Goal: Task Accomplishment & Management: Use online tool/utility

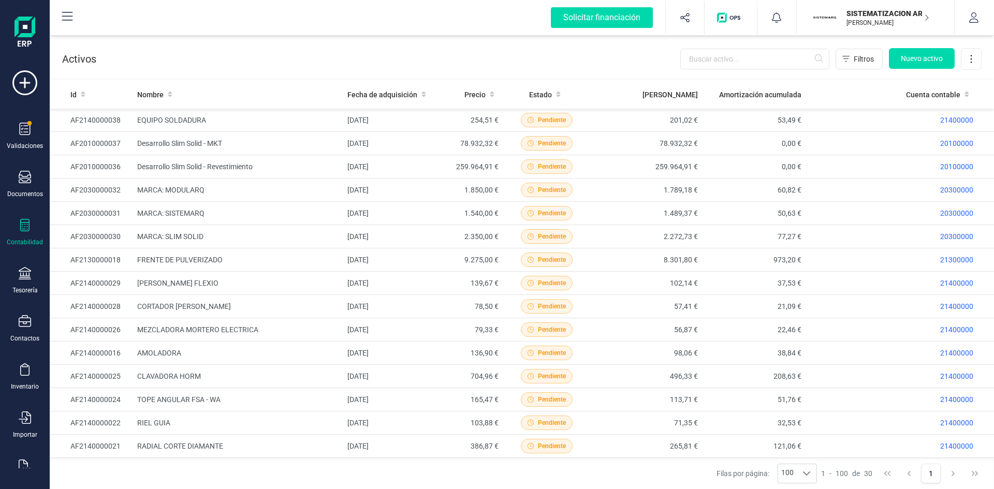
scroll to position [346, 0]
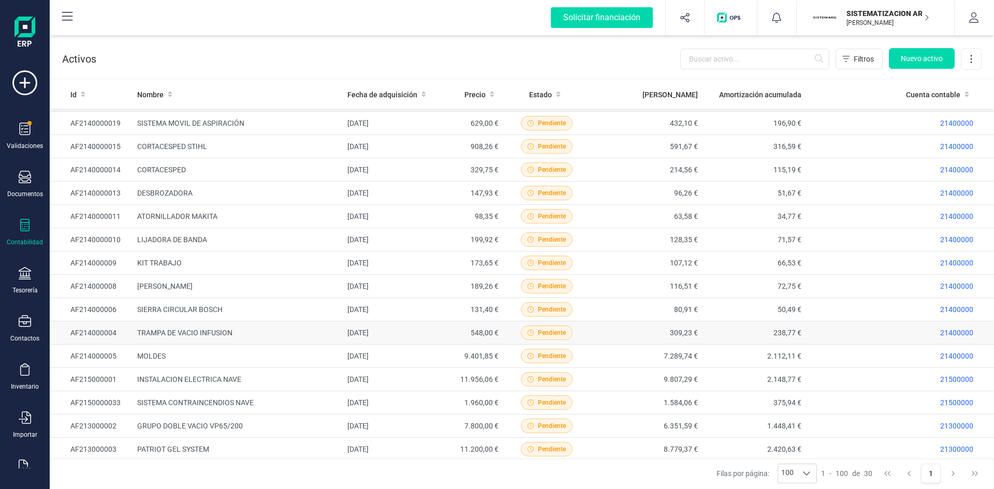
click at [185, 333] on td "TRAMPA DE VACIO INFUSION" at bounding box center [238, 333] width 211 height 23
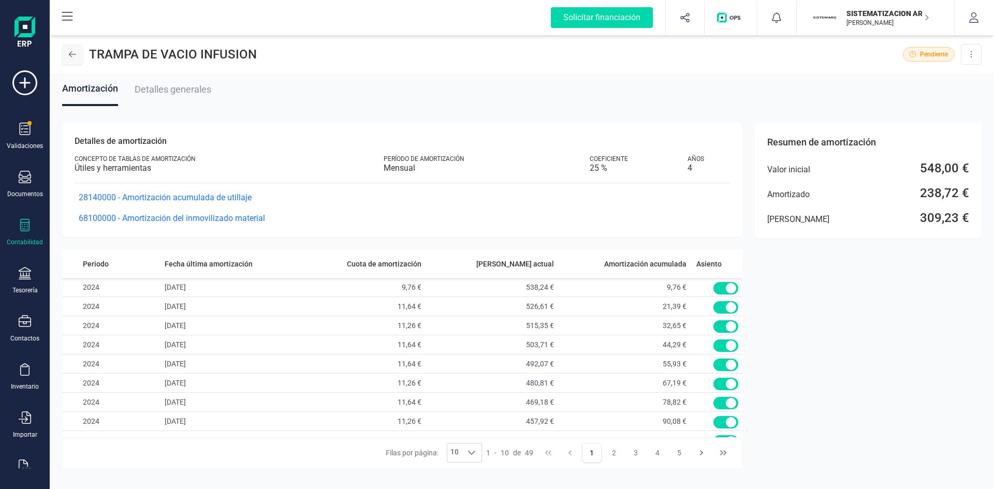
click at [69, 56] on icon at bounding box center [72, 54] width 7 height 8
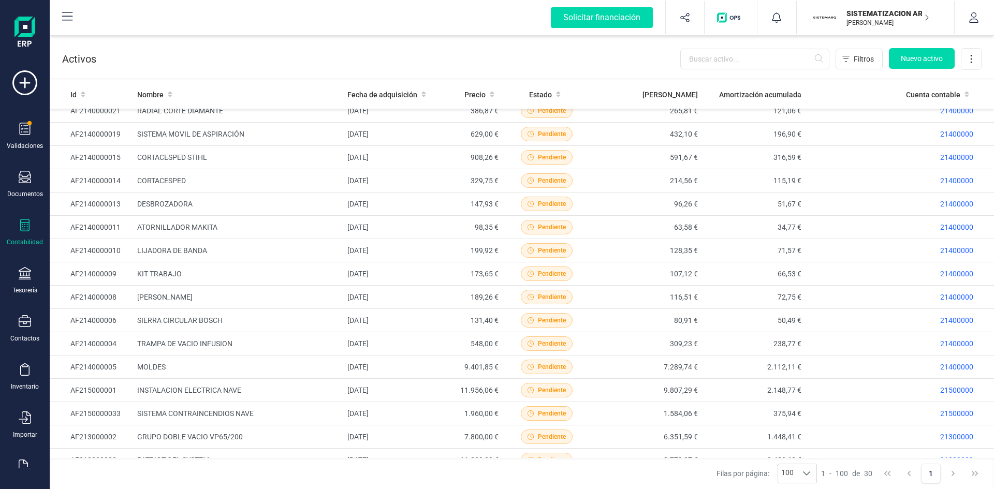
scroll to position [346, 0]
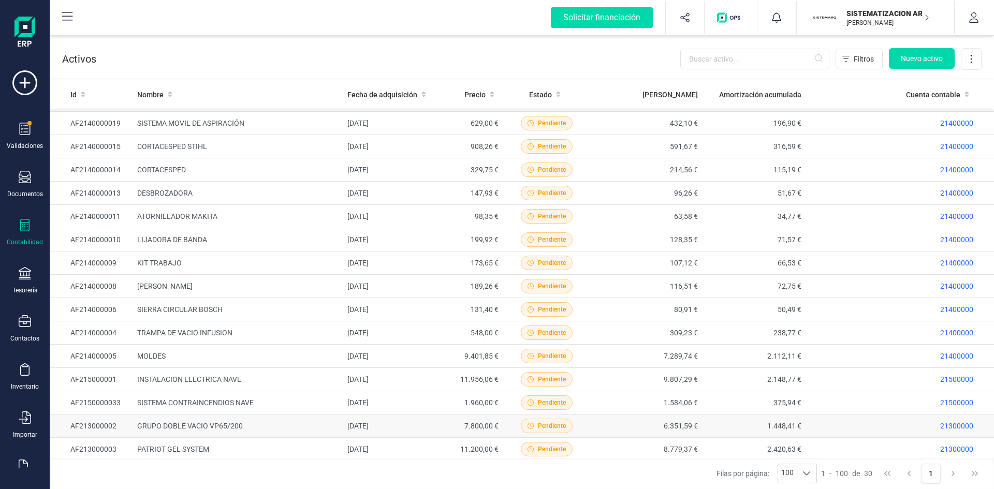
click at [162, 423] on td "GRUPO DOBLE VACIO VP65/200" at bounding box center [238, 426] width 211 height 23
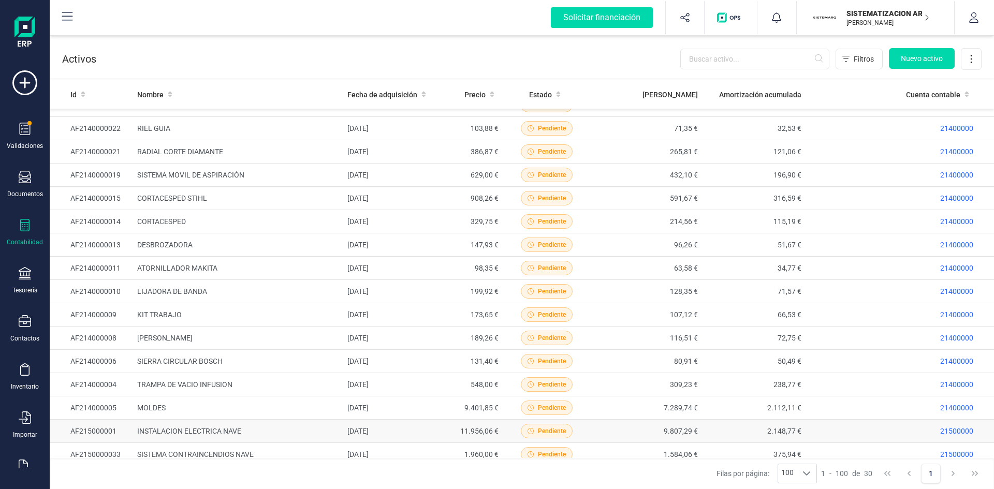
scroll to position [346, 0]
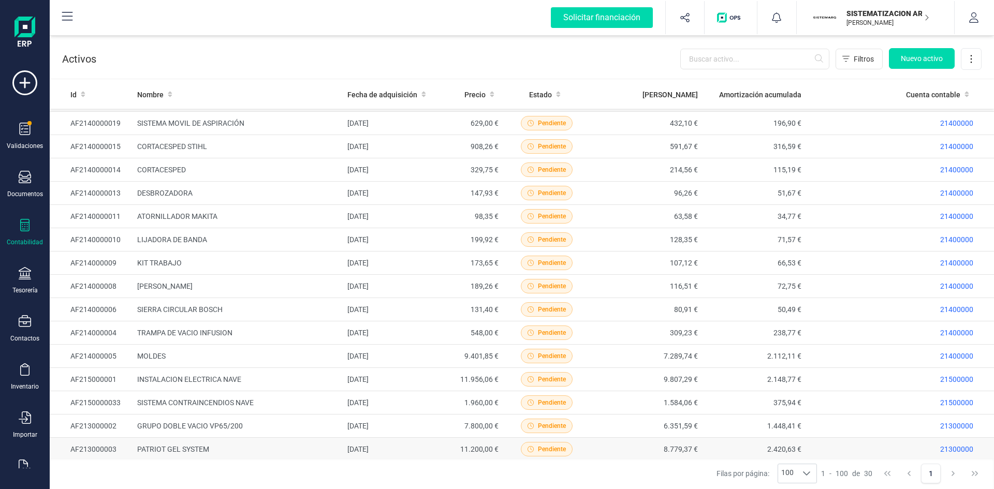
click at [172, 449] on td "PATRIOT GEL SYSTEM" at bounding box center [238, 449] width 211 height 23
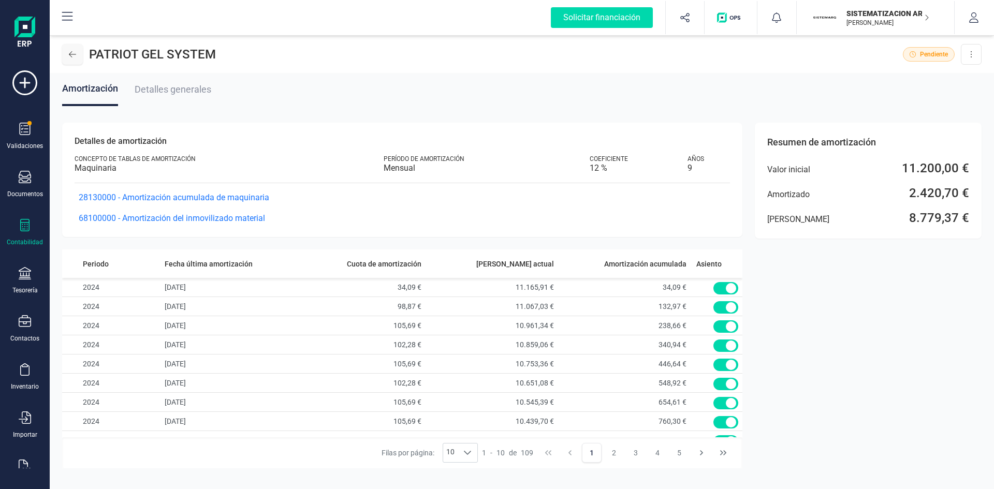
click at [77, 55] on button at bounding box center [72, 54] width 21 height 21
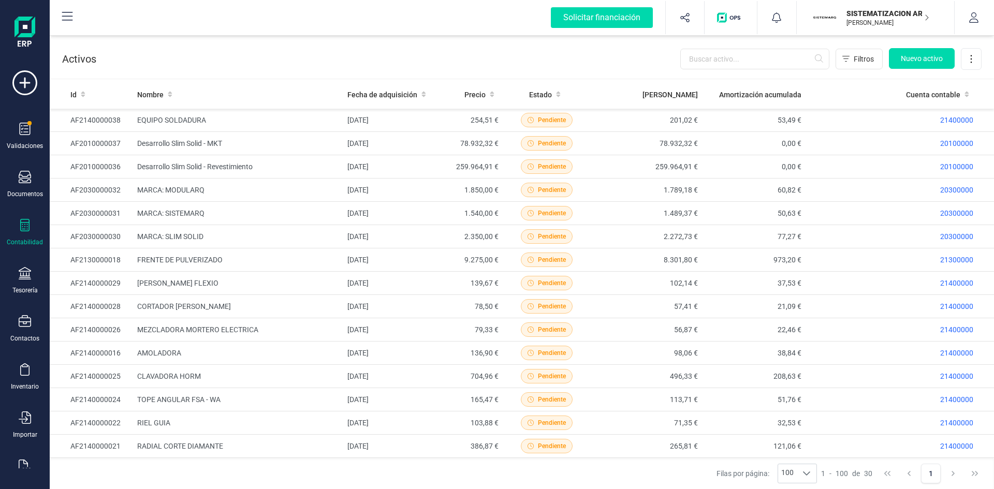
click at [24, 228] on icon at bounding box center [25, 225] width 12 height 12
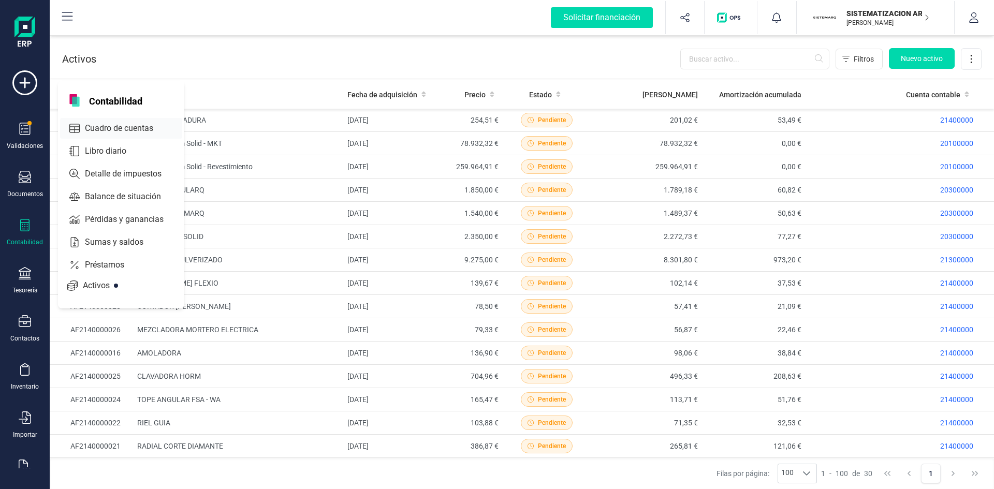
click at [113, 127] on span "Cuadro de cuentas" at bounding box center [126, 128] width 91 height 12
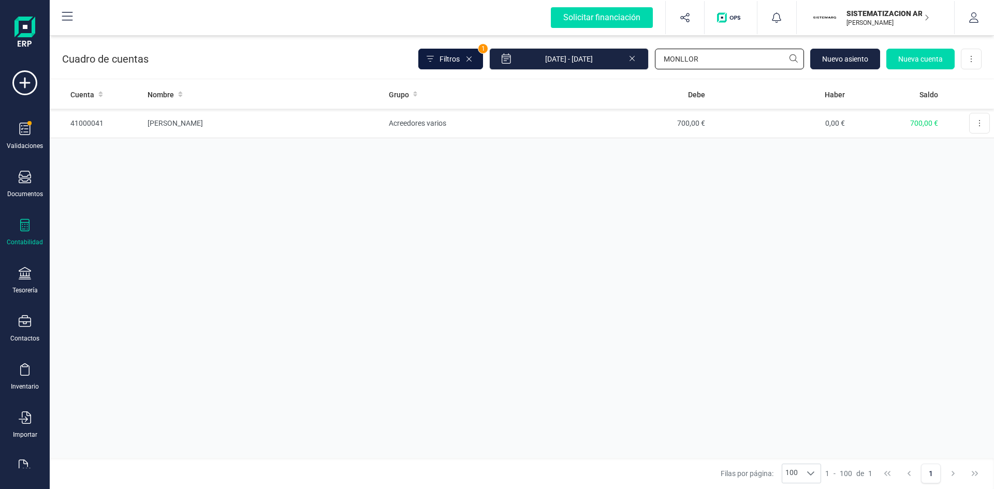
click at [465, 66] on div "Filtros 1 [DATE] - [DATE] [GEOGRAPHIC_DATA] [GEOGRAPHIC_DATA] Nueva cuenta Desc…" at bounding box center [699, 59] width 563 height 22
type input "6"
type input "7710"
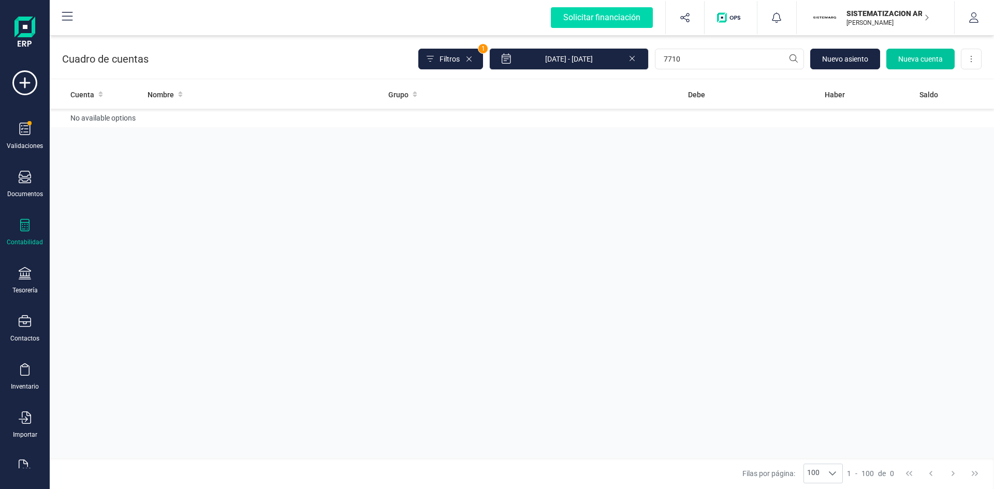
click at [913, 52] on button "Nueva cuenta" at bounding box center [920, 59] width 68 height 21
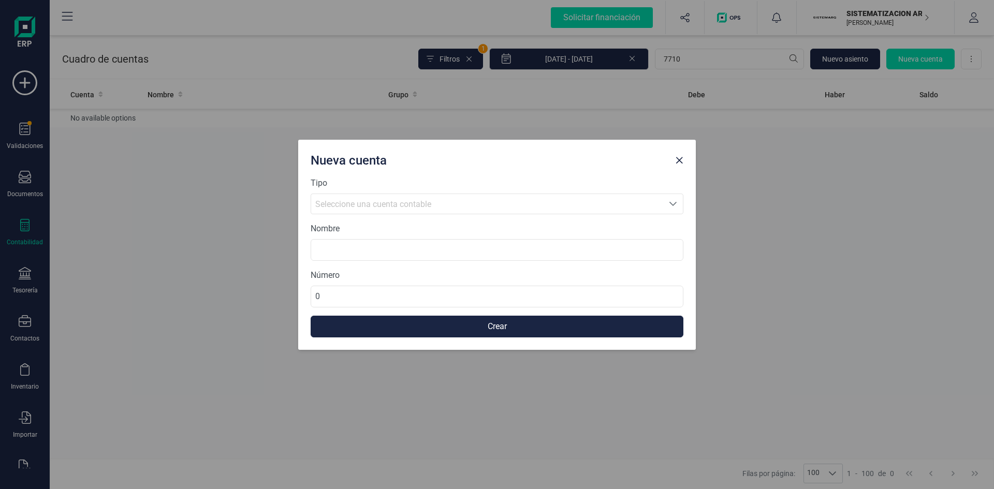
click at [406, 200] on span "Seleccione una cuenta contable" at bounding box center [373, 204] width 116 height 10
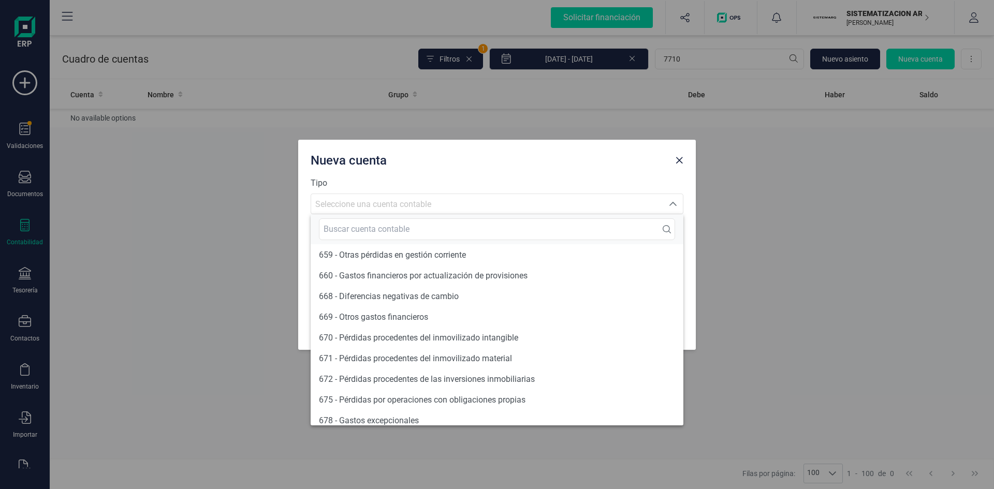
scroll to position [10851, 0]
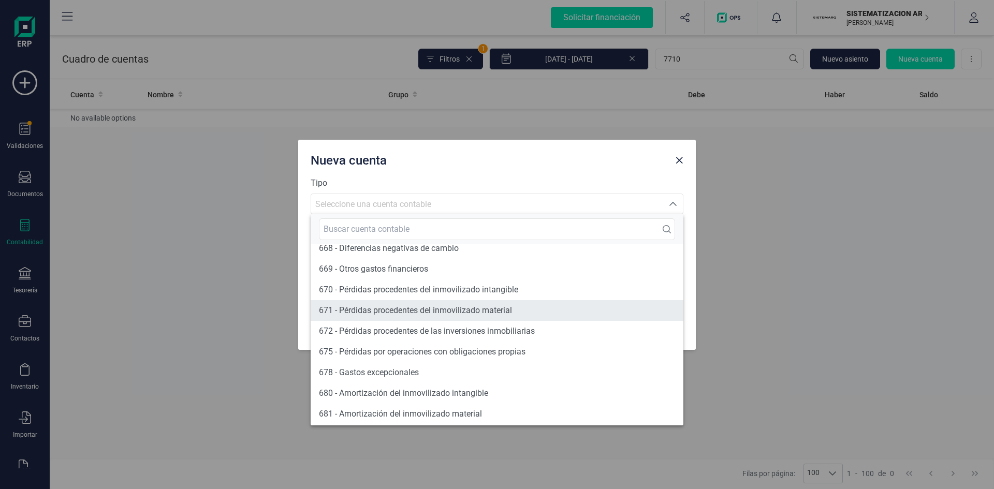
click at [400, 309] on span "671 - Pérdidas procedentes del inmovilizado material" at bounding box center [415, 310] width 193 height 10
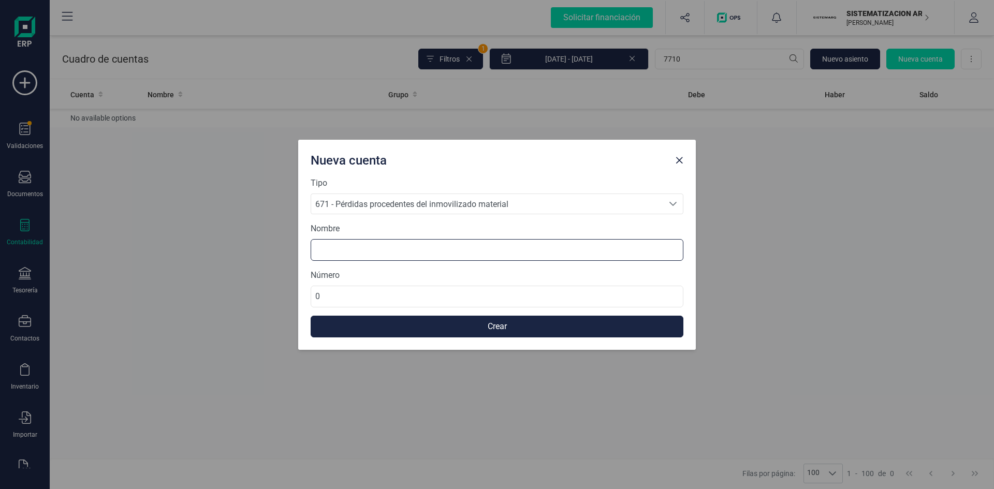
click at [373, 247] on input at bounding box center [497, 250] width 373 height 22
type input "p"
type input "Perdidas procedentes del inmovilizado material"
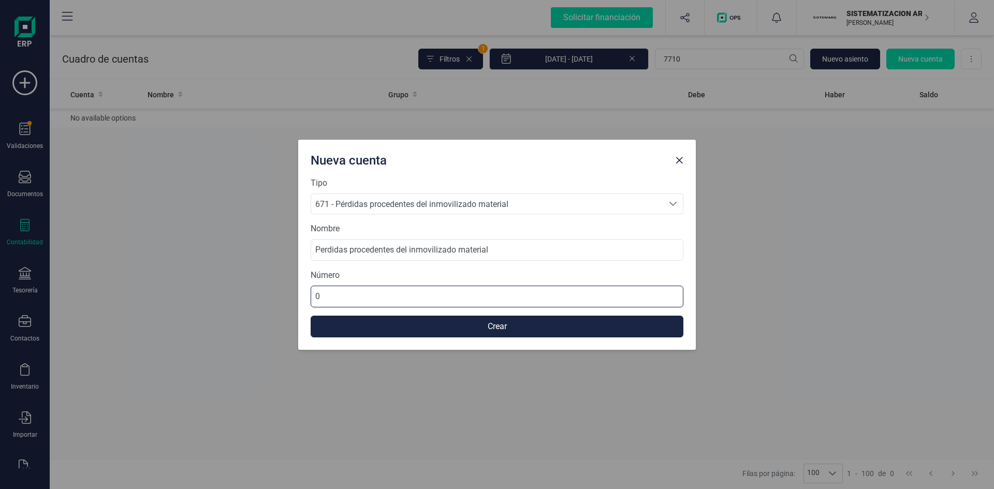
click at [384, 299] on input "0" at bounding box center [497, 297] width 373 height 22
type input "67100000"
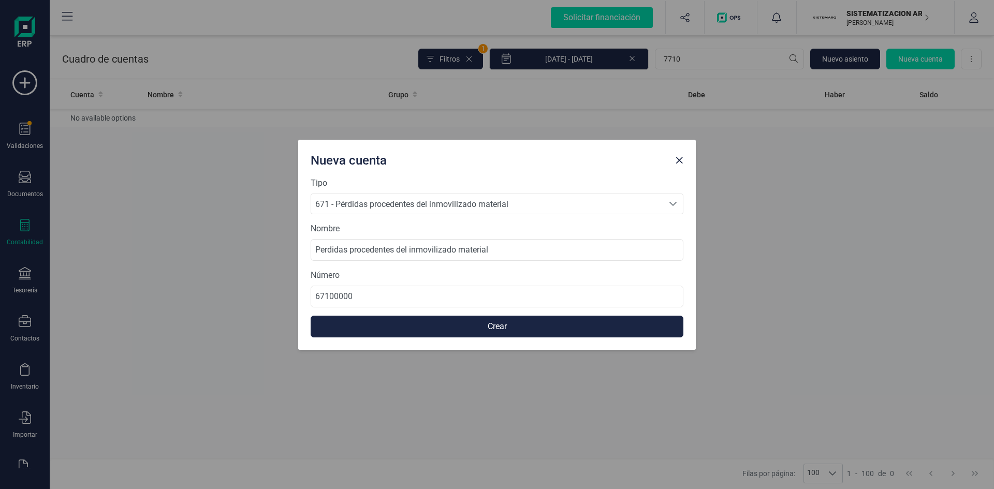
click at [439, 328] on button "Crear" at bounding box center [497, 327] width 373 height 22
click at [679, 159] on span "Close" at bounding box center [679, 160] width 8 height 8
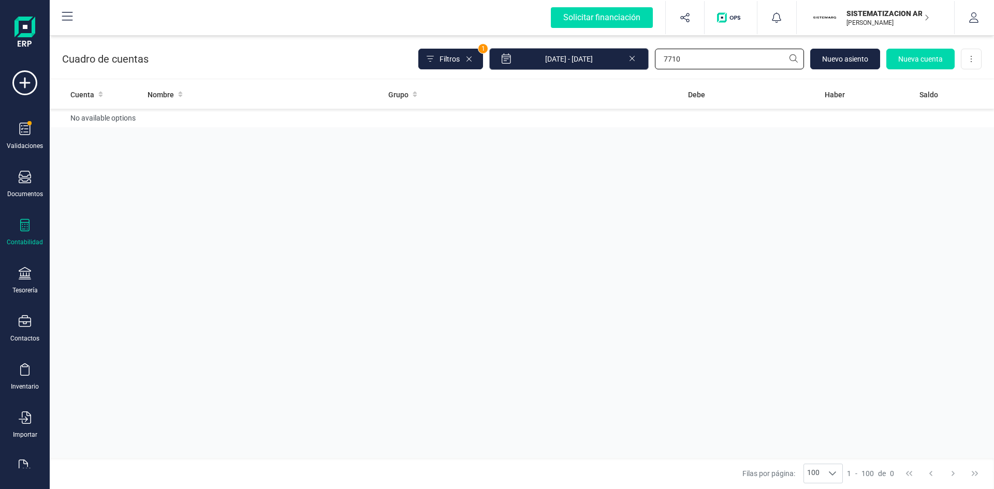
drag, startPoint x: 690, startPoint y: 56, endPoint x: 573, endPoint y: 69, distance: 117.7
click at [573, 69] on div "Filtros 1 01/01/2025 - 03/10/2025 7710 Nuevo asiento Nueva cuenta Descargar Exc…" at bounding box center [699, 59] width 563 height 22
type input "6710"
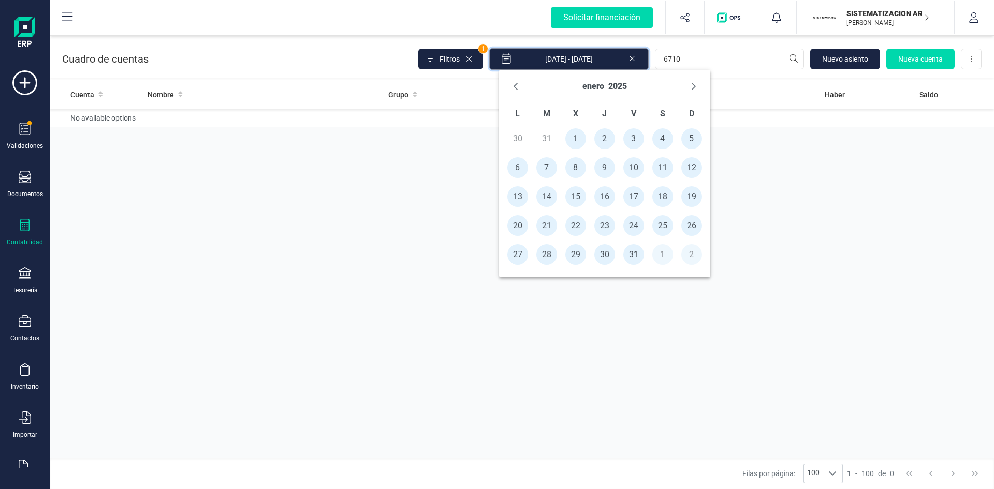
click at [556, 55] on input "[DATE] - [DATE]" at bounding box center [568, 59] width 159 height 22
click at [635, 59] on icon at bounding box center [632, 57] width 8 height 10
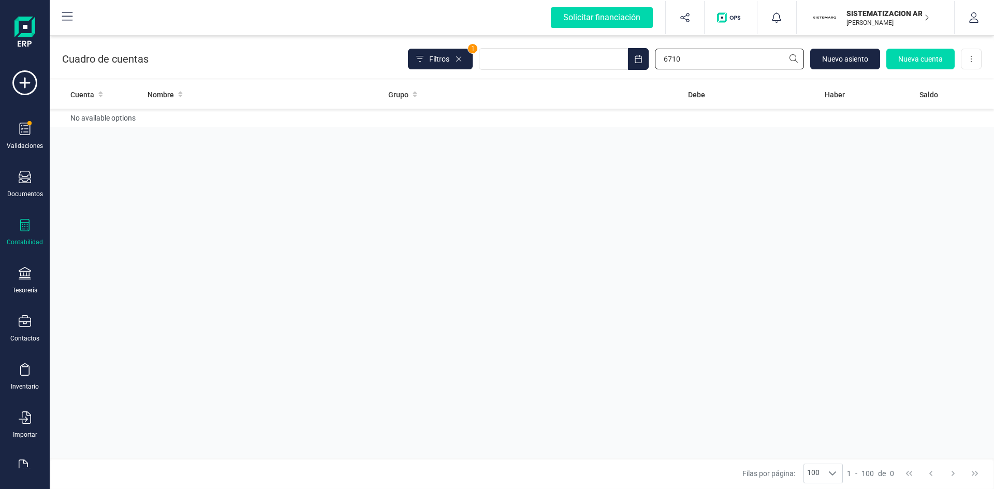
click at [717, 57] on input "6710" at bounding box center [729, 59] width 149 height 21
type input "67100000"
click at [933, 57] on span "Nueva cuenta" at bounding box center [920, 59] width 45 height 10
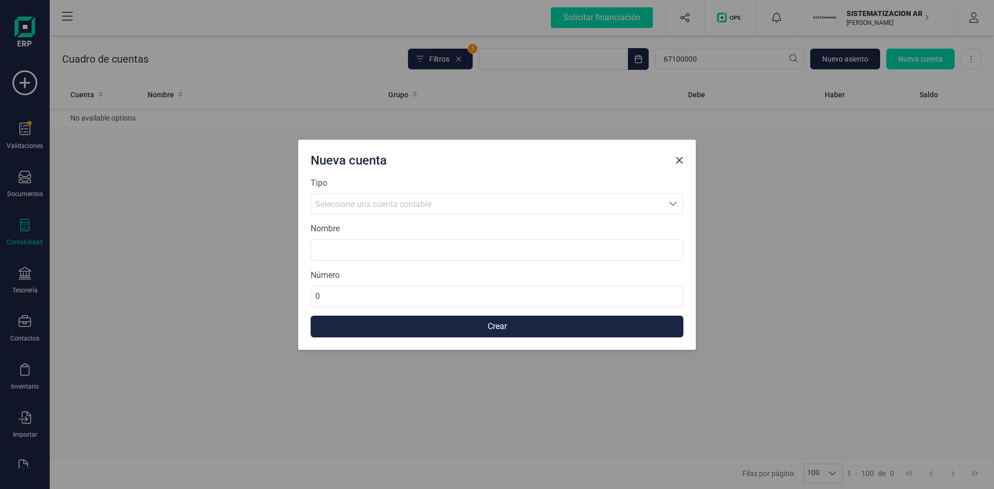
click at [469, 205] on div "Seleccione una cuenta contable" at bounding box center [487, 204] width 344 height 12
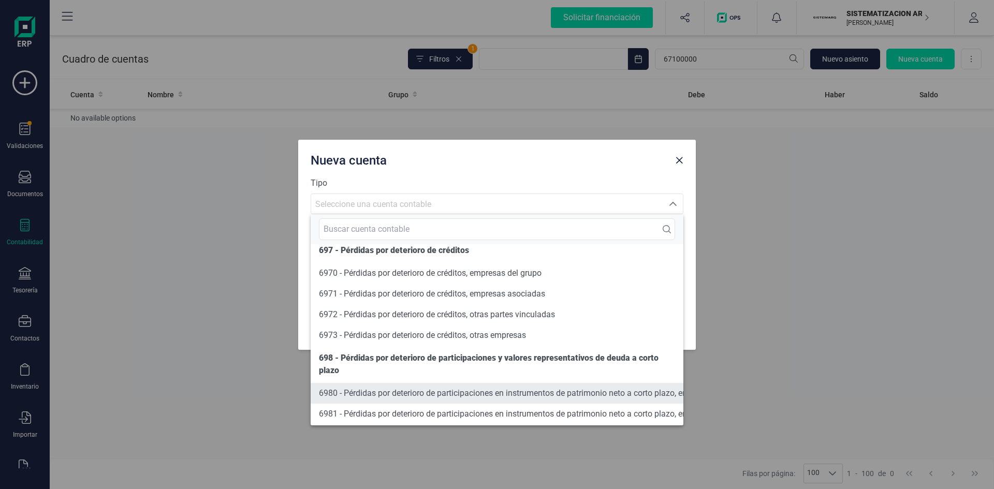
scroll to position [13309, 0]
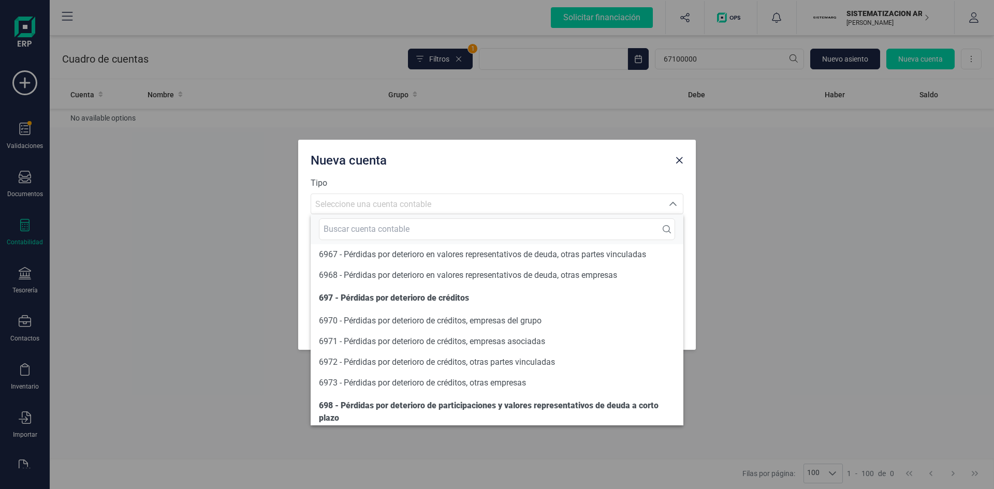
click at [362, 201] on span "Seleccione una cuenta contable" at bounding box center [373, 204] width 116 height 10
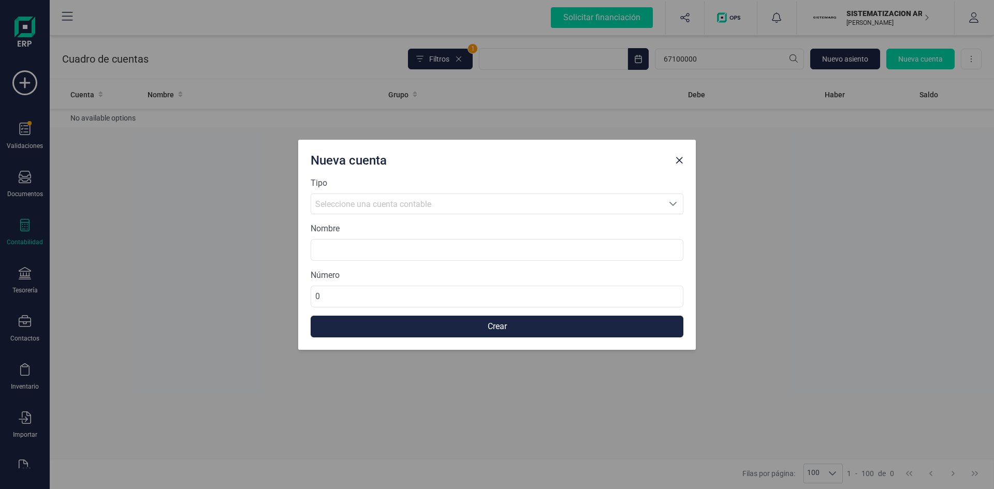
click at [365, 209] on div "Seleccione una cuenta contable" at bounding box center [487, 204] width 344 height 12
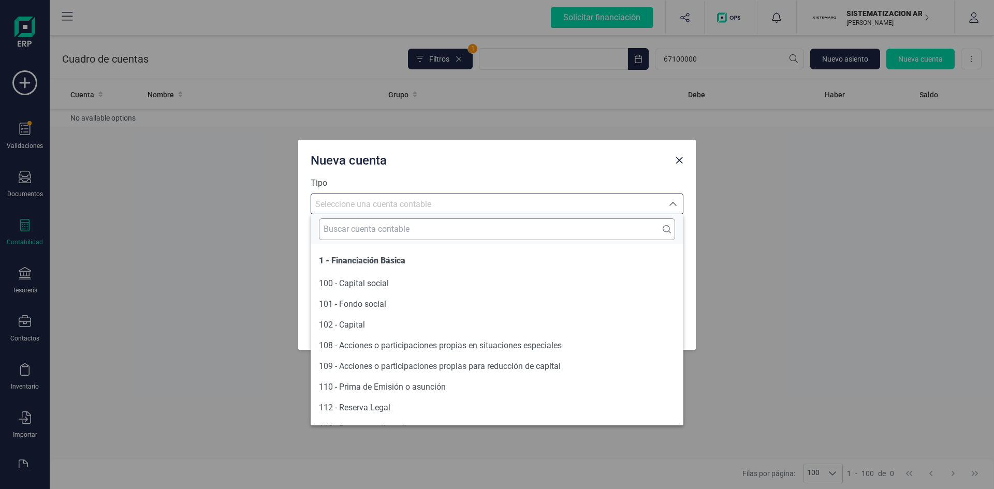
scroll to position [13149, 0]
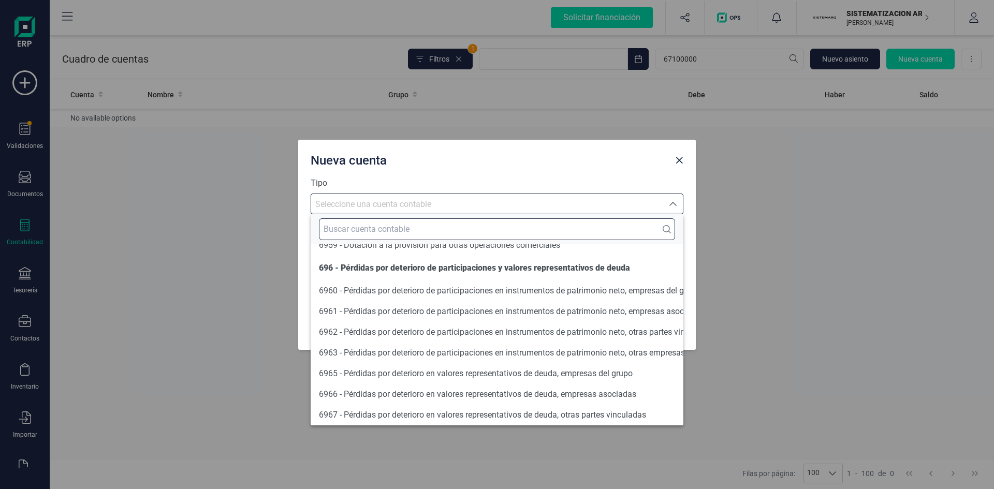
click at [359, 230] on input "text" at bounding box center [497, 230] width 356 height 22
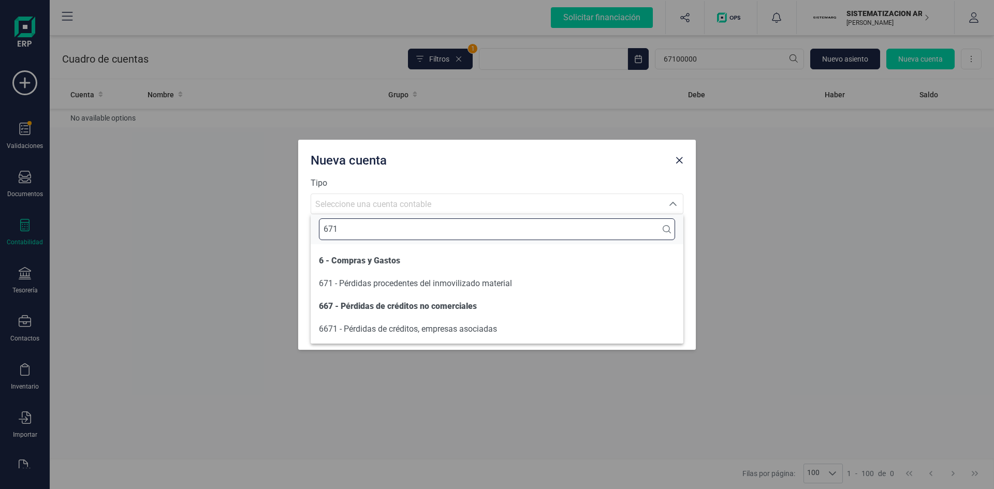
scroll to position [0, 0]
type input "671"
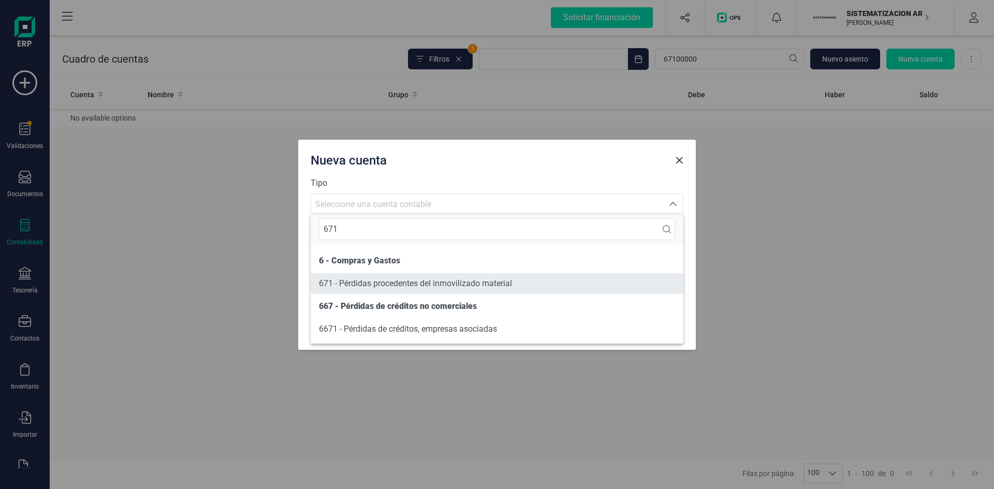
click at [397, 284] on span "671 - Pérdidas procedentes del inmovilizado material" at bounding box center [415, 284] width 193 height 10
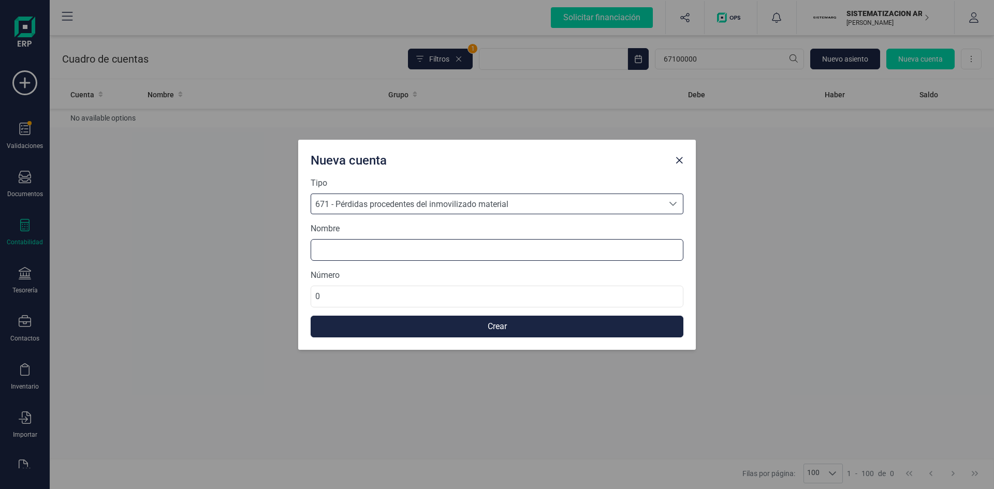
click at [374, 244] on input at bounding box center [497, 250] width 373 height 22
type input "p"
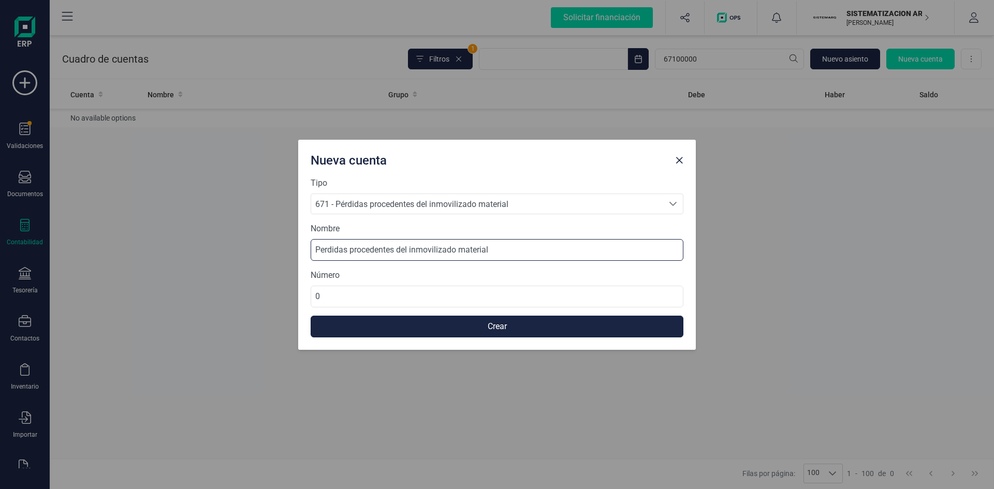
type input "Perdidas procedentes del inmovilizado material"
click at [508, 323] on button "Crear" at bounding box center [497, 327] width 373 height 22
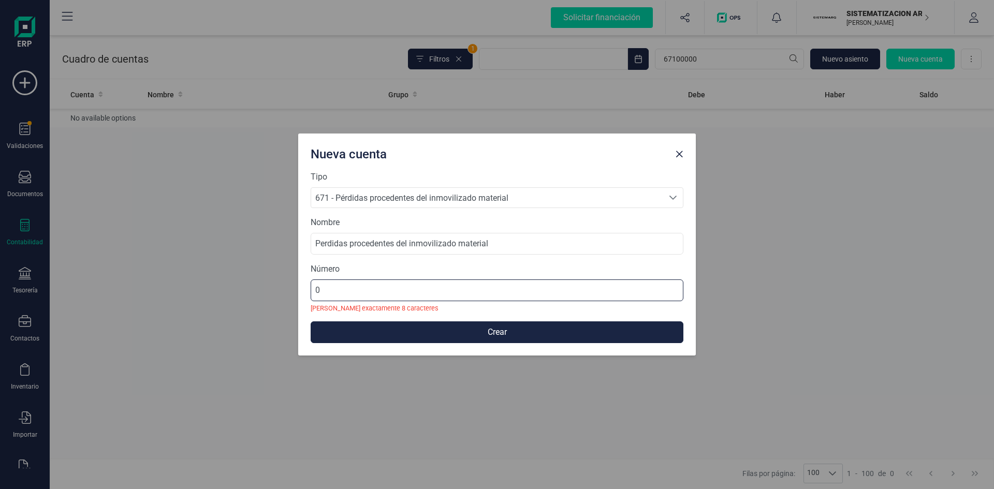
click at [359, 292] on input "0" at bounding box center [497, 291] width 373 height 22
type input "67100000"
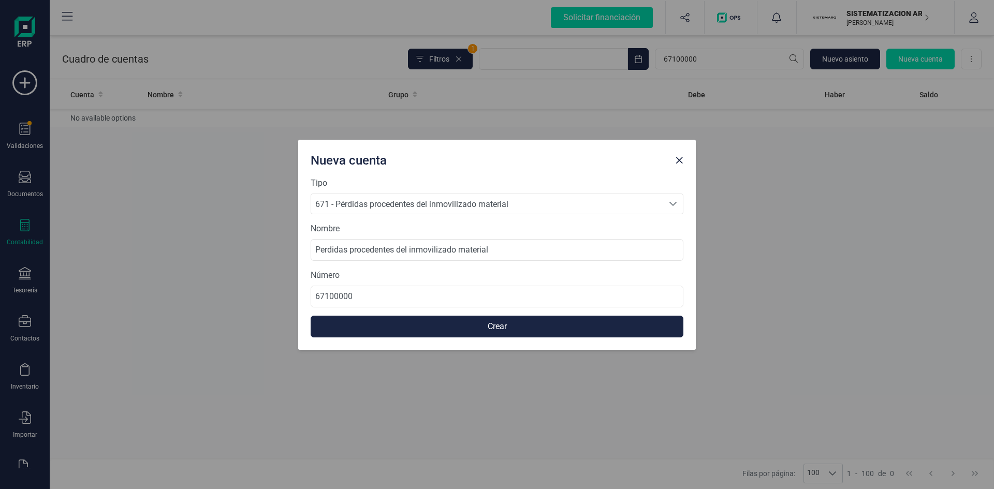
click at [532, 331] on button "Crear" at bounding box center [497, 327] width 373 height 22
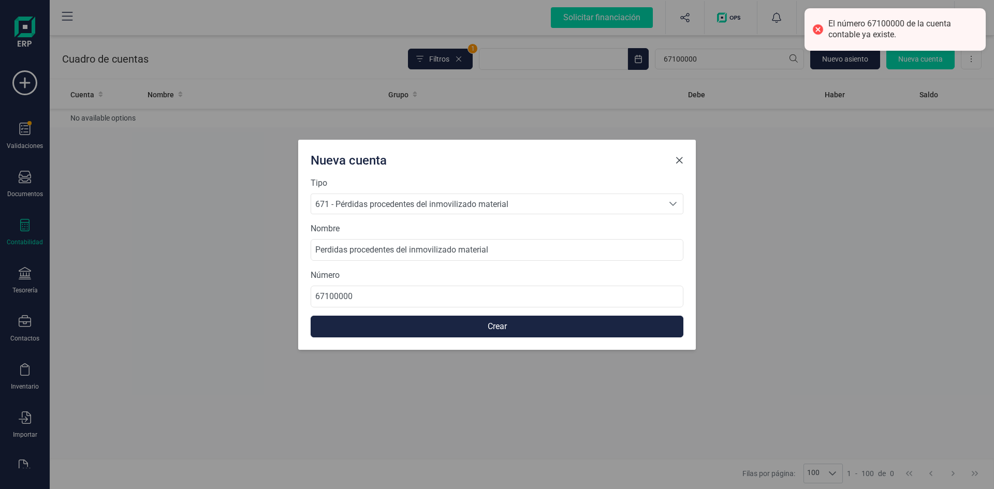
click at [682, 159] on span "Close" at bounding box center [679, 160] width 8 height 8
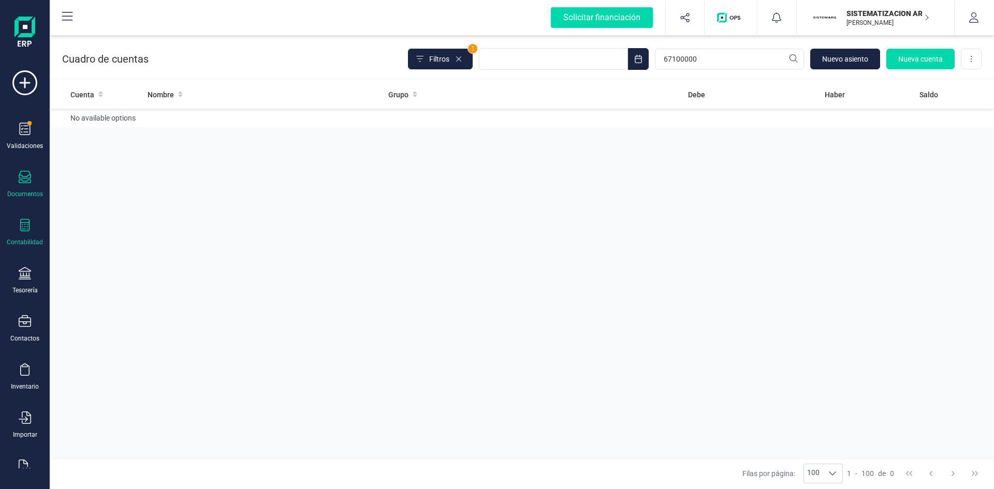
click at [26, 186] on div "Documentos" at bounding box center [24, 184] width 41 height 27
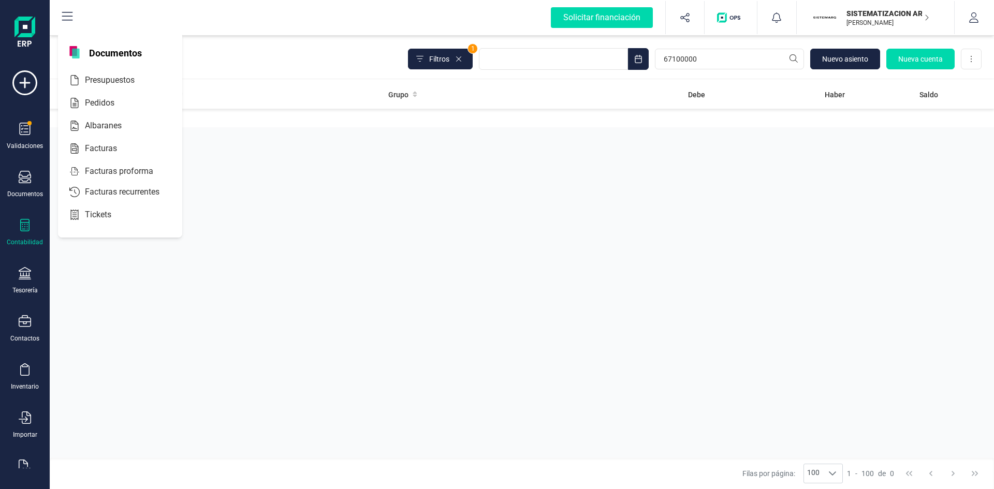
click at [23, 227] on icon at bounding box center [24, 225] width 9 height 12
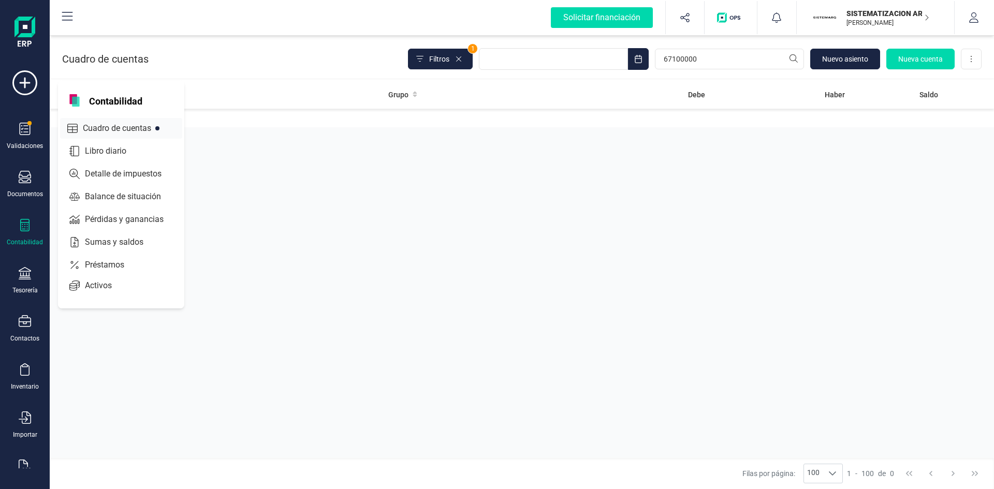
click at [115, 129] on span "Cuadro de cuentas" at bounding box center [124, 128] width 91 height 12
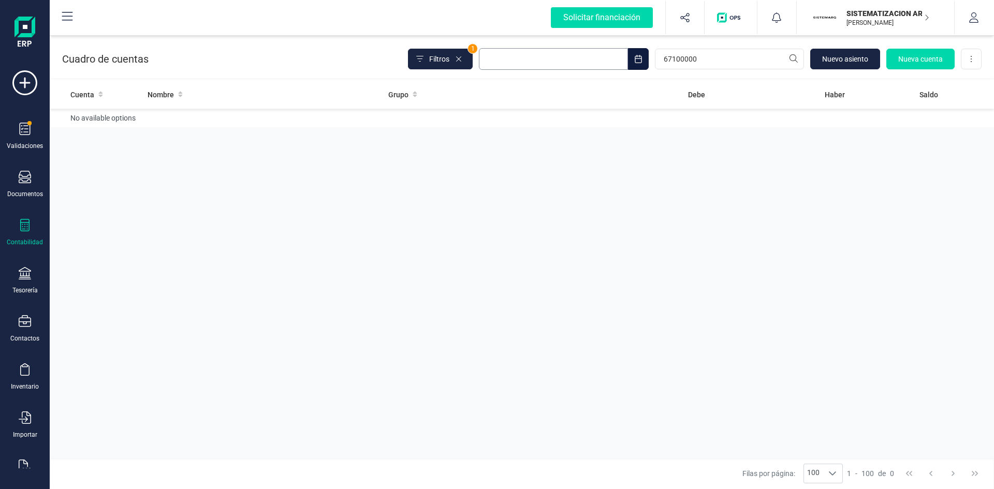
click at [567, 64] on input "text" at bounding box center [553, 59] width 149 height 22
click at [722, 59] on input "67100000" at bounding box center [729, 59] width 149 height 21
click at [458, 59] on icon at bounding box center [459, 59] width 8 height 8
click at [459, 58] on icon at bounding box center [459, 59] width 8 height 8
click at [427, 64] on button "Filtros" at bounding box center [440, 59] width 65 height 21
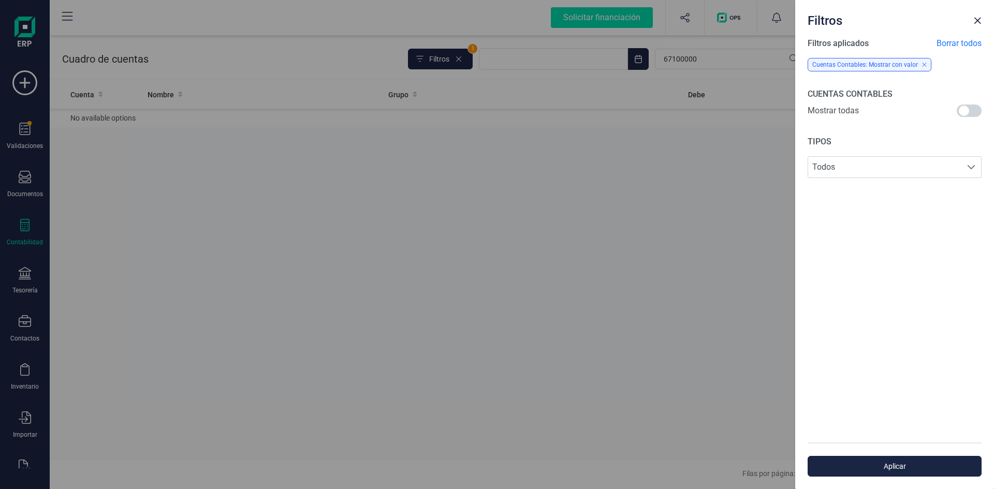
click at [955, 43] on span "Borrar todos" at bounding box center [959, 43] width 45 height 12
click at [964, 108] on span at bounding box center [969, 111] width 25 height 12
click at [616, 211] on div "Filtros Filtros aplicados Borrar todos Cuentas Contables: Mostrar todas CUENTAS…" at bounding box center [497, 244] width 994 height 489
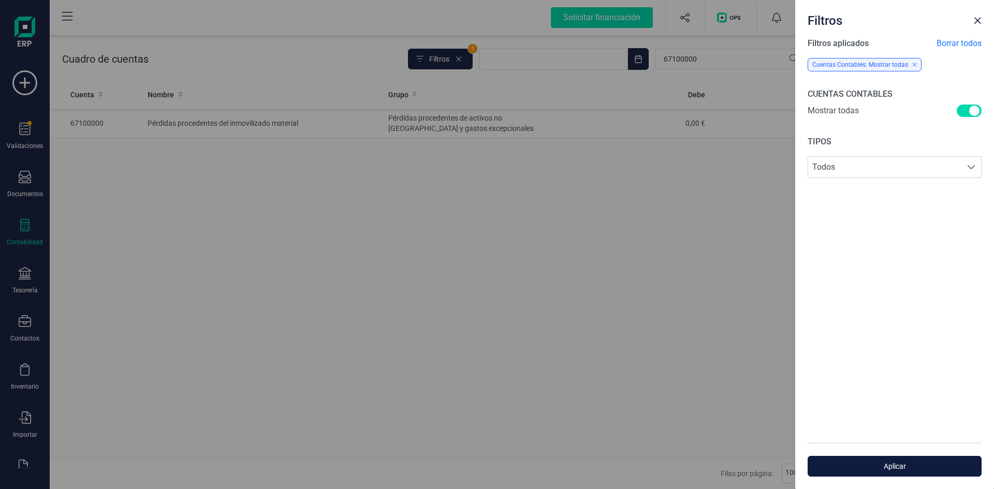
click at [876, 463] on span "Aplicar" at bounding box center [895, 466] width 150 height 10
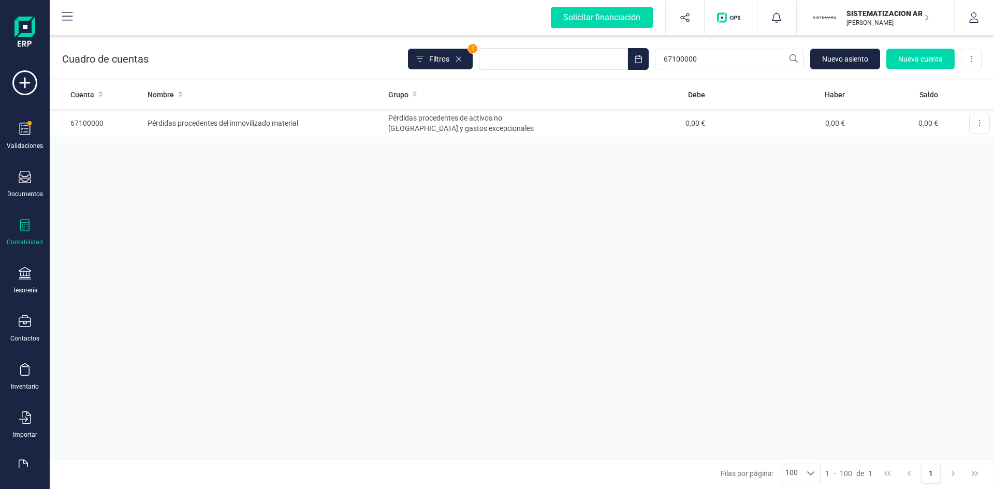
click at [873, 10] on p "SISTEMATIZACION ARQUITECTONICA EN REFORMAS SL" at bounding box center [888, 13] width 83 height 10
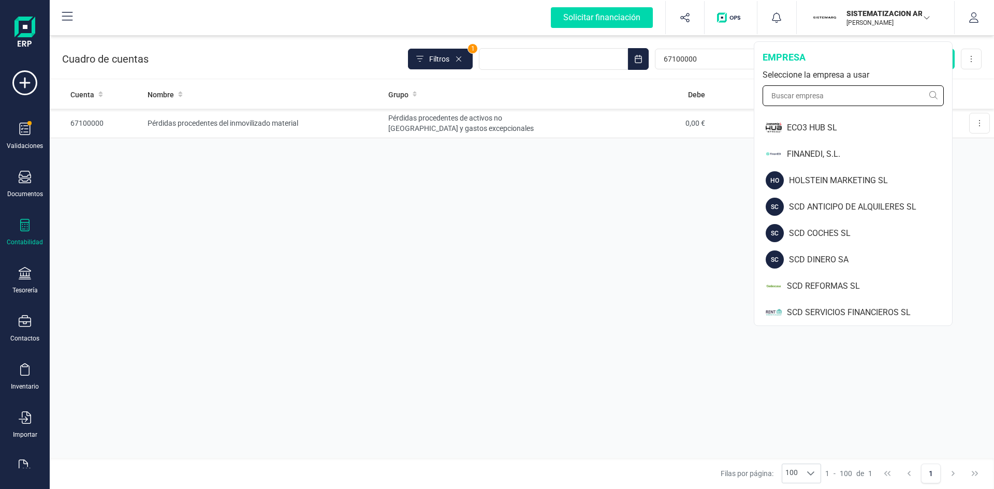
click at [798, 93] on input "text" at bounding box center [853, 95] width 181 height 21
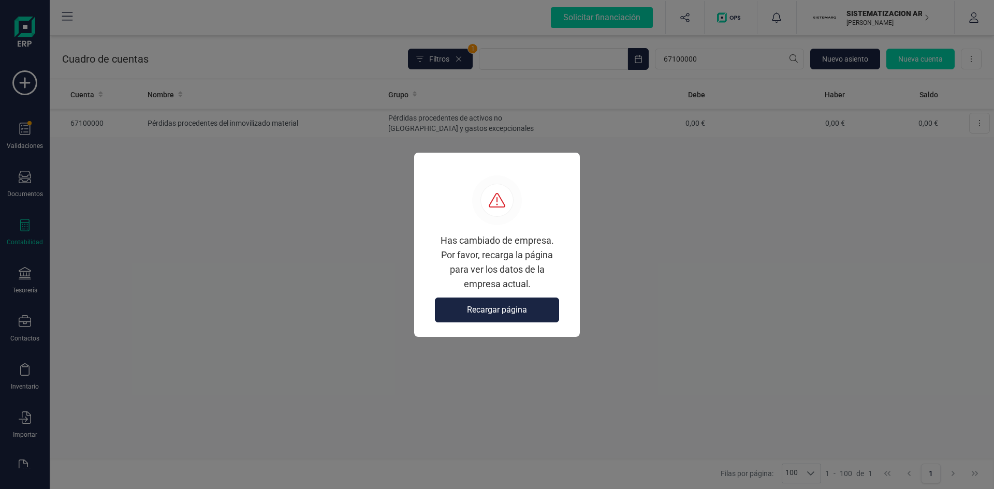
click at [485, 313] on span "Recargar página" at bounding box center [497, 310] width 60 height 12
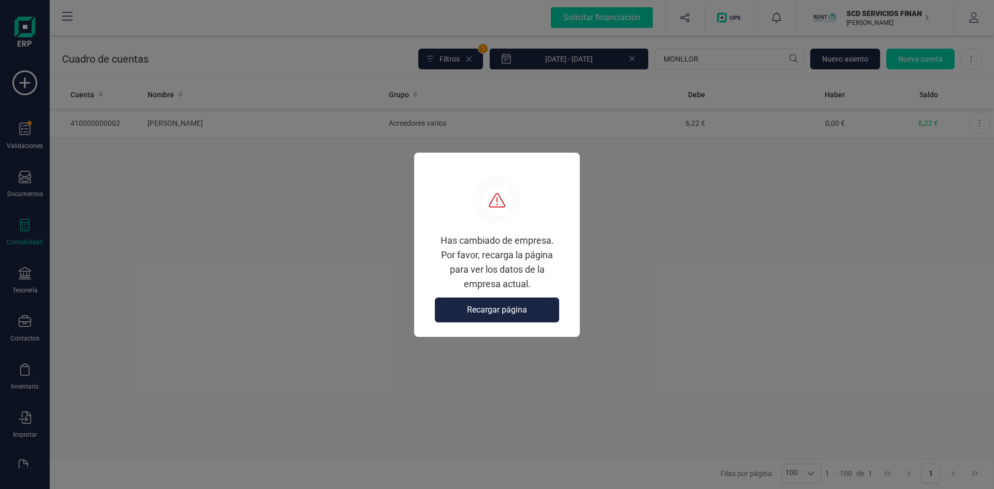
click at [482, 307] on span "Recargar página" at bounding box center [497, 310] width 60 height 12
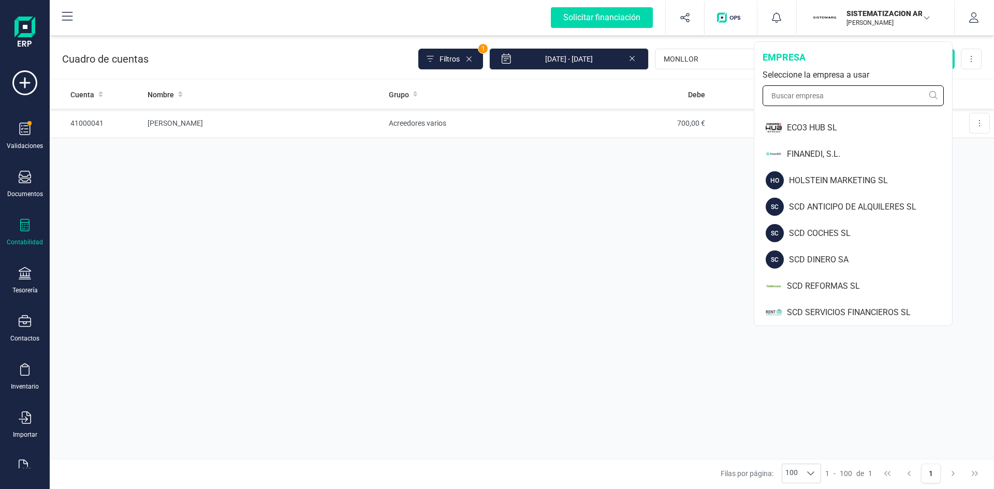
click at [805, 96] on input "text" at bounding box center [853, 95] width 181 height 21
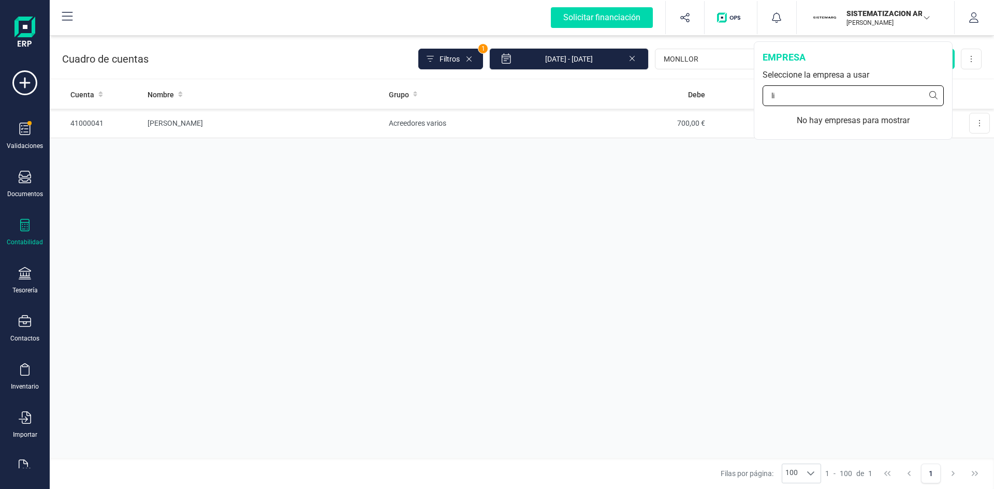
type input "liv"
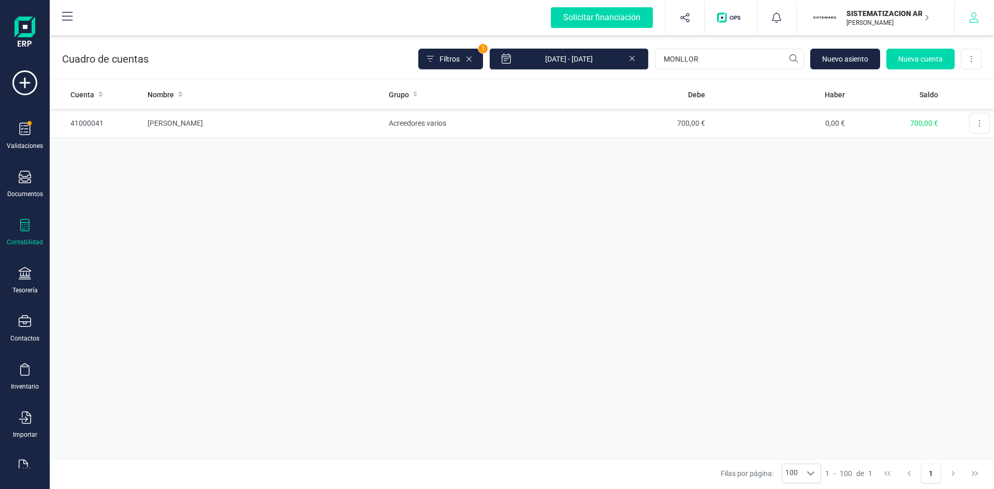
click at [974, 21] on icon "button" at bounding box center [974, 17] width 10 height 10
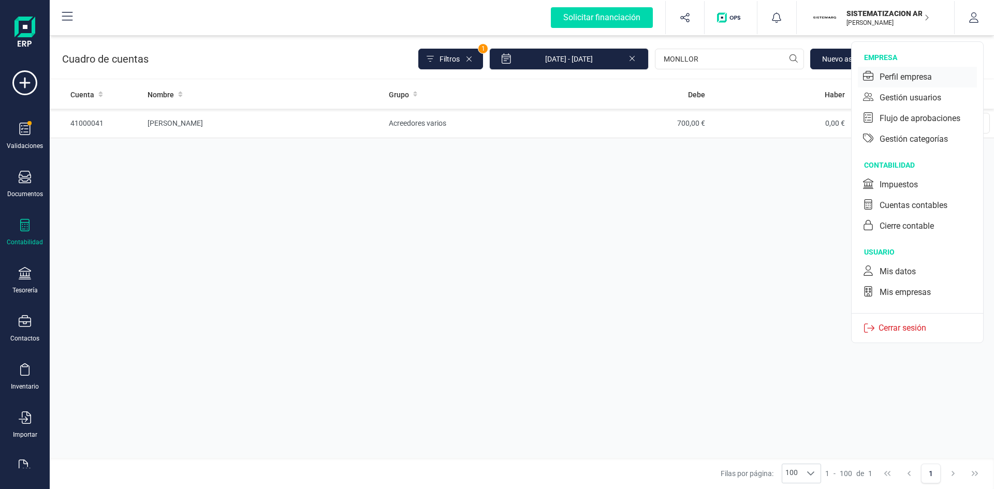
click at [900, 74] on div "Perfil empresa" at bounding box center [906, 77] width 52 height 12
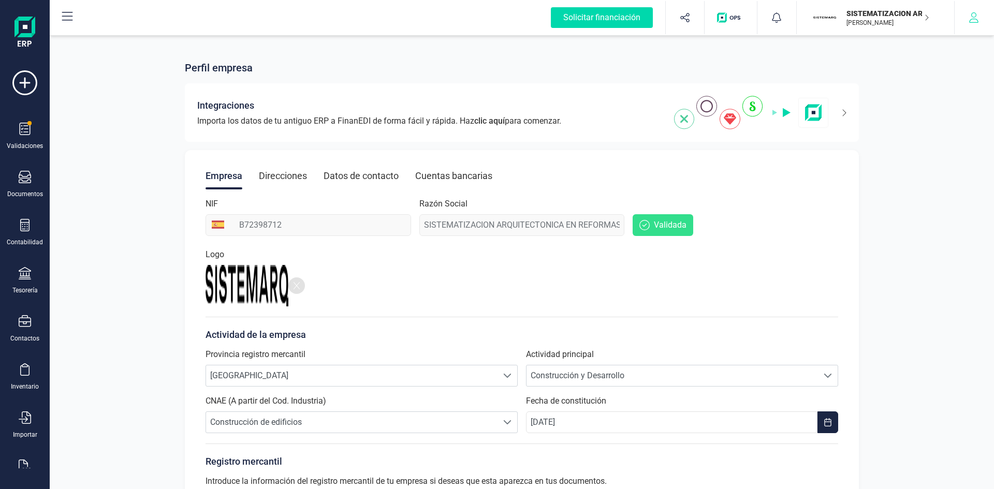
click at [972, 16] on icon "button" at bounding box center [974, 17] width 10 height 10
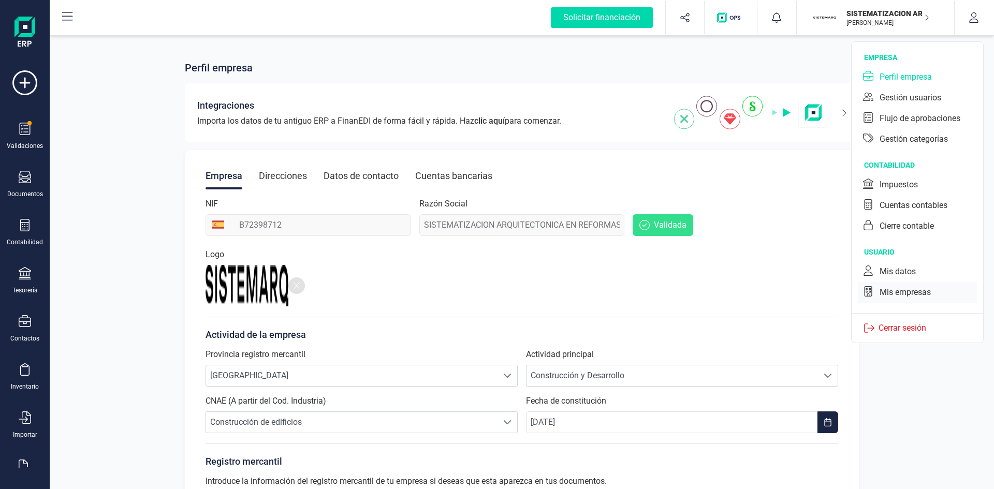
click at [883, 294] on div "Mis empresas" at bounding box center [905, 292] width 51 height 12
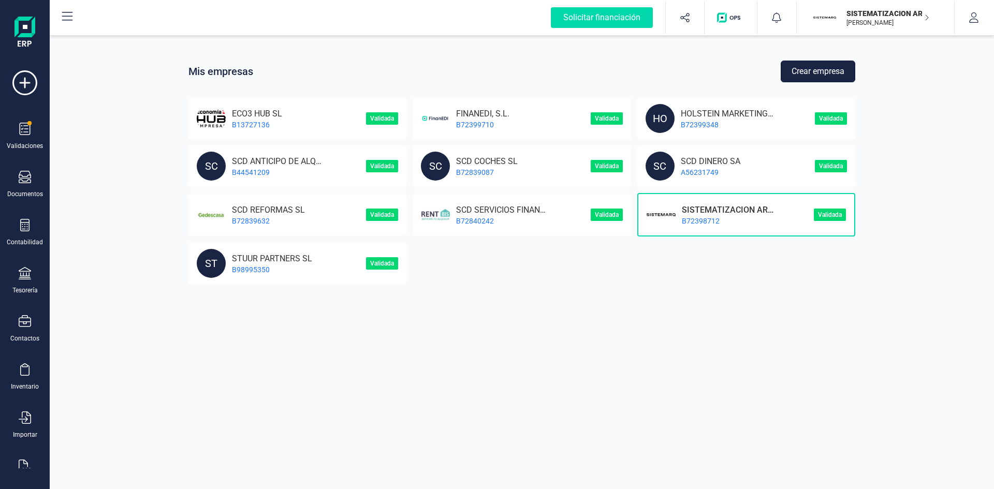
click at [796, 69] on button "Crear empresa" at bounding box center [818, 72] width 75 height 22
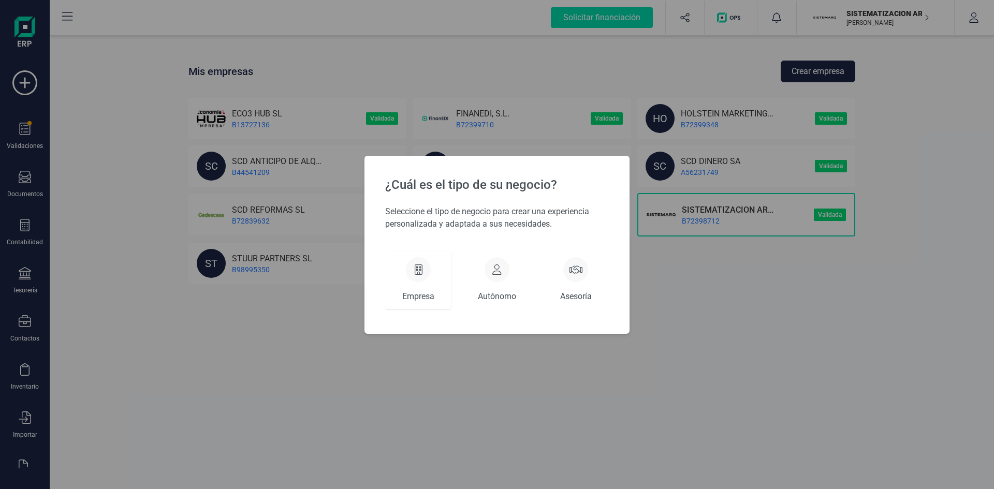
click at [415, 270] on icon at bounding box center [419, 270] width 8 height 10
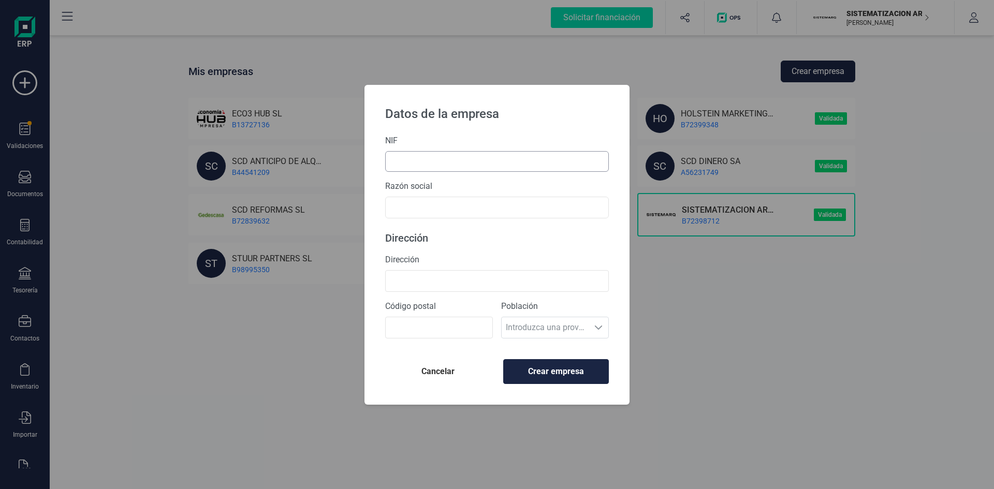
click at [418, 162] on input "text" at bounding box center [497, 161] width 224 height 21
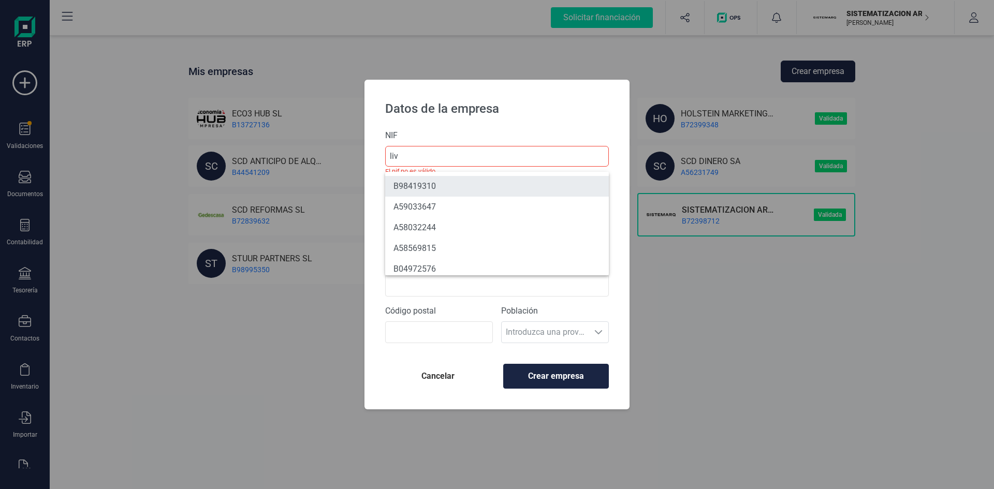
click at [430, 186] on li "B98419310" at bounding box center [497, 186] width 224 height 21
type input "B98419310"
type input "LIV E ITV I VEL AS SOCIEDAD LIMITADA"
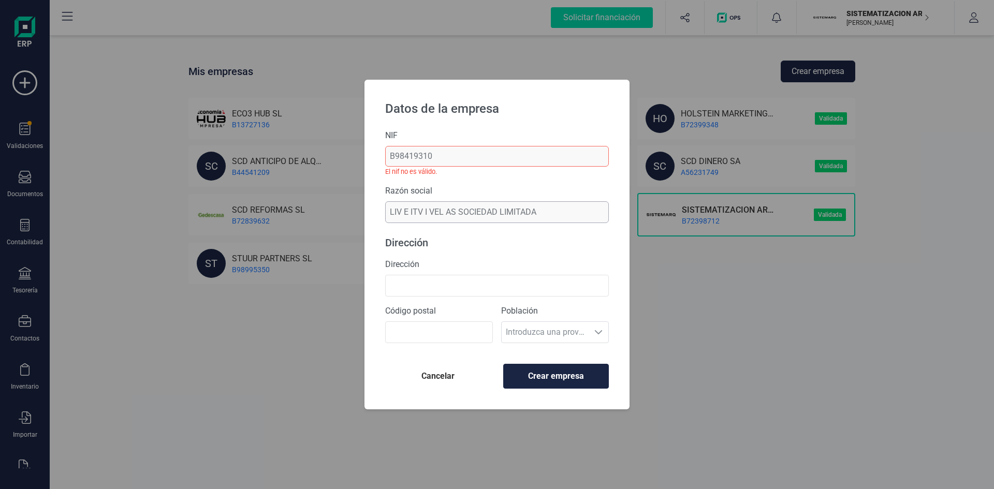
type input "AVENIDA [PERSON_NAME] 2 - BIS ENT"
type input "46021"
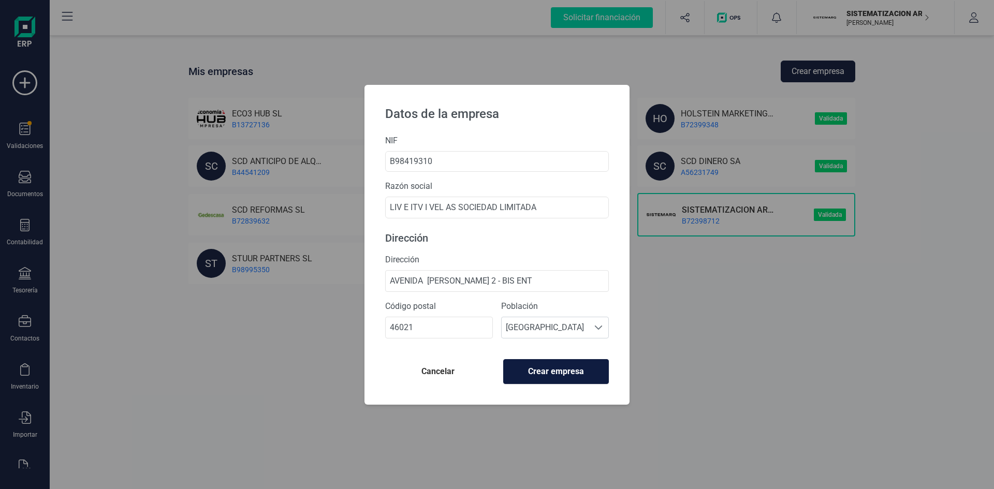
click at [563, 372] on span "Crear empresa" at bounding box center [556, 372] width 88 height 12
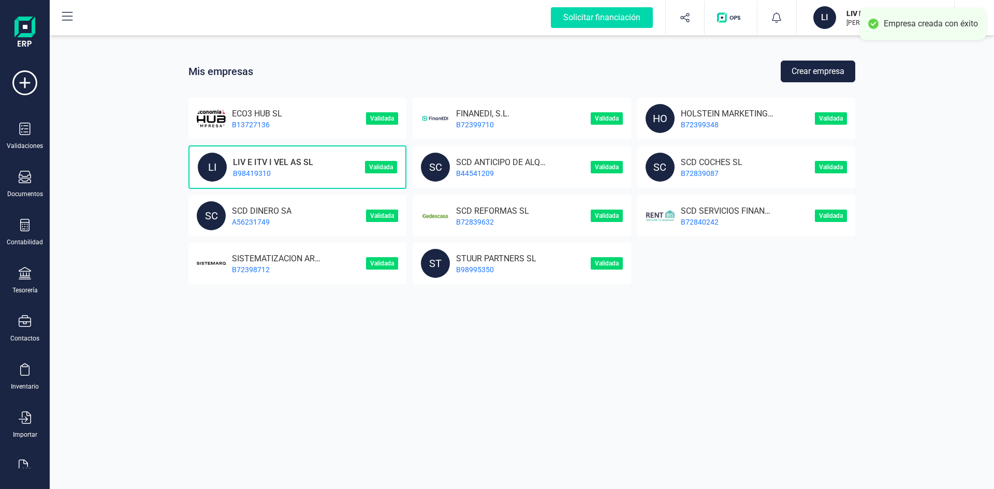
click at [254, 171] on p "B98419310" at bounding box center [270, 173] width 86 height 10
click at [285, 171] on p "B98419310" at bounding box center [270, 173] width 86 height 10
click at [23, 181] on icon at bounding box center [25, 177] width 12 height 12
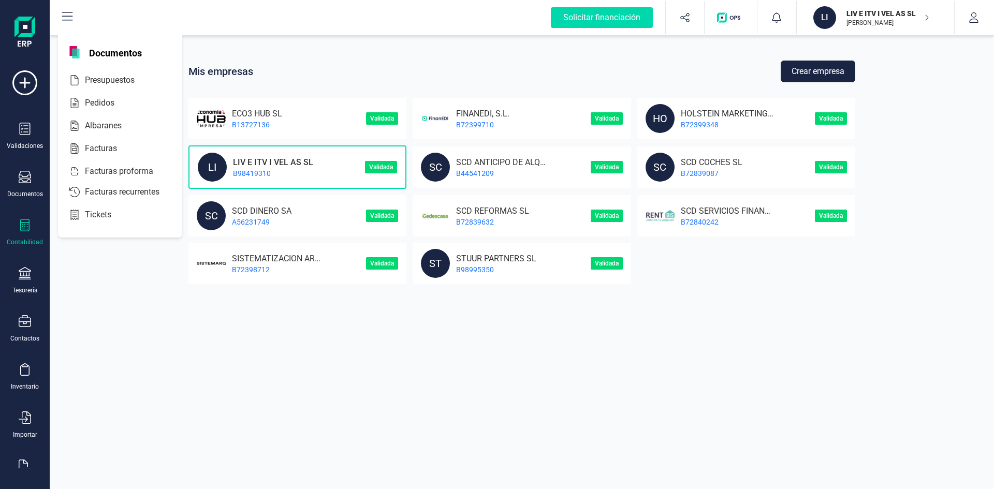
click at [23, 229] on icon at bounding box center [25, 225] width 12 height 12
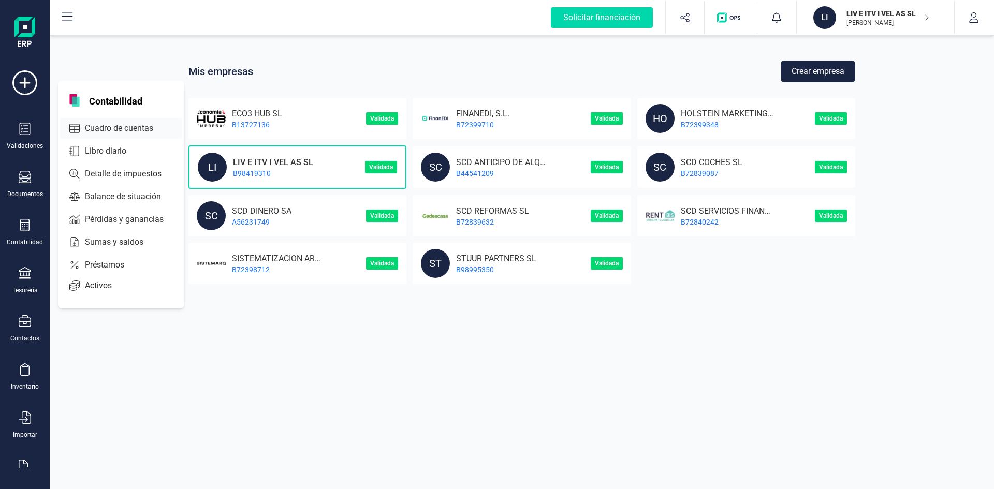
click at [85, 123] on span "Cuadro de cuentas" at bounding box center [126, 128] width 91 height 12
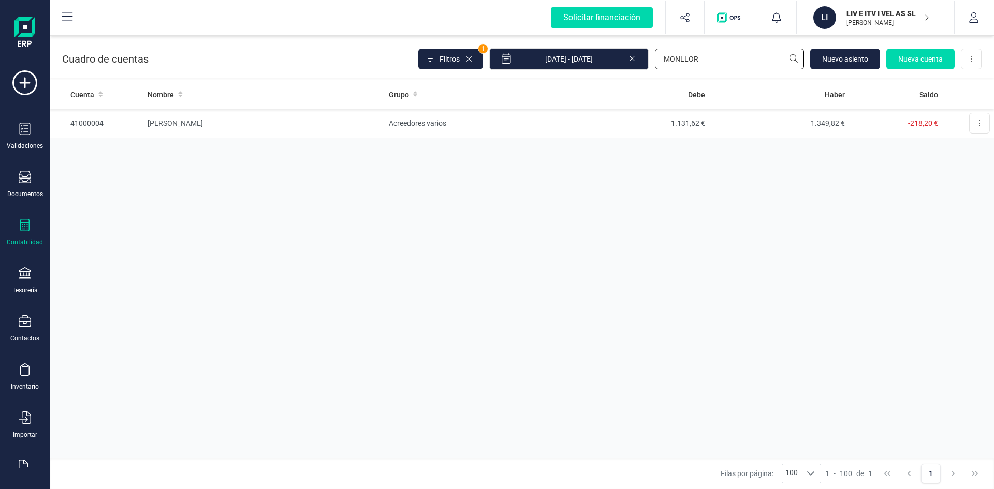
drag, startPoint x: 724, startPoint y: 55, endPoint x: 524, endPoint y: 76, distance: 201.0
click at [537, 69] on div "Filtros 1 01/01/2025 - 03/10/2025 MONLLOR Nuevo asiento Nueva cuenta Descargar …" at bounding box center [699, 59] width 563 height 22
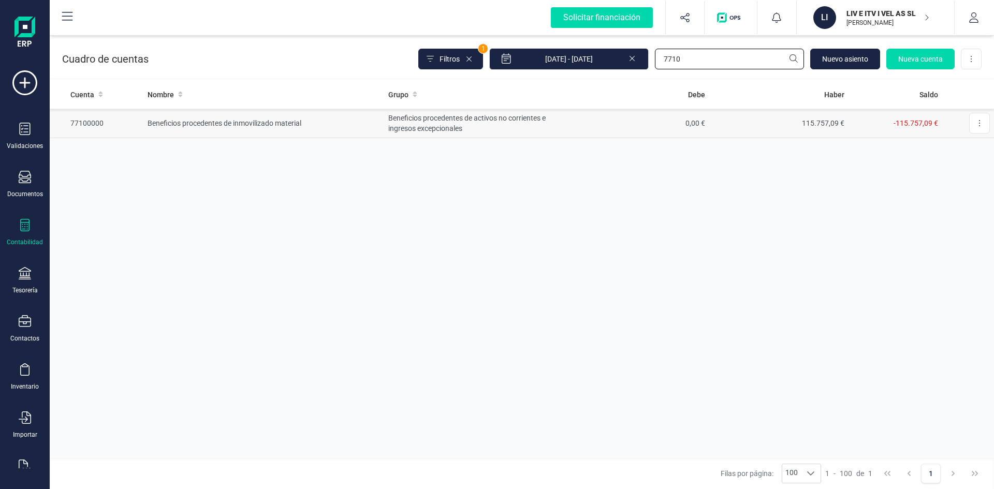
type input "7710"
click at [190, 118] on td "Beneficios procedentes de inmovilizado material" at bounding box center [263, 124] width 241 height 30
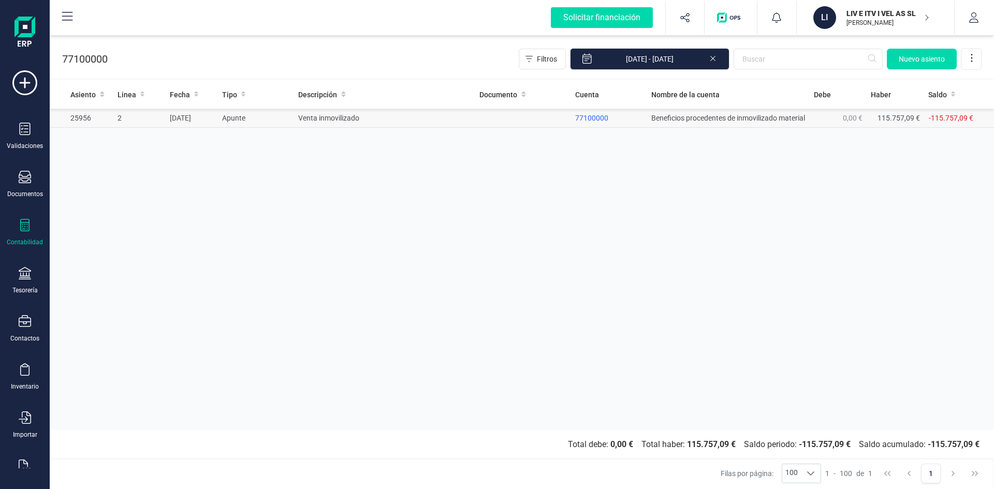
click at [329, 125] on td "Venta inmovilizado" at bounding box center [384, 118] width 181 height 19
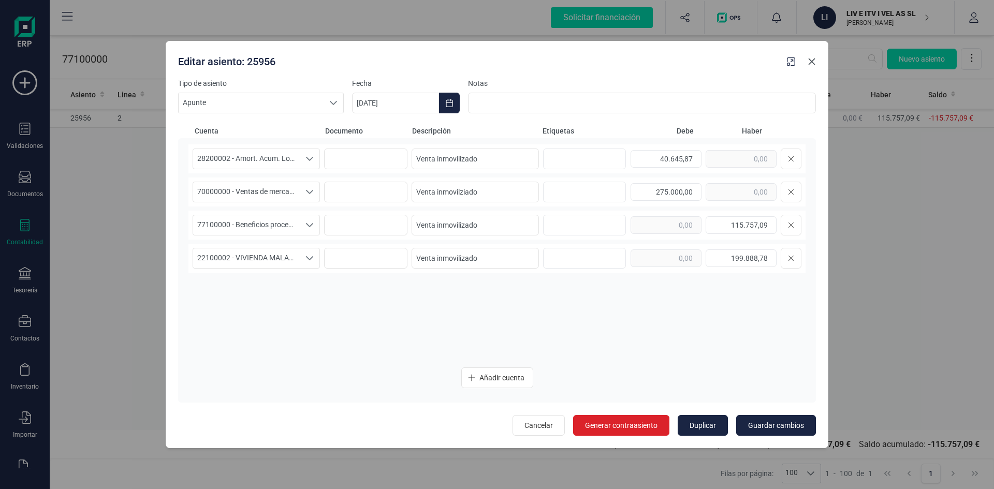
click at [815, 60] on icon "Close" at bounding box center [812, 61] width 8 height 8
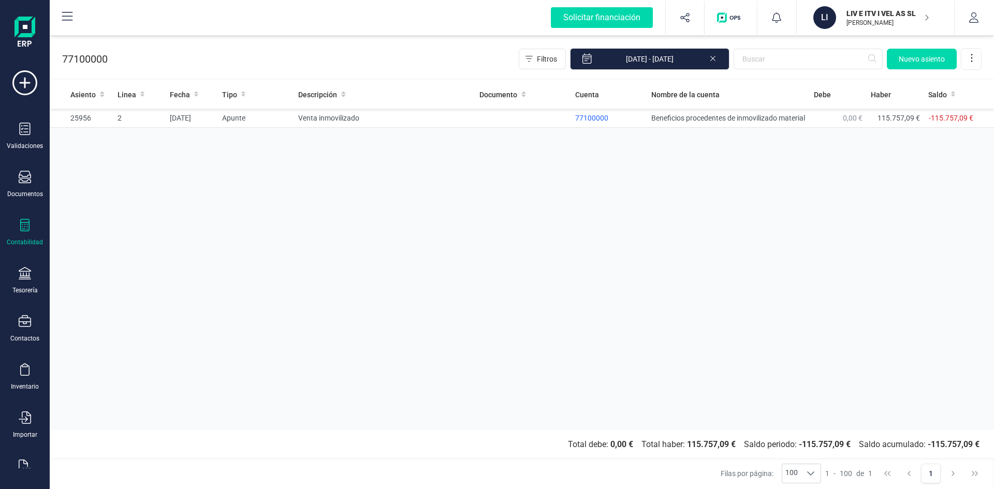
click at [883, 14] on p "LIV E ITV I VEL AS SL" at bounding box center [888, 13] width 83 height 10
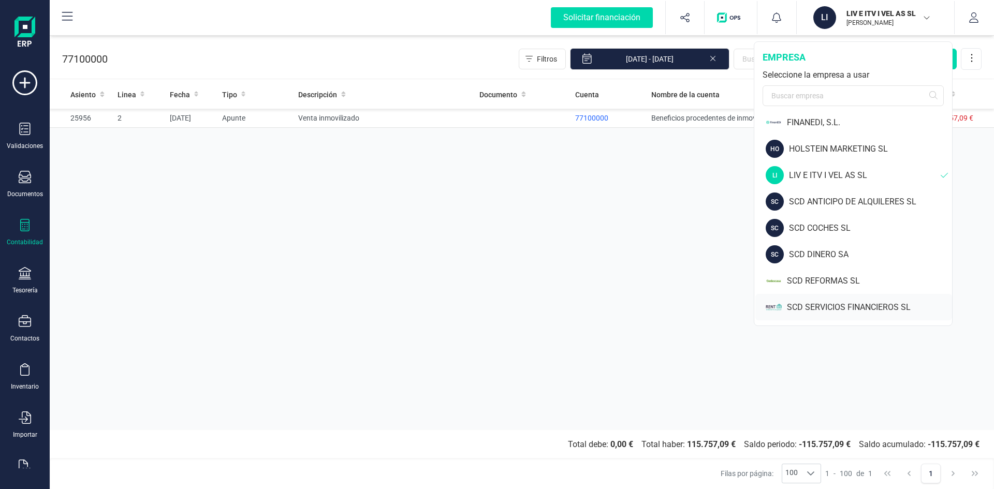
scroll to position [83, 0]
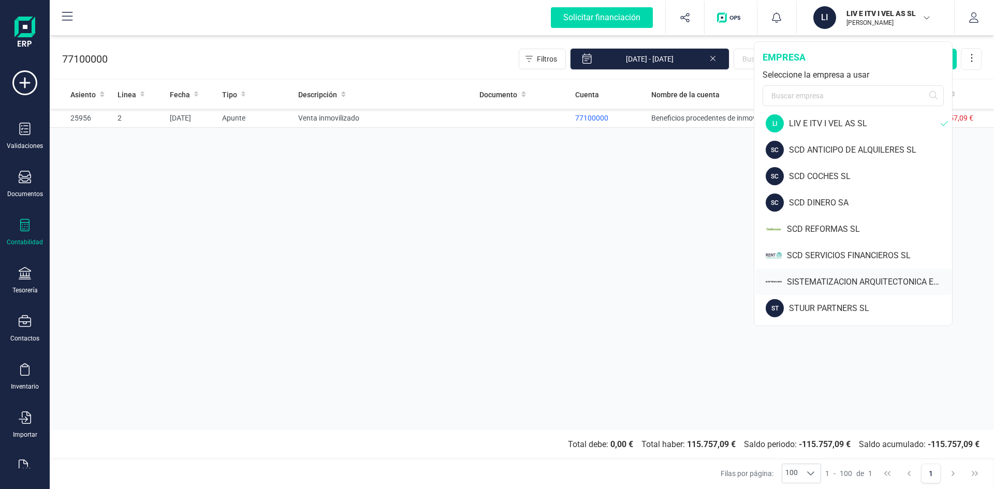
click at [849, 284] on div "SISTEMATIZACION ARQUITECTONICA EN REFORMAS SL" at bounding box center [869, 282] width 165 height 12
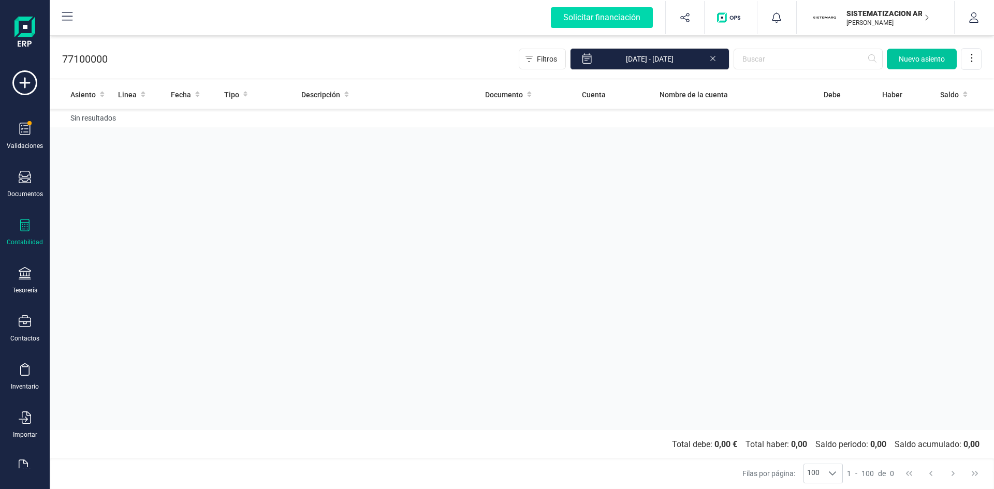
click at [933, 58] on span "Nuevo asiento" at bounding box center [922, 59] width 46 height 10
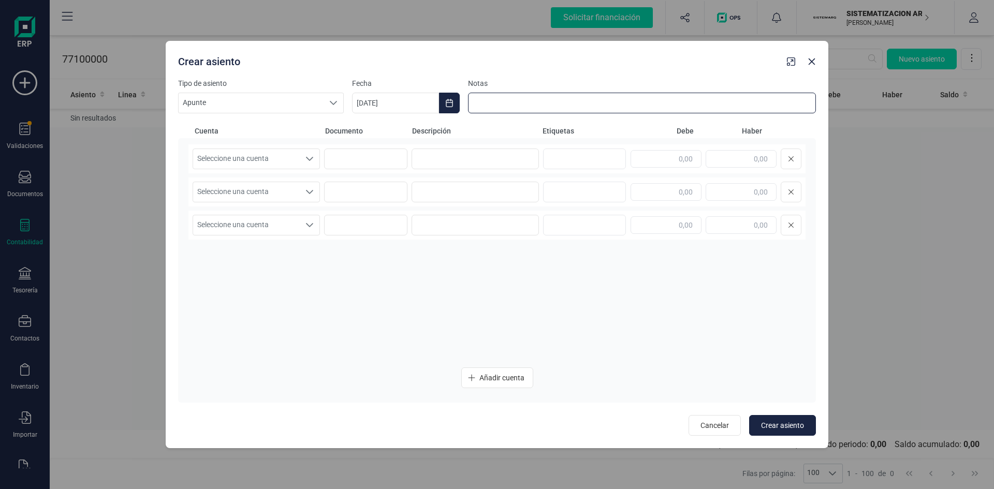
click at [482, 102] on input at bounding box center [642, 103] width 348 height 21
type input "baja de inmovilizado por venta"
click at [309, 157] on icon "Seleccione una cuenta" at bounding box center [309, 159] width 8 height 8
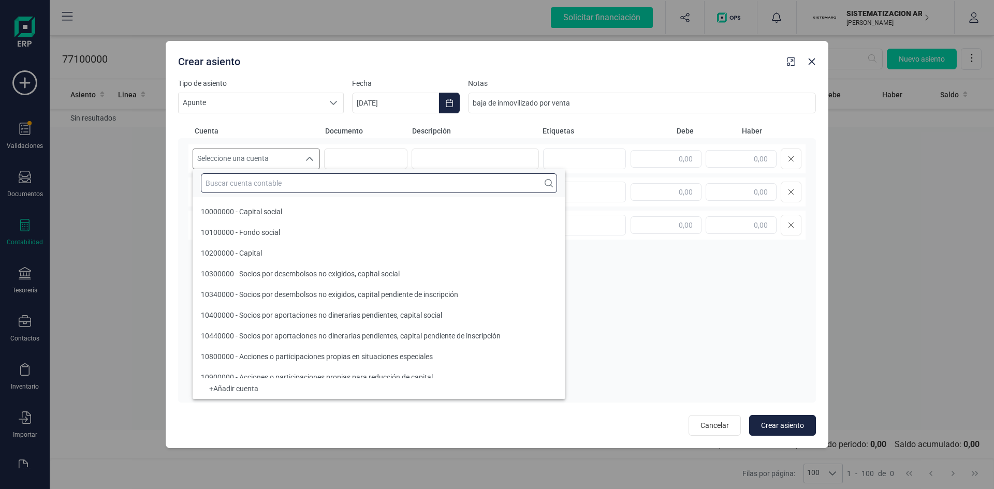
click at [276, 184] on input "text" at bounding box center [379, 183] width 356 height 20
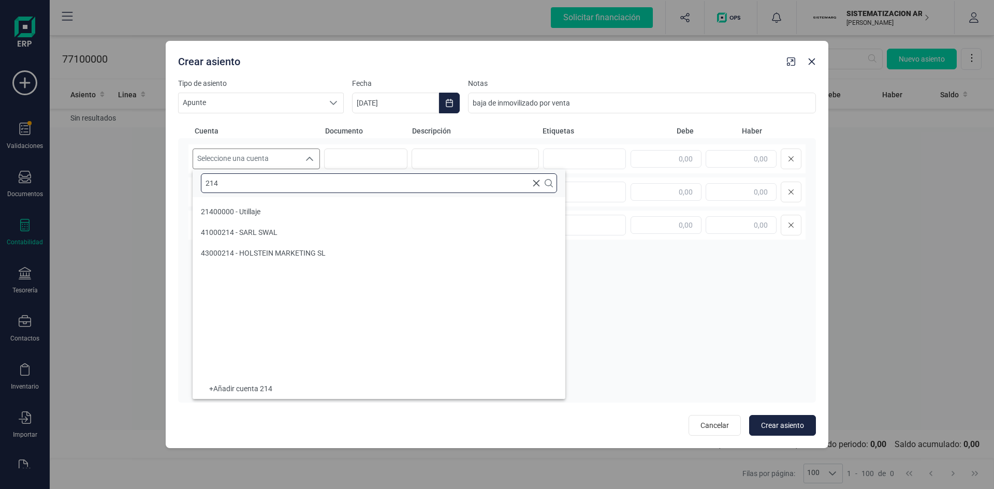
scroll to position [0, 0]
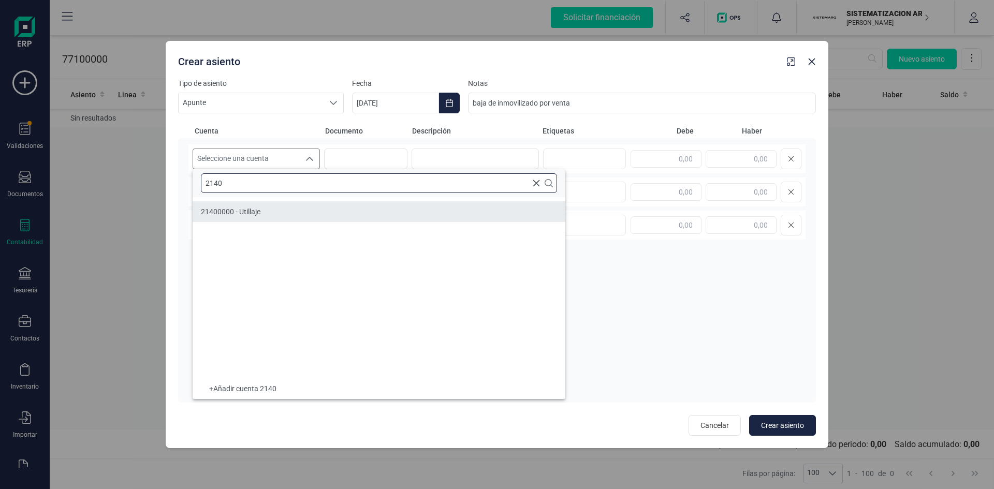
type input "2140"
click at [269, 210] on li "21400000 - Utillaje" at bounding box center [379, 211] width 373 height 21
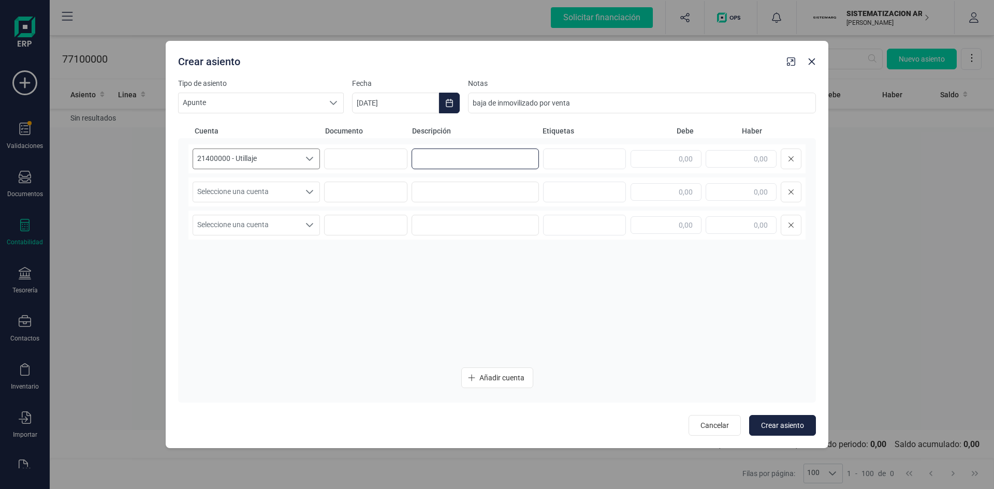
click at [426, 162] on input at bounding box center [475, 159] width 127 height 21
drag, startPoint x: 582, startPoint y: 100, endPoint x: 417, endPoint y: 107, distance: 165.3
click at [418, 107] on div "Tipo de asiento Apunte Apunte Apunte Fecha 03/10/2025 Notas baja de inmovilizad…" at bounding box center [497, 95] width 638 height 35
drag, startPoint x: 451, startPoint y: 159, endPoint x: 319, endPoint y: 162, distance: 132.1
click at [319, 162] on div "21400000 - Utillaje 21400000 - Utillaje 21400000 - Utillaje baja" at bounding box center [496, 158] width 617 height 29
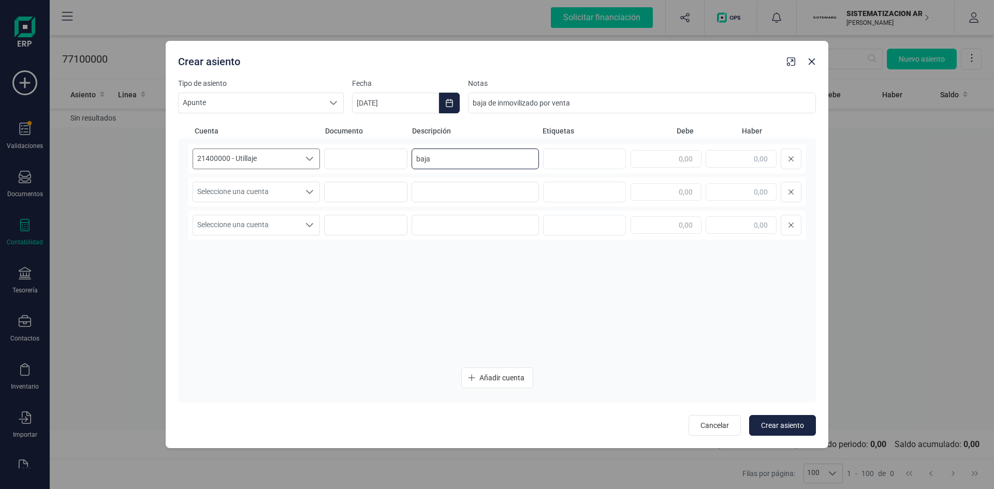
paste input "de inmovilizado por venta"
type input "baja de inmovilizado por venta"
click at [737, 161] on input "text" at bounding box center [741, 159] width 71 height 18
type input "548,00"
click at [311, 191] on icon "Seleccione una cuenta" at bounding box center [309, 192] width 8 height 8
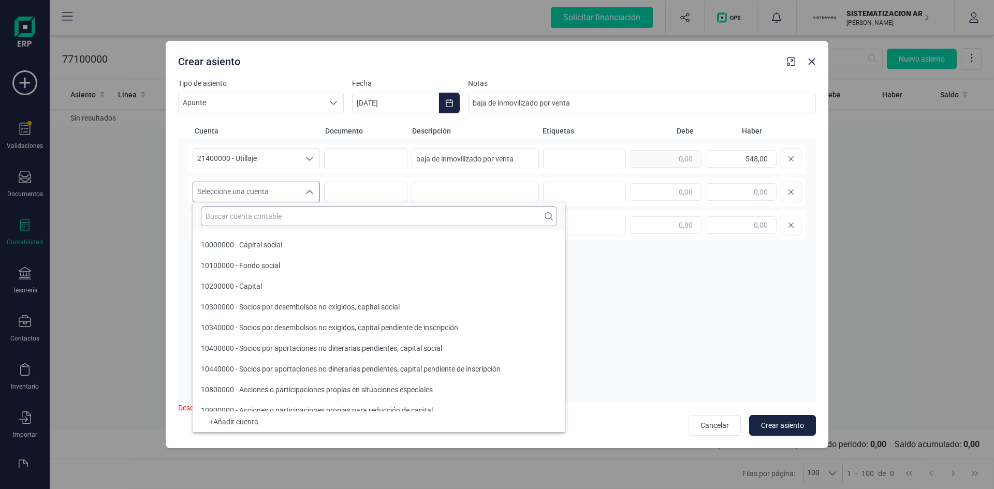
click at [296, 215] on input "text" at bounding box center [379, 217] width 356 height 20
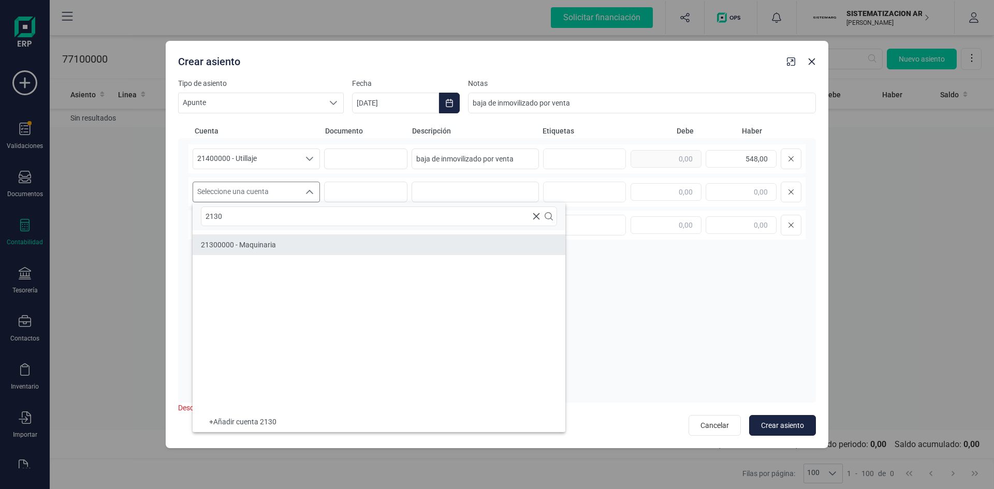
type input "2130"
click at [282, 242] on li "21300000 - Maquinaria" at bounding box center [379, 245] width 373 height 21
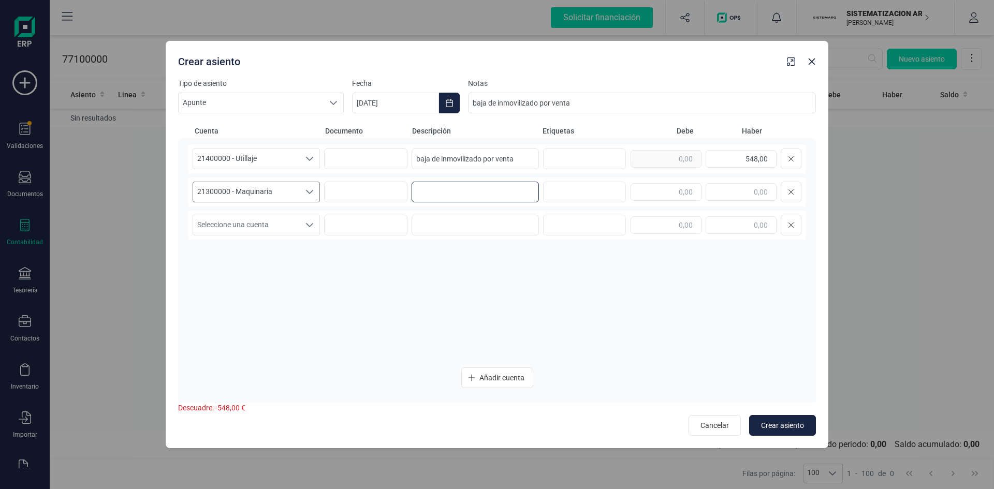
click at [474, 190] on input at bounding box center [475, 192] width 127 height 21
paste input "baja de inmovilizado por venta"
type input "baja de inmovilizado por venta"
click at [744, 192] on input "text" at bounding box center [741, 192] width 71 height 18
type input "7.800,00"
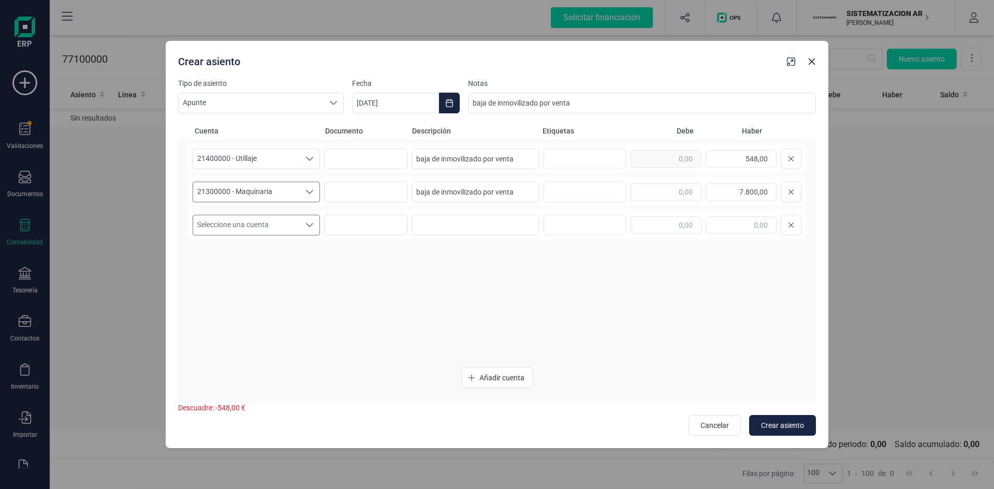
click at [310, 227] on icon "Seleccione una cuenta" at bounding box center [309, 225] width 8 height 8
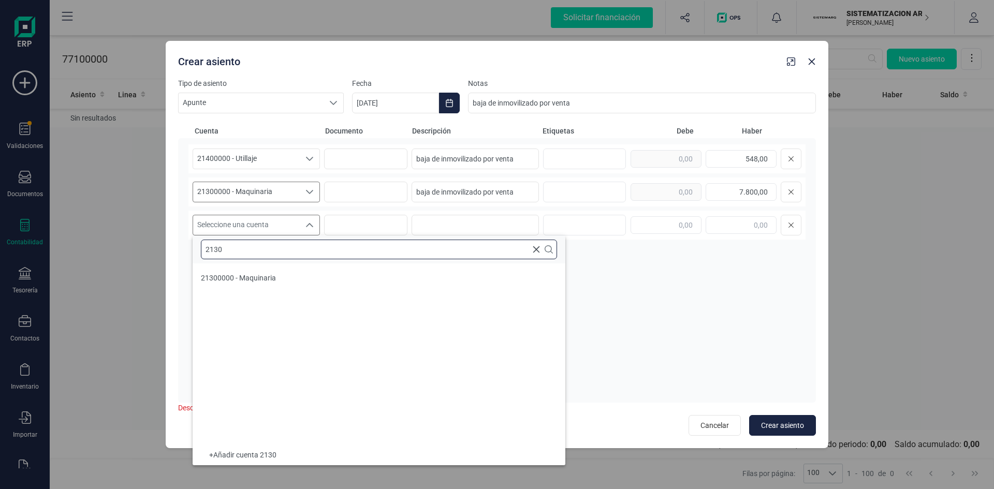
type input "2130"
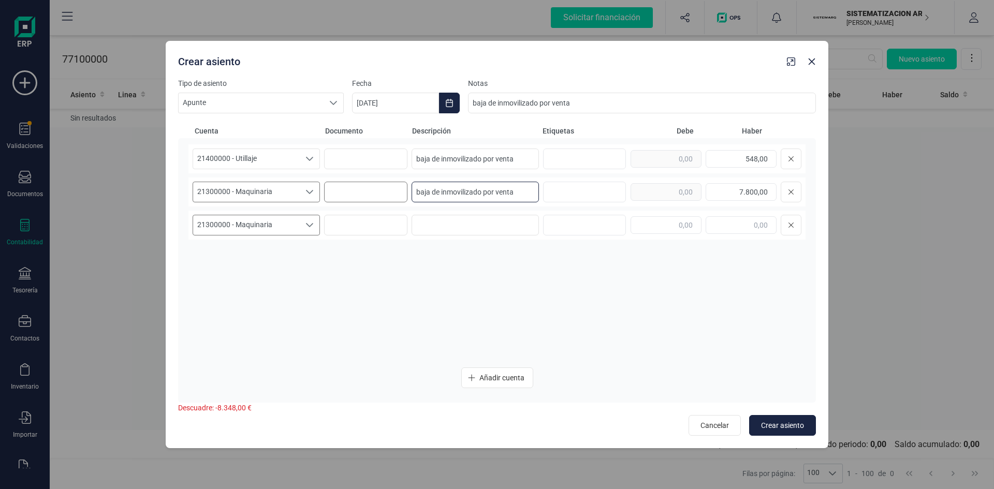
drag, startPoint x: 527, startPoint y: 195, endPoint x: 387, endPoint y: 195, distance: 139.8
click at [389, 195] on div "21300000 - Maquinaria 21300000 - Maquinaria 21300000 - Maquinaria baja de inmov…" at bounding box center [496, 192] width 617 height 29
click at [453, 226] on input at bounding box center [475, 225] width 127 height 21
paste input "baja de inmovilizado por venta"
type input "baja de inmovilizado por venta"
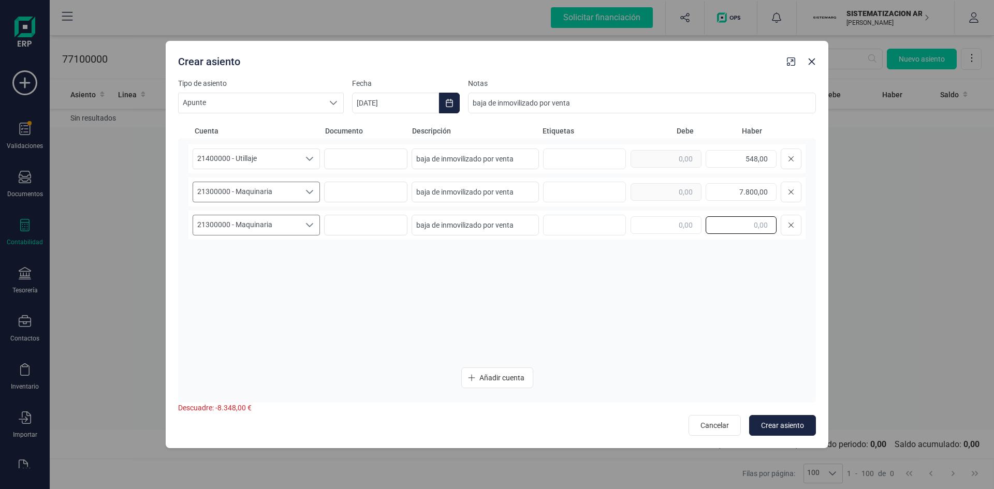
click at [737, 223] on input "text" at bounding box center [741, 225] width 71 height 18
type input "11.200,00"
click at [491, 376] on span "Añadir cuenta" at bounding box center [501, 378] width 45 height 10
click at [312, 258] on icon "Seleccione una cuenta" at bounding box center [309, 258] width 8 height 8
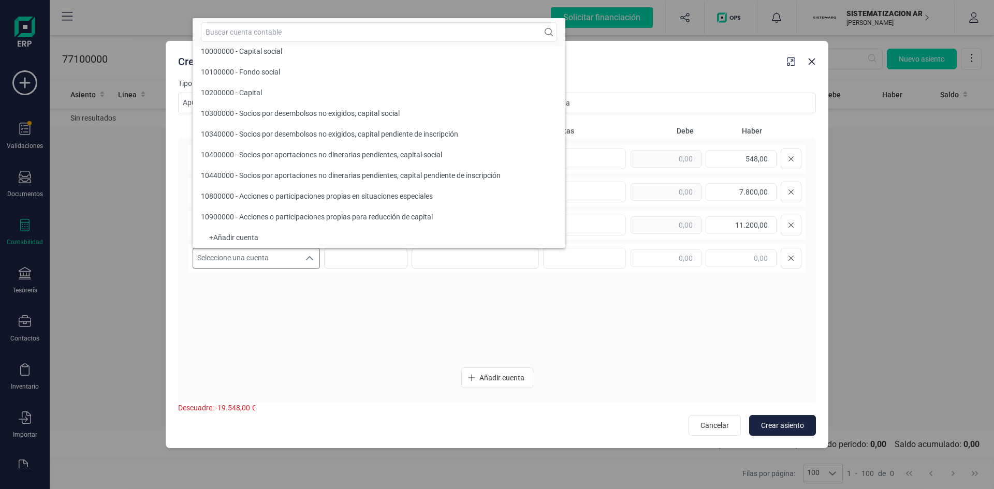
scroll to position [4, 0]
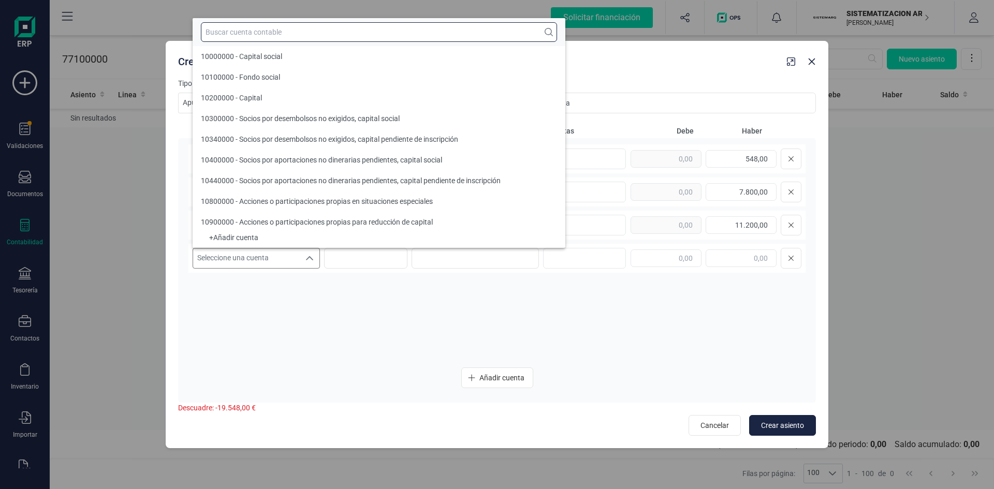
click at [264, 40] on input "text" at bounding box center [379, 32] width 356 height 20
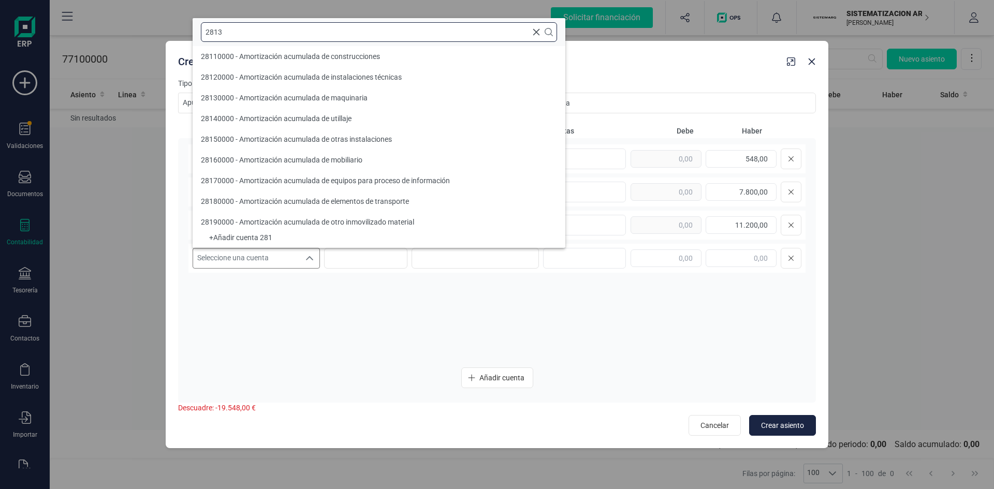
scroll to position [0, 0]
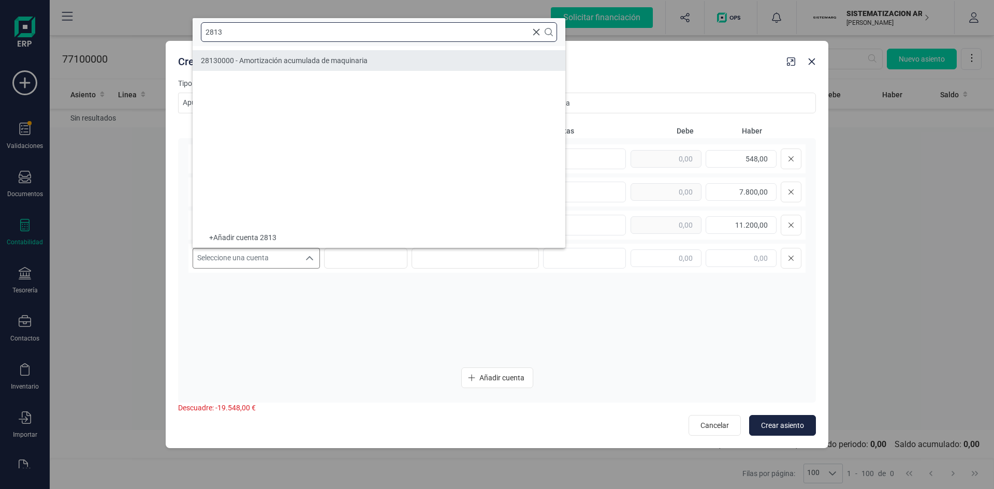
type input "2813"
click at [271, 54] on li "28130000 - Amortización acumulada de maquinaria" at bounding box center [379, 60] width 373 height 21
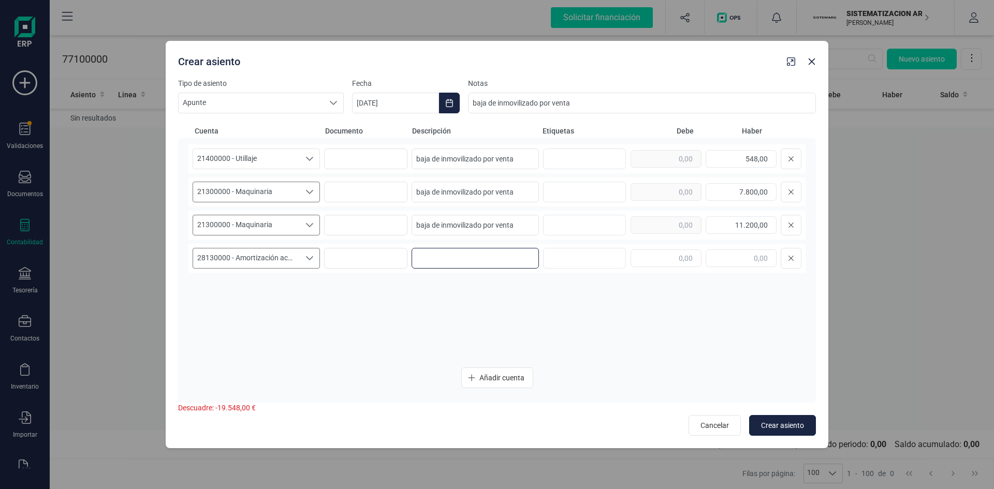
click at [496, 256] on input at bounding box center [475, 258] width 127 height 21
paste input "baja de inmovilizado por venta"
type input "baja de inmovilizado por venta"
click at [667, 258] on input "text" at bounding box center [666, 259] width 71 height 18
type input "1.448,40"
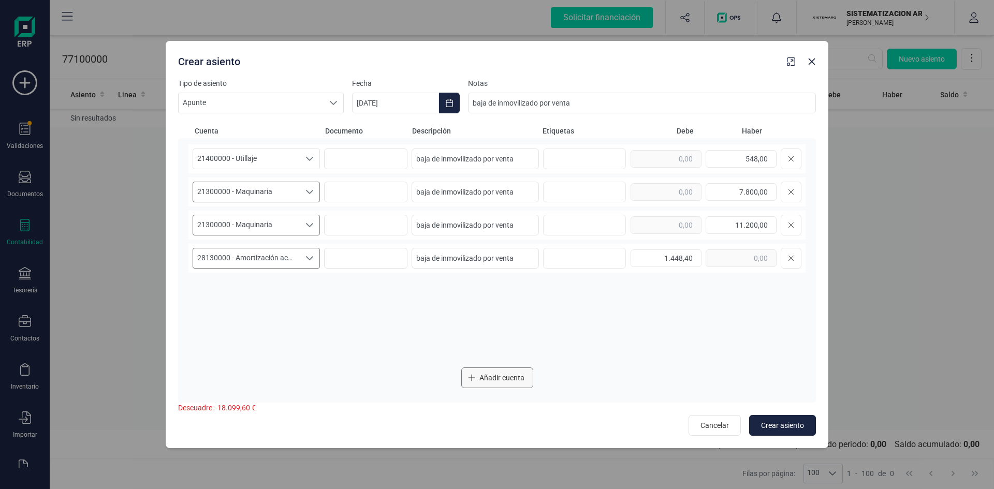
click at [484, 377] on span "Añadir cuenta" at bounding box center [501, 378] width 45 height 10
click at [304, 288] on div "Seleccione una cuenta" at bounding box center [310, 292] width 20 height 20
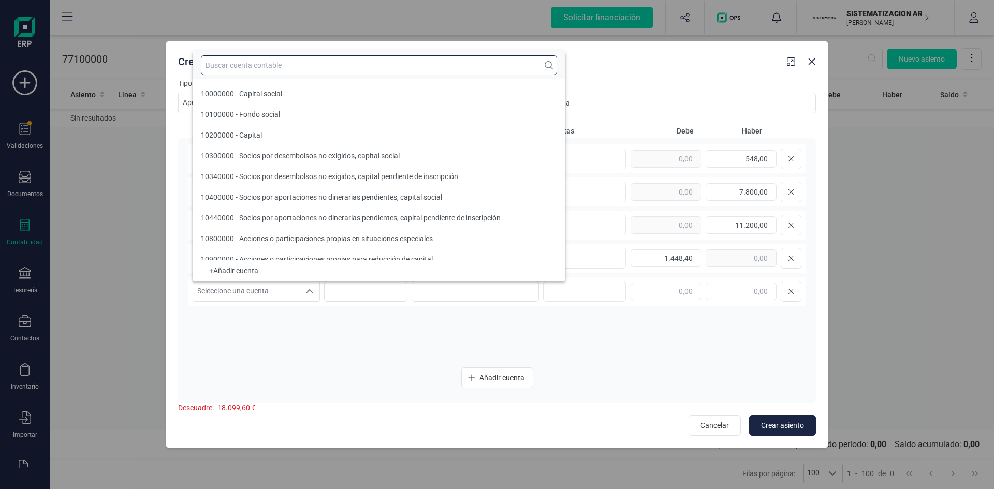
click at [243, 65] on input "text" at bounding box center [379, 65] width 356 height 20
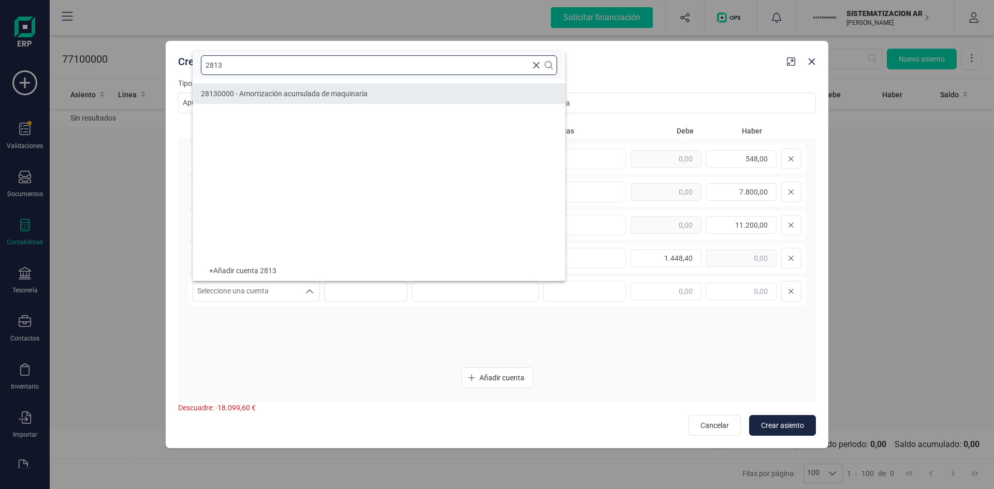
type input "2813"
click at [250, 94] on span "28130000 - Amortización acumulada de maquinaria" at bounding box center [284, 94] width 167 height 8
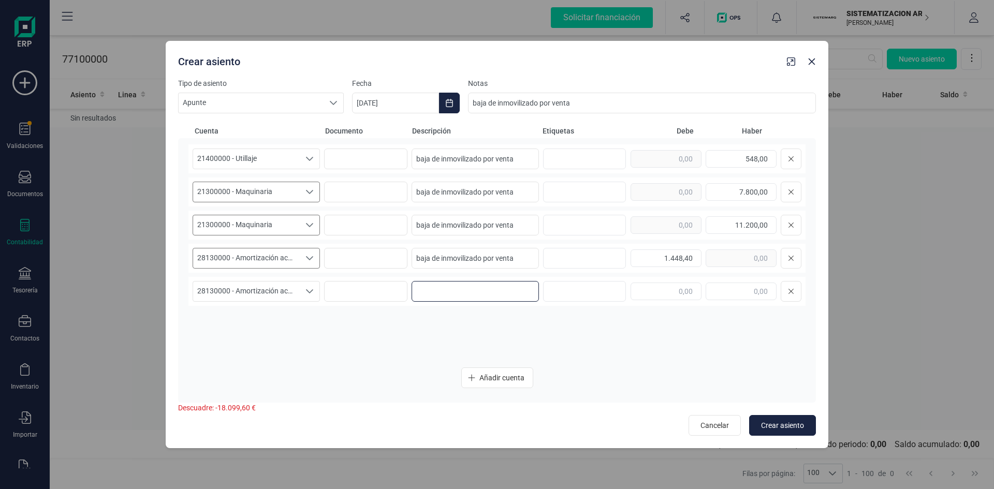
click at [466, 290] on input at bounding box center [475, 291] width 127 height 21
paste input "baja de inmovilizado por venta"
type input "baja de inmovilizado por venta"
click at [656, 289] on input "text" at bounding box center [666, 292] width 71 height 18
type input "2.420,70"
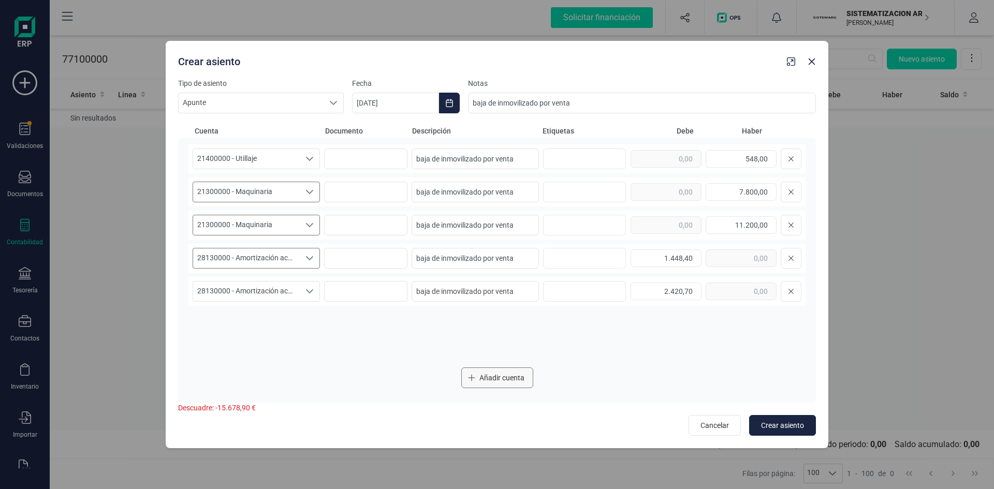
click at [492, 375] on span "Añadir cuenta" at bounding box center [501, 378] width 45 height 10
click at [312, 323] on icon "Seleccione una cuenta" at bounding box center [309, 325] width 7 height 4
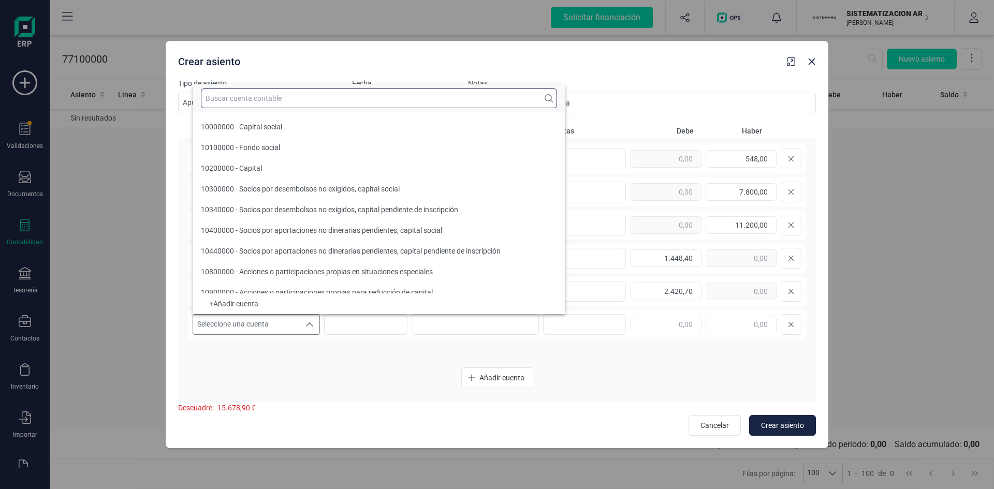
click at [263, 103] on input "text" at bounding box center [379, 99] width 356 height 20
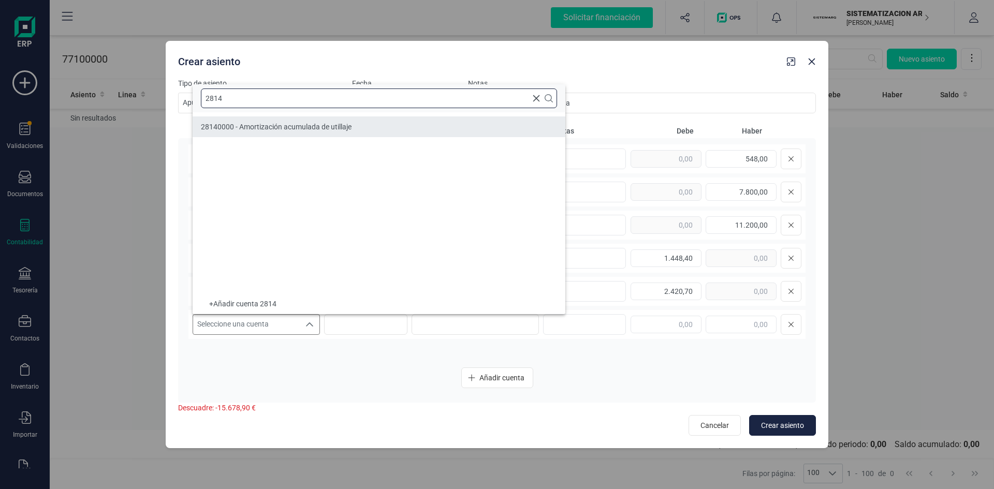
type input "2814"
click at [267, 123] on span "28140000 - Amortización acumulada de utillaje" at bounding box center [276, 127] width 151 height 8
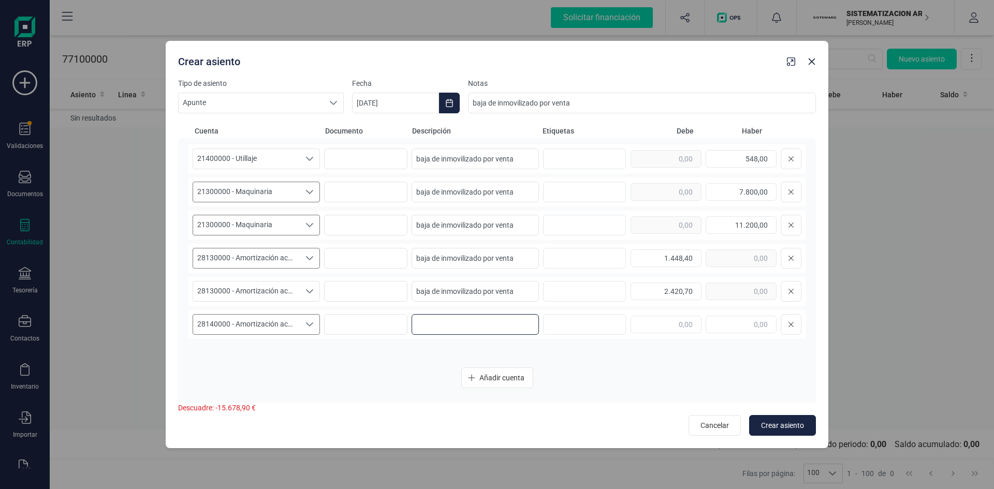
click at [487, 318] on input at bounding box center [475, 324] width 127 height 21
paste input "baja de inmovilizado por venta"
type input "baja de inmovilizado por venta"
click at [687, 320] on input "text" at bounding box center [666, 325] width 71 height 18
type input "238,72"
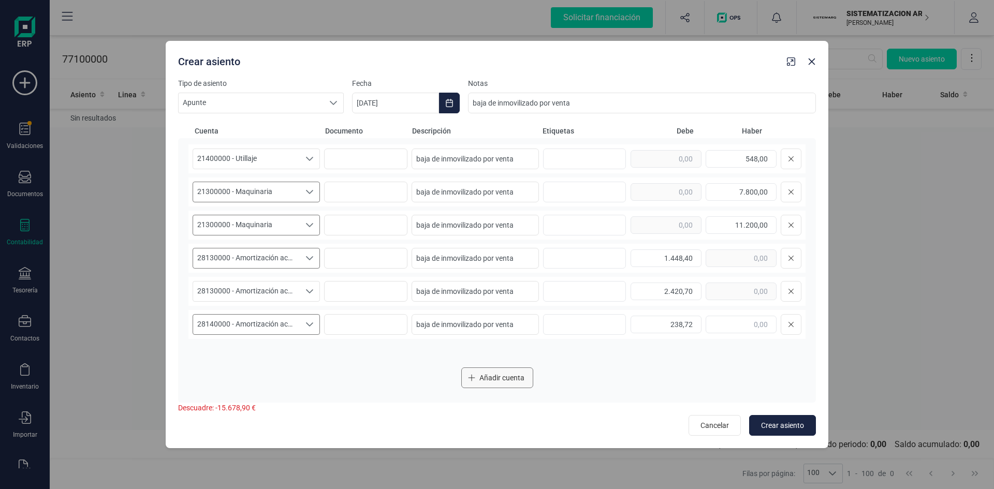
click at [483, 379] on span "Añadir cuenta" at bounding box center [501, 378] width 45 height 10
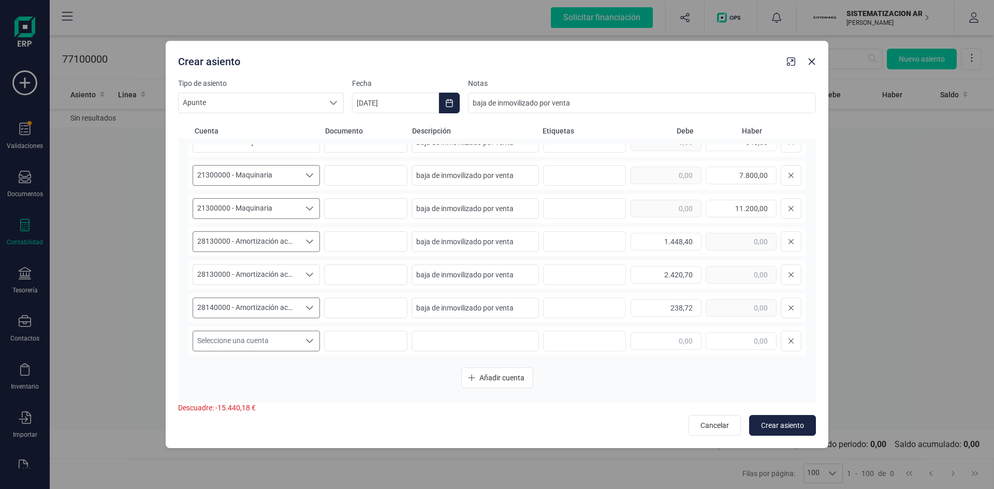
click at [307, 342] on icon "Seleccione una cuenta" at bounding box center [309, 341] width 7 height 4
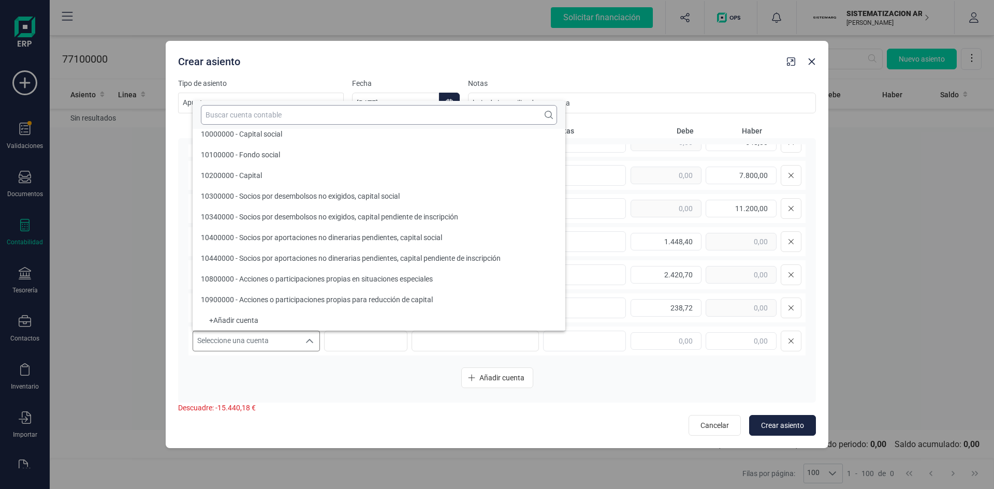
scroll to position [4, 0]
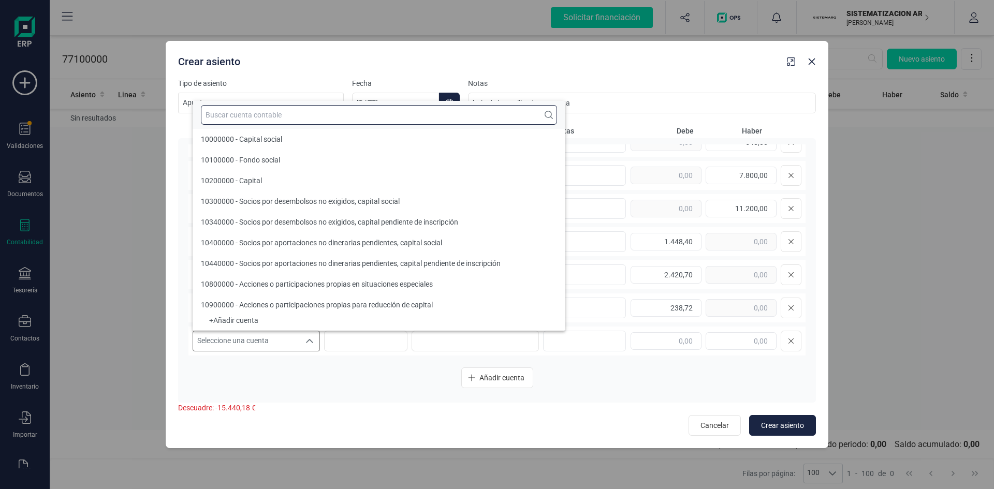
click at [254, 118] on input "text" at bounding box center [379, 115] width 356 height 20
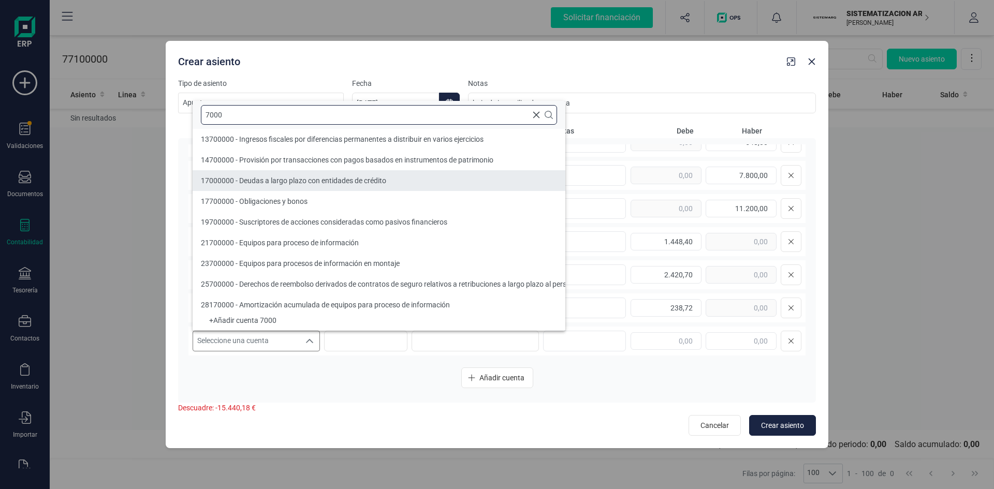
type input "7000"
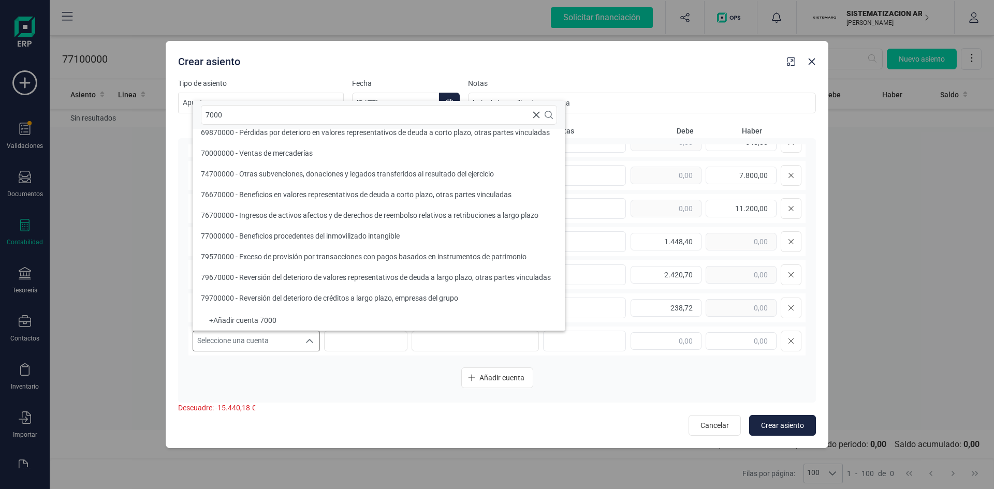
scroll to position [788, 0]
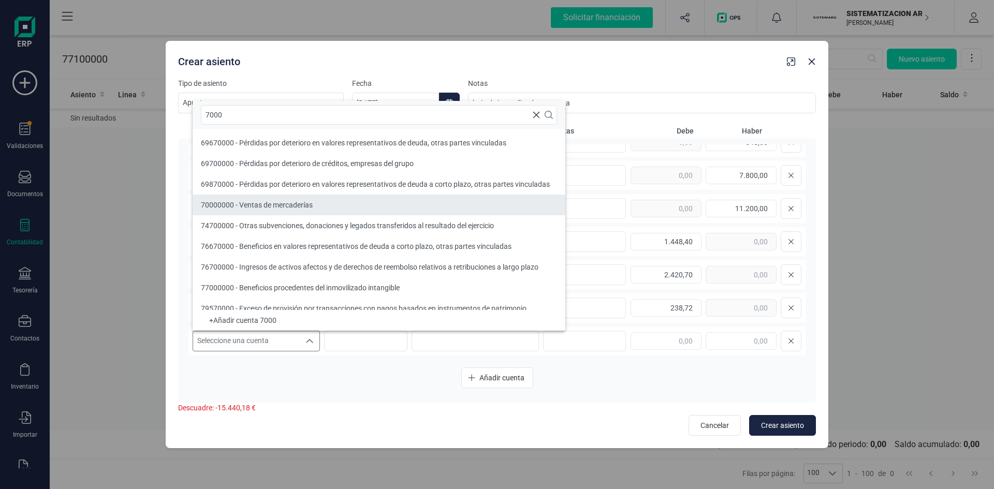
click at [278, 209] on span "70000000 - Ventas de mercaderías" at bounding box center [257, 205] width 112 height 8
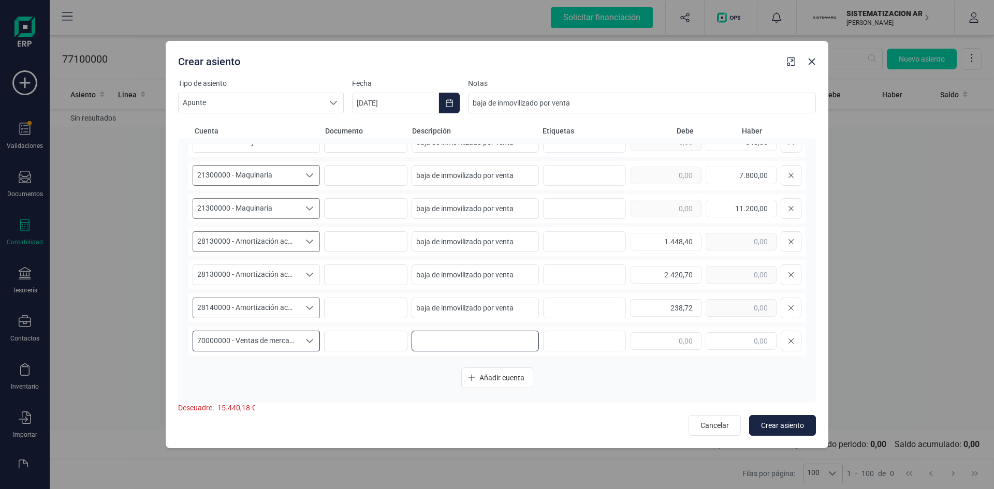
click at [453, 347] on input at bounding box center [475, 341] width 127 height 21
paste input "baja de inmovilizado por venta"
type input "baja de inmovilizado por venta"
click at [667, 338] on input "text" at bounding box center [666, 341] width 71 height 18
type input "8.500,00"
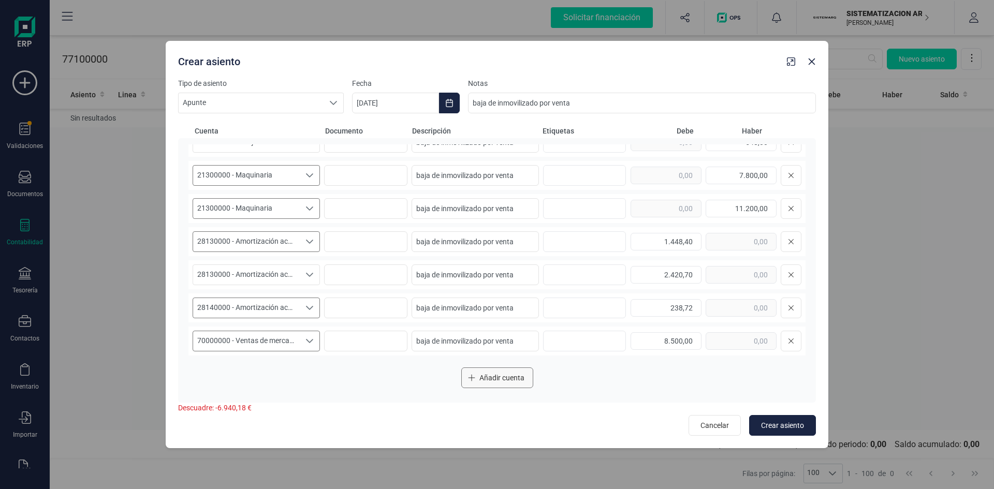
click at [487, 375] on span "Añadir cuenta" at bounding box center [501, 378] width 45 height 10
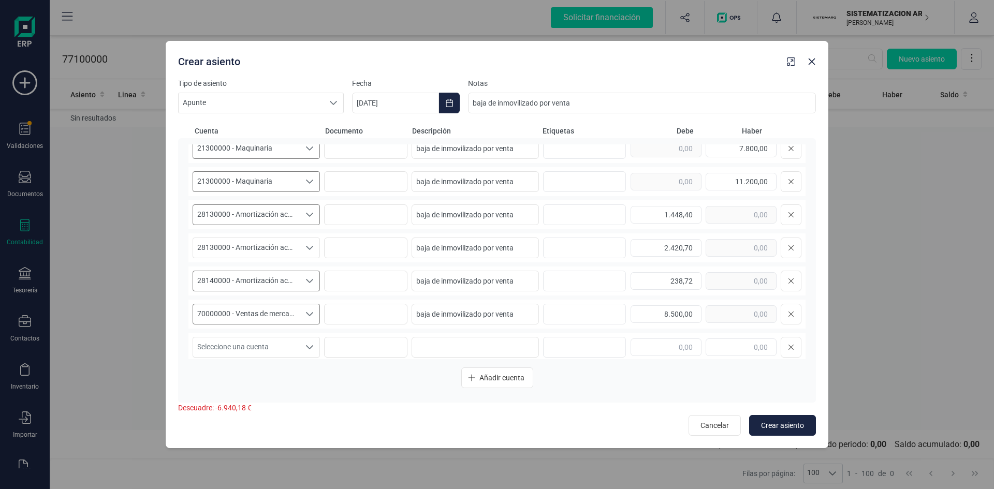
scroll to position [50, 0]
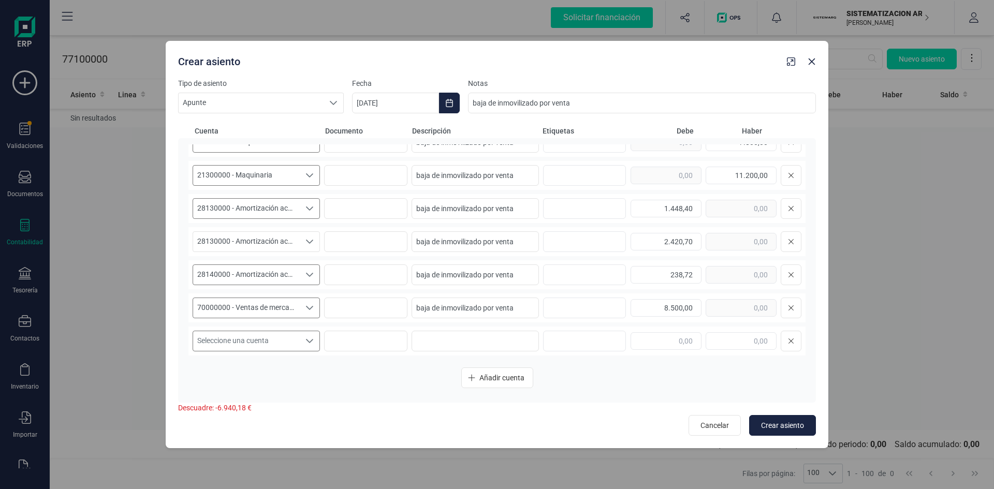
click at [311, 343] on icon "Seleccione una cuenta" at bounding box center [309, 341] width 8 height 8
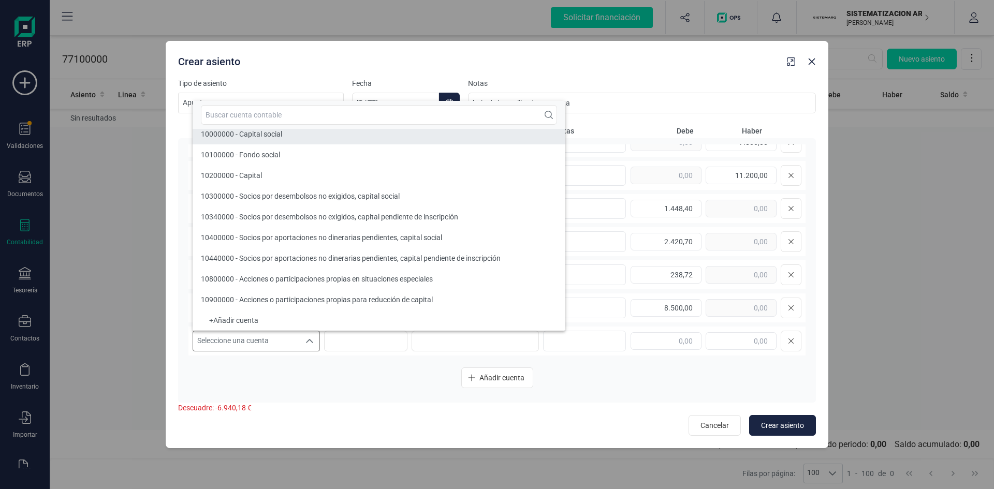
scroll to position [4, 0]
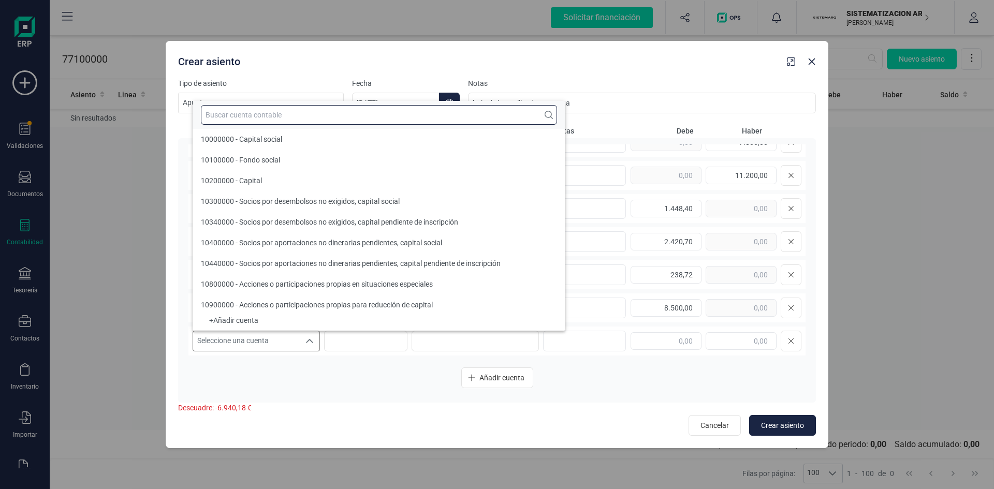
click at [272, 112] on input "text" at bounding box center [379, 115] width 356 height 20
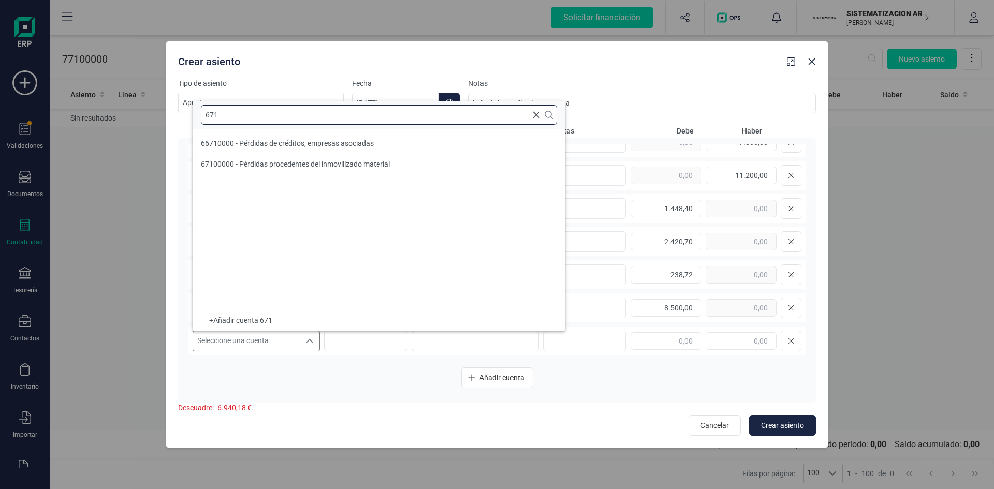
scroll to position [0, 0]
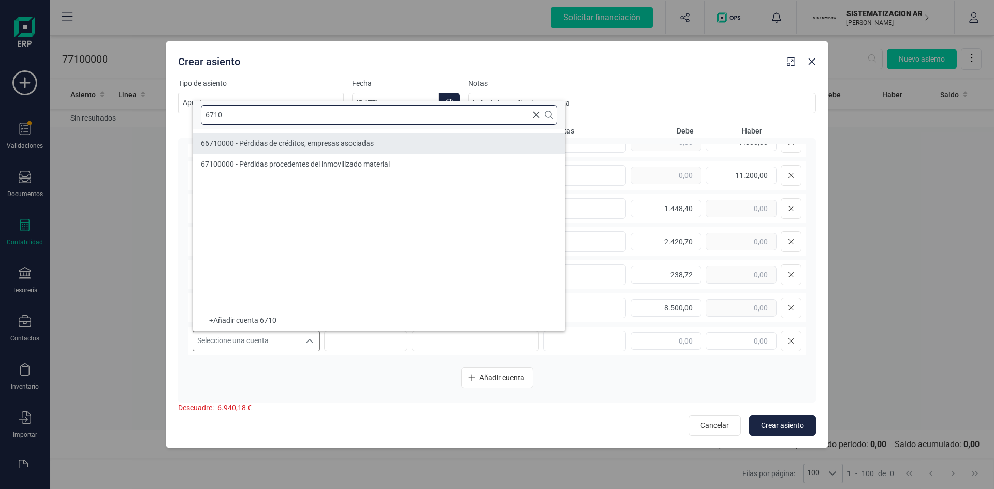
type input "6710"
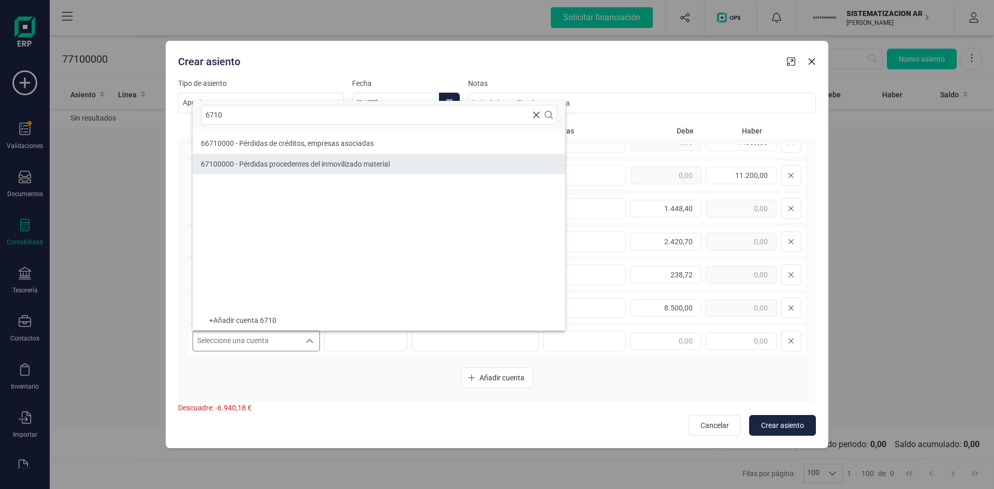
click at [253, 164] on span "67100000 - Pérdidas procedentes del inmovilizado material" at bounding box center [295, 164] width 189 height 8
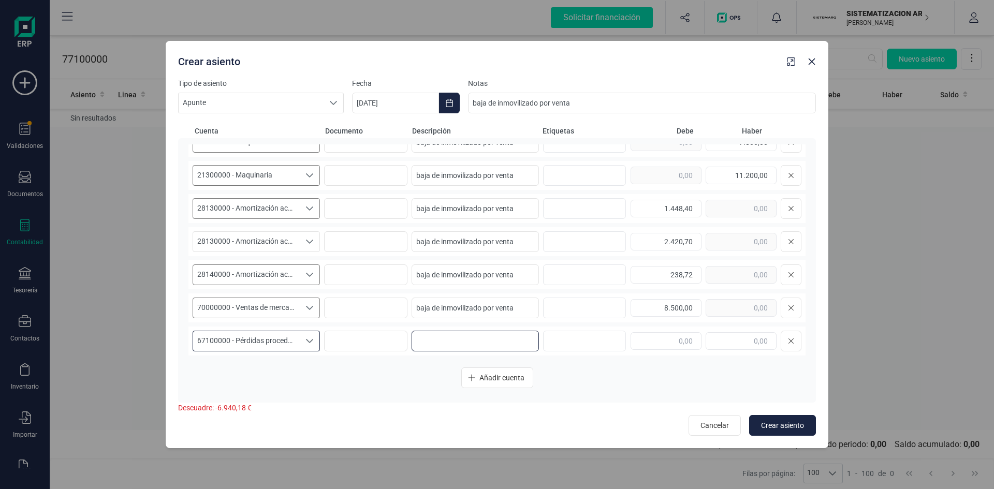
click at [486, 342] on input at bounding box center [475, 341] width 127 height 21
paste input "baja de inmovilizado por venta"
type input "baja de inmovilizado por venta"
click at [637, 342] on input "text" at bounding box center [666, 341] width 71 height 18
type input "6.940,18"
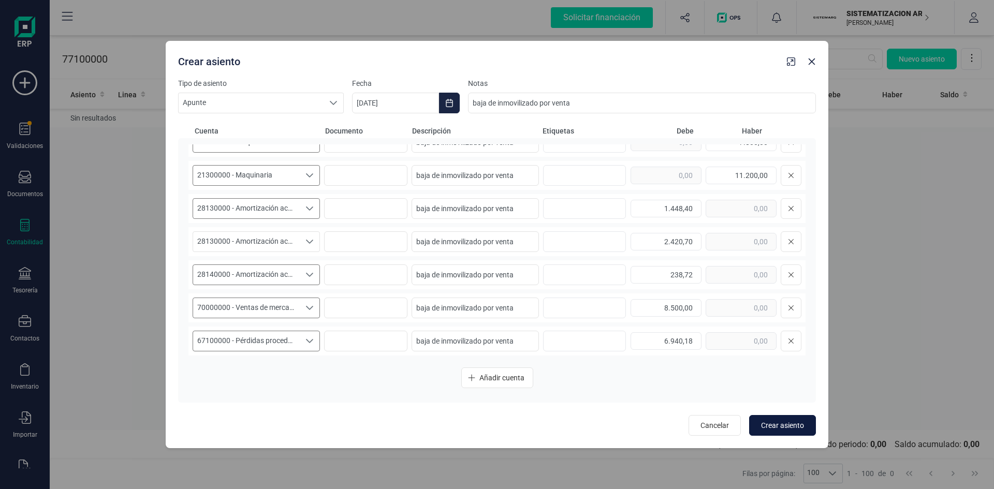
click at [790, 420] on button "Crear asiento" at bounding box center [782, 425] width 67 height 21
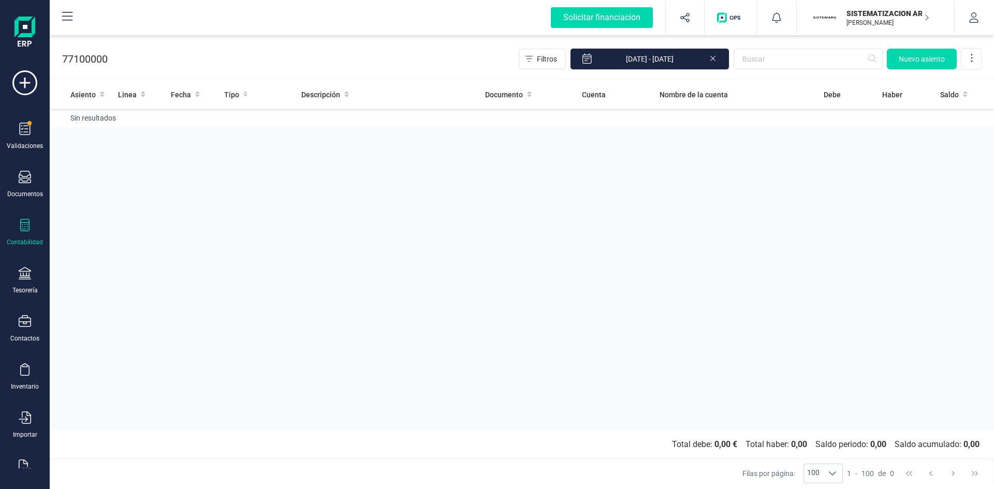
click at [887, 13] on p "SISTEMATIZACION ARQUITECTONICA EN REFORMAS SL" at bounding box center [888, 13] width 83 height 10
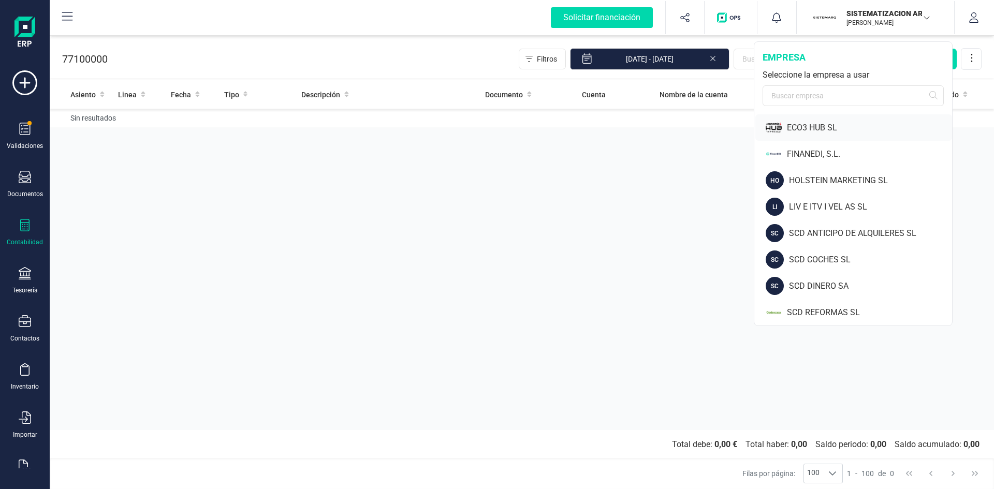
click at [815, 126] on div "ECO3 HUB SL" at bounding box center [869, 128] width 165 height 12
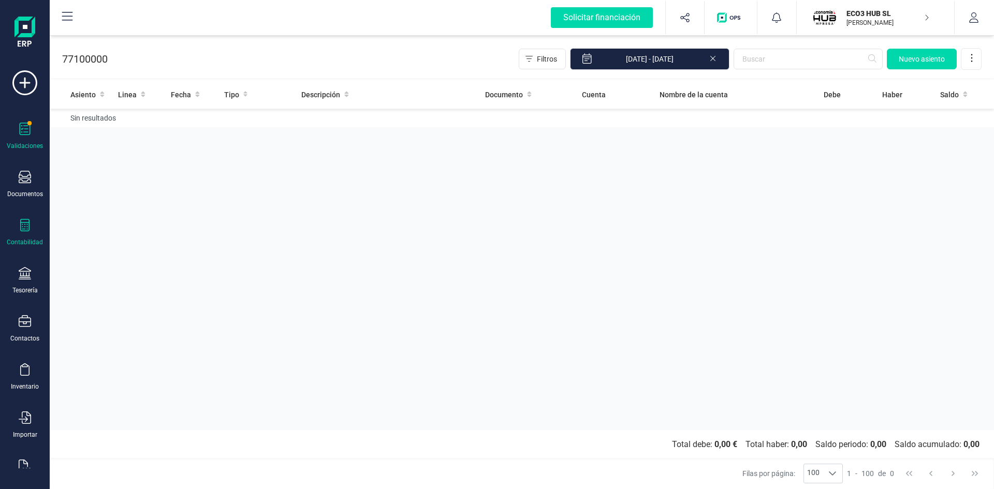
click at [24, 136] on div at bounding box center [25, 130] width 12 height 15
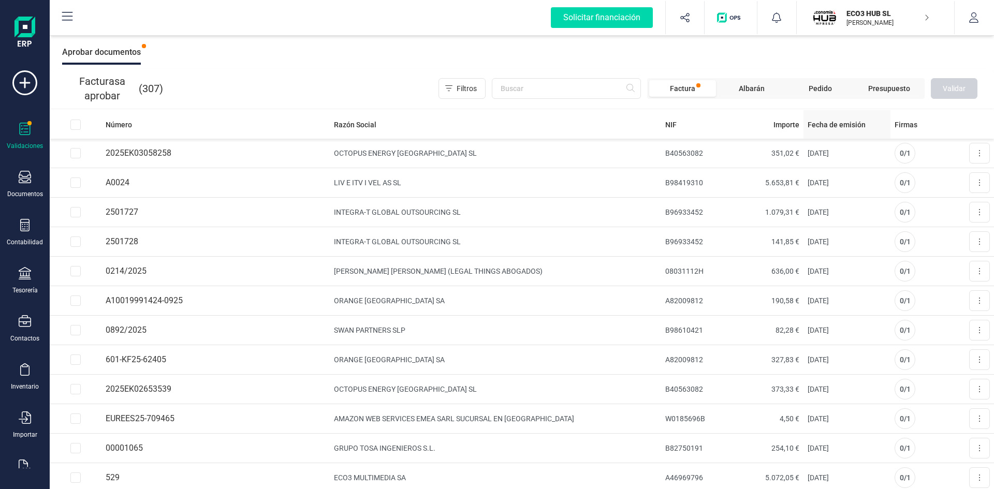
click at [841, 127] on span "Fecha de emisión" at bounding box center [837, 125] width 58 height 10
click at [819, 127] on span "Fecha de emisión" at bounding box center [837, 125] width 58 height 10
drag, startPoint x: 77, startPoint y: 270, endPoint x: 464, endPoint y: 328, distance: 391.1
click at [77, 270] on input "Row Selected dd86e1c1-20e7-4f52-85ae-e8fa9f06a63d" at bounding box center [75, 271] width 10 height 10
checkbox input "true"
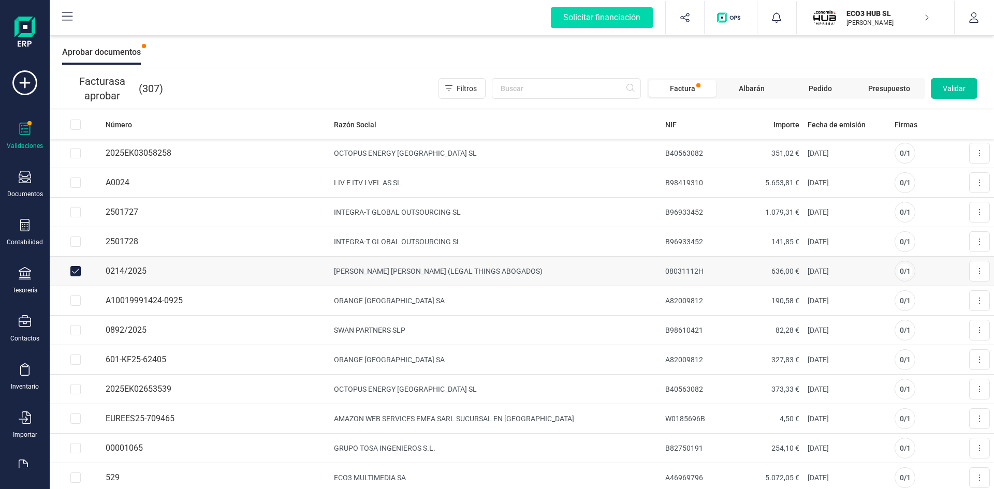
click at [955, 85] on span "Validar" at bounding box center [954, 88] width 23 height 10
click at [973, 239] on button at bounding box center [979, 241] width 21 height 21
click at [596, 241] on td "INTEGRA-T GLOBAL OUTSOURCING SL" at bounding box center [495, 242] width 331 height 30
click at [77, 243] on input "Row Selected b96065f3-bef5-4c60-ba92-d2cd9f3e1c67" at bounding box center [75, 242] width 10 height 10
checkbox input "true"
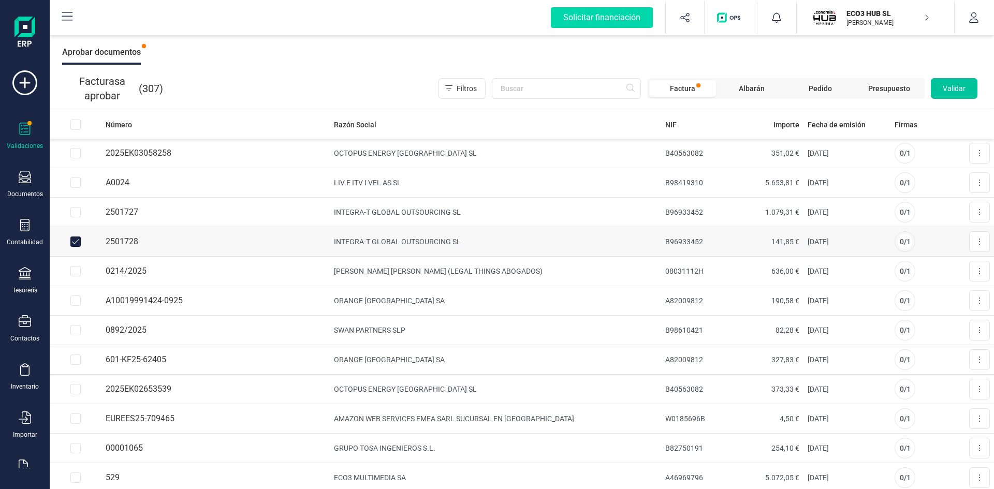
click at [959, 90] on span "Validar" at bounding box center [954, 88] width 23 height 10
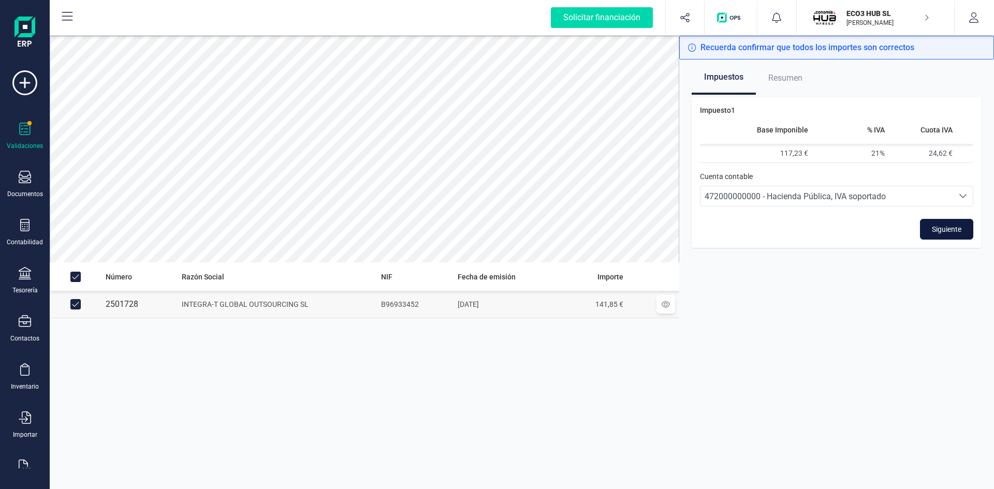
click at [944, 222] on button "Siguiente" at bounding box center [946, 229] width 53 height 21
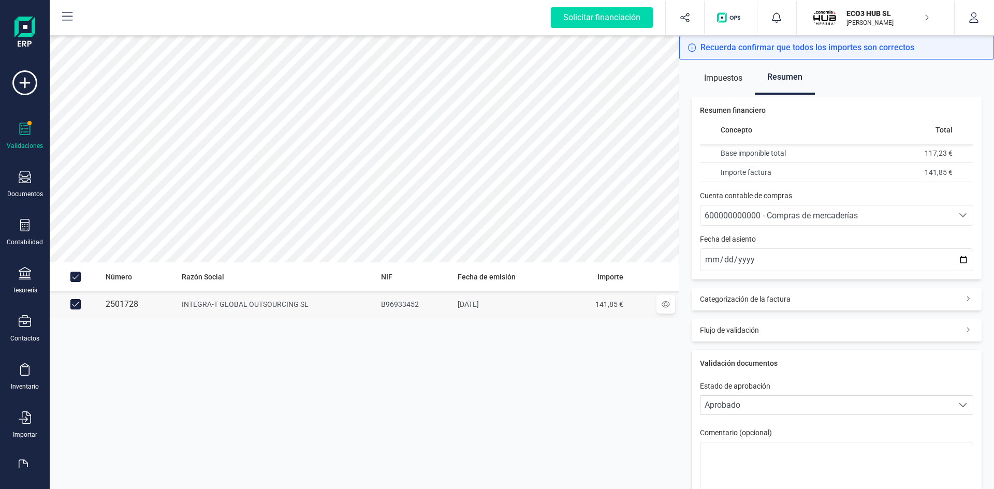
click at [790, 216] on span "600000000000 - Compras de mercaderías" at bounding box center [781, 216] width 153 height 10
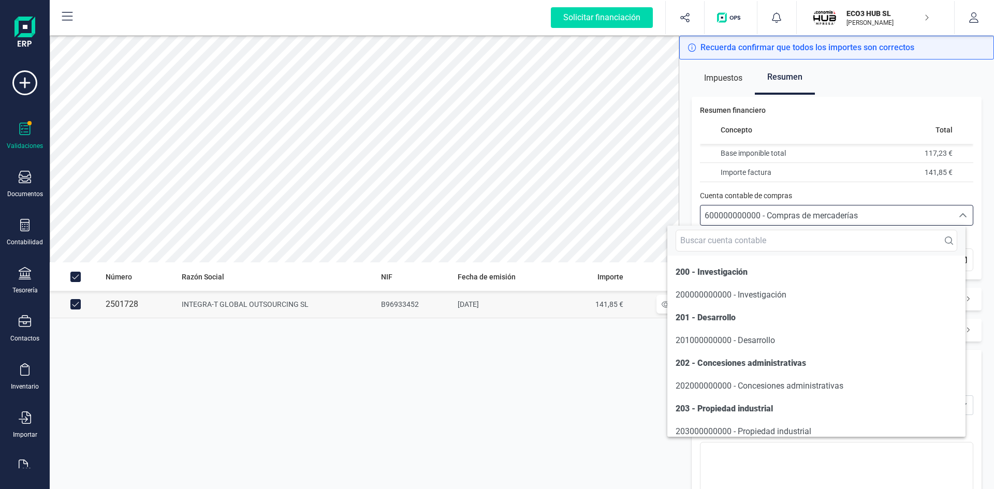
scroll to position [4951, 0]
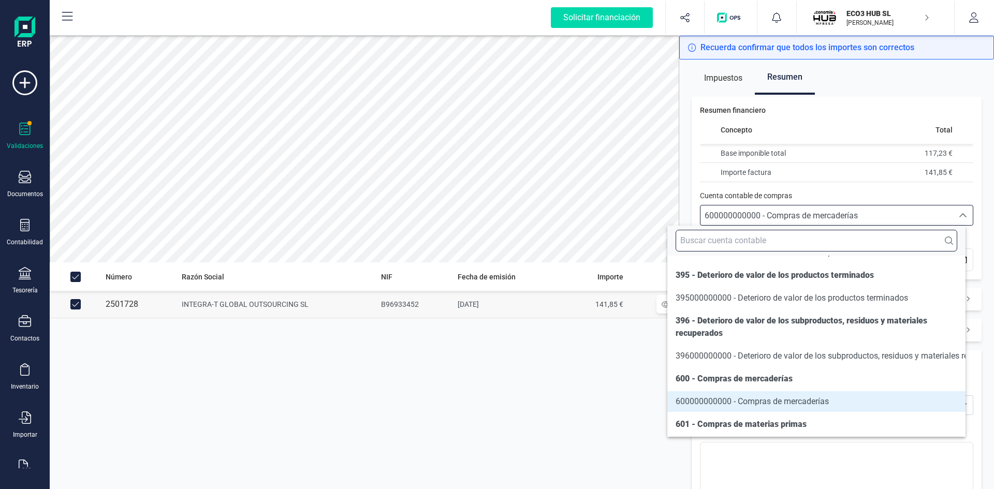
click at [758, 250] on input "text" at bounding box center [817, 241] width 282 height 22
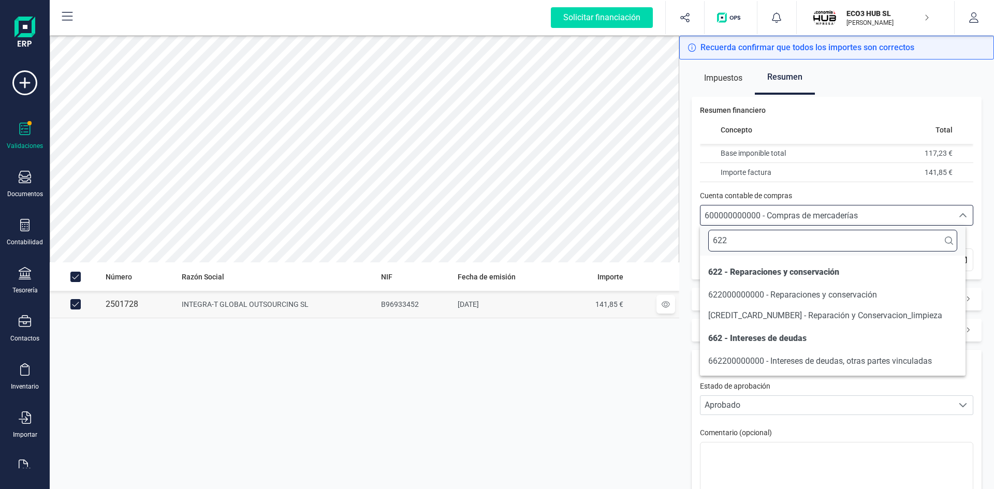
scroll to position [0, 0]
type input "622"
click at [802, 312] on span "622000000001 - Reparación y Conservacion_limpieza" at bounding box center [825, 316] width 234 height 10
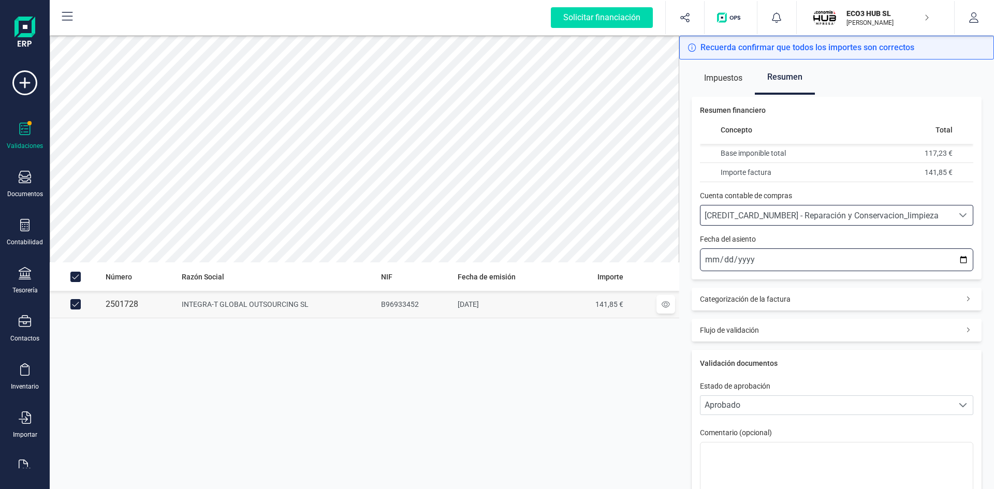
click at [708, 258] on input "2025-10-03" at bounding box center [836, 260] width 273 height 23
type input "2025-10-30"
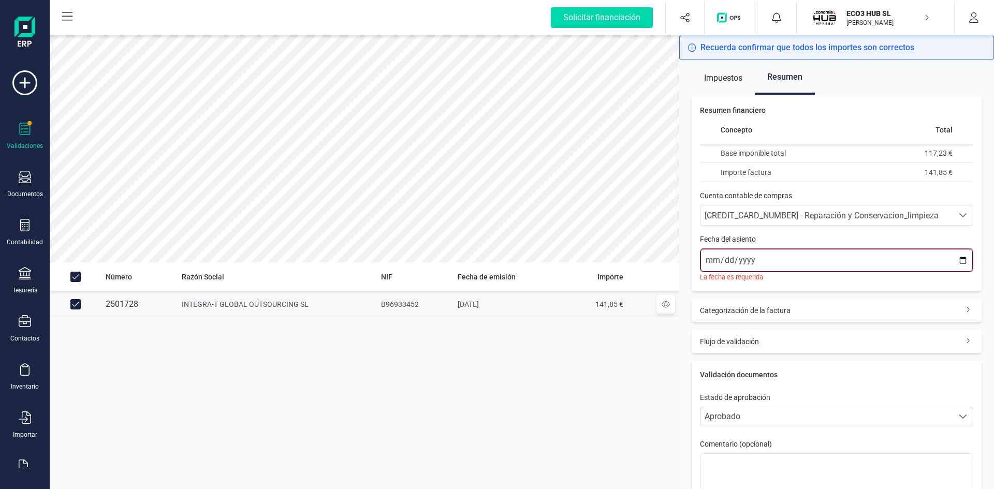
type input "2025-09-30"
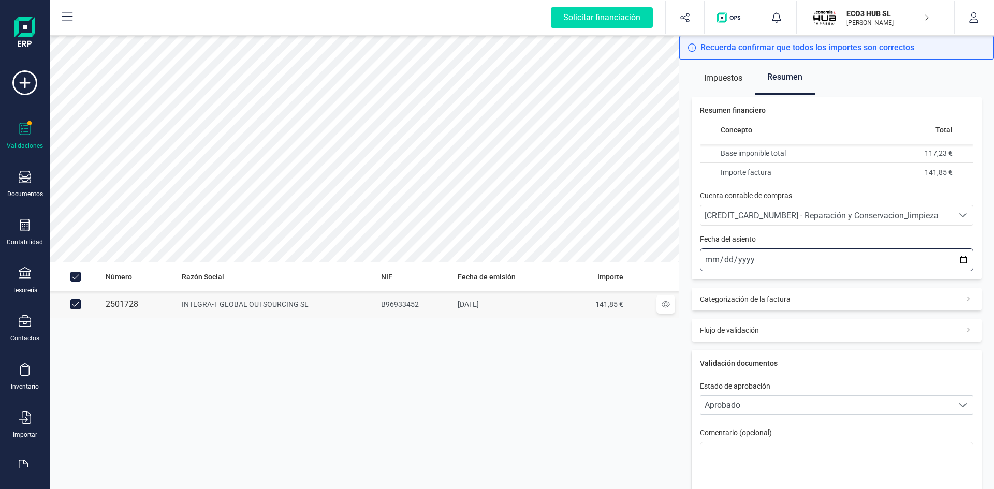
scroll to position [99, 0]
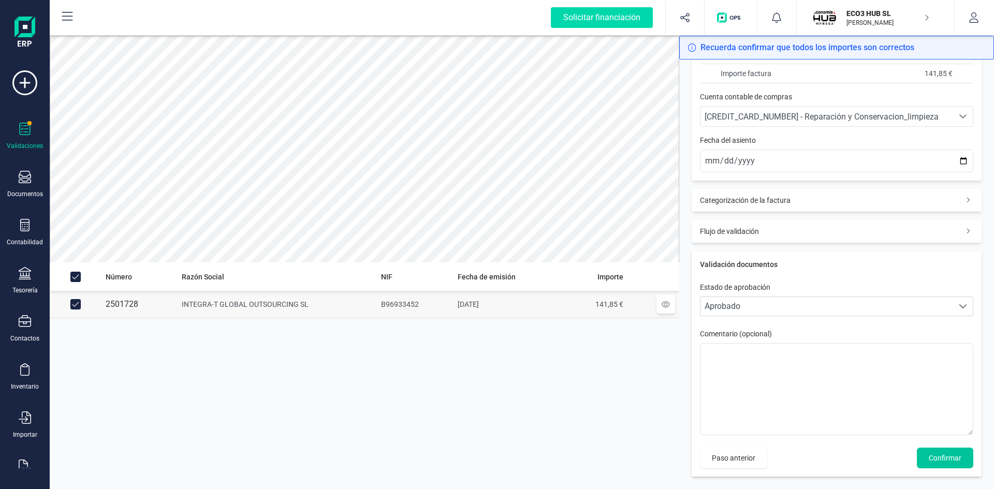
click at [950, 461] on span "Confirmar" at bounding box center [945, 458] width 33 height 10
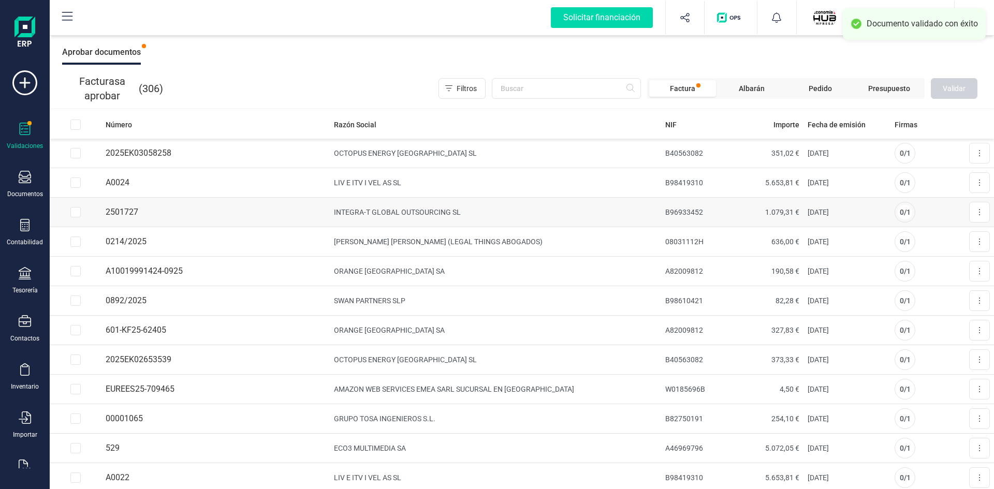
click at [413, 212] on td "INTEGRA-T GLOBAL OUTSOURCING SL" at bounding box center [495, 213] width 331 height 30
click at [75, 211] on input "Row Selected 89d71045-b9bc-4228-ab11-9edee0dd2193" at bounding box center [75, 212] width 10 height 10
checkbox input "true"
click at [952, 90] on span "Validar" at bounding box center [954, 88] width 23 height 10
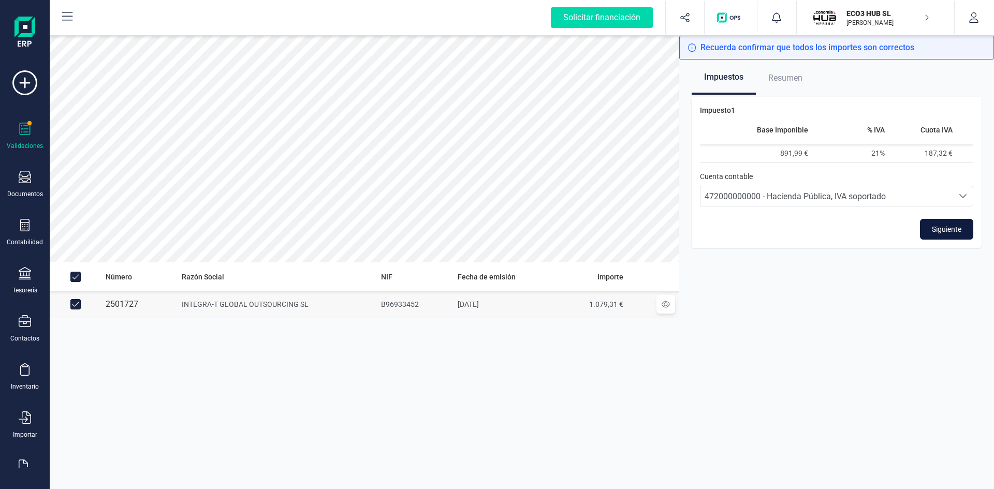
click at [945, 228] on span "Siguiente" at bounding box center [947, 229] width 30 height 10
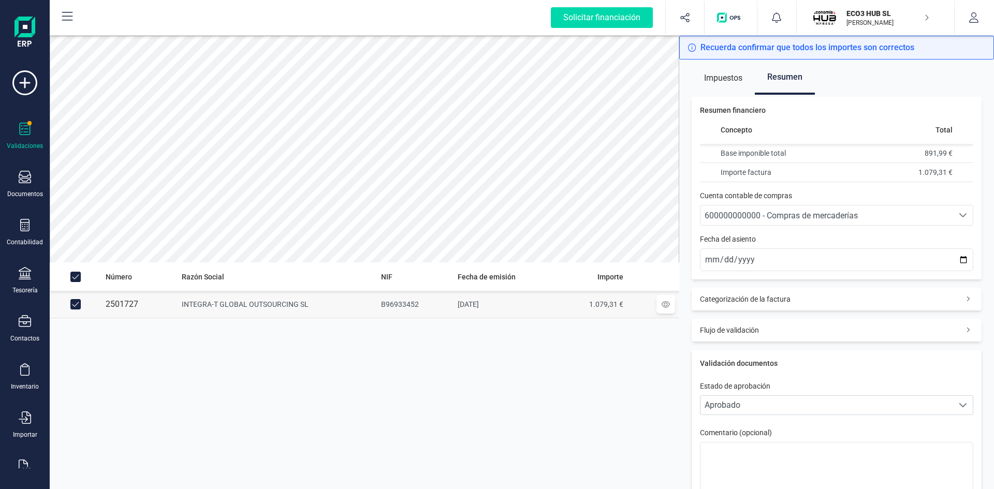
click at [784, 216] on span "600000000000 - Compras de mercaderías" at bounding box center [781, 216] width 153 height 10
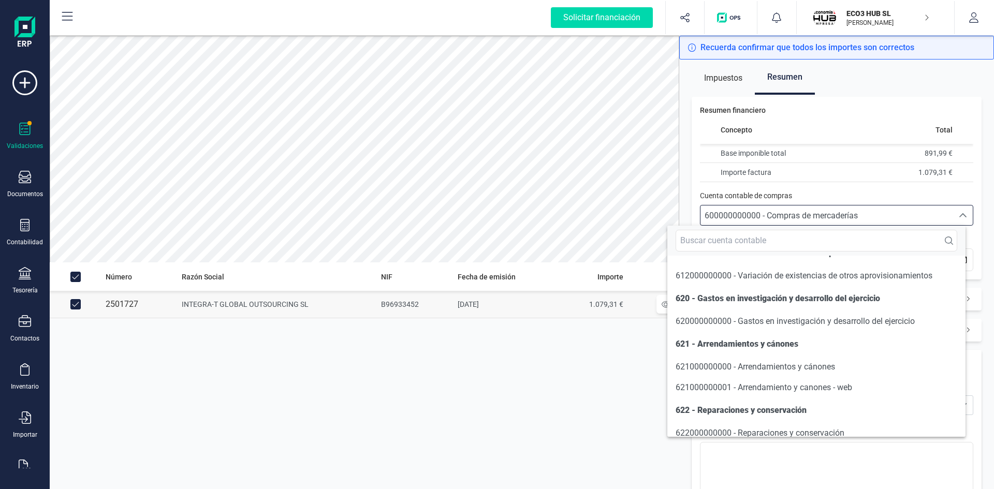
scroll to position [5723, 0]
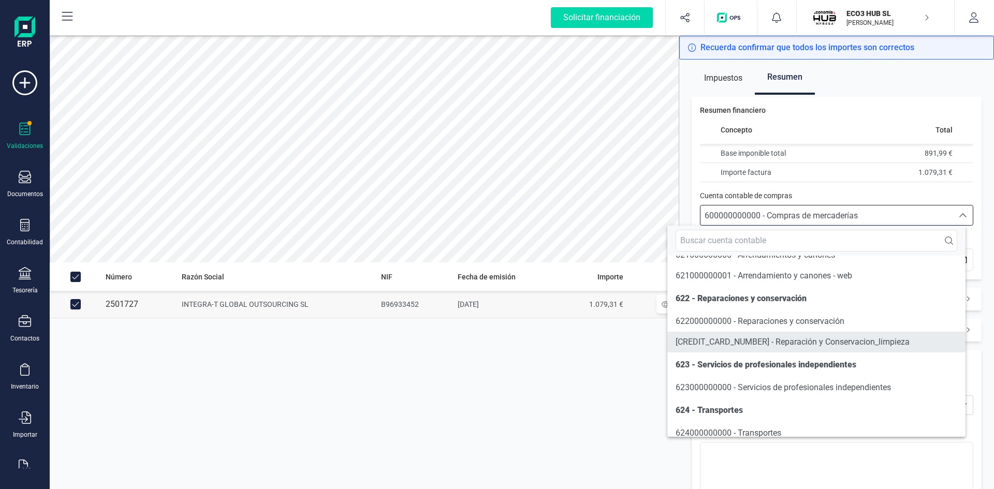
click at [760, 347] on span "622000000001 - Reparación y Conservacion_limpieza" at bounding box center [793, 342] width 234 height 10
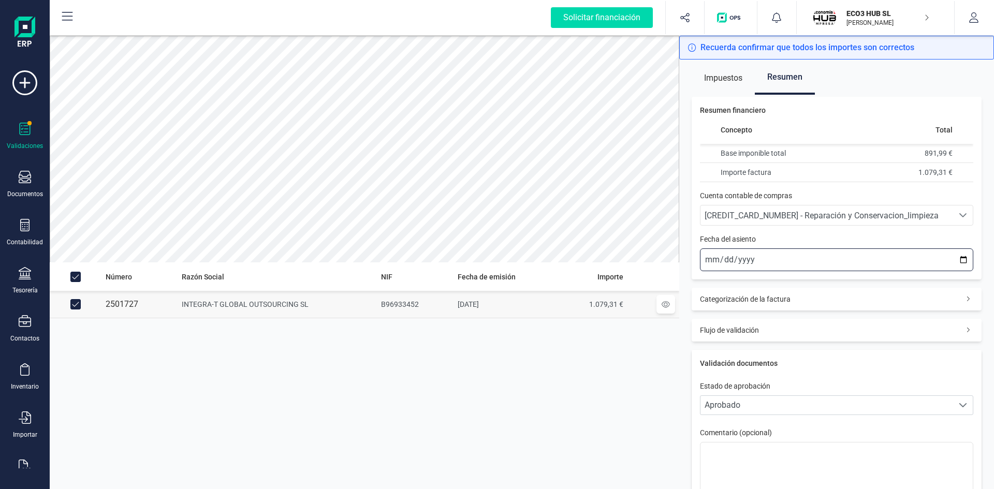
click at [707, 257] on input "2025-10-03" at bounding box center [836, 260] width 273 height 23
type input "2025-10-30"
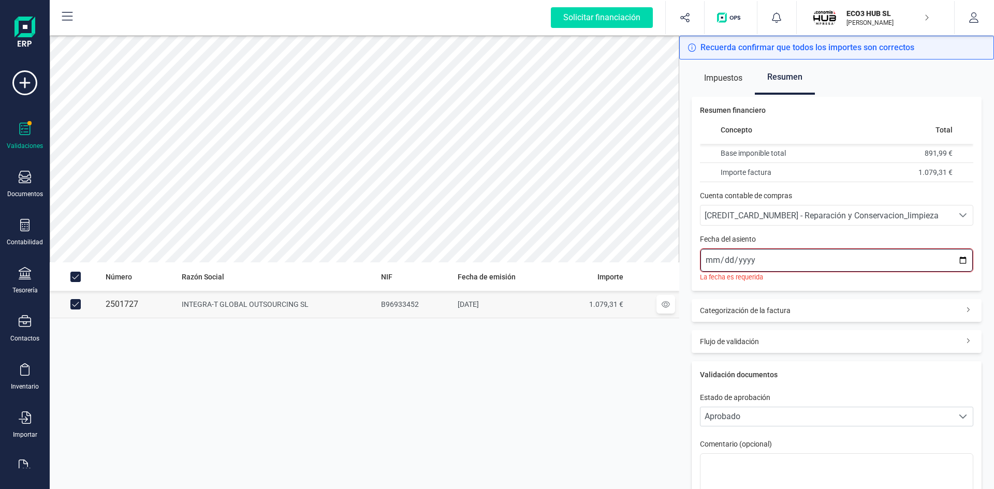
type input "2025-09-30"
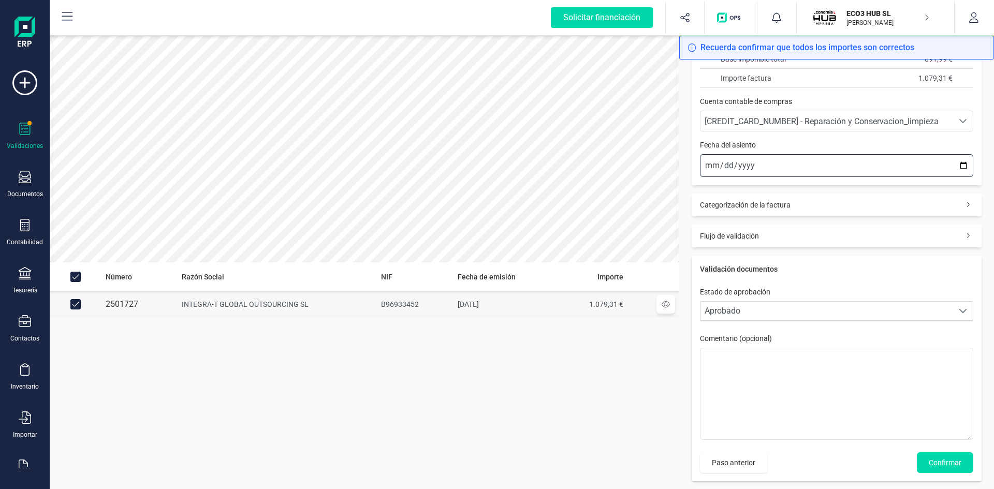
scroll to position [99, 0]
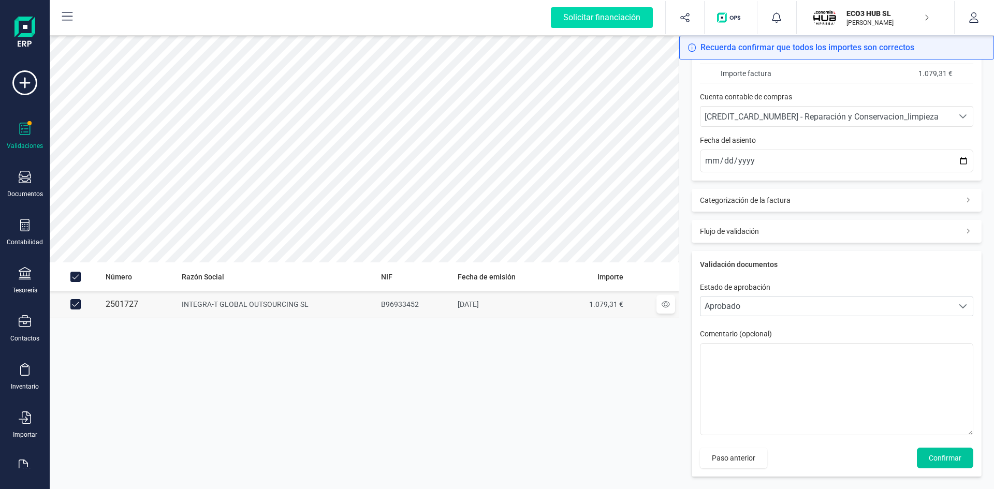
click at [936, 456] on span "Confirmar" at bounding box center [945, 458] width 33 height 10
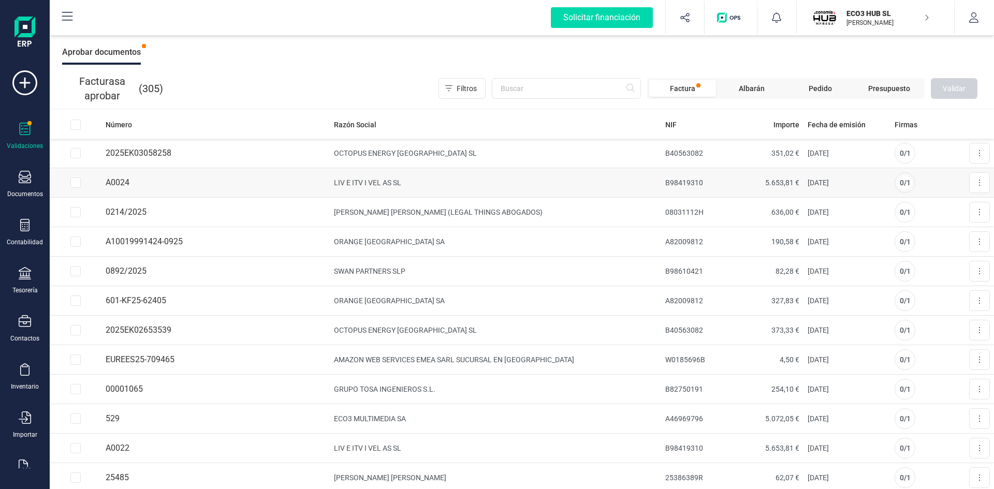
click at [71, 183] on input "Row Selected ab92ea7e-9c8c-4b0a-94c3-3669cc8b35f5" at bounding box center [75, 183] width 10 height 10
checkbox input "true"
click at [948, 81] on button "Validar" at bounding box center [954, 88] width 47 height 21
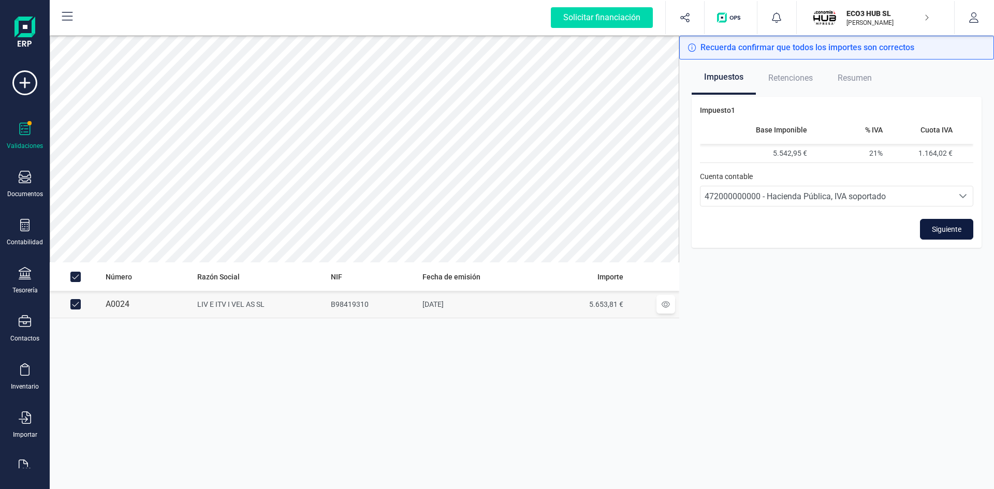
click at [943, 229] on span "Siguiente" at bounding box center [947, 229] width 30 height 10
click at [904, 198] on span "475100000000 - Hacienda Pública, acreedora por retenciones practicadas" at bounding box center [839, 197] width 269 height 10
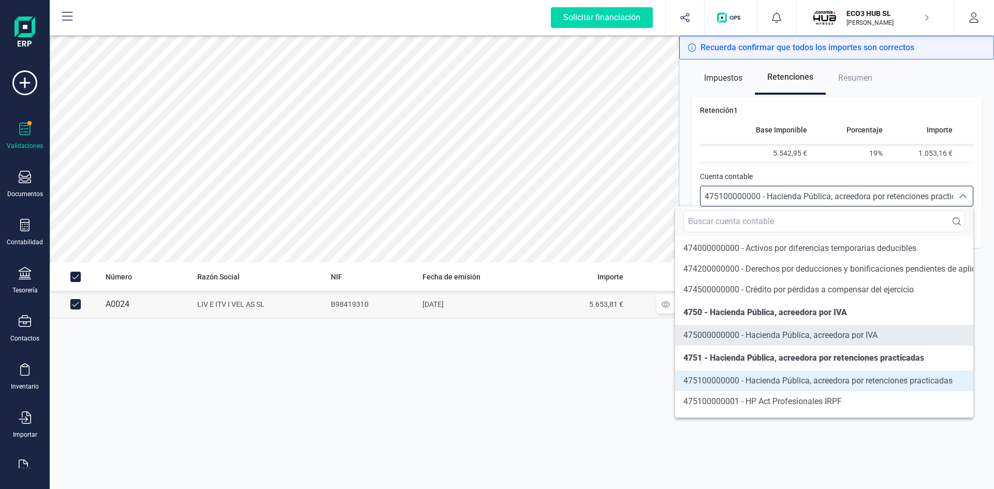
scroll to position [277, 0]
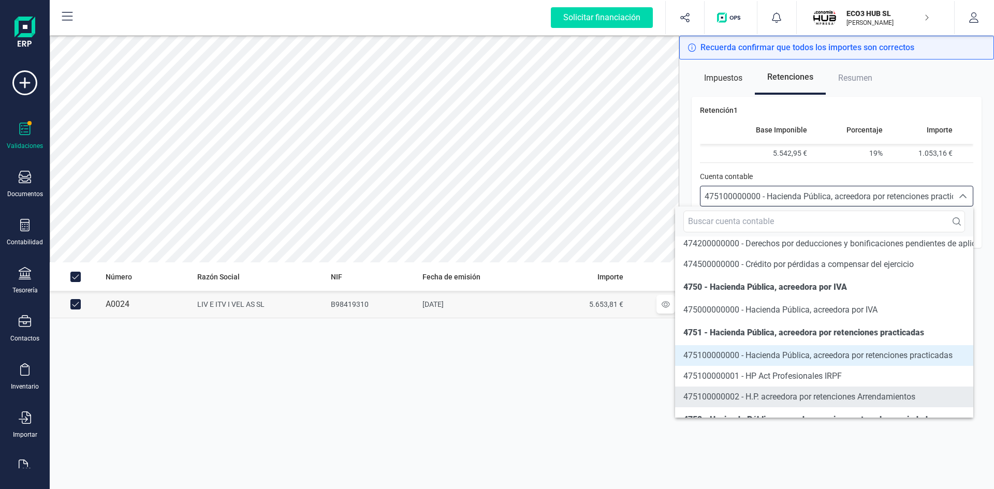
click at [763, 394] on span "475100000002 - H.P. acreedora por retenciones Arrendamientos" at bounding box center [799, 397] width 232 height 10
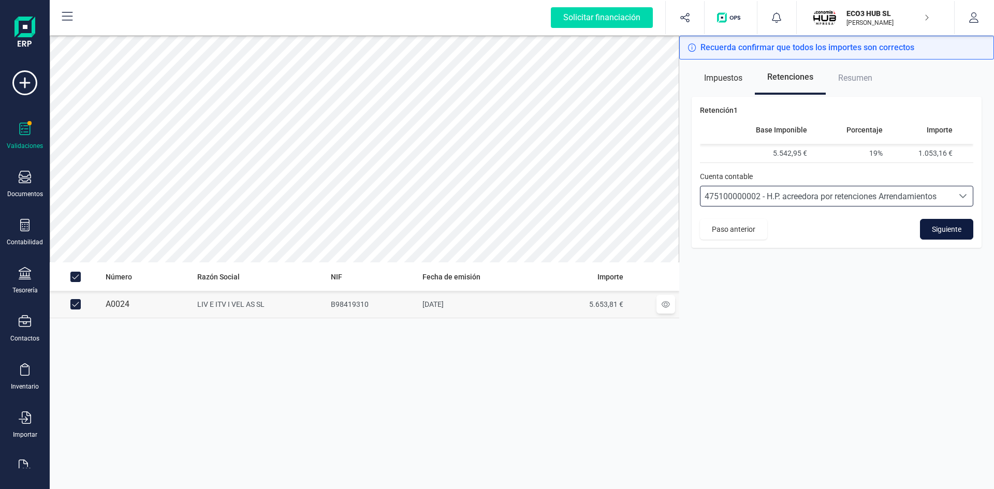
click at [950, 230] on span "Siguiente" at bounding box center [947, 229] width 30 height 10
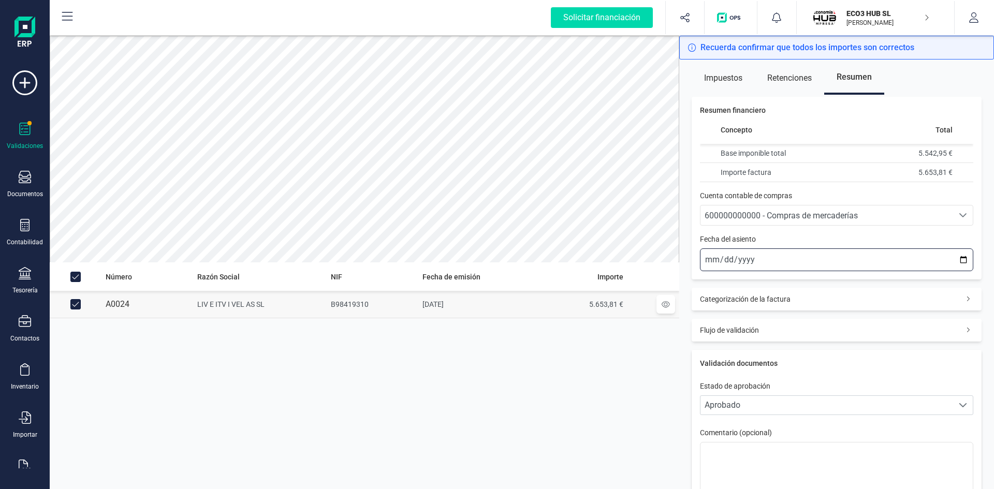
click at [713, 260] on input "2025-10-03" at bounding box center [836, 260] width 273 height 23
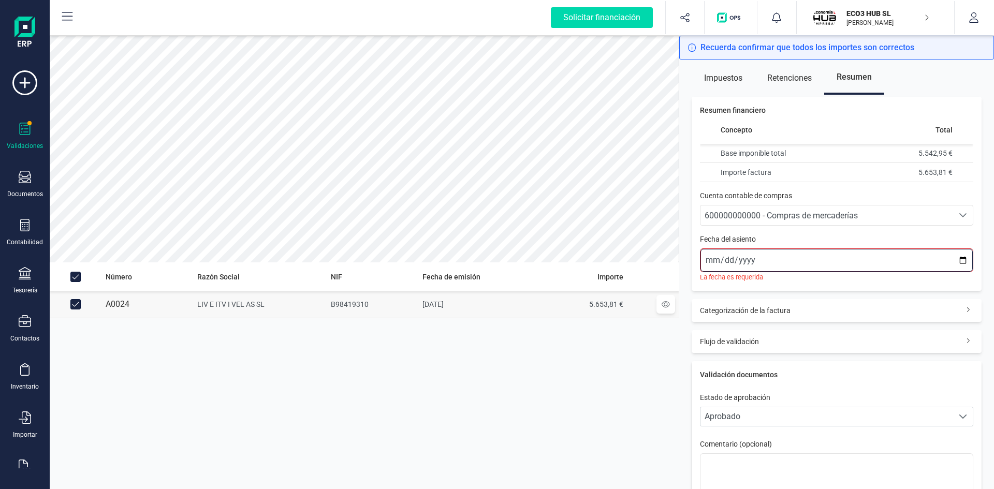
type input "2025-10-01"
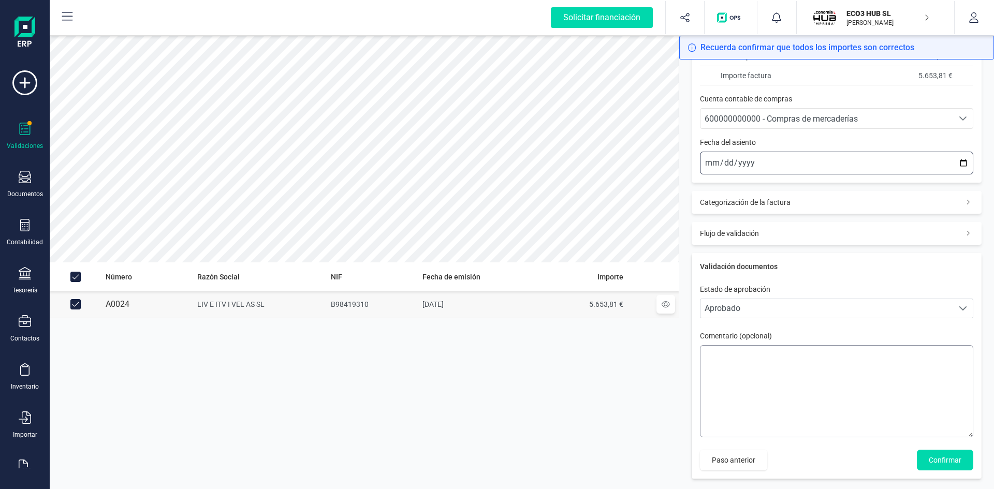
scroll to position [99, 0]
click at [929, 458] on span "Confirmar" at bounding box center [945, 458] width 33 height 10
click at [933, 456] on span "Confirmar" at bounding box center [945, 458] width 33 height 10
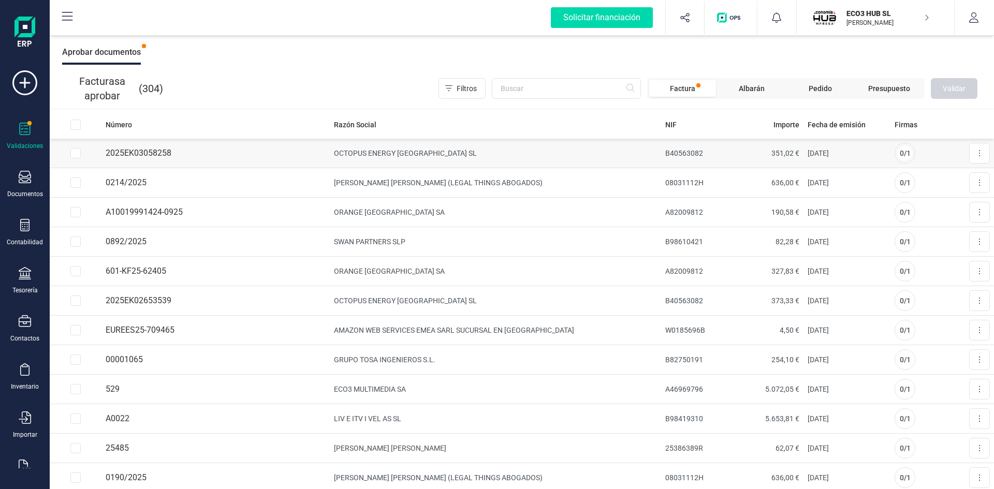
click at [79, 150] on input "Row Selected bee4df86-9a95-42c4-855a-647f57b415b4" at bounding box center [75, 153] width 10 height 10
checkbox input "true"
click at [954, 90] on span "Validar" at bounding box center [954, 88] width 23 height 10
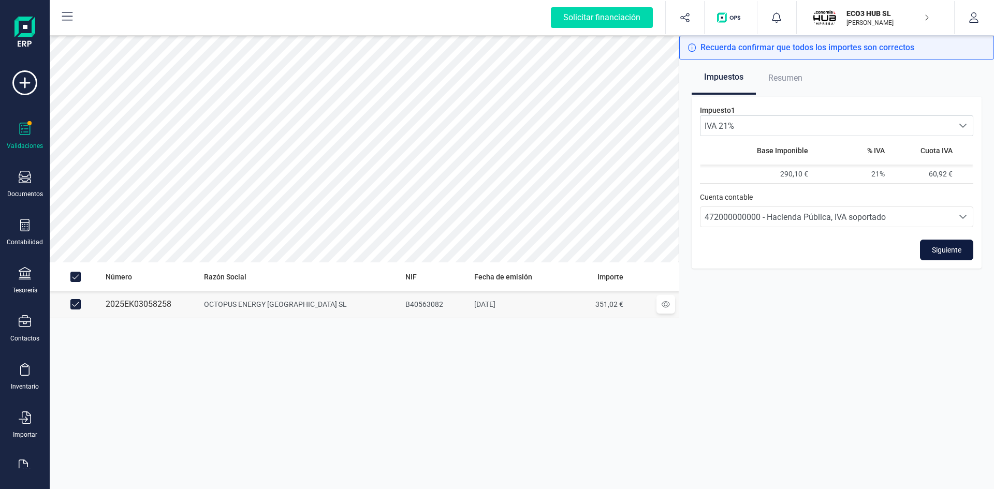
click at [958, 249] on span "Siguiente" at bounding box center [947, 250] width 30 height 10
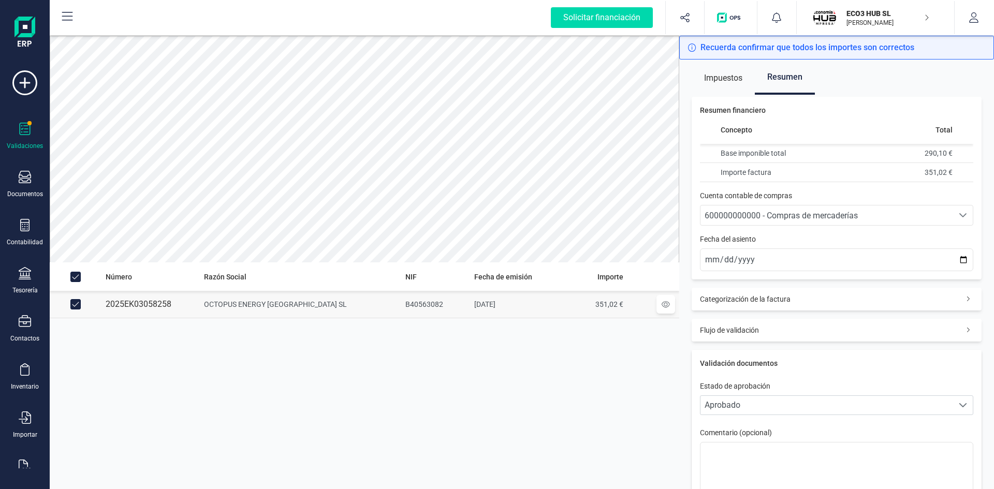
click at [796, 216] on span "600000000000 - Compras de mercaderías" at bounding box center [781, 216] width 153 height 10
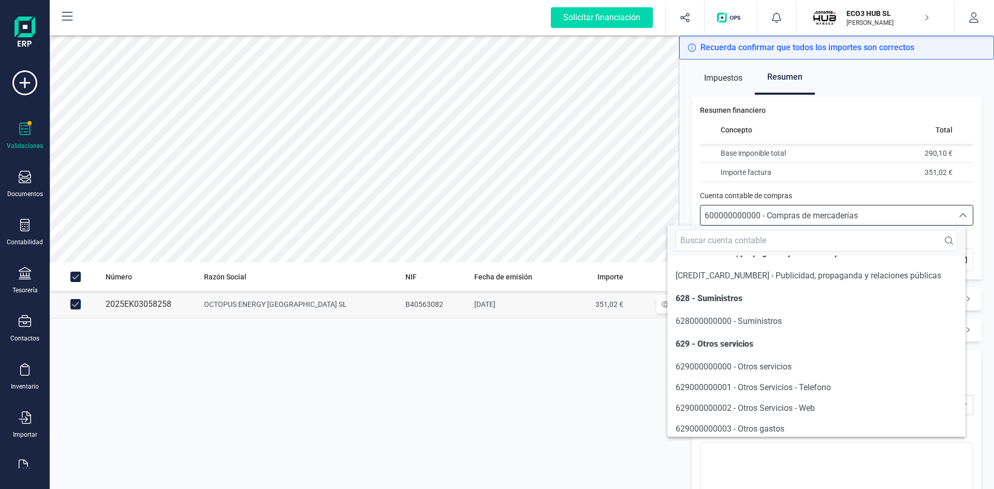
scroll to position [6048, 0]
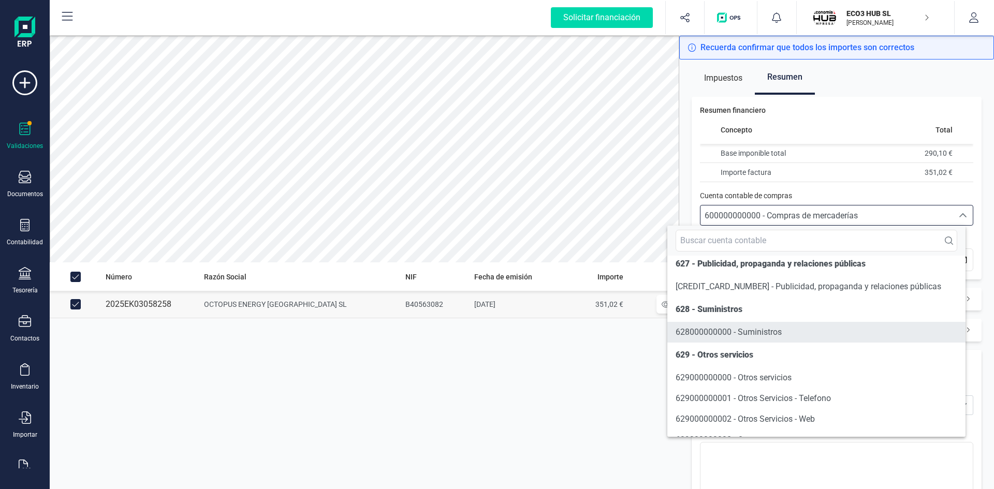
click at [770, 337] on span "628000000000 - Suministros" at bounding box center [729, 332] width 106 height 10
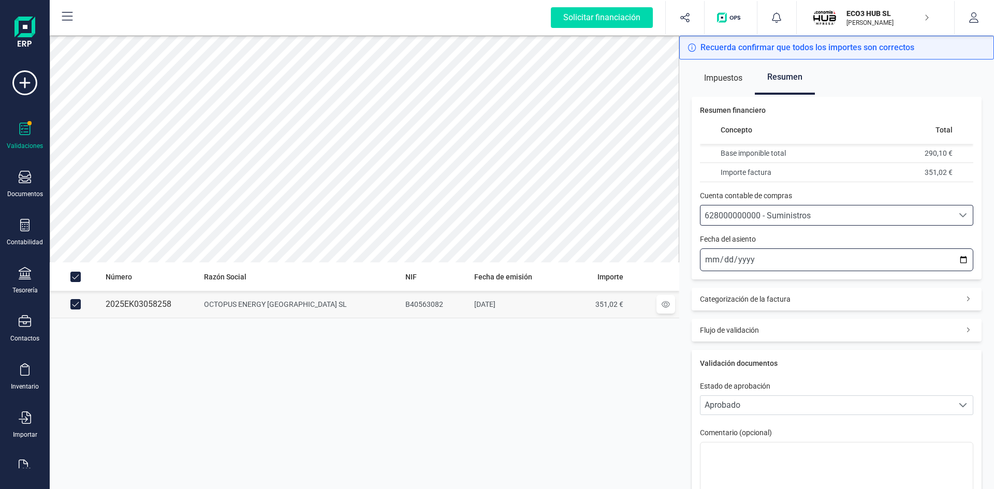
click at [709, 258] on input "2025-10-03" at bounding box center [836, 260] width 273 height 23
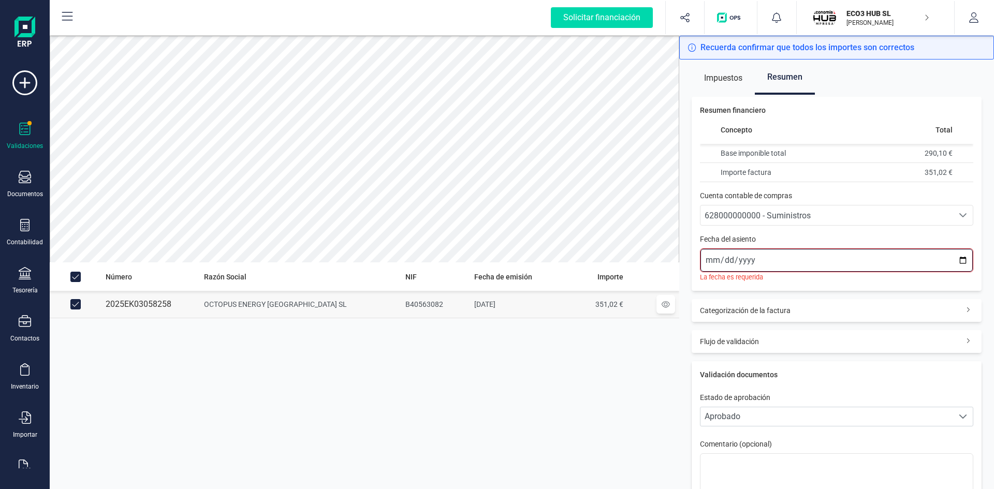
type input "2025-10-02"
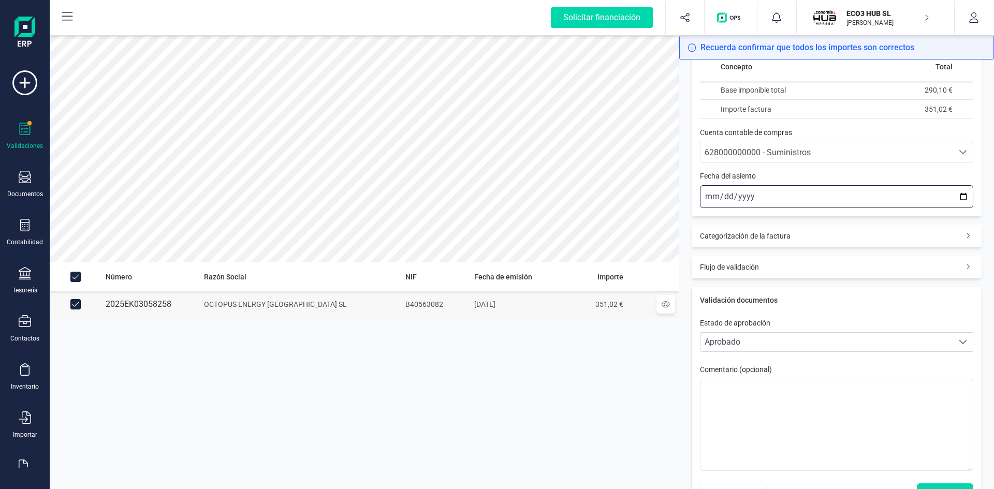
scroll to position [99, 0]
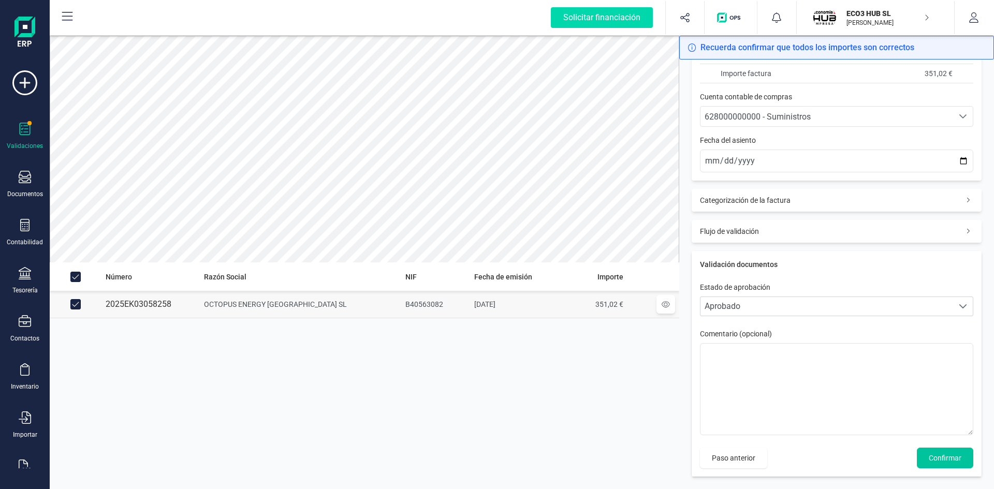
click at [951, 457] on span "Confirmar" at bounding box center [945, 458] width 33 height 10
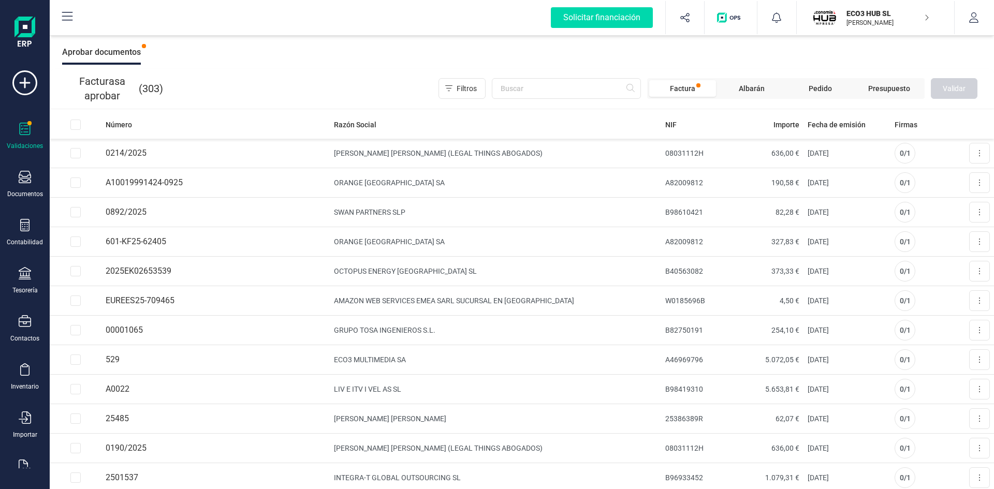
click at [27, 132] on icon at bounding box center [25, 129] width 11 height 12
click at [28, 130] on icon at bounding box center [25, 129] width 12 height 12
click at [28, 185] on div at bounding box center [25, 178] width 12 height 15
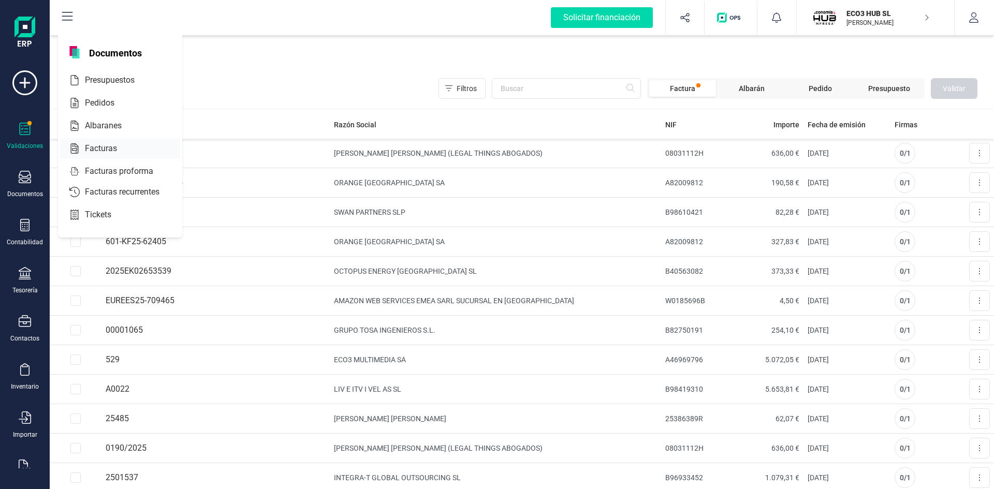
click at [90, 144] on span "Facturas" at bounding box center [108, 148] width 55 height 12
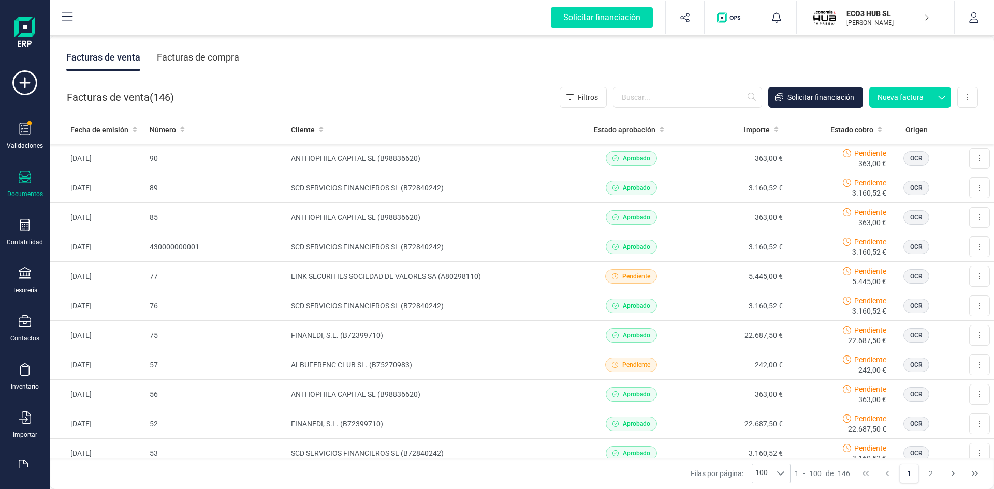
click at [186, 60] on div "Facturas de compra" at bounding box center [198, 57] width 82 height 27
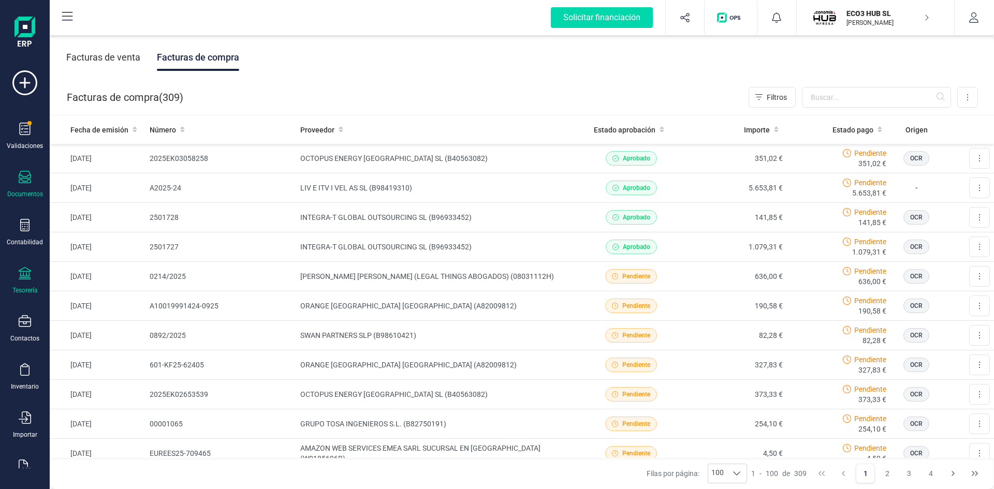
click at [19, 279] on icon at bounding box center [25, 273] width 12 height 12
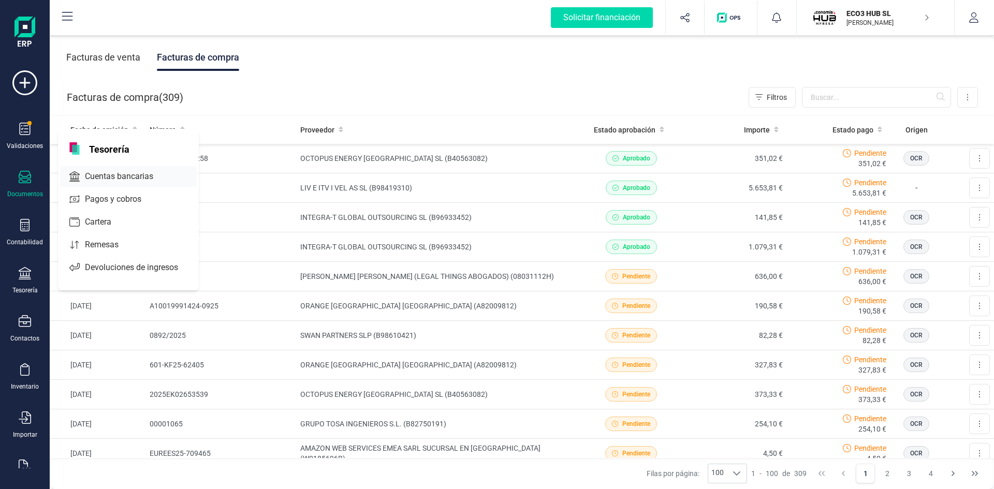
click at [108, 174] on span "Cuentas bancarias" at bounding box center [126, 176] width 91 height 12
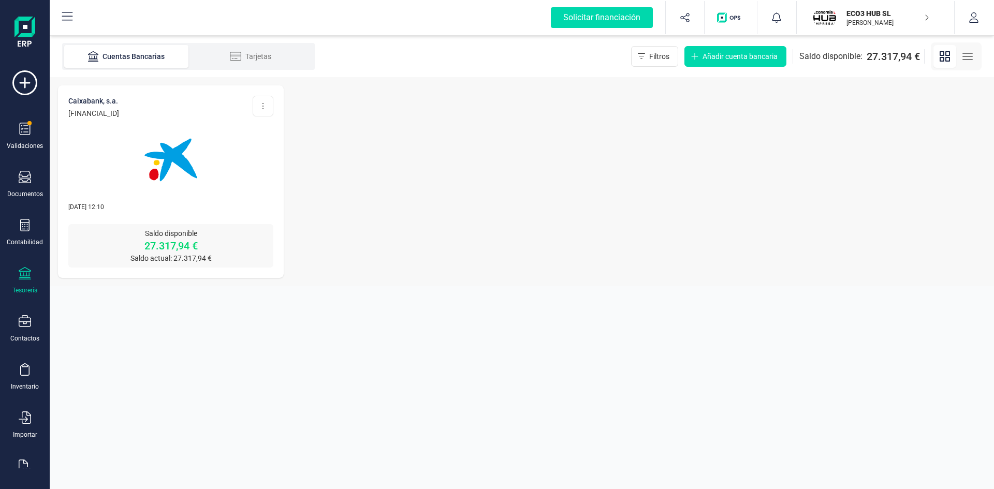
click at [180, 169] on img at bounding box center [170, 160] width 87 height 87
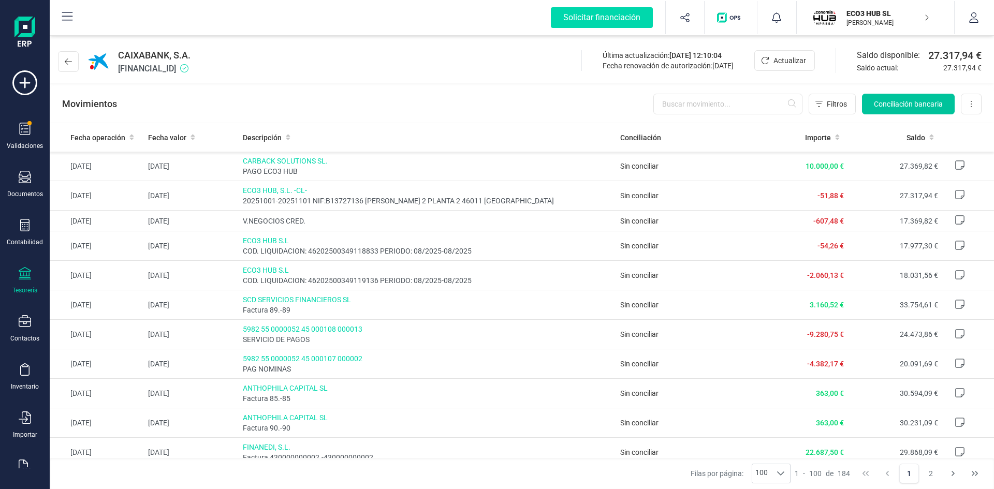
click at [881, 97] on button "Conciliación bancaria" at bounding box center [908, 104] width 93 height 21
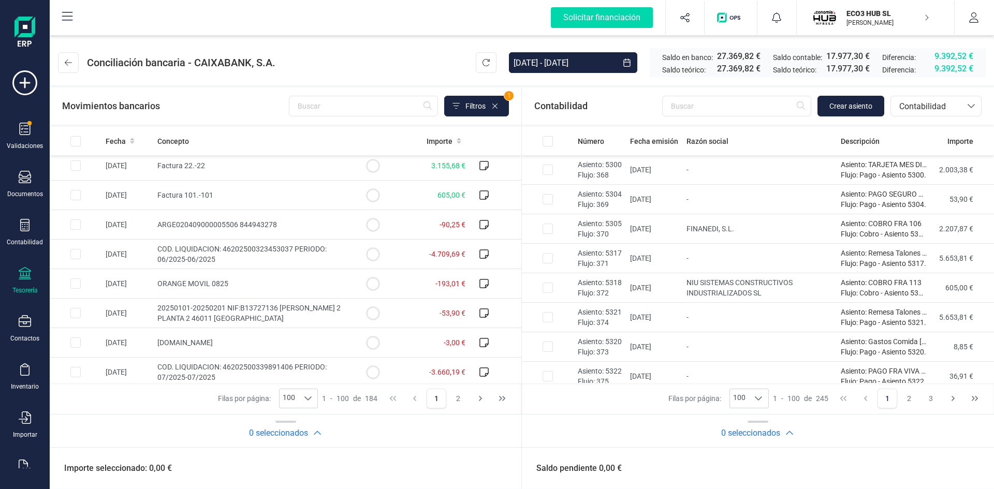
scroll to position [2724, 0]
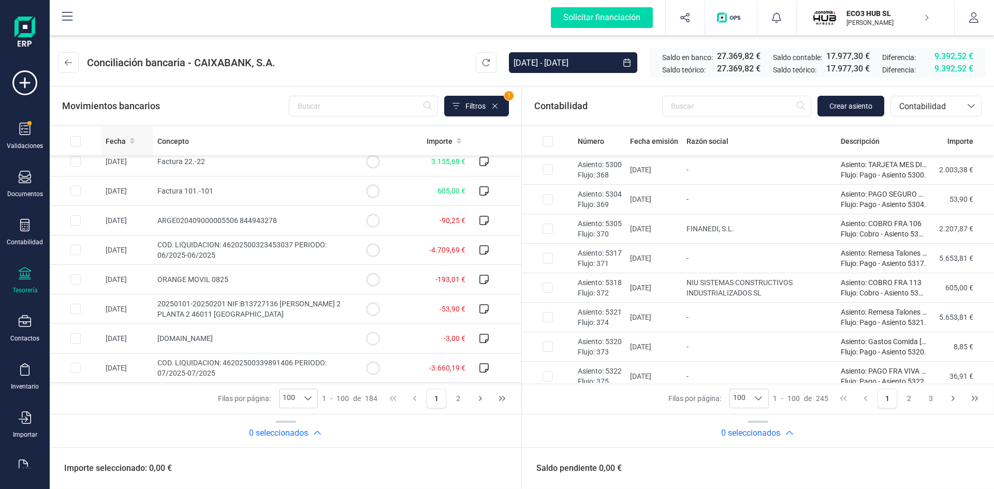
click at [121, 137] on span "Fecha" at bounding box center [116, 141] width 20 height 10
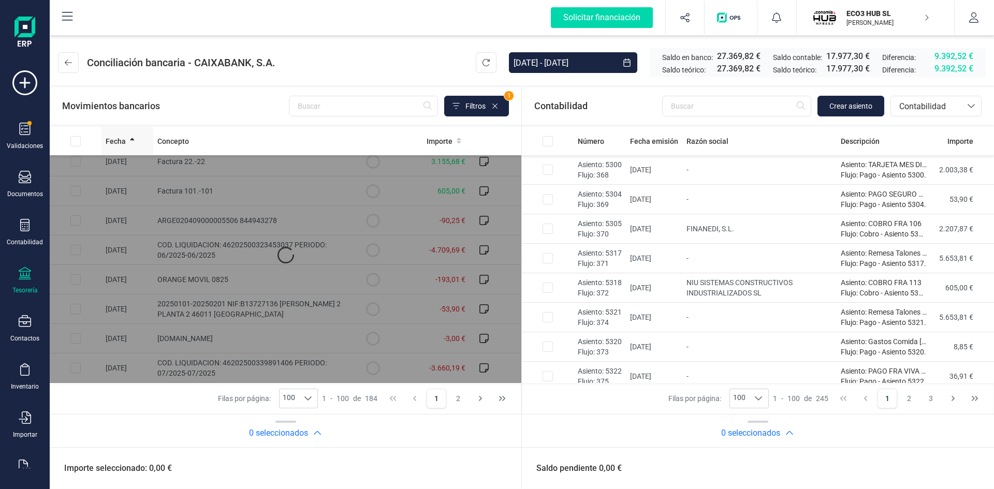
scroll to position [0, 0]
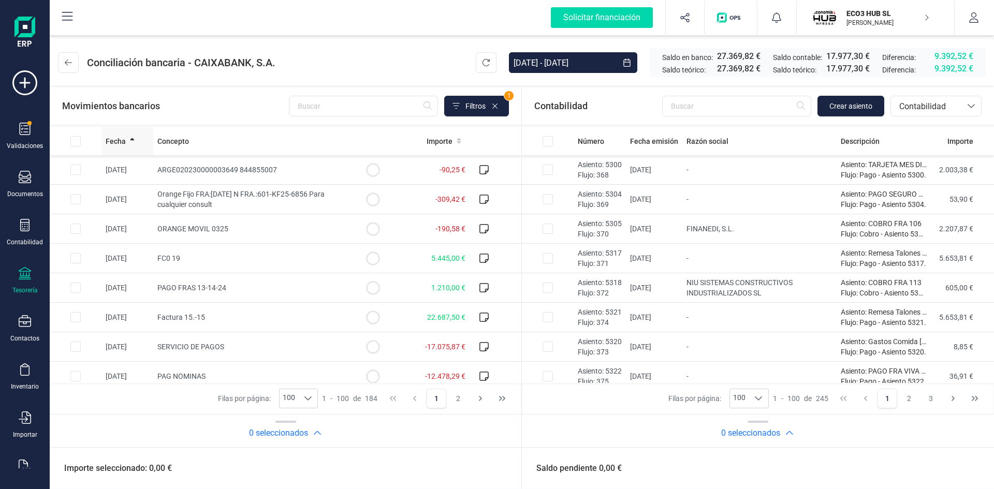
click at [121, 137] on span "Fecha" at bounding box center [116, 141] width 20 height 10
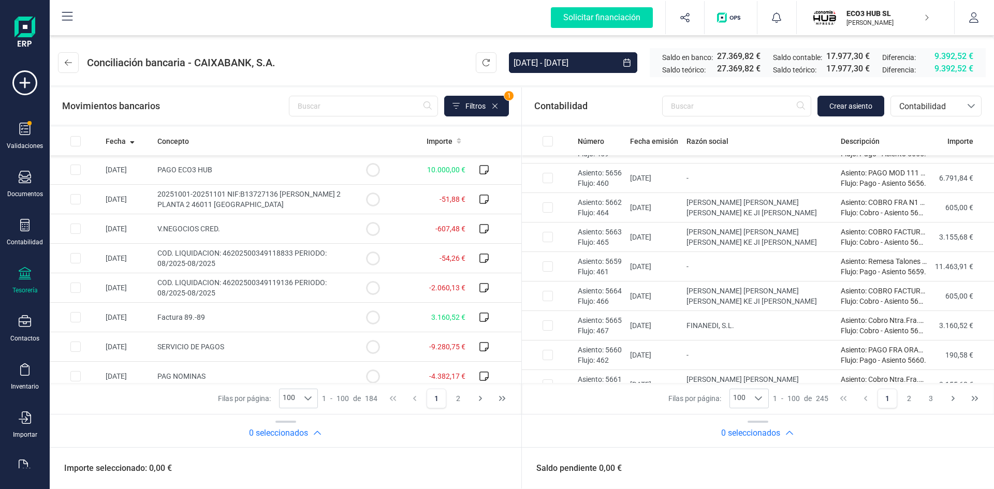
scroll to position [2724, 0]
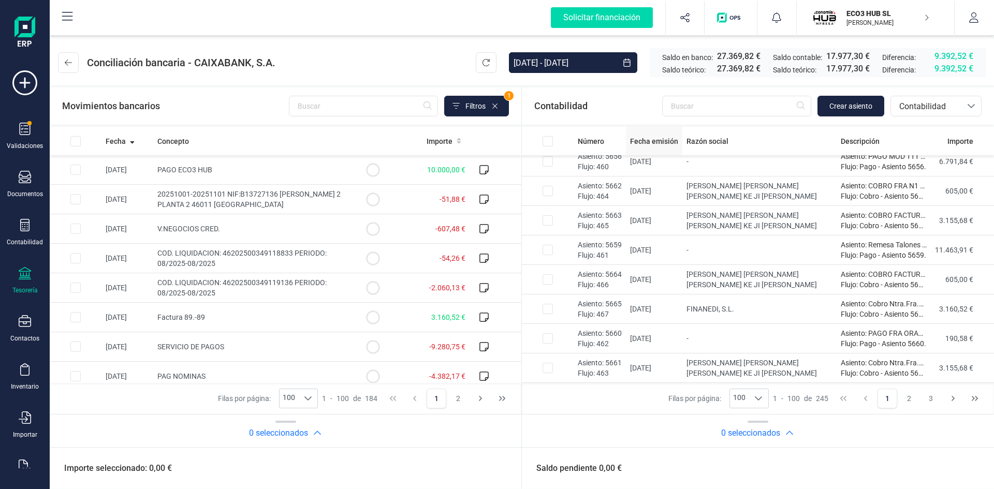
click at [653, 141] on span "Fecha emisión" at bounding box center [654, 141] width 48 height 10
click at [914, 98] on span "Contabilidad" at bounding box center [926, 106] width 70 height 20
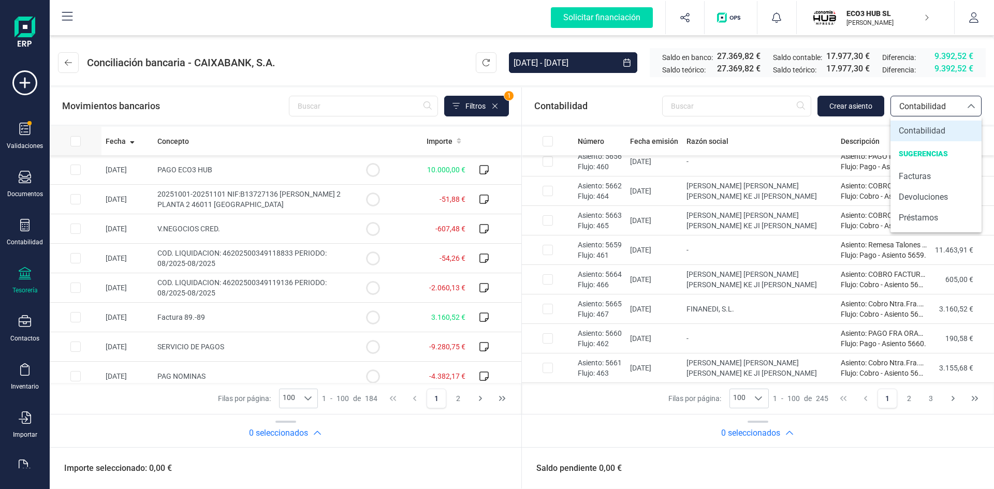
click at [75, 141] on input "All items unselected" at bounding box center [75, 141] width 10 height 10
checkbox input "true"
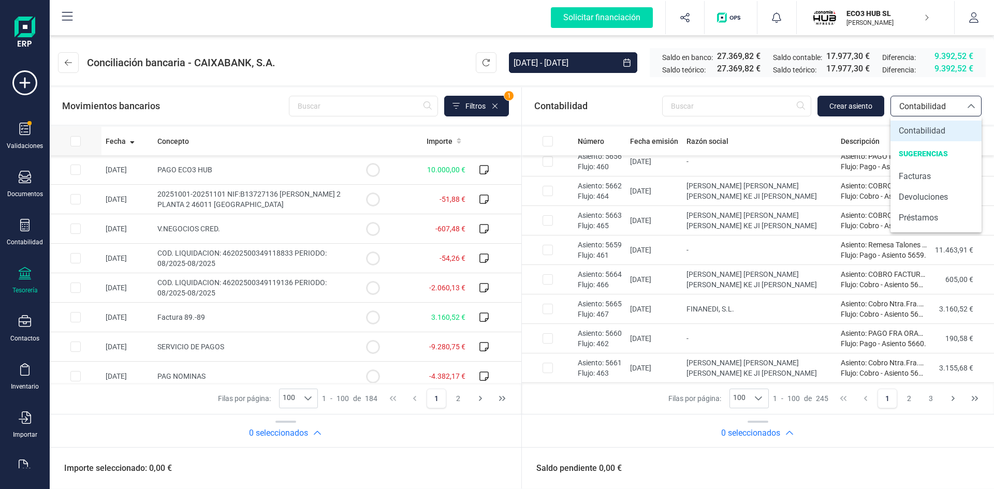
checkbox input "true"
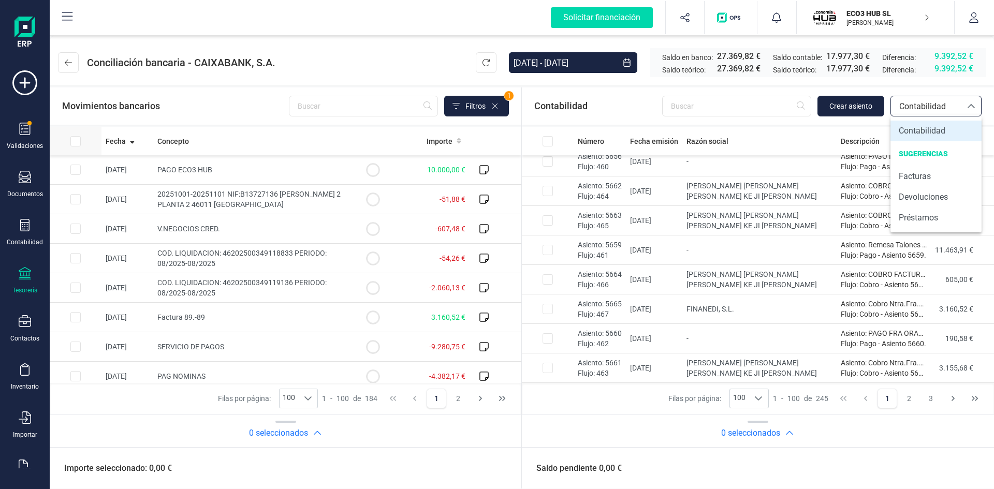
checkbox input "true"
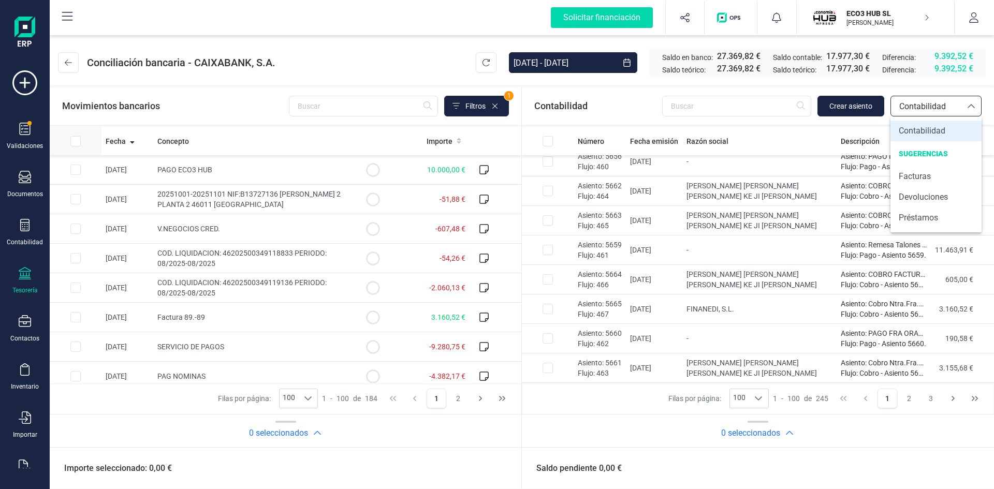
checkbox input "true"
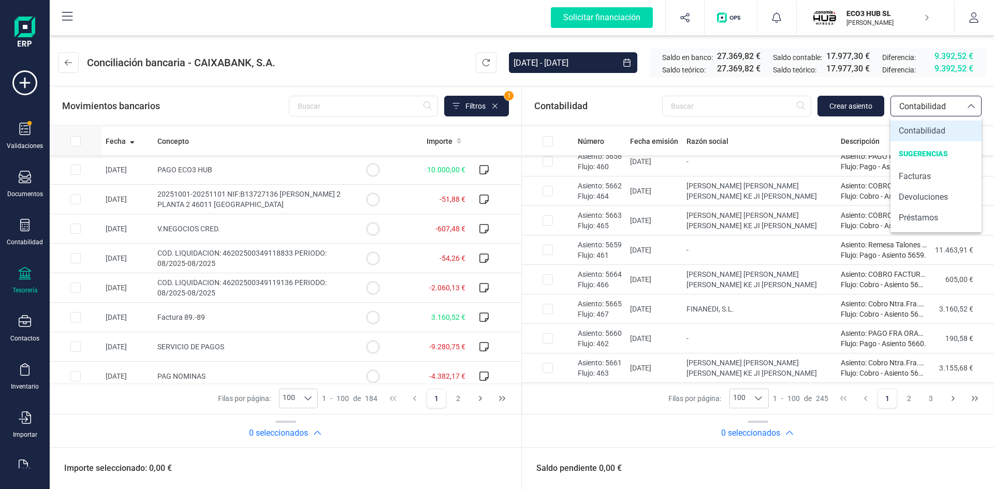
checkbox input "true"
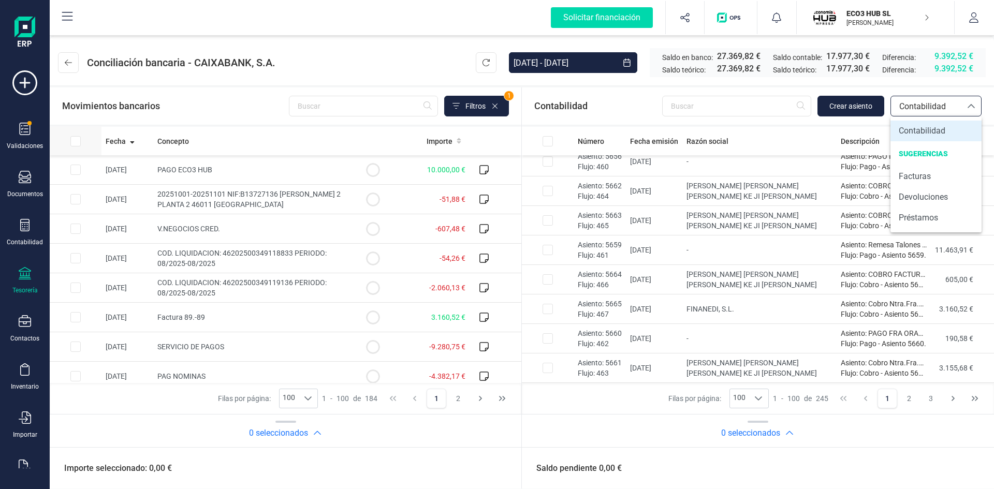
checkbox input "true"
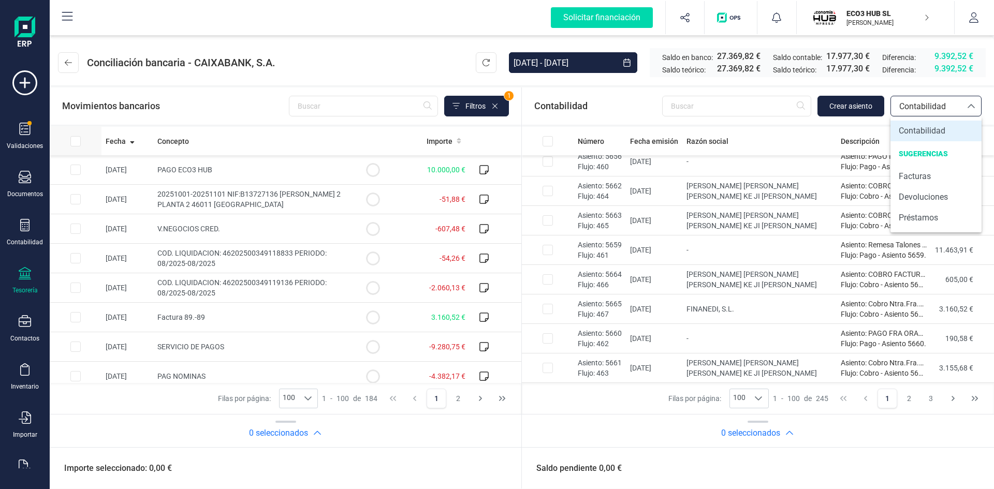
checkbox input "true"
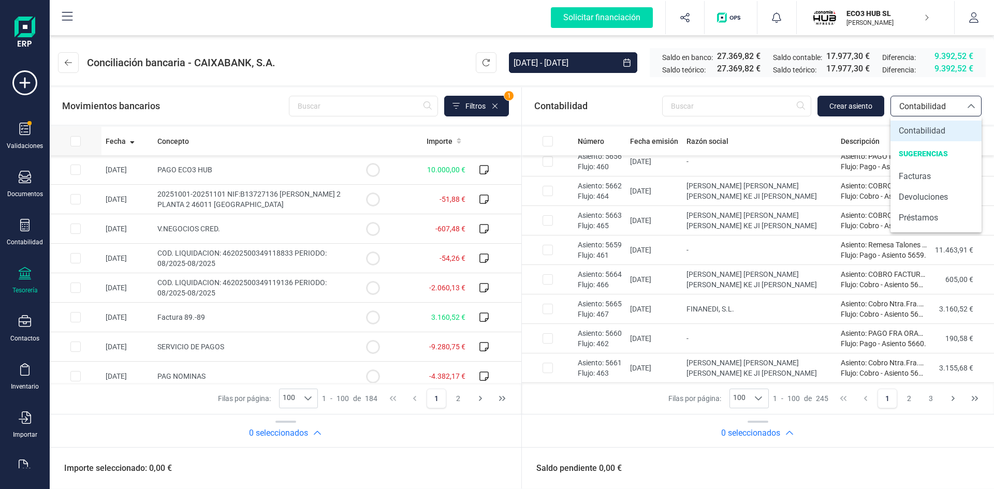
checkbox input "true"
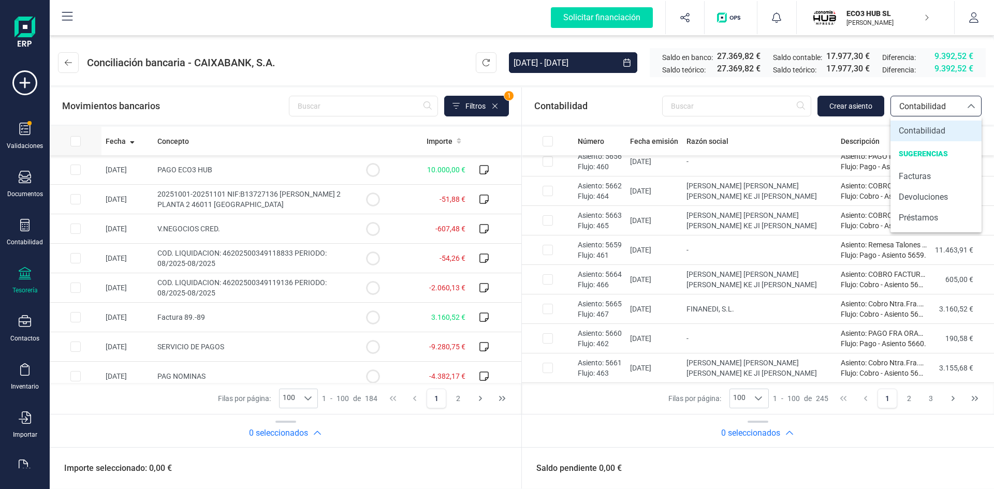
checkbox input "true"
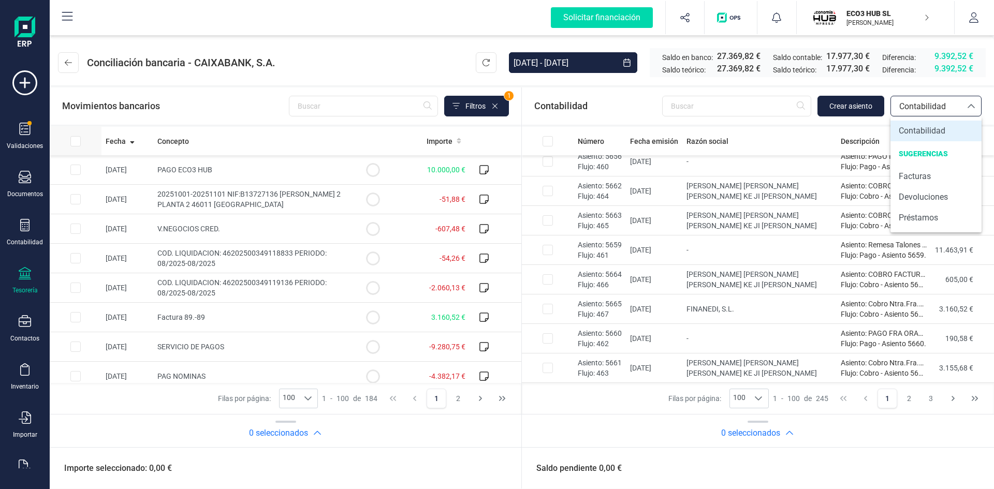
checkbox input "true"
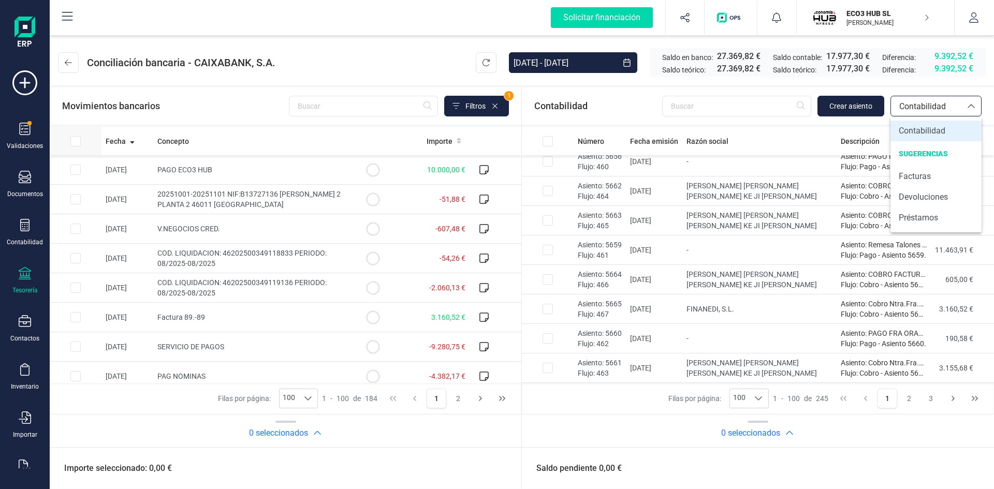
checkbox input "true"
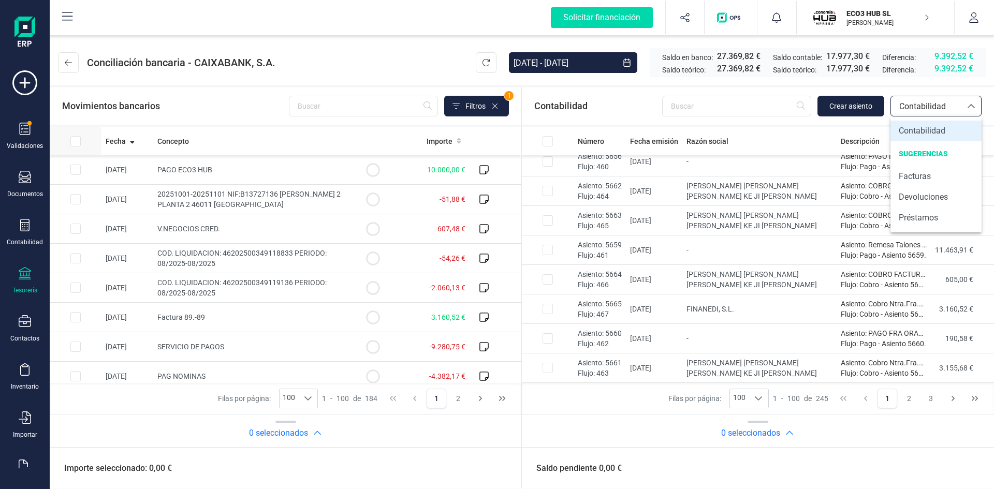
checkbox input "true"
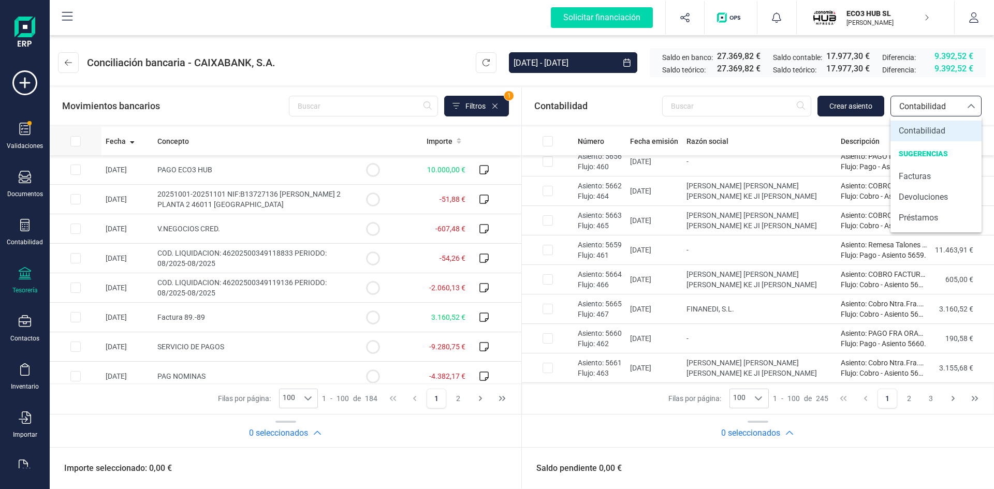
checkbox input "true"
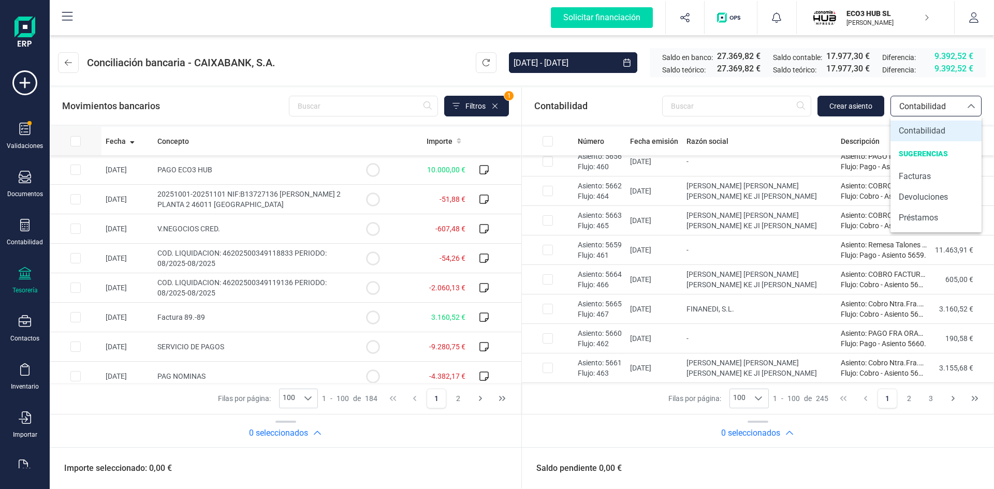
checkbox input "true"
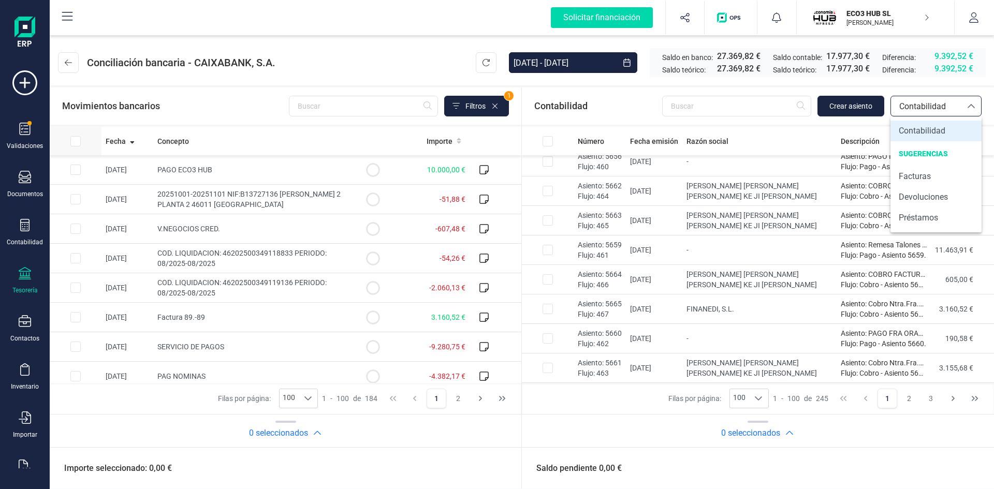
checkbox input "true"
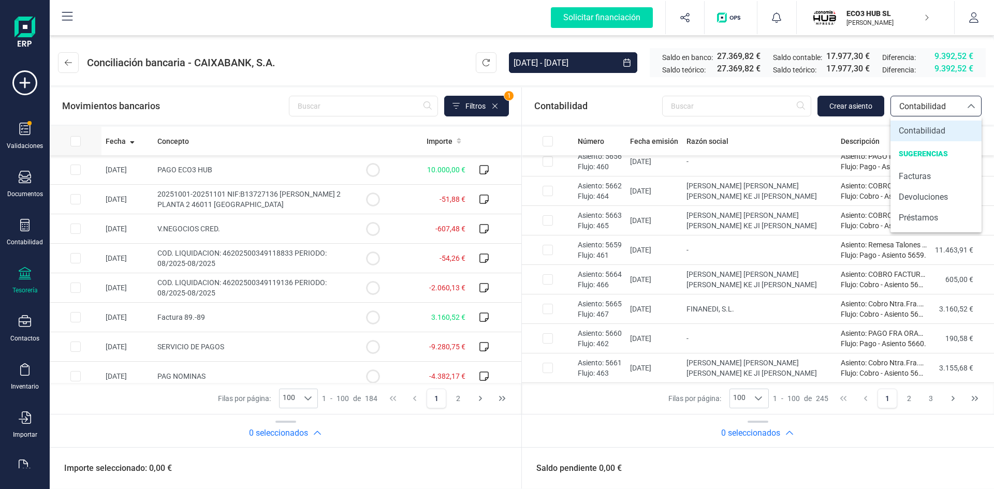
checkbox input "true"
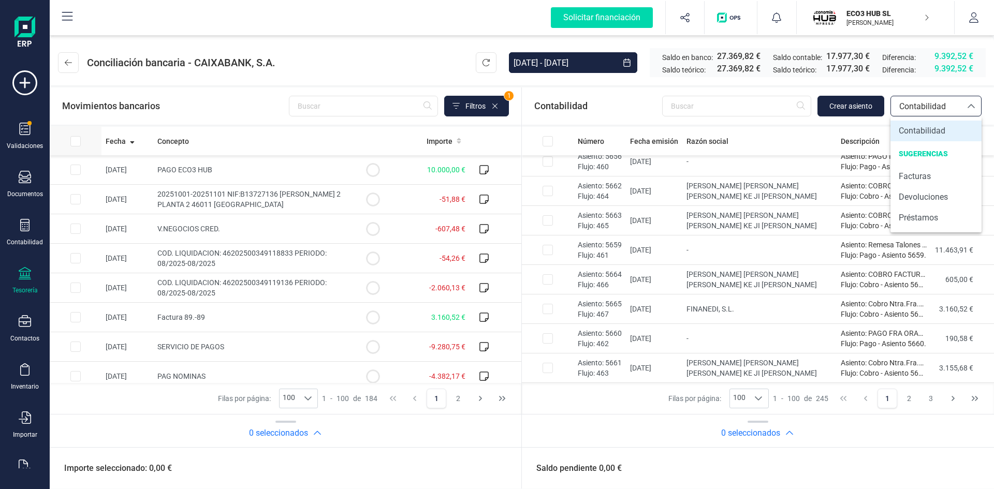
checkbox input "true"
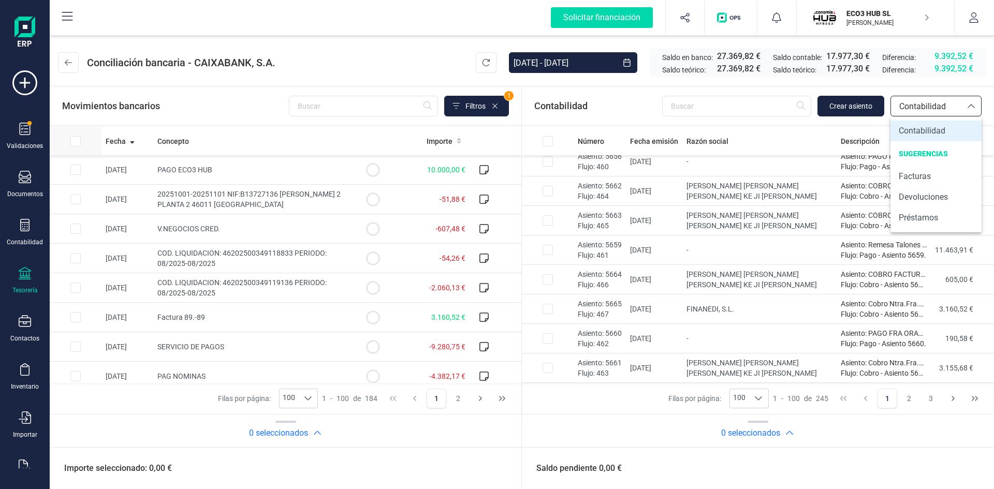
checkbox input "true"
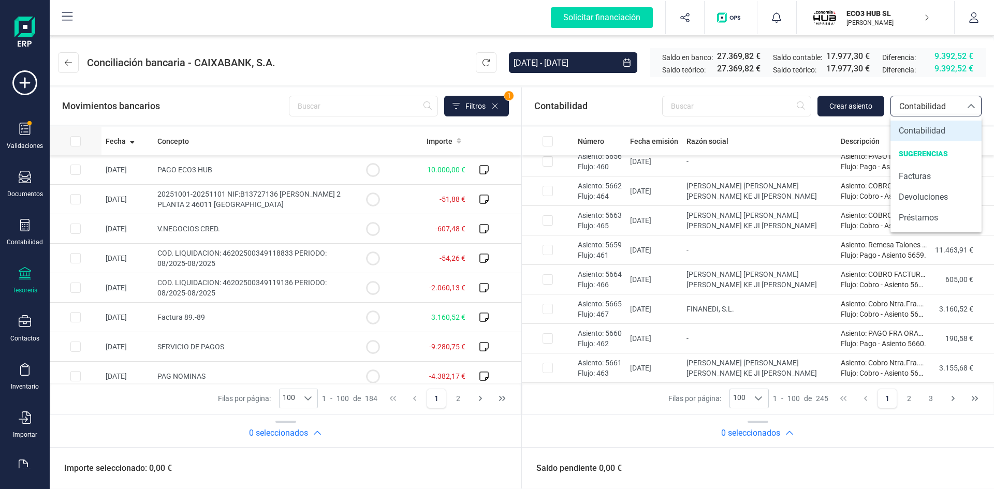
checkbox input "true"
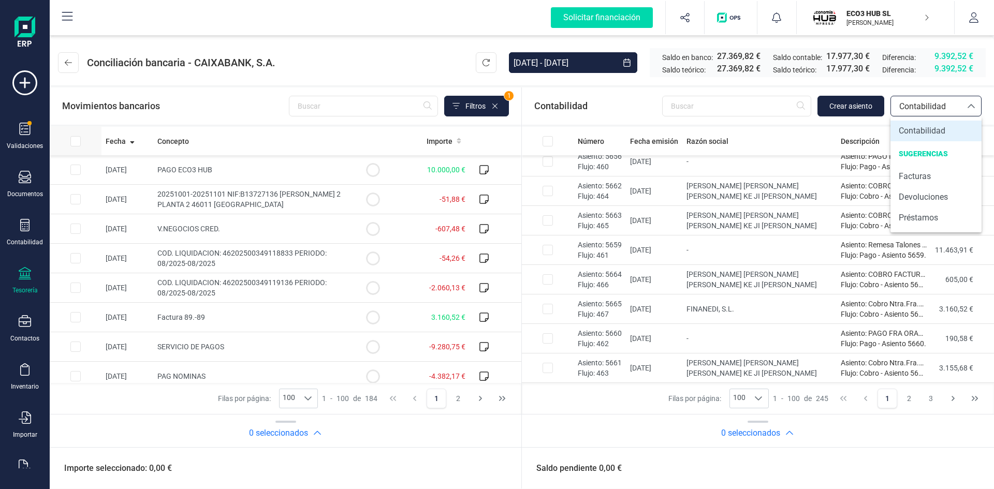
checkbox input "true"
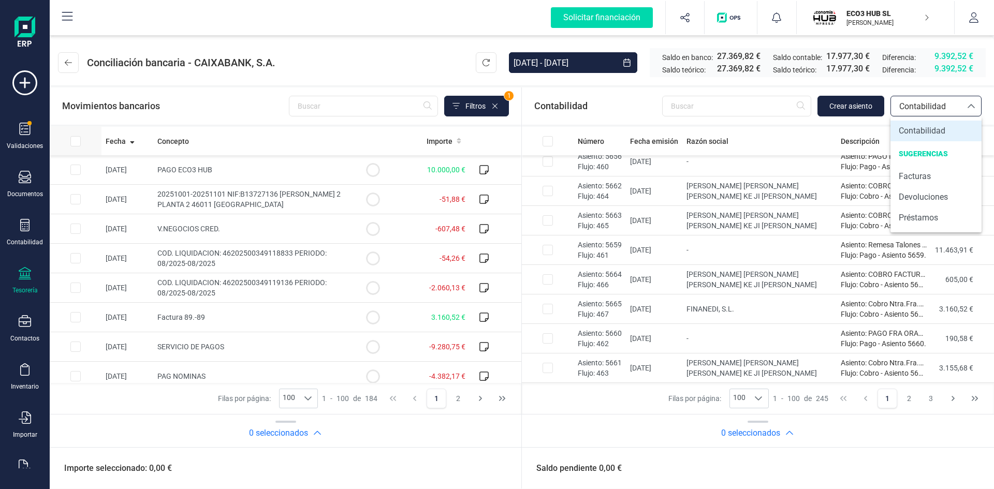
checkbox input "true"
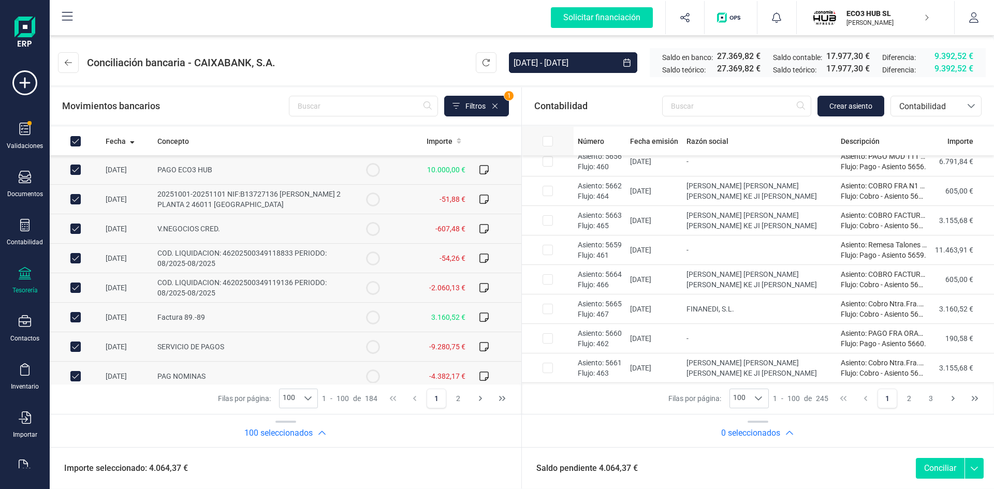
click at [550, 143] on input "All items unselected" at bounding box center [548, 141] width 10 height 10
checkbox input "true"
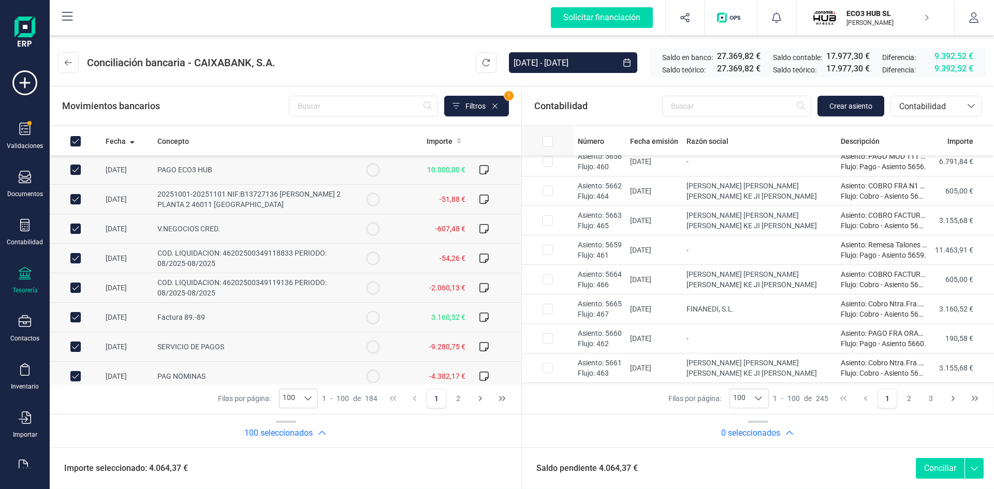
checkbox input "true"
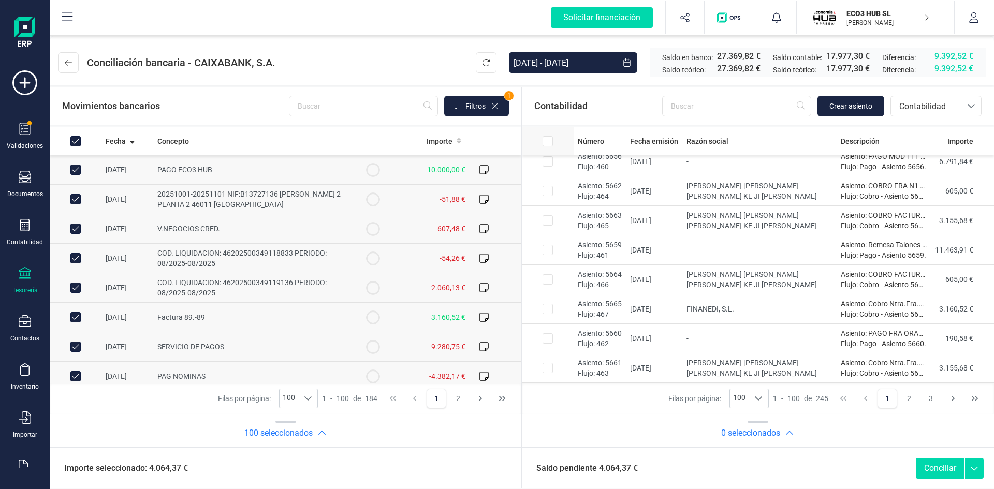
checkbox input "true"
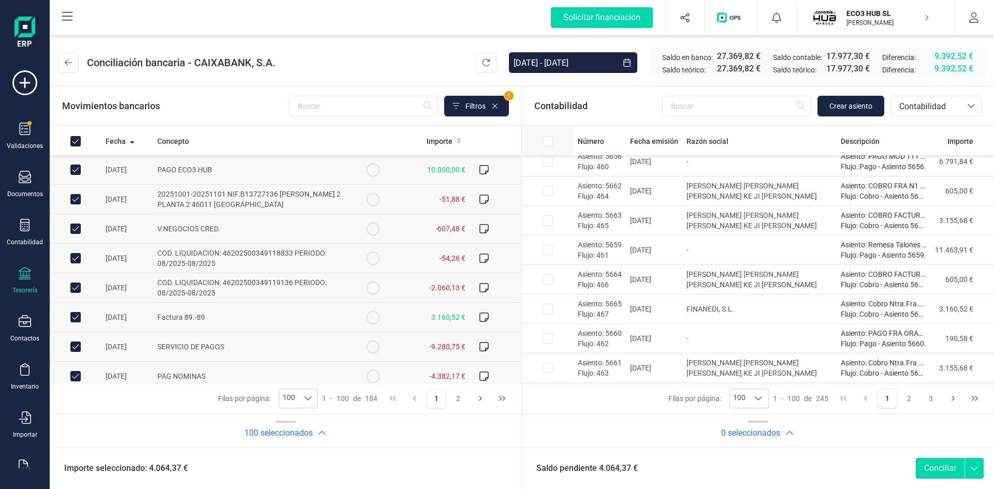
checkbox input "true"
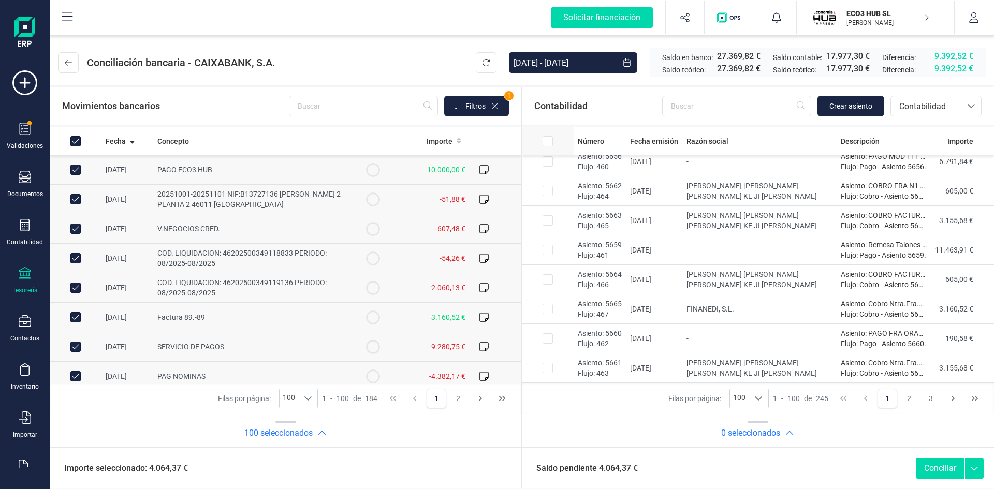
checkbox input "true"
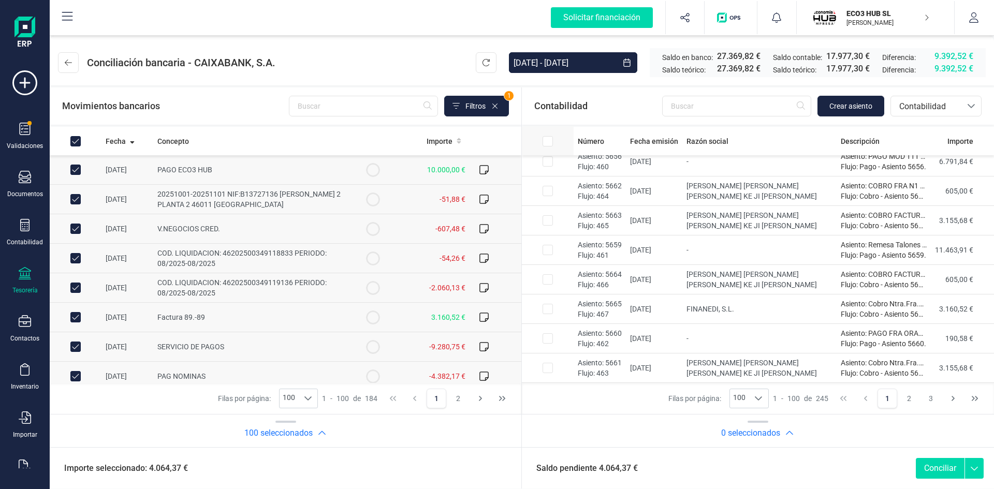
checkbox input "true"
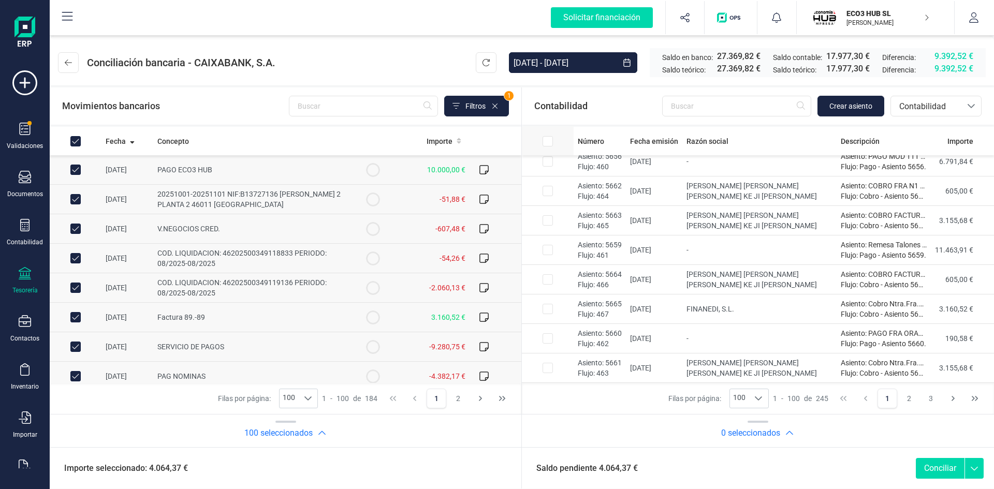
checkbox input "true"
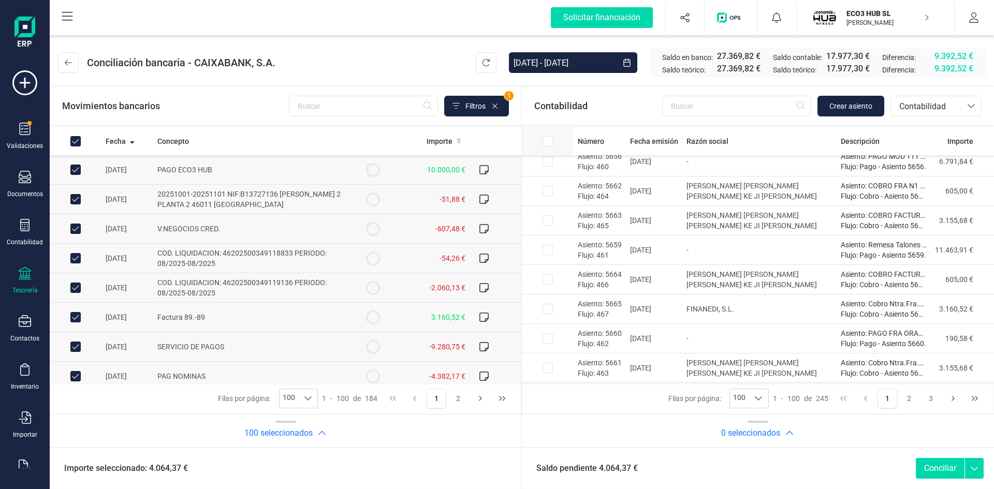
checkbox input "true"
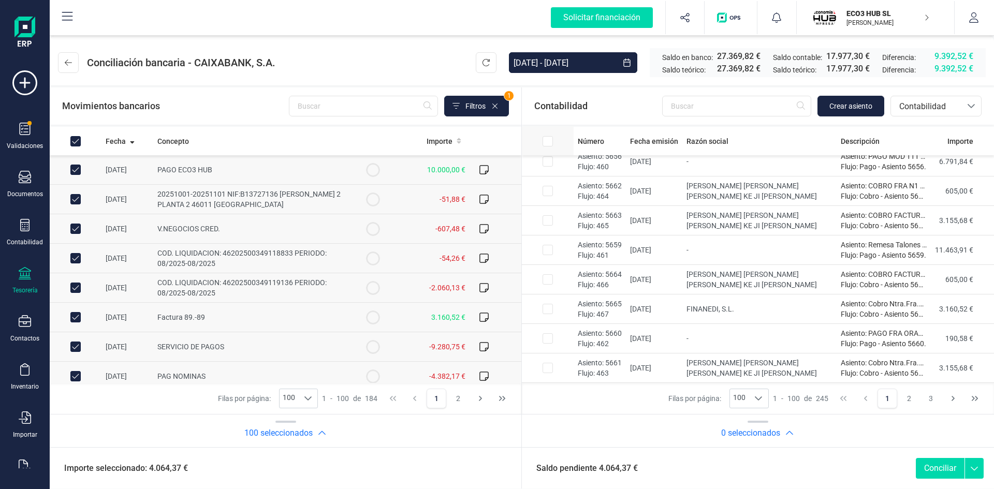
checkbox input "true"
click at [546, 139] on input "All items selected" at bounding box center [548, 141] width 10 height 10
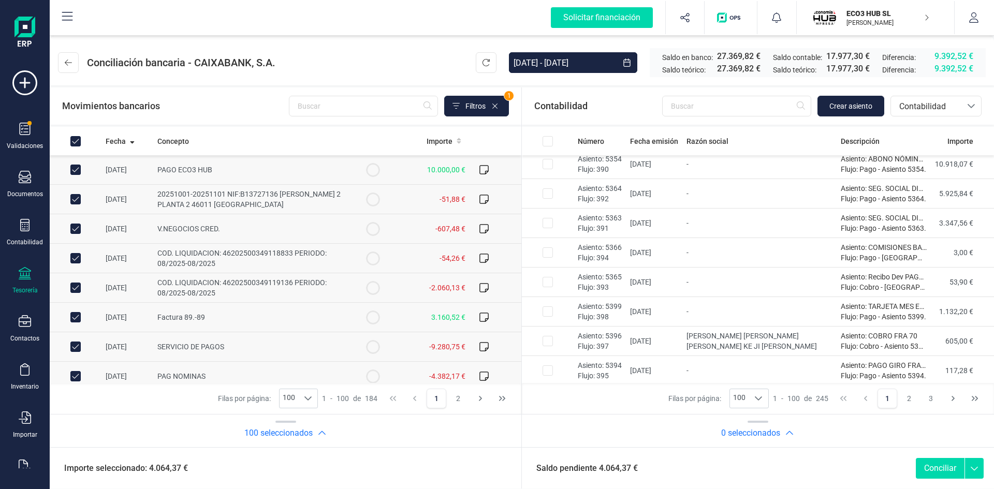
scroll to position [0, 0]
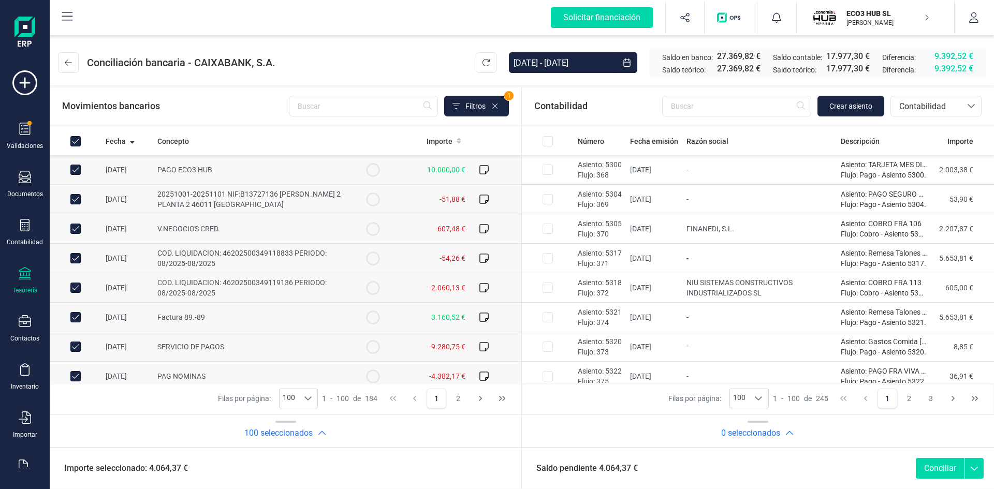
click at [979, 466] on icon at bounding box center [974, 466] width 19 height 16
click at [926, 446] on span "Marcar como conciliado" at bounding box center [930, 448] width 89 height 12
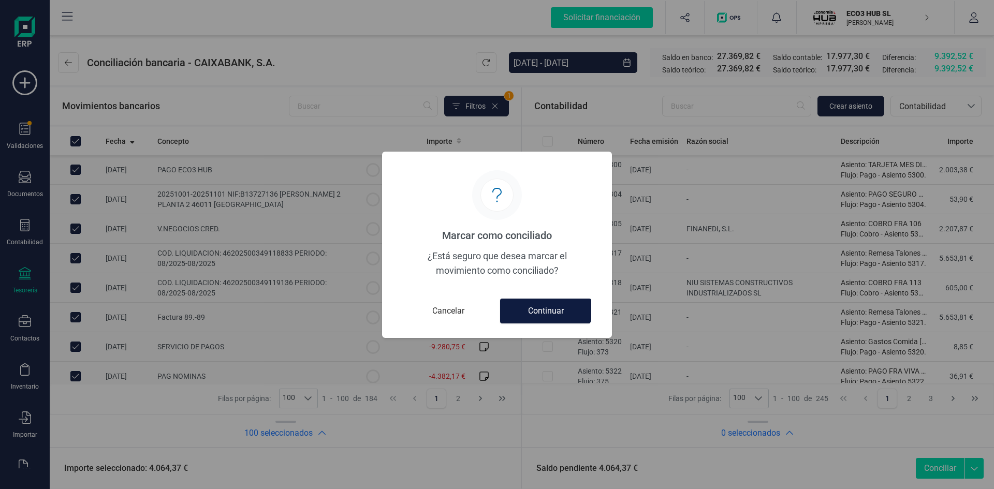
click at [554, 313] on button "Continuar" at bounding box center [545, 311] width 91 height 25
click at [549, 310] on button "Continuar" at bounding box center [545, 311] width 91 height 25
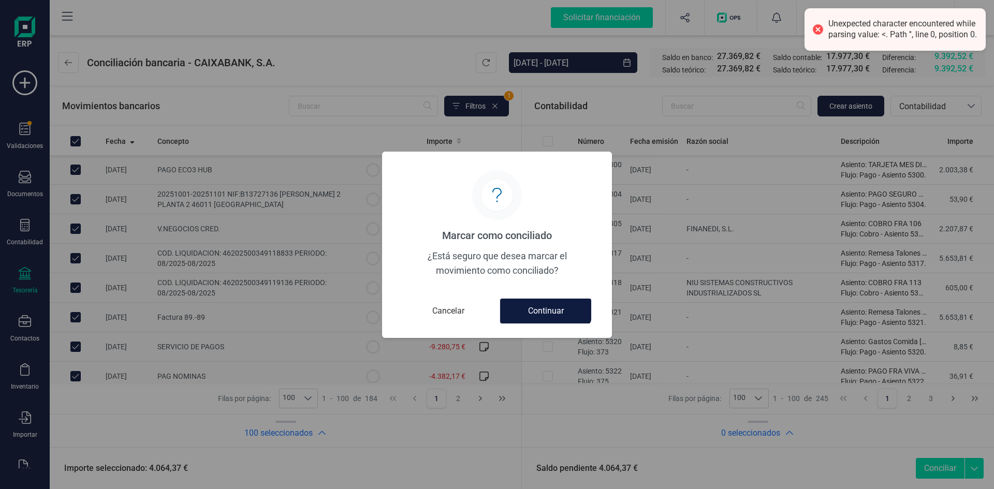
click at [549, 310] on button "Continuar" at bounding box center [545, 311] width 91 height 25
click at [451, 317] on button "Cancelar" at bounding box center [448, 311] width 91 height 25
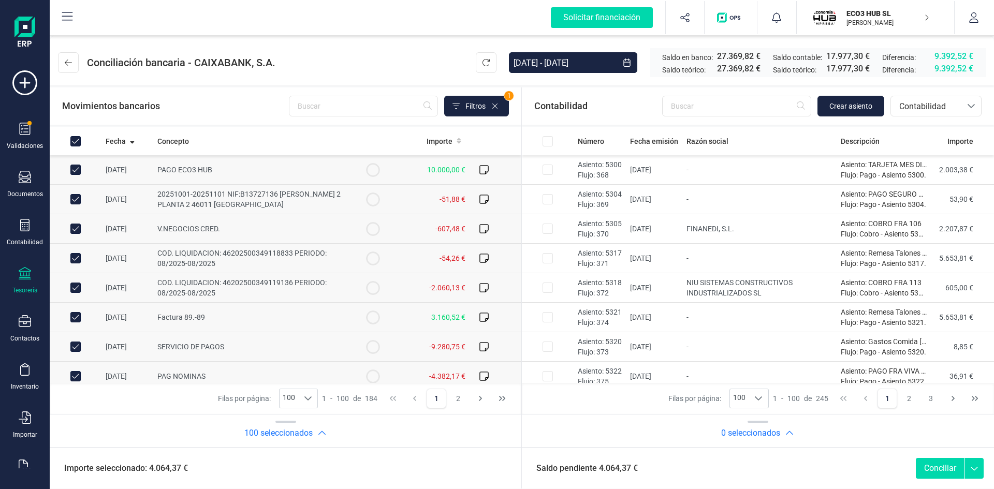
click at [975, 471] on icon at bounding box center [974, 466] width 19 height 16
click at [920, 442] on span "Marcar como conciliado" at bounding box center [930, 448] width 89 height 12
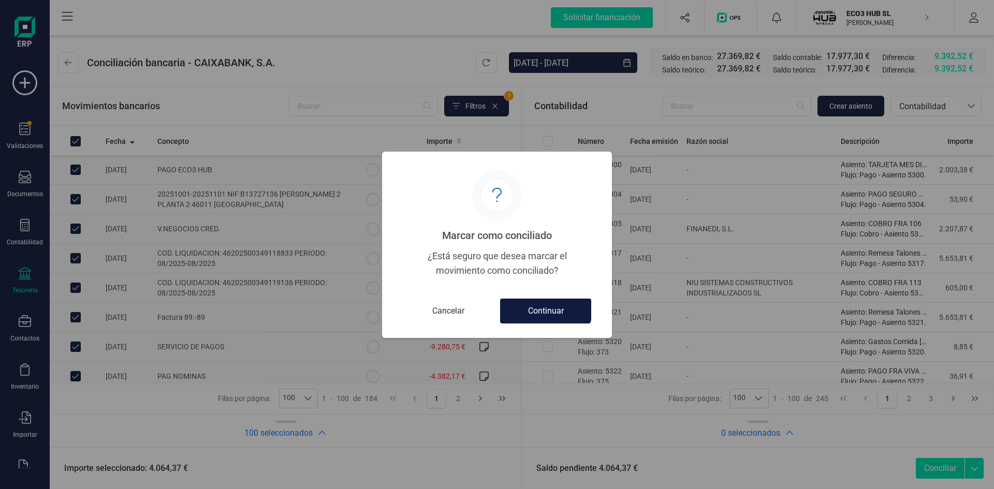
click at [552, 311] on button "Continuar" at bounding box center [545, 311] width 91 height 25
click at [531, 306] on button "Continuar" at bounding box center [545, 311] width 91 height 25
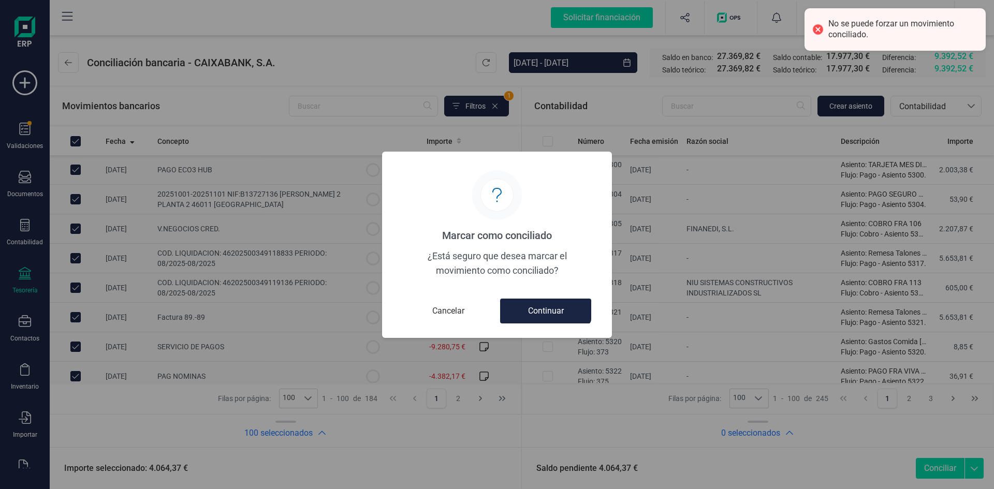
drag, startPoint x: 455, startPoint y: 312, endPoint x: 486, endPoint y: 244, distance: 75.3
click at [455, 312] on button "Cancelar" at bounding box center [448, 311] width 91 height 25
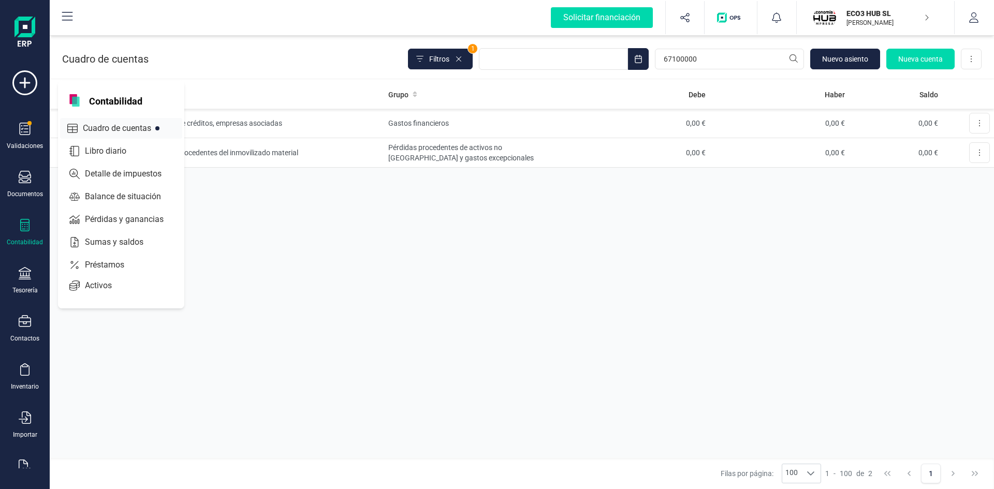
click at [100, 124] on span "Cuadro de cuentas" at bounding box center [124, 128] width 91 height 12
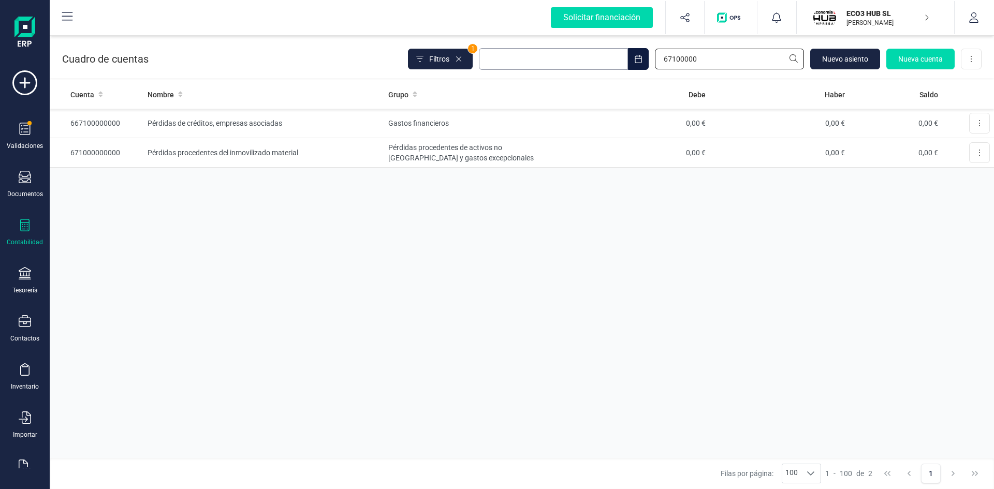
drag, startPoint x: 705, startPoint y: 57, endPoint x: 511, endPoint y: 68, distance: 193.9
click at [521, 60] on div "Filtros 1 67100000 Nuevo asiento Nueva cuenta Descargar Excel" at bounding box center [695, 59] width 574 height 22
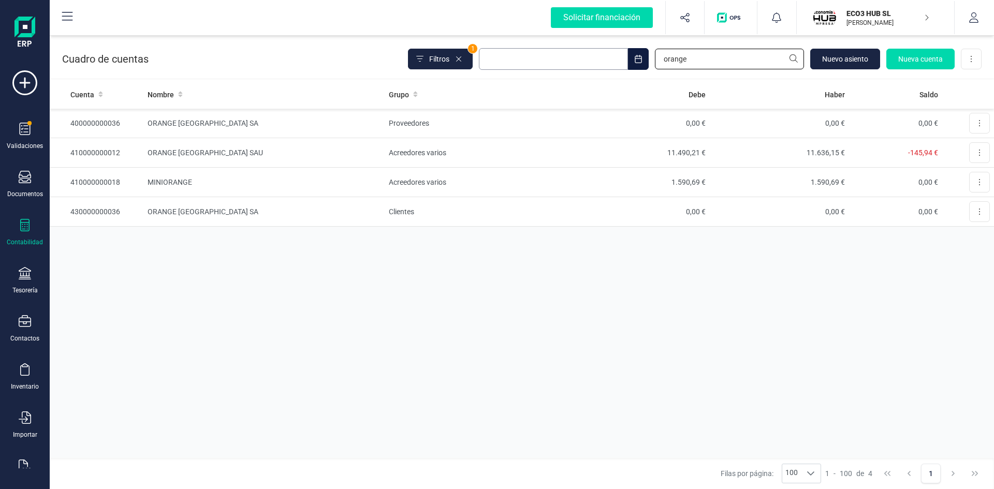
type input "orange"
click at [176, 149] on td "ORANGE ESPAGNE SAU" at bounding box center [263, 153] width 241 height 30
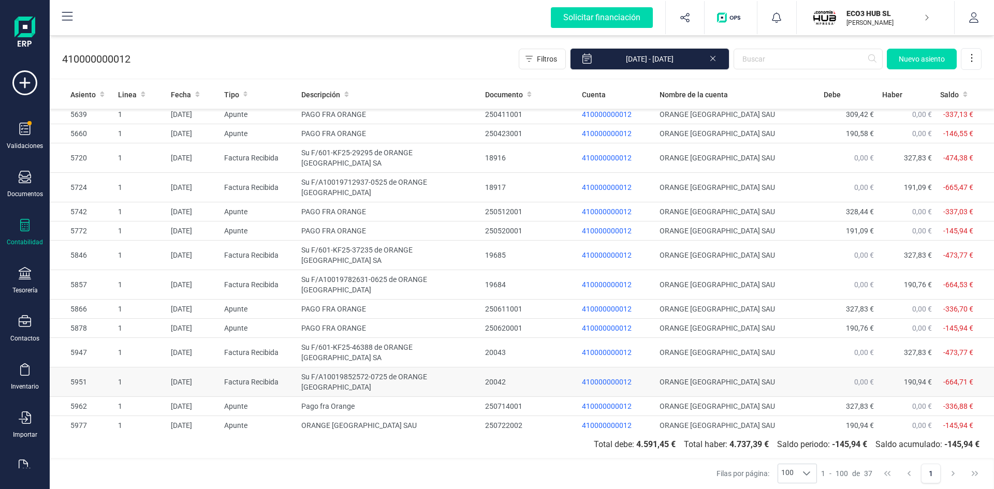
scroll to position [387, 0]
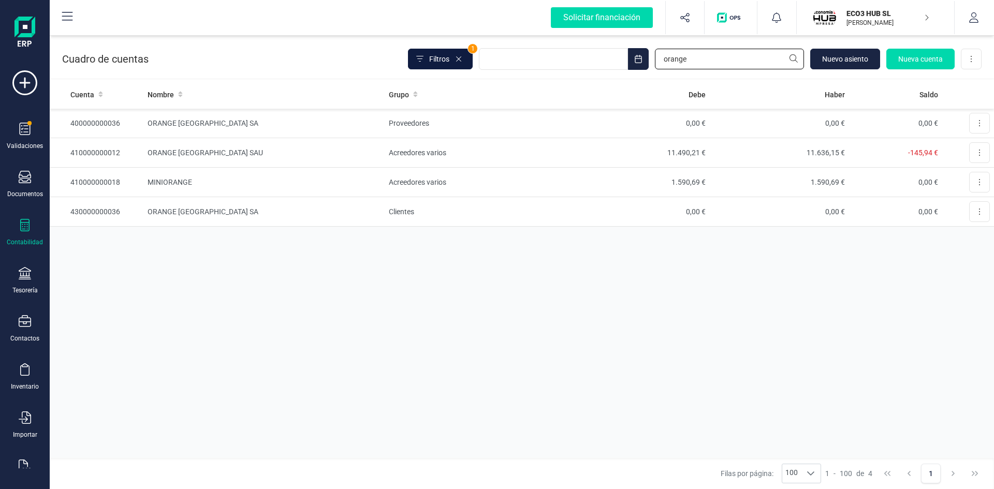
drag, startPoint x: 707, startPoint y: 55, endPoint x: 465, endPoint y: 65, distance: 242.0
click at [475, 63] on div "Filtros 1 orange Nuevo asiento Nueva cuenta Descargar Excel" at bounding box center [695, 59] width 574 height 22
type input "paz"
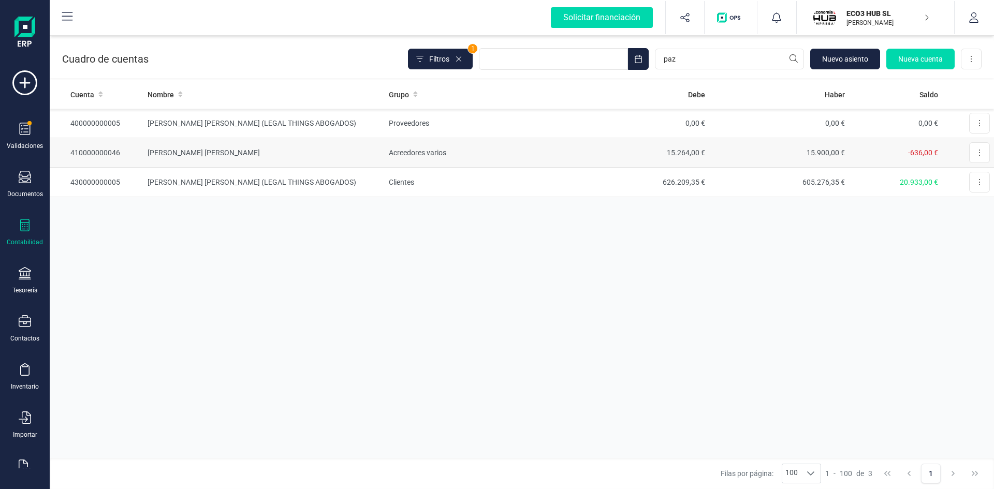
click at [213, 157] on td "PAZ MARTIN ALVAREZ" at bounding box center [263, 153] width 241 height 30
click at [114, 118] on td "400000000005" at bounding box center [97, 124] width 94 height 30
click at [980, 120] on icon at bounding box center [980, 123] width 2 height 8
click at [962, 168] on span "Eliminar" at bounding box center [968, 170] width 26 height 10
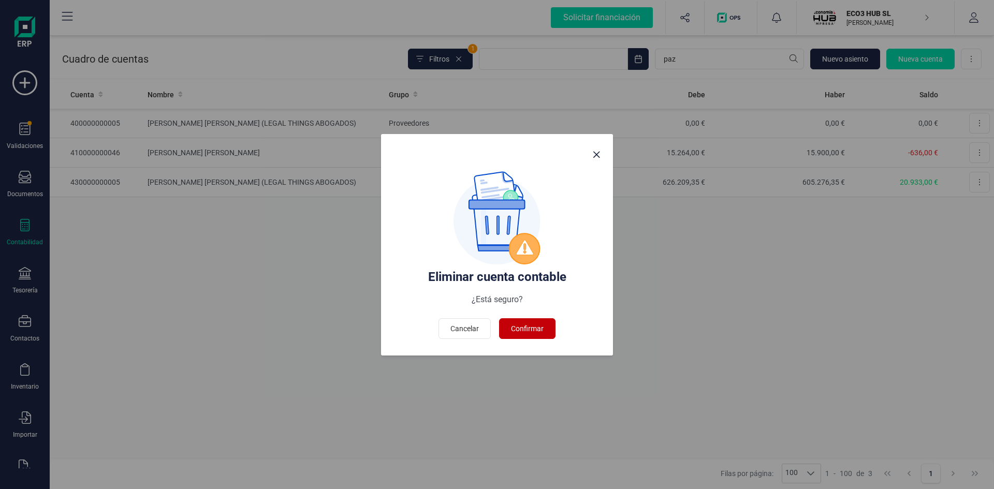
click at [534, 327] on span "Confirmar" at bounding box center [527, 329] width 33 height 10
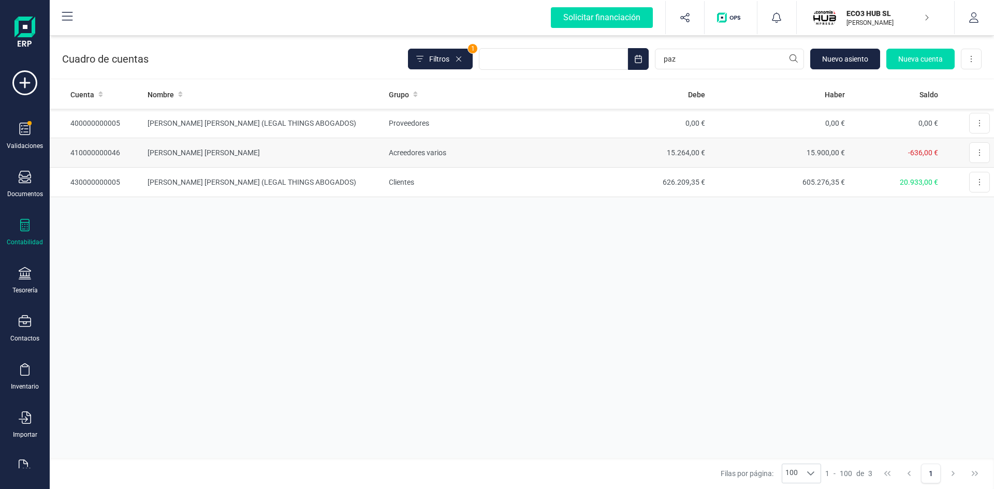
click at [161, 147] on td "PAZ MARTIN ALVAREZ" at bounding box center [263, 153] width 241 height 30
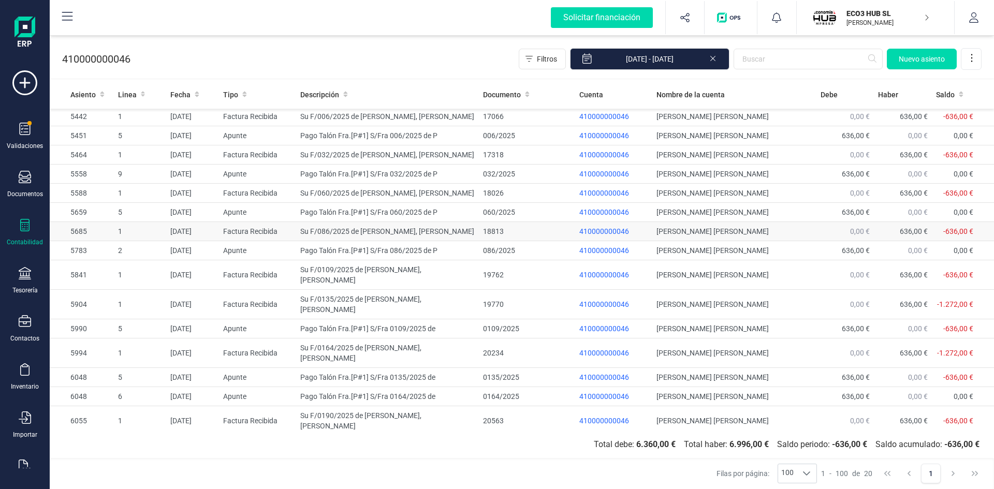
scroll to position [62, 0]
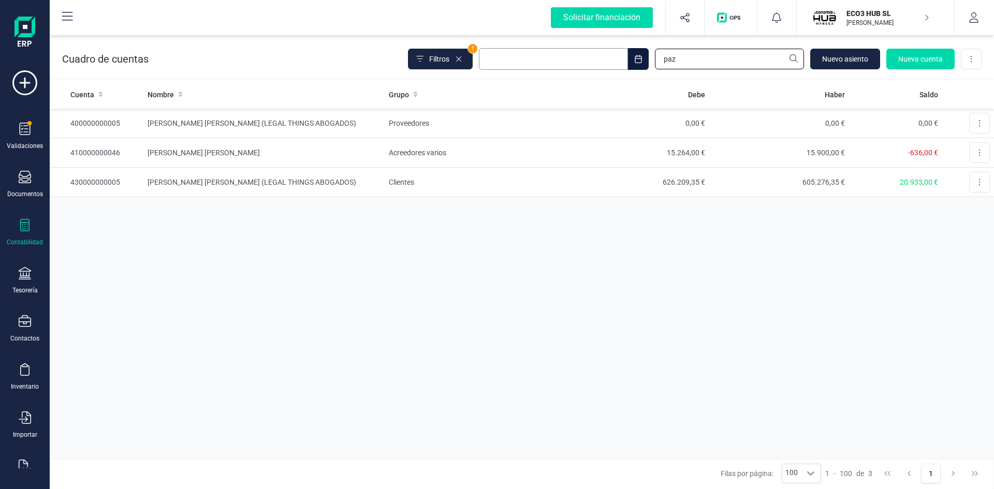
drag, startPoint x: 692, startPoint y: 57, endPoint x: 555, endPoint y: 58, distance: 137.7
click at [571, 58] on div "Filtros 1 paz Nuevo asiento Nueva cuenta Descargar Excel" at bounding box center [695, 59] width 574 height 22
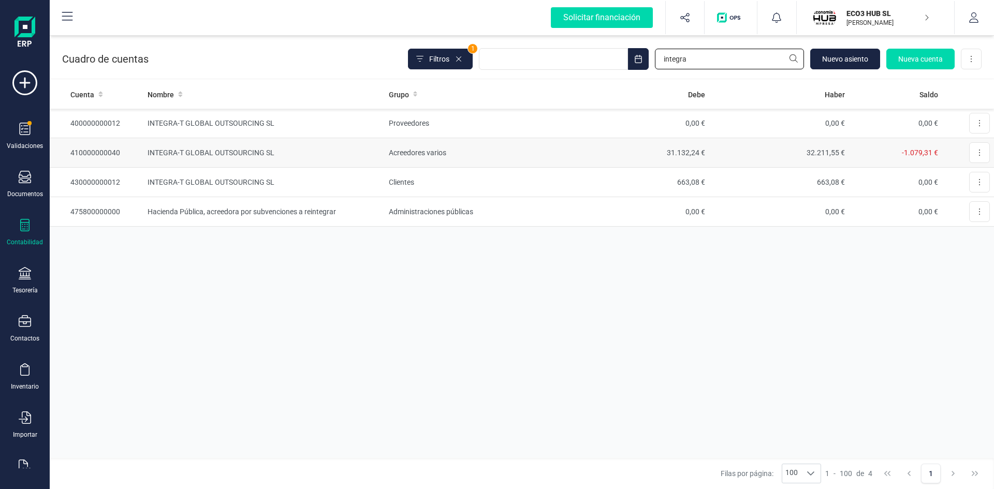
type input "integra"
click at [183, 152] on td "INTEGRA-T GLOBAL OUTSOURCING SL" at bounding box center [263, 153] width 241 height 30
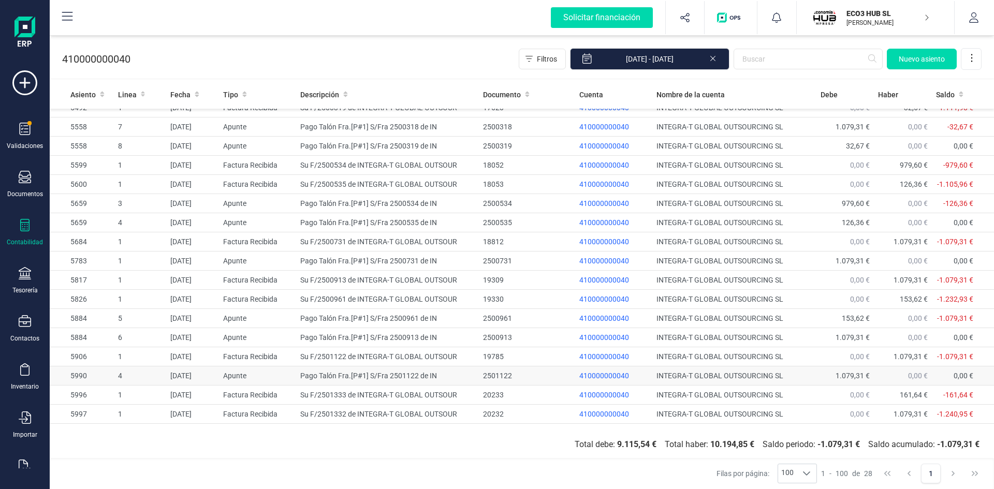
scroll to position [215, 0]
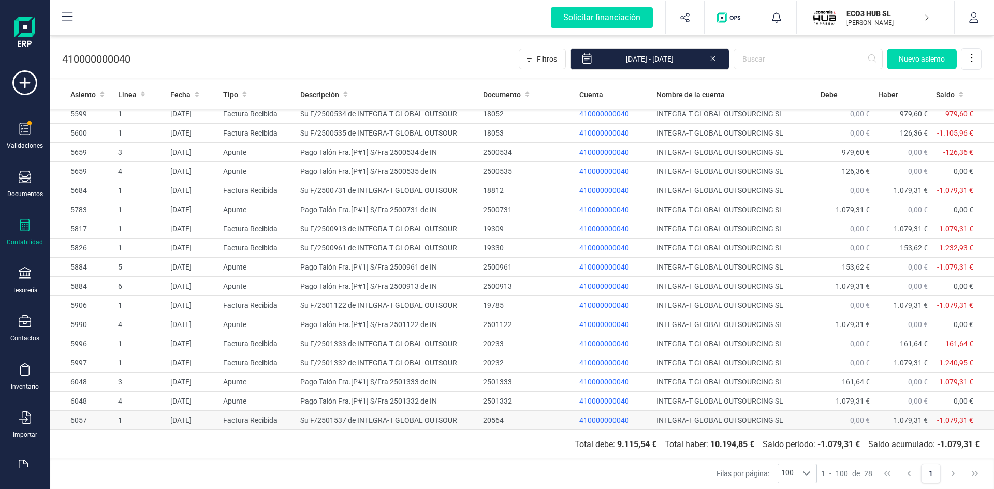
click at [340, 418] on td "Su F/2501537 de INTEGRA-T GLOBAL OUTSOUR" at bounding box center [387, 420] width 183 height 19
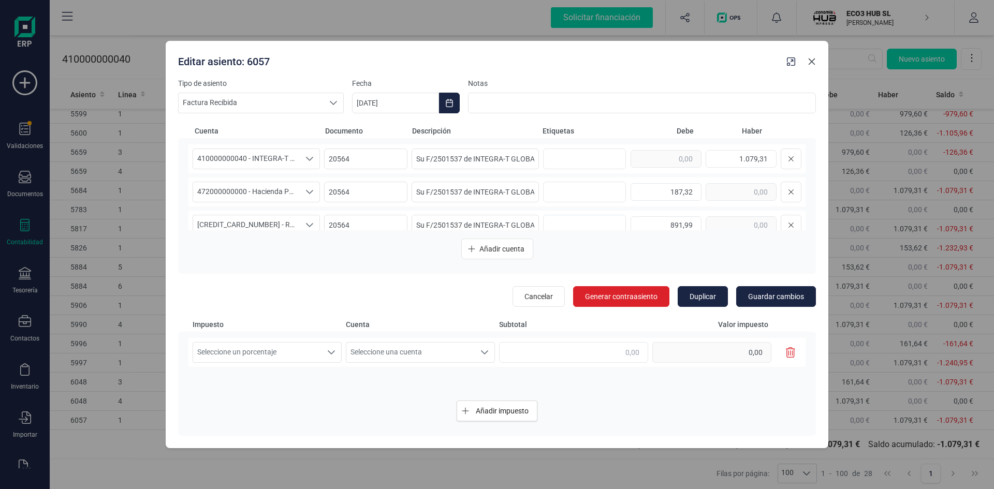
click at [814, 63] on icon "Close" at bounding box center [812, 61] width 8 height 8
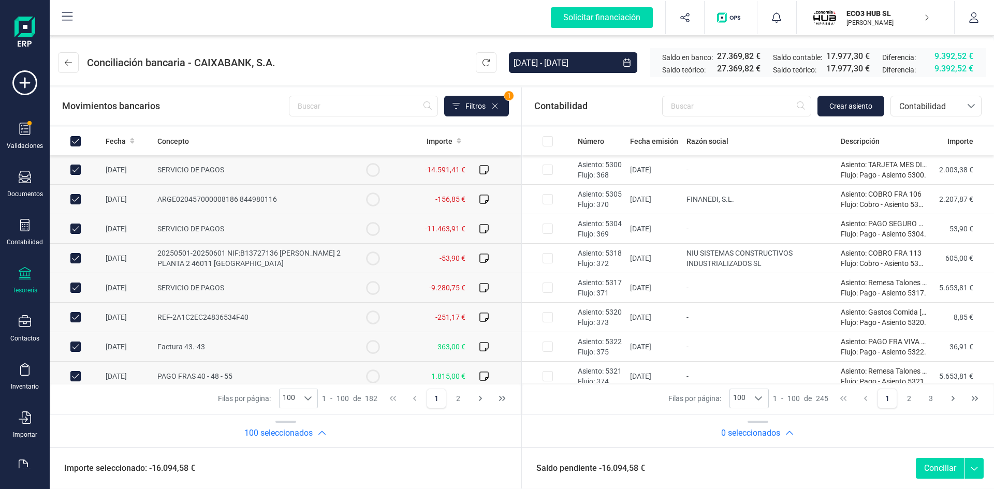
click at [977, 467] on icon at bounding box center [974, 466] width 19 height 16
click at [955, 443] on span "Marcar como conciliado" at bounding box center [930, 448] width 89 height 12
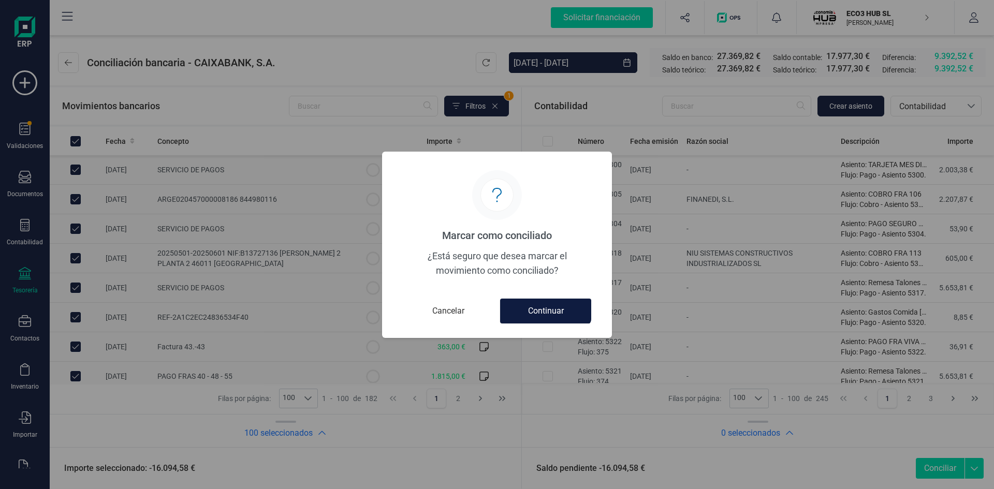
click at [531, 309] on button "Continuar" at bounding box center [545, 311] width 91 height 25
click at [442, 309] on button "Cancelar" at bounding box center [448, 311] width 91 height 25
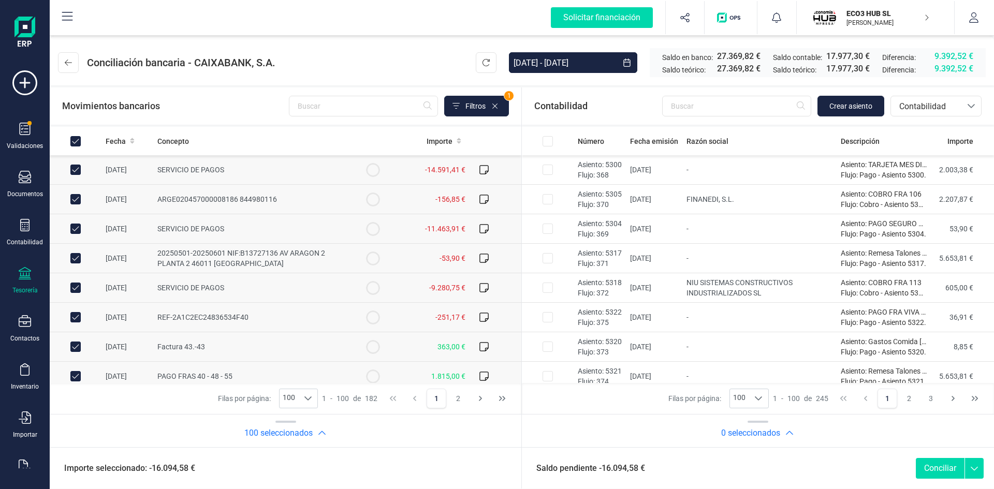
click at [977, 465] on icon at bounding box center [974, 466] width 19 height 16
click at [939, 446] on span "Marcar como conciliado" at bounding box center [930, 448] width 89 height 12
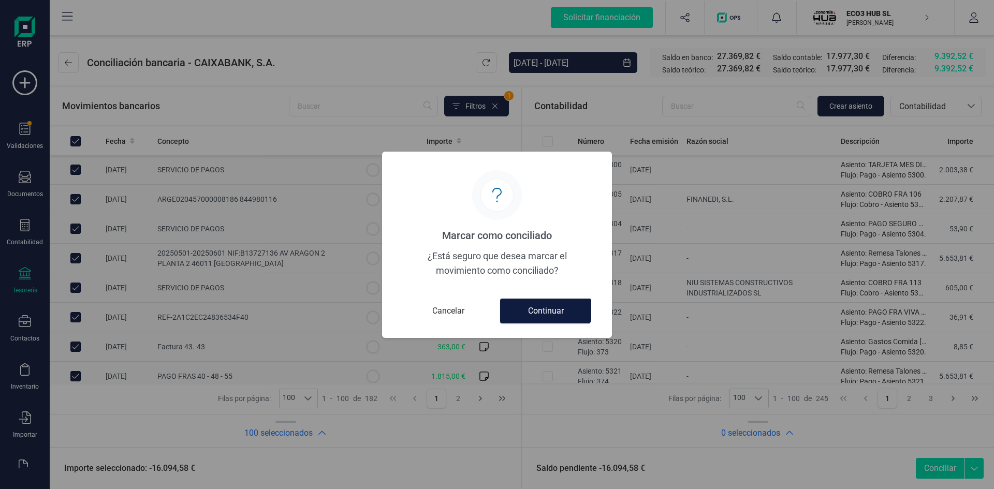
click at [536, 314] on button "Continuar" at bounding box center [545, 311] width 91 height 25
drag, startPoint x: 432, startPoint y: 314, endPoint x: 473, endPoint y: 313, distance: 40.9
click at [432, 314] on button "Cancelar" at bounding box center [448, 311] width 91 height 25
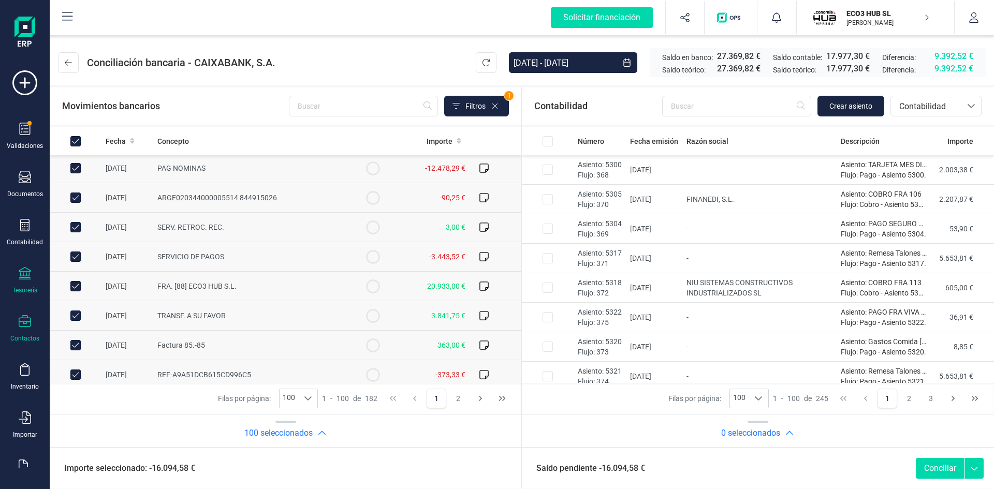
scroll to position [311, 0]
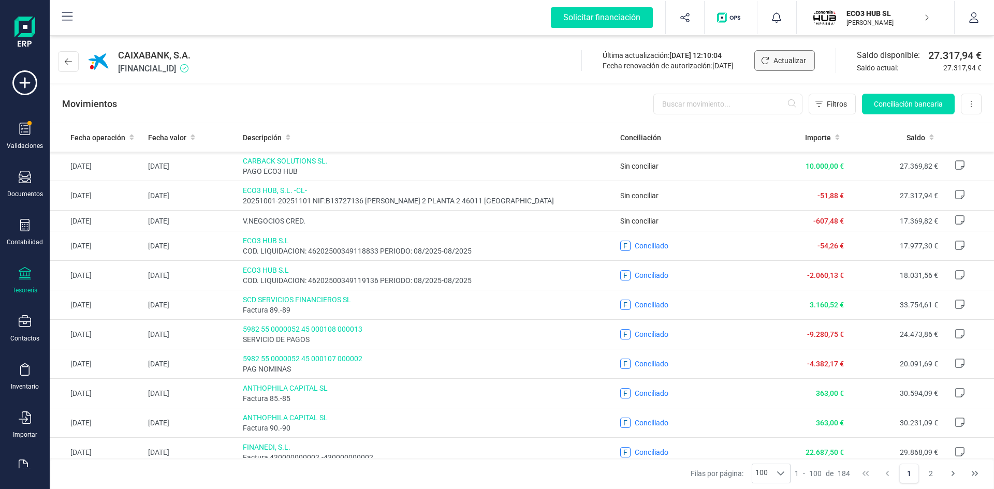
click at [782, 62] on span "Actualizar" at bounding box center [790, 60] width 33 height 10
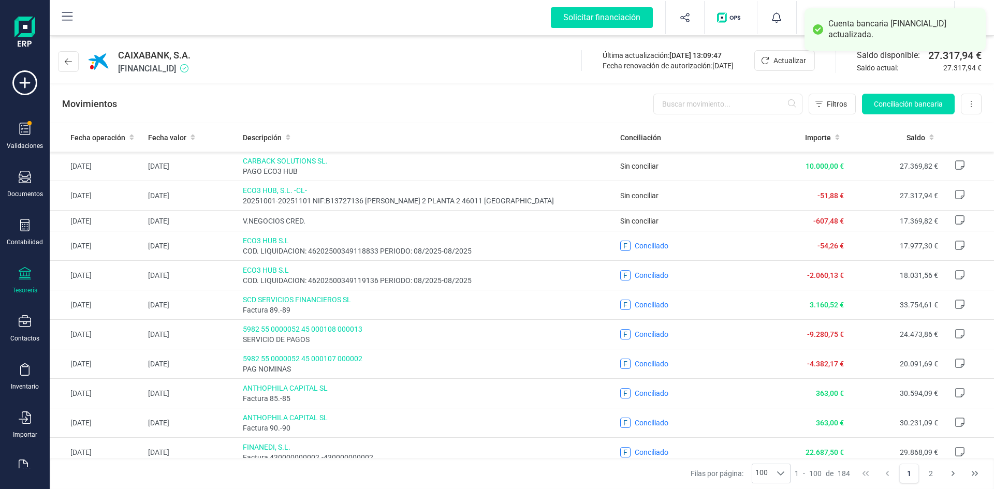
click at [503, 103] on div "Movimientos Filtros Conciliación bancaria Descargar Excel Eliminar cuenta" at bounding box center [522, 103] width 944 height 37
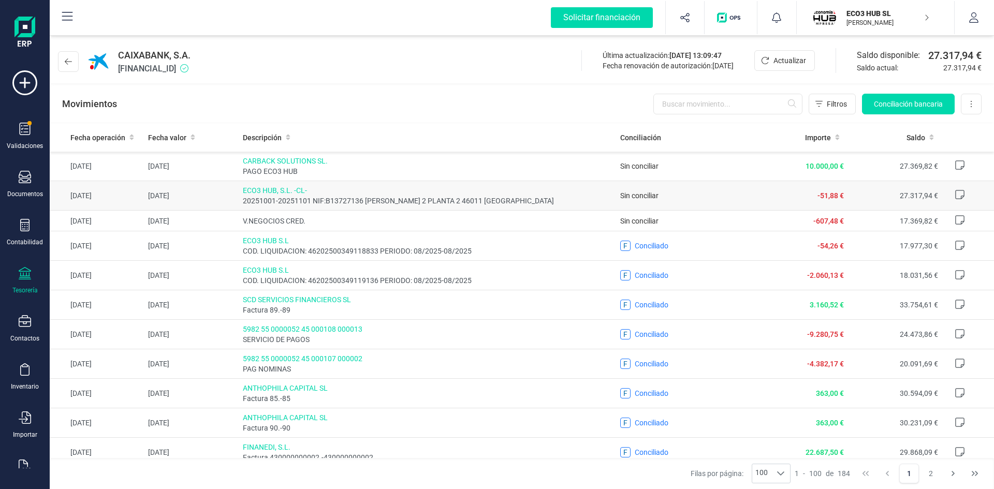
click at [268, 190] on span "ECO3 HUB, S.L. -CL-" at bounding box center [428, 190] width 370 height 10
click at [255, 190] on span "ECO3 HUB, S.L. -CL-" at bounding box center [428, 190] width 370 height 10
click at [246, 190] on span "ECO3 HUB, S.L. -CL-" at bounding box center [428, 190] width 370 height 10
click at [893, 102] on span "Conciliación bancaria" at bounding box center [908, 104] width 69 height 10
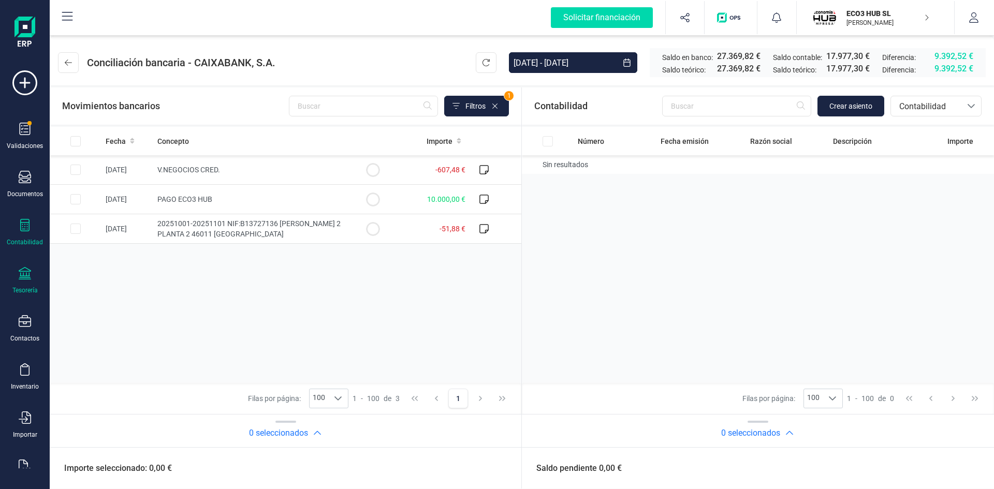
click at [27, 223] on icon at bounding box center [24, 225] width 9 height 12
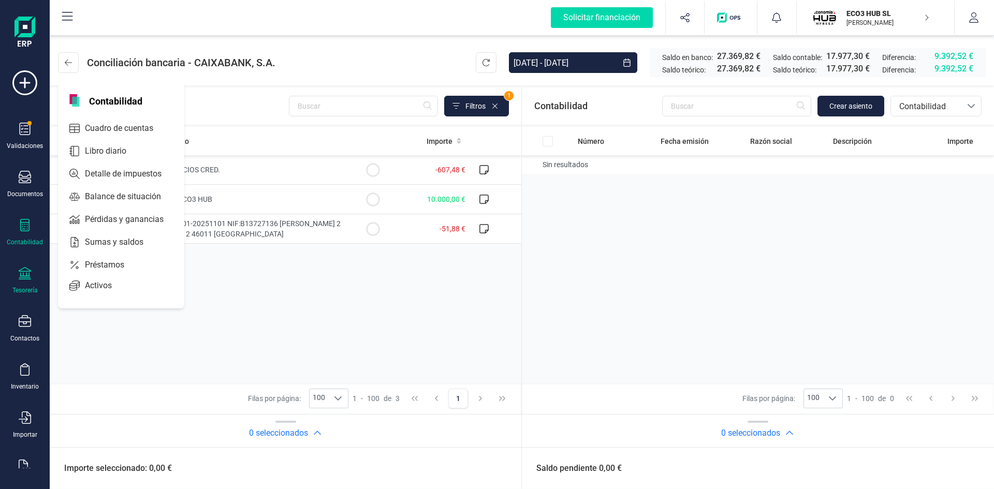
click at [26, 234] on div "Contabilidad" at bounding box center [24, 232] width 41 height 27
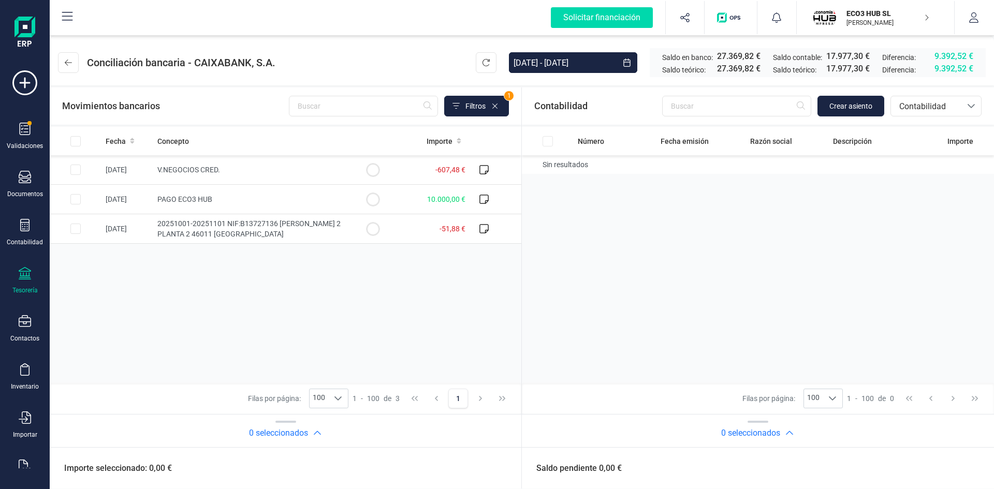
click at [25, 283] on div "Tesorería" at bounding box center [24, 280] width 41 height 27
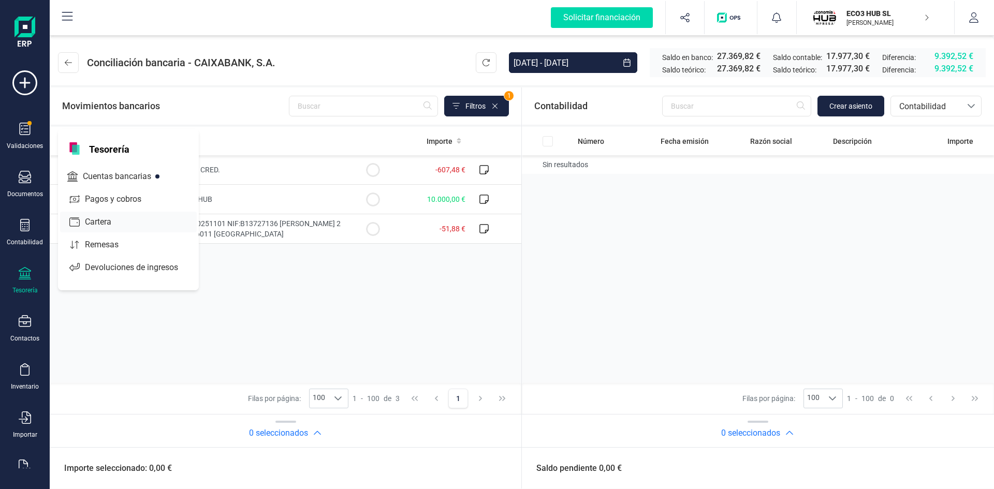
click at [116, 217] on span "Cartera" at bounding box center [105, 222] width 49 height 12
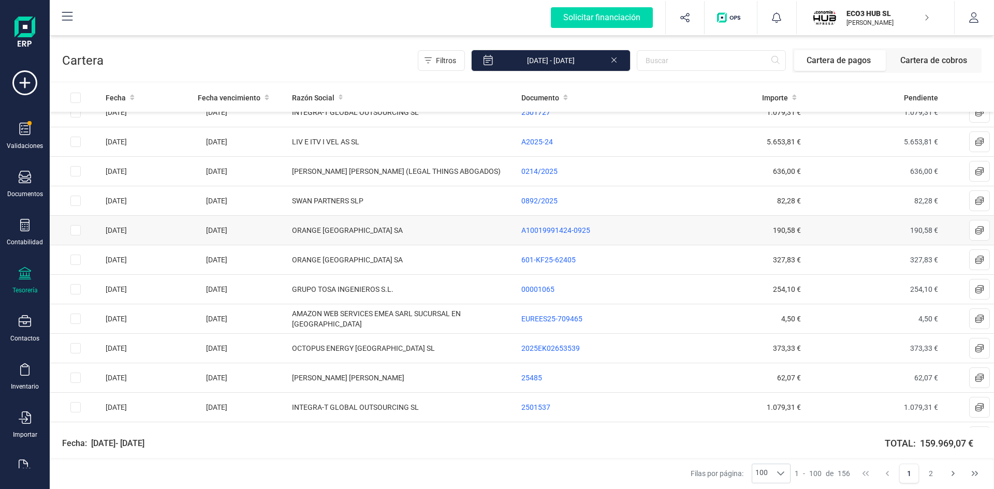
scroll to position [155, 0]
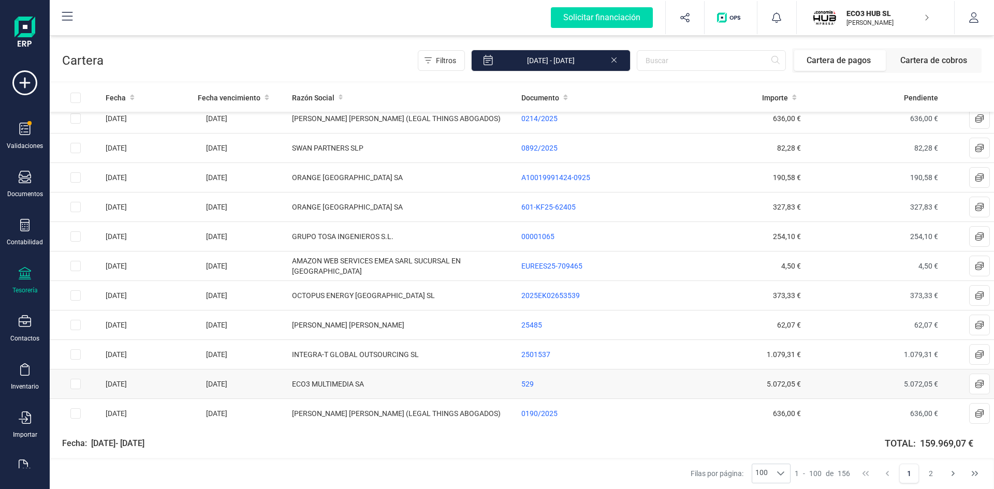
click at [77, 384] on input "Row Selected f7399545-b673-46f0-835d-5273bc88e3c7" at bounding box center [75, 384] width 10 height 10
checkbox input "true"
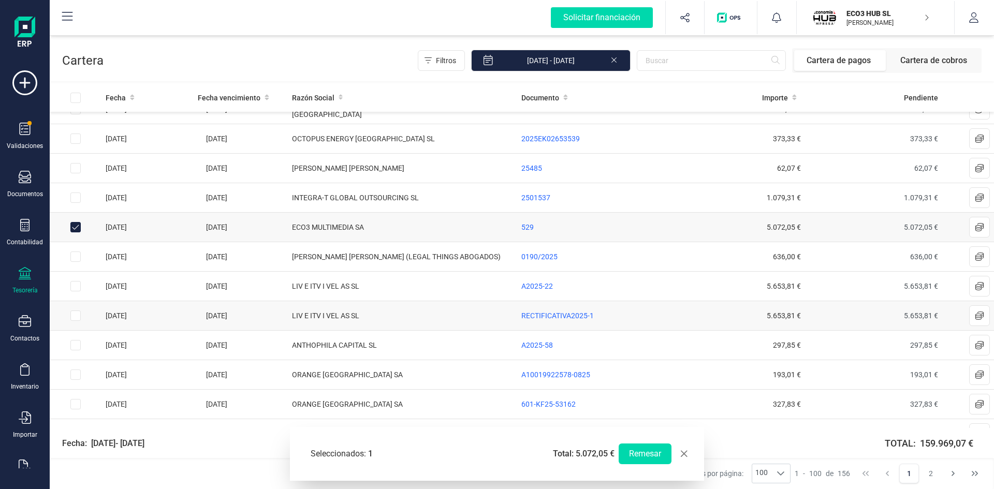
scroll to position [311, 0]
click at [545, 318] on span "RECTIFICATIVA2025-1" at bounding box center [557, 317] width 72 height 8
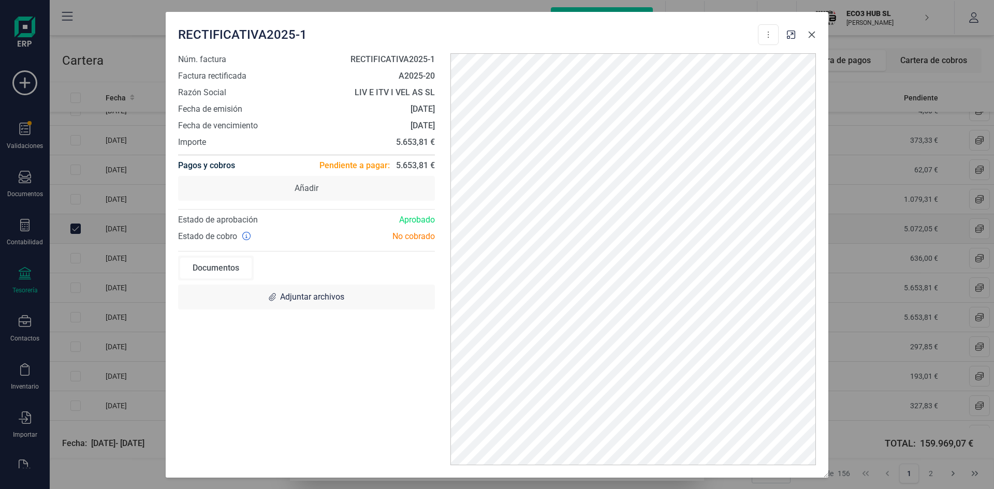
click at [808, 32] on icon "Close" at bounding box center [812, 35] width 8 height 8
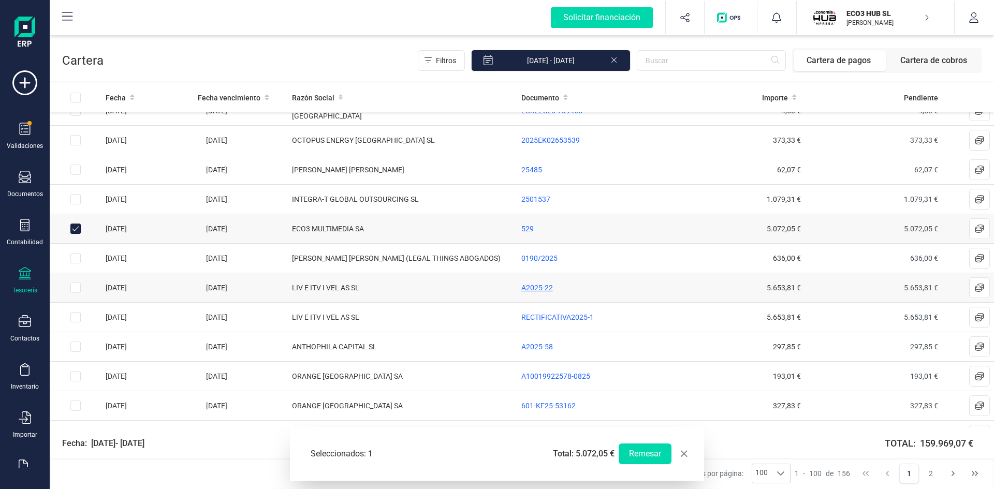
click at [535, 285] on span "A2025-22" at bounding box center [537, 288] width 32 height 8
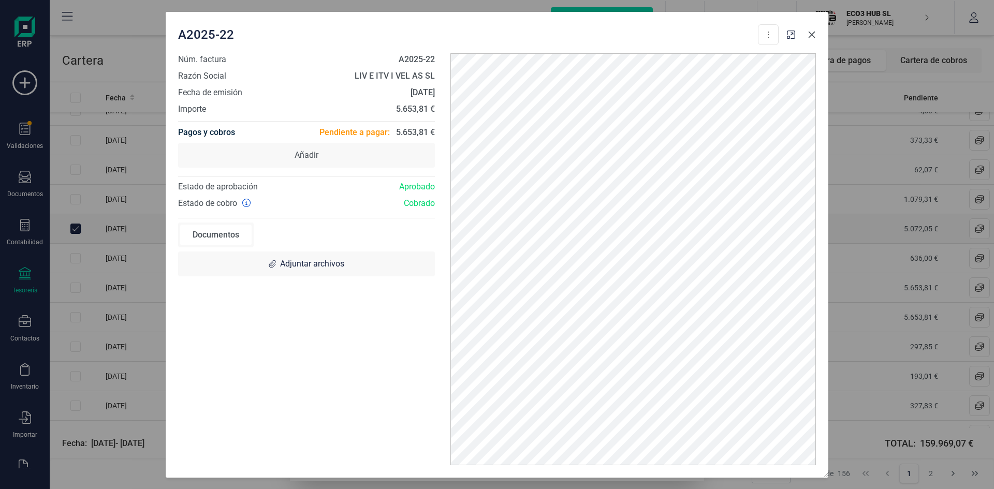
click at [811, 34] on icon "Close" at bounding box center [812, 34] width 7 height 7
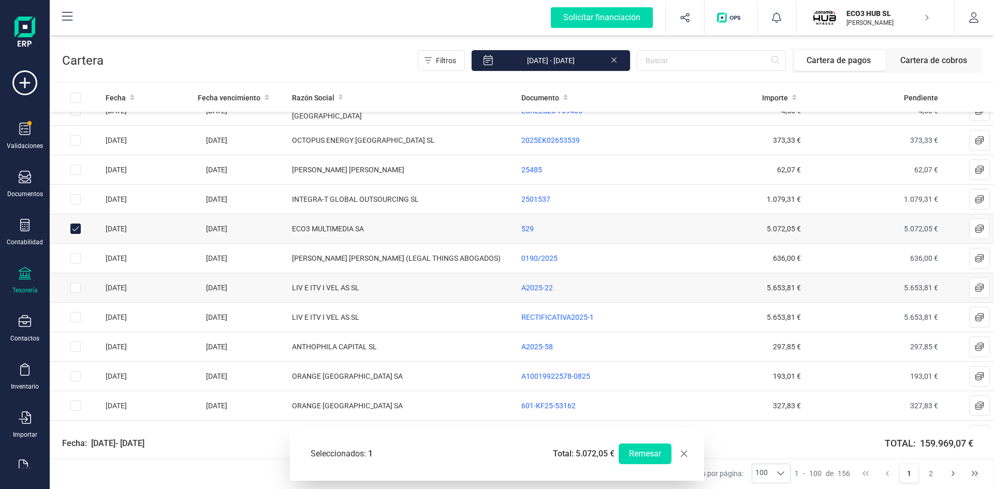
click at [78, 290] on input "Row Selected d87edd2c-7ad8-43c0-84a6-a4fd1dd7bdbe" at bounding box center [75, 288] width 10 height 10
checkbox input "true"
click at [642, 449] on button "Remesar" at bounding box center [645, 454] width 53 height 21
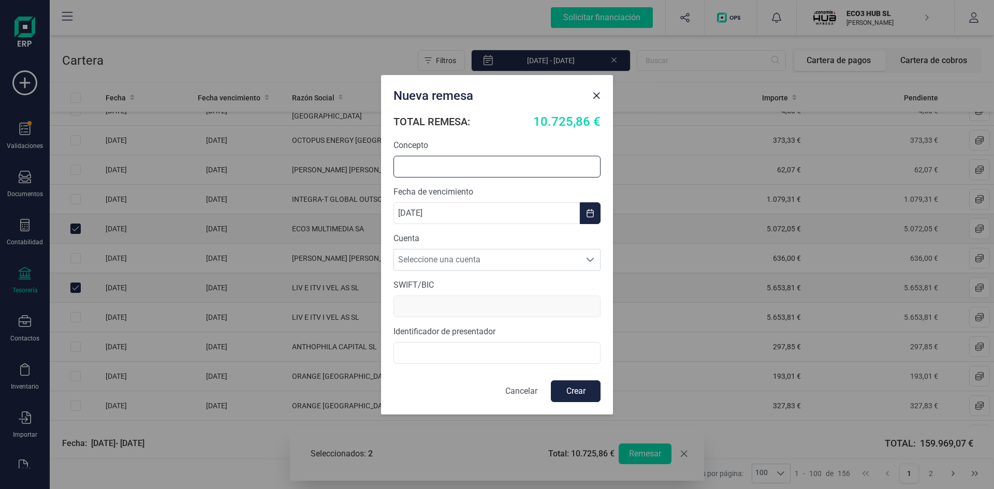
click at [481, 172] on input "text" at bounding box center [497, 167] width 207 height 22
type input "pago LIV +Eco3 Multimedia"
click at [428, 254] on span "Seleccione una cuenta" at bounding box center [487, 260] width 186 height 21
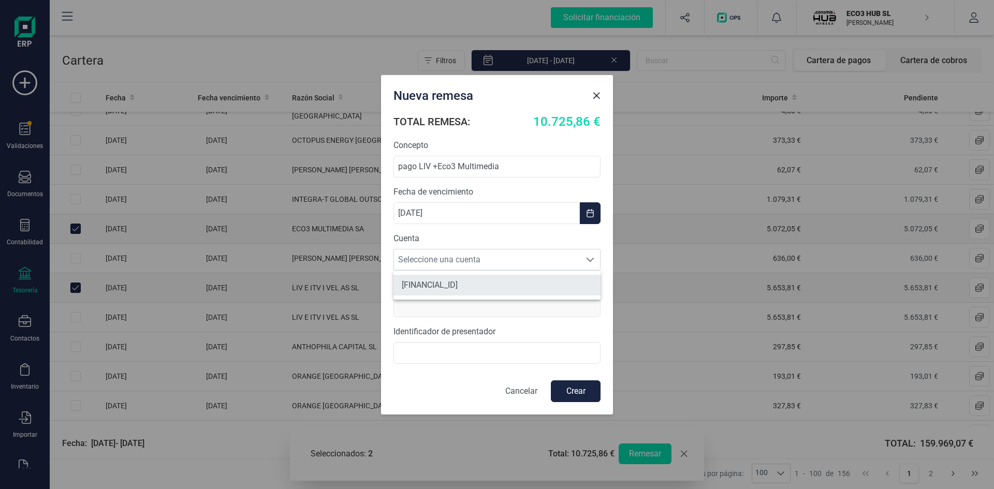
click at [443, 284] on li "[FINANCIAL_ID]" at bounding box center [497, 285] width 207 height 21
type input "[SWIFT_CODE]"
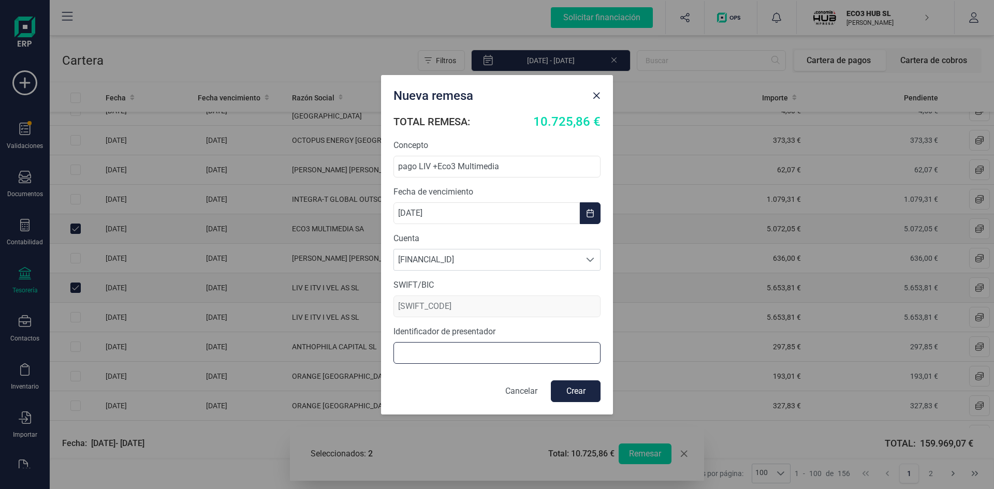
click at [525, 344] on input "text" at bounding box center [497, 353] width 207 height 22
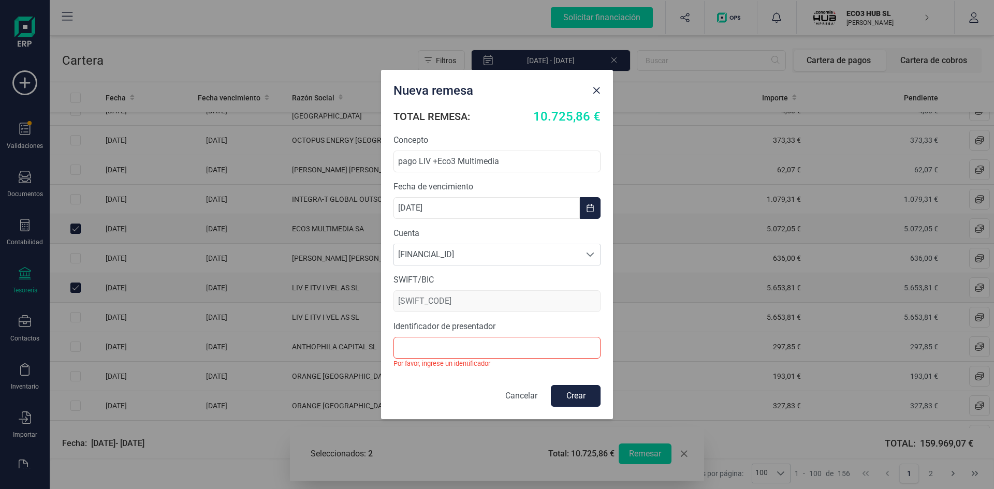
click at [569, 389] on button "Crear" at bounding box center [576, 396] width 50 height 22
click at [443, 342] on input "text" at bounding box center [497, 348] width 207 height 22
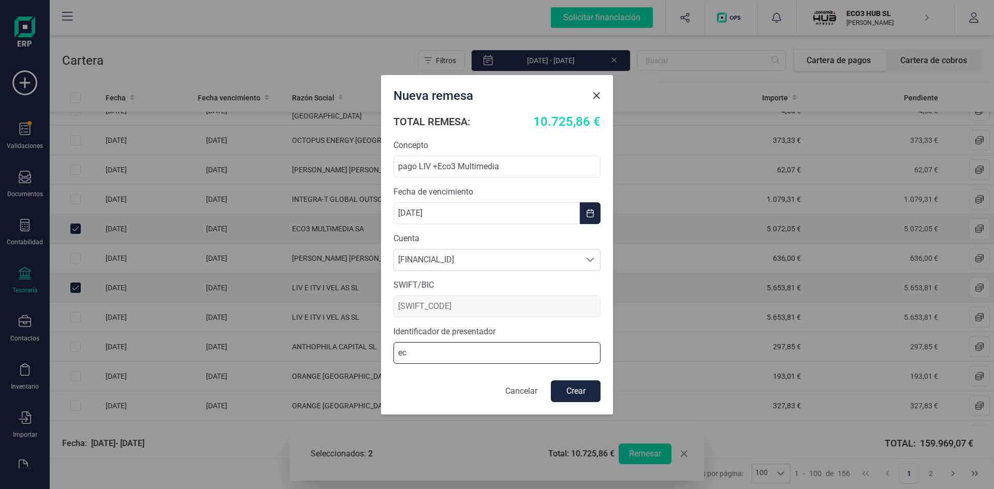
type input "e"
type input "Eco 3 HUB sl"
click at [566, 387] on button "Crear" at bounding box center [576, 392] width 50 height 22
checkbox input "false"
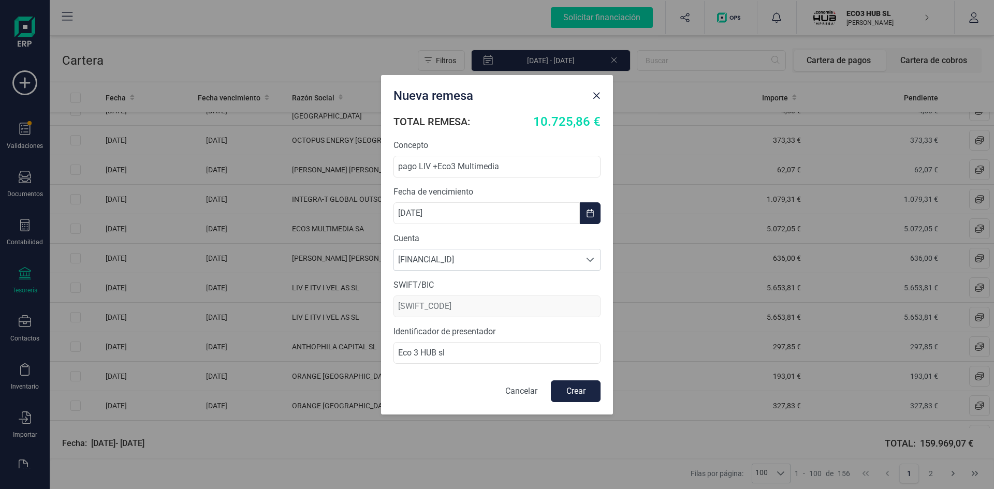
click at [523, 390] on p "Cancelar" at bounding box center [521, 391] width 32 height 12
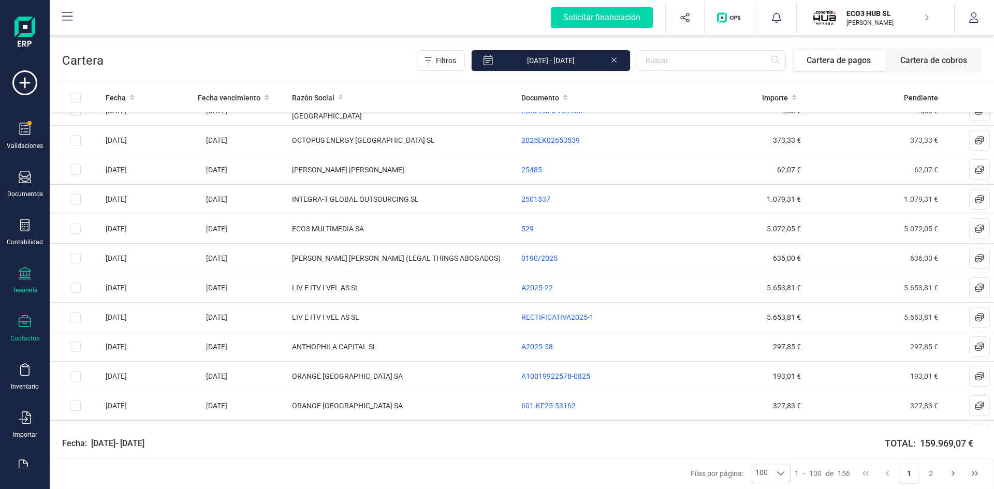
click at [26, 323] on icon at bounding box center [25, 321] width 12 height 12
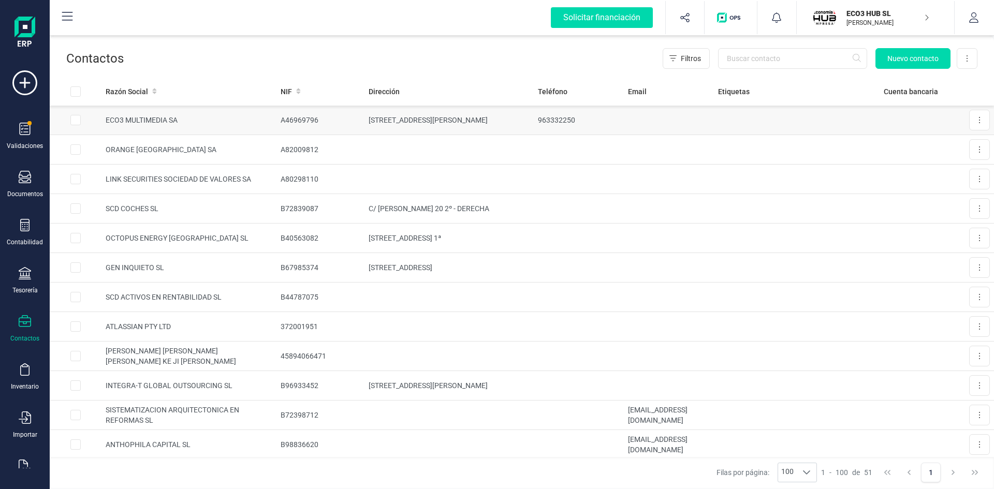
click at [143, 117] on td "ECO3 MULTIMEDIA SA" at bounding box center [188, 121] width 175 height 30
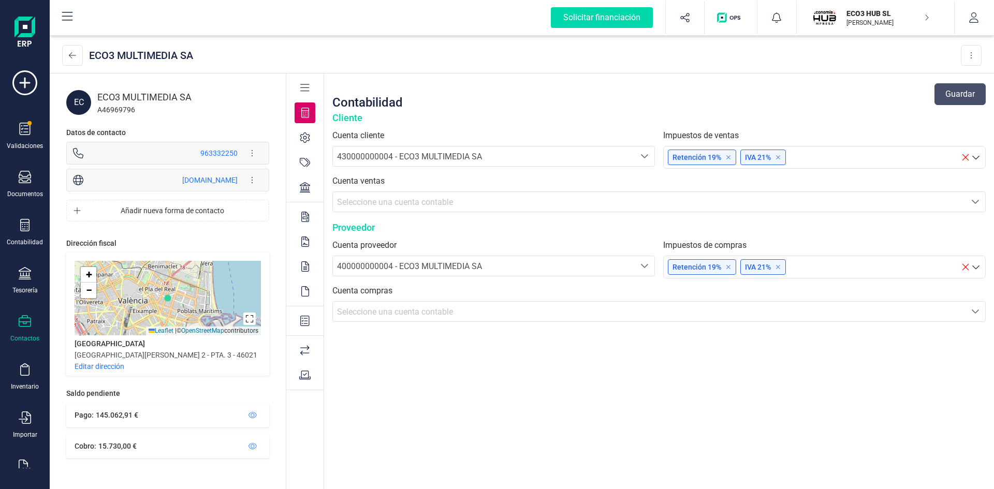
click at [303, 187] on icon at bounding box center [305, 187] width 10 height 10
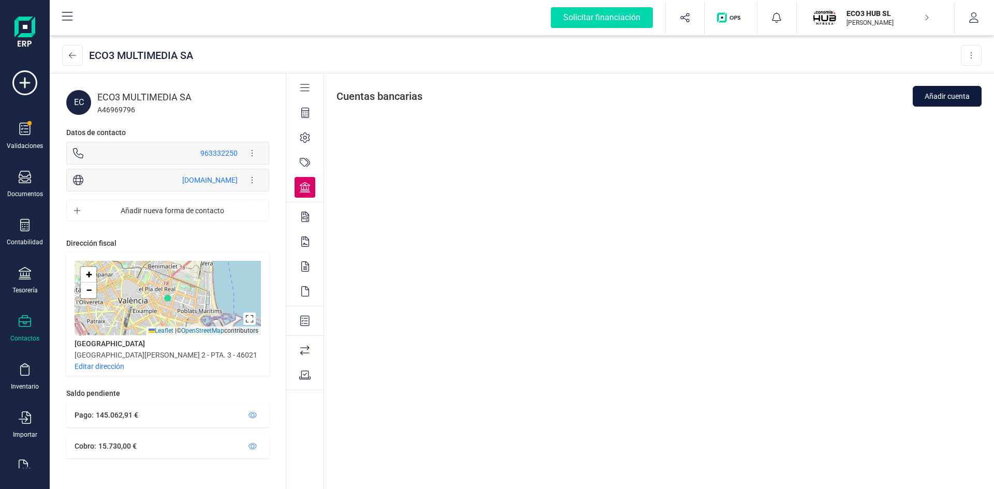
click at [943, 94] on span "Añadir cuenta" at bounding box center [947, 96] width 45 height 10
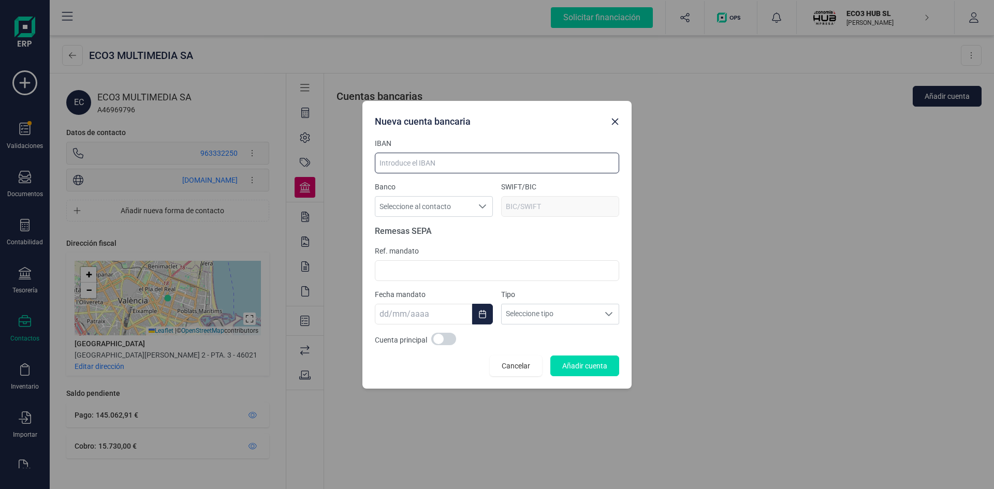
click at [453, 162] on input at bounding box center [497, 163] width 244 height 21
click at [432, 159] on input at bounding box center [497, 163] width 244 height 21
type input "e"
type input "ES6421000700150201047891"
type input "CAIXESBB"
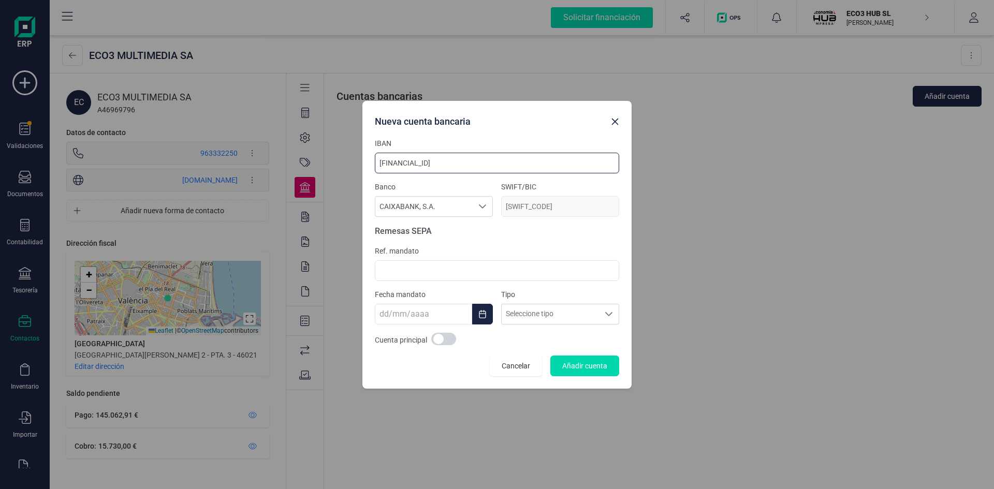
click at [394, 162] on input "ES6421000700150201047891" at bounding box center [497, 163] width 244 height 21
click at [396, 162] on input "ES6421000700150201047891" at bounding box center [497, 163] width 244 height 21
type input "ES6421000700150201047891"
click at [491, 269] on input at bounding box center [497, 270] width 244 height 21
click at [592, 366] on span "Añadir cuenta" at bounding box center [584, 366] width 45 height 10
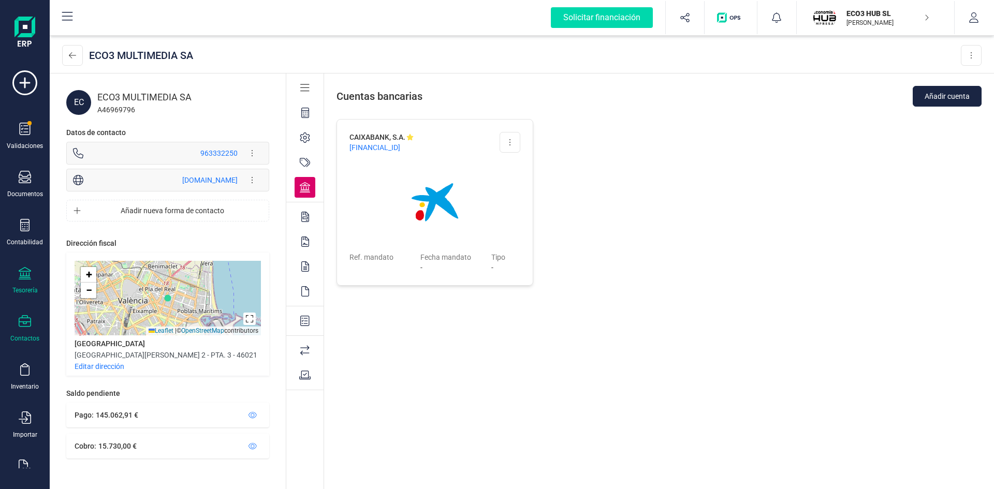
click at [20, 280] on div at bounding box center [25, 274] width 12 height 15
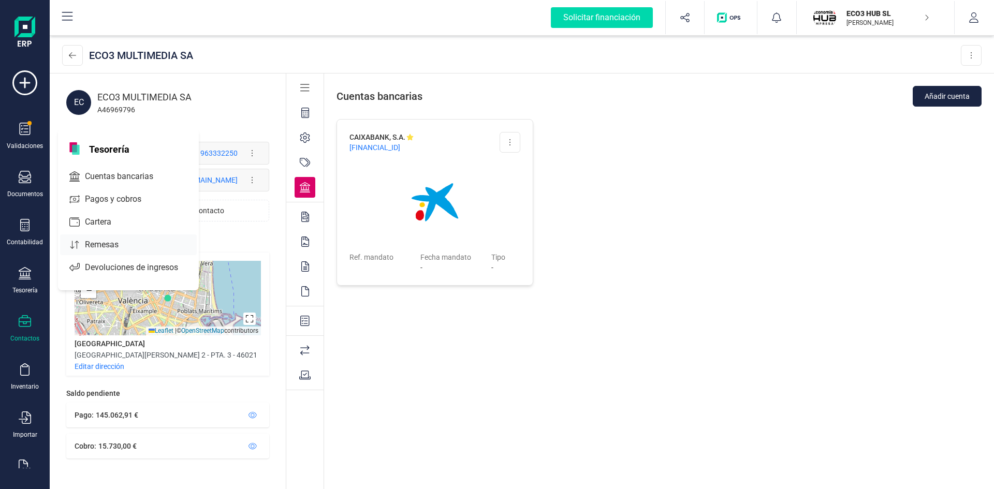
click at [101, 245] on span "Remesas" at bounding box center [109, 245] width 56 height 12
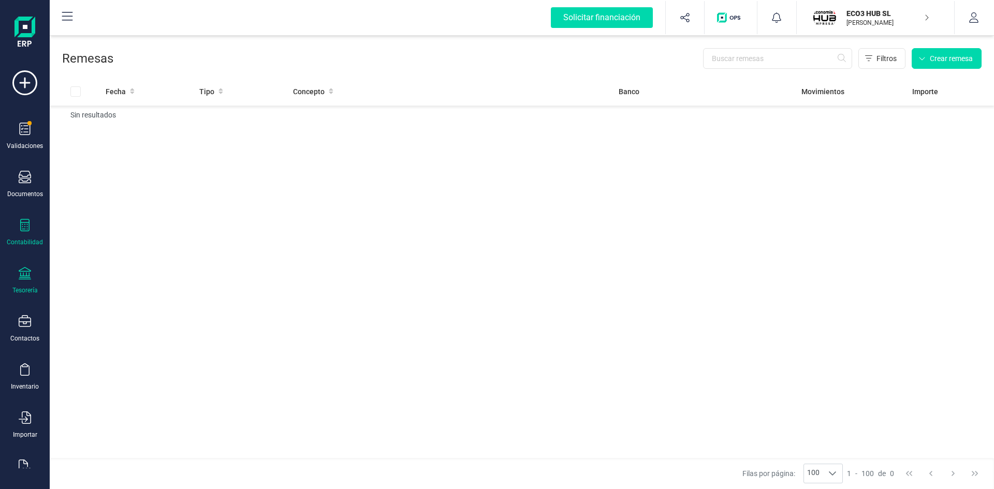
click at [25, 229] on icon at bounding box center [24, 225] width 9 height 12
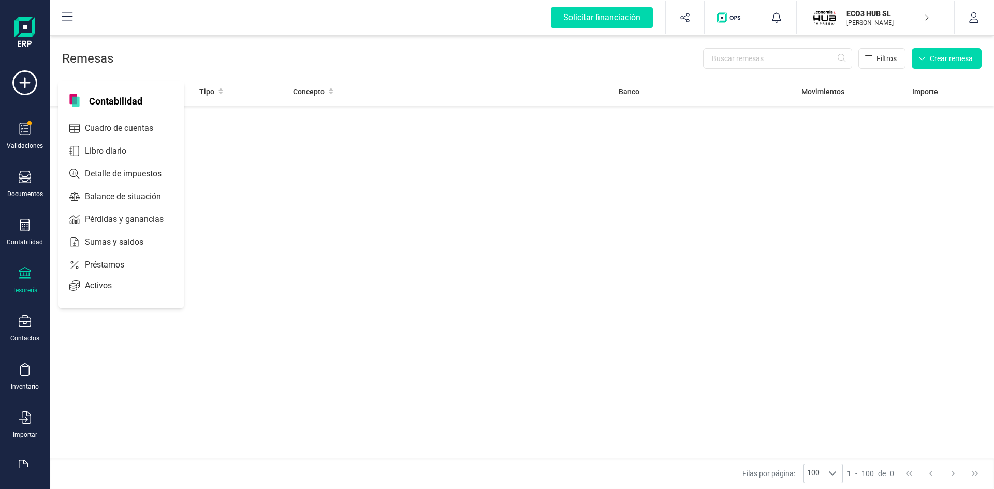
click at [24, 282] on div at bounding box center [25, 274] width 12 height 15
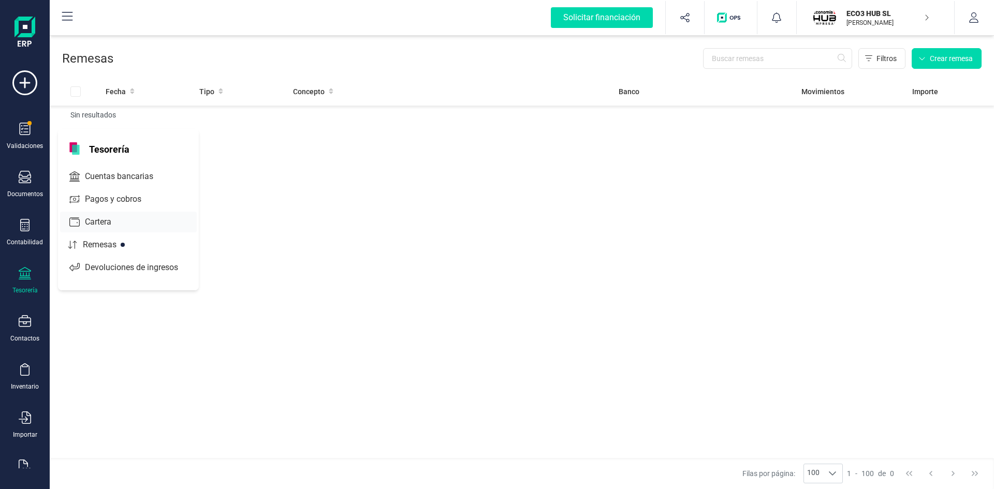
click at [101, 215] on div "Cartera" at bounding box center [128, 222] width 137 height 21
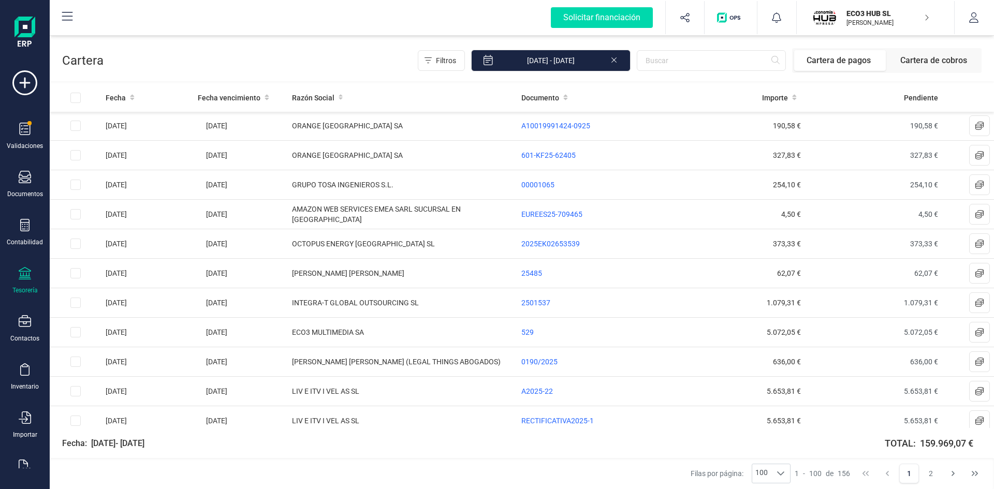
scroll to position [311, 0]
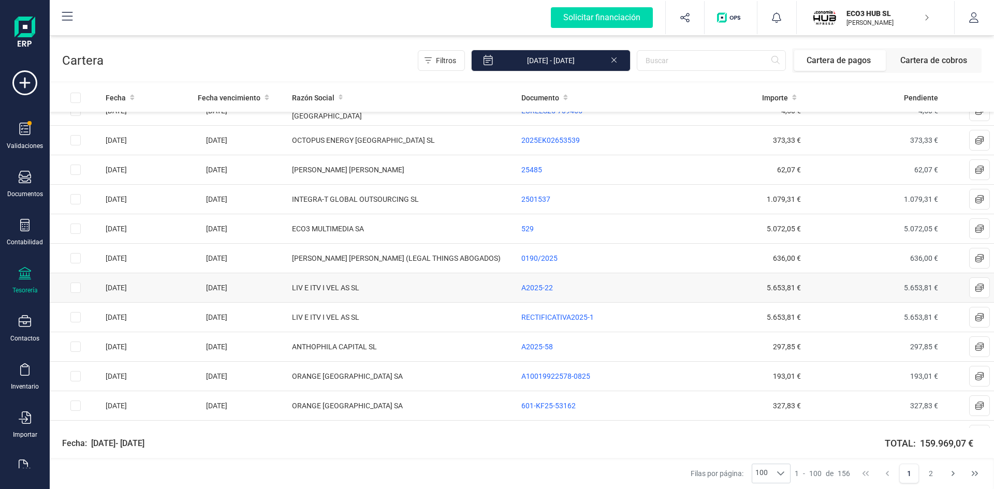
drag, startPoint x: 74, startPoint y: 230, endPoint x: 74, endPoint y: 284, distance: 53.9
click at [74, 230] on input "Row Selected f7399545-b673-46f0-835d-5273bc88e3c7" at bounding box center [75, 229] width 10 height 10
checkbox input "true"
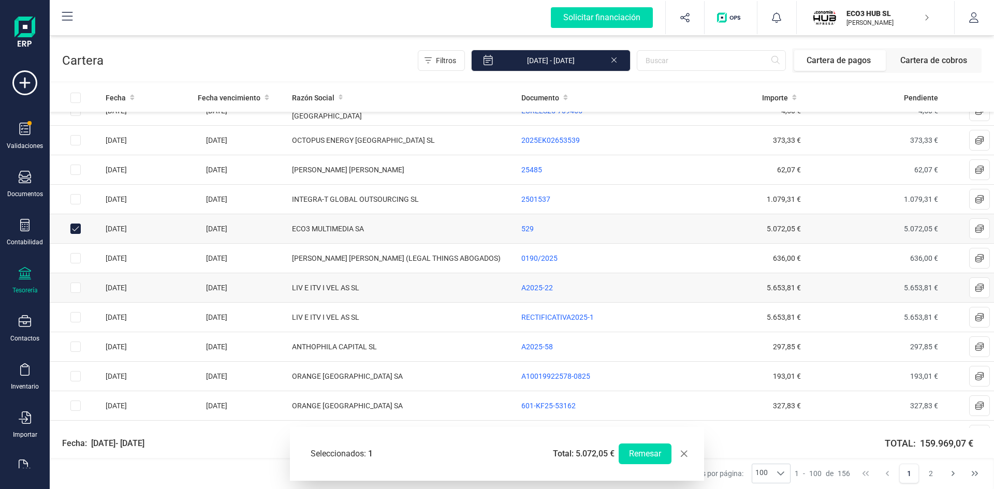
click at [74, 287] on input "Row Selected d87edd2c-7ad8-43c0-84a6-a4fd1dd7bdbe" at bounding box center [75, 288] width 10 height 10
checkbox input "true"
click at [637, 451] on button "Remesar" at bounding box center [645, 454] width 53 height 21
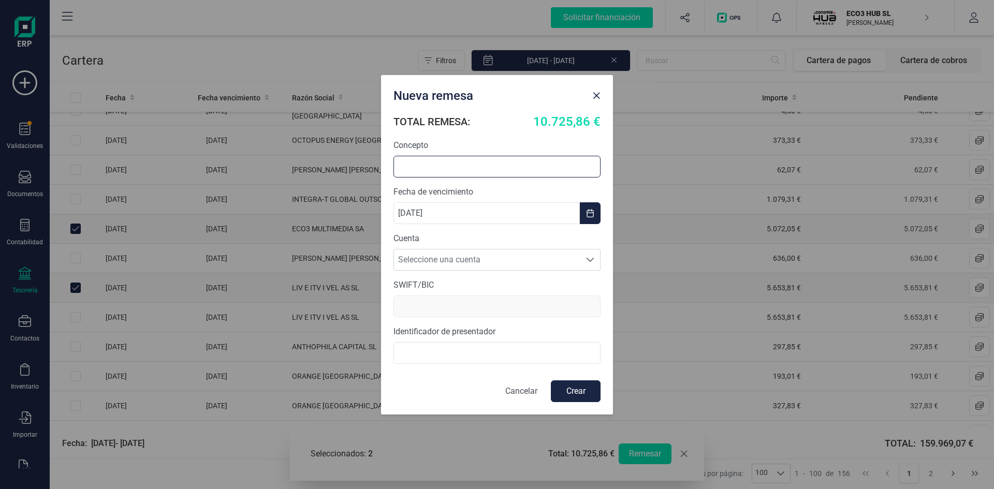
click at [455, 165] on input "text" at bounding box center [497, 167] width 207 height 22
type input "PAGO ECO3MULT + LIV"
click at [439, 263] on span "Seleccione una cuenta" at bounding box center [487, 260] width 186 height 21
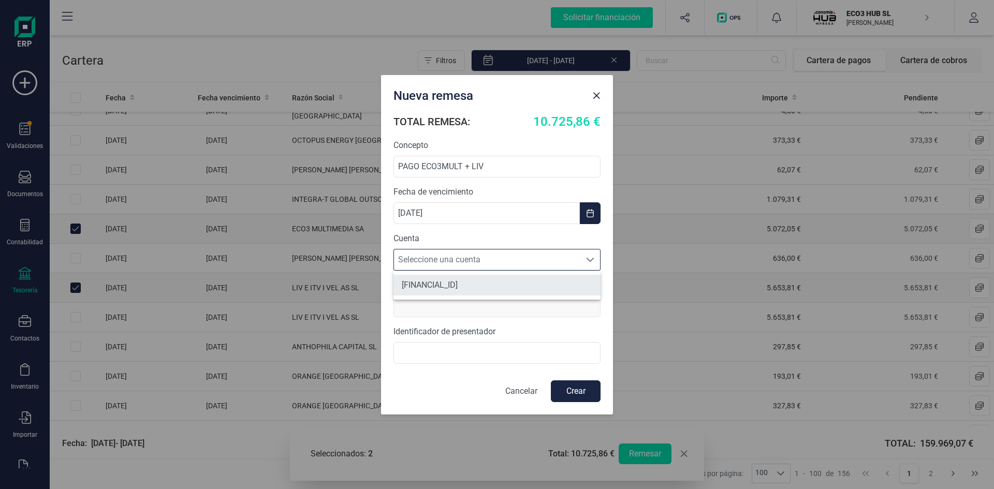
click at [441, 285] on li "[FINANCIAL_ID]" at bounding box center [497, 285] width 207 height 21
type input "[SWIFT_CODE]"
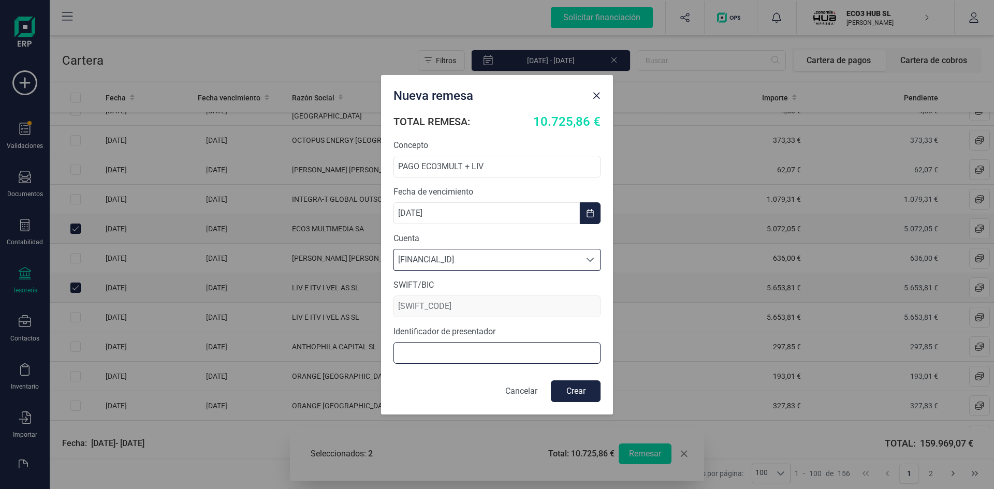
click at [454, 354] on input "text" at bounding box center [497, 353] width 207 height 22
type input "e"
type input "ECO 3 HUB SL"
click at [579, 387] on button "Crear" at bounding box center [576, 392] width 50 height 22
checkbox input "false"
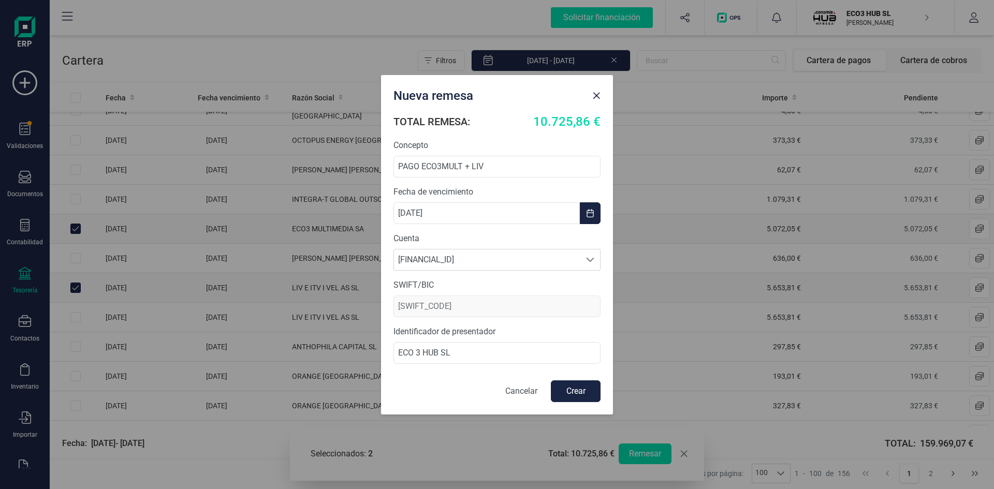
checkbox input "false"
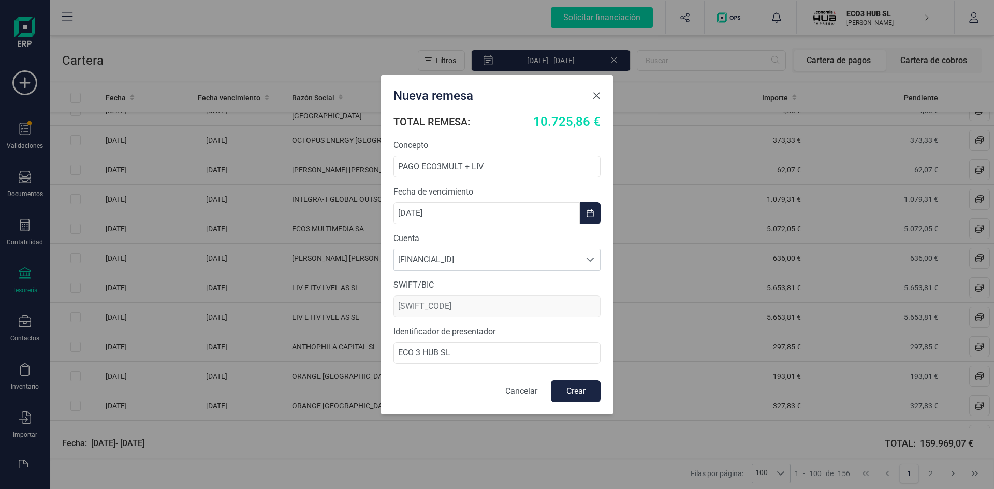
click at [597, 95] on span "Close" at bounding box center [596, 96] width 8 height 8
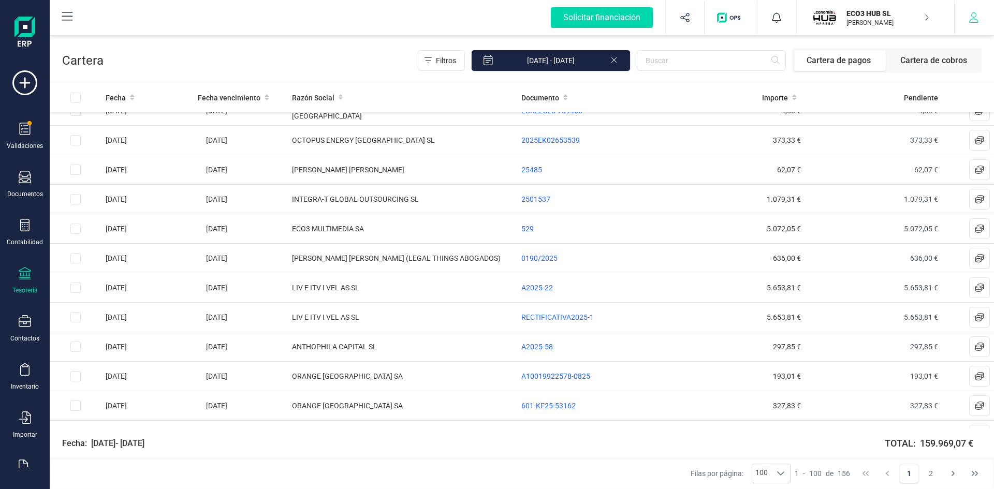
click at [977, 22] on icon "button" at bounding box center [973, 17] width 9 height 10
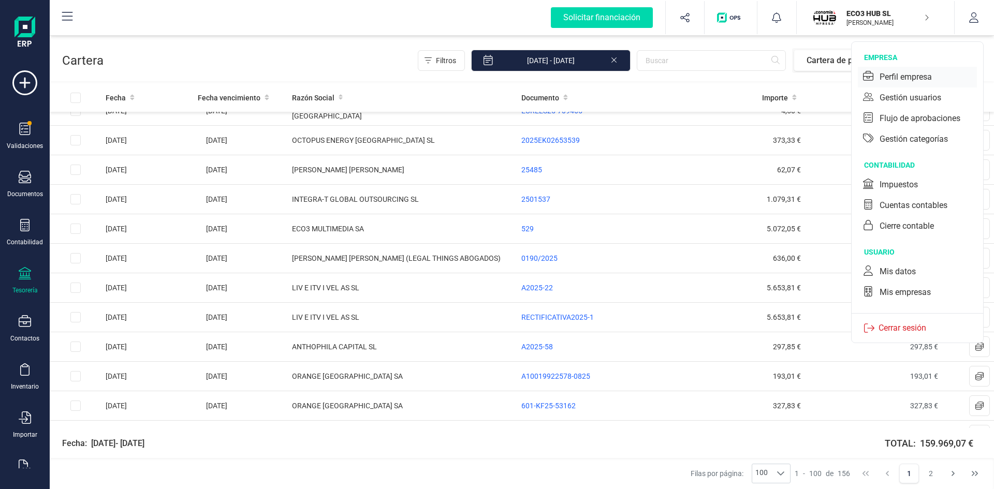
click at [897, 79] on div "Perfil empresa" at bounding box center [906, 77] width 52 height 12
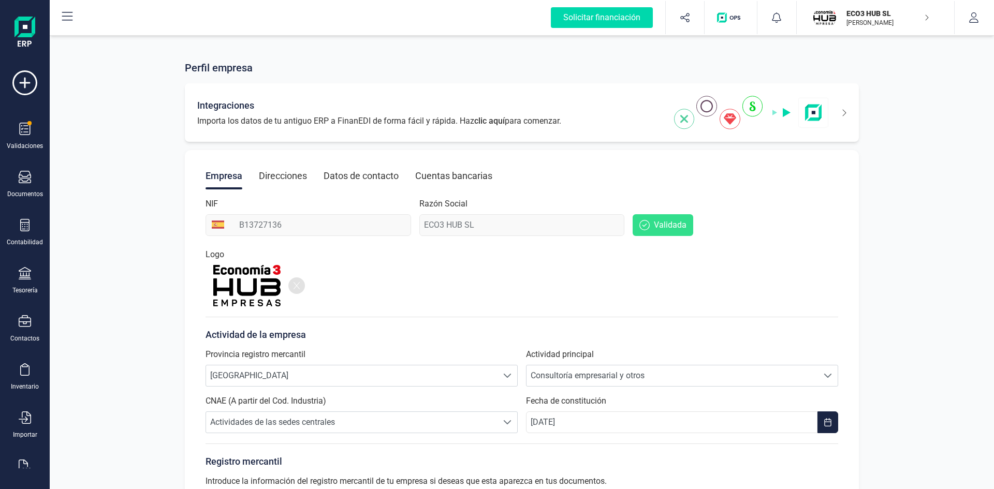
click at [749, 103] on img at bounding box center [751, 113] width 155 height 34
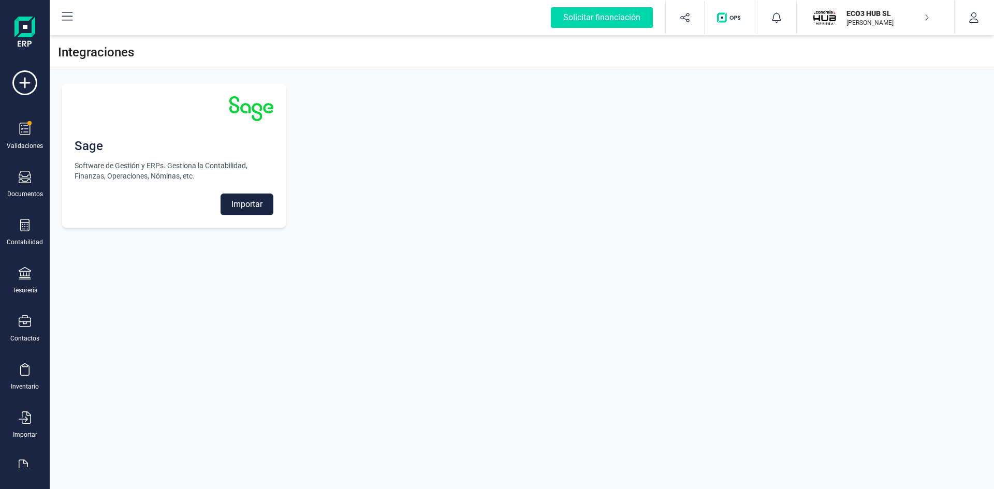
click at [240, 210] on button "Importar" at bounding box center [247, 205] width 53 height 22
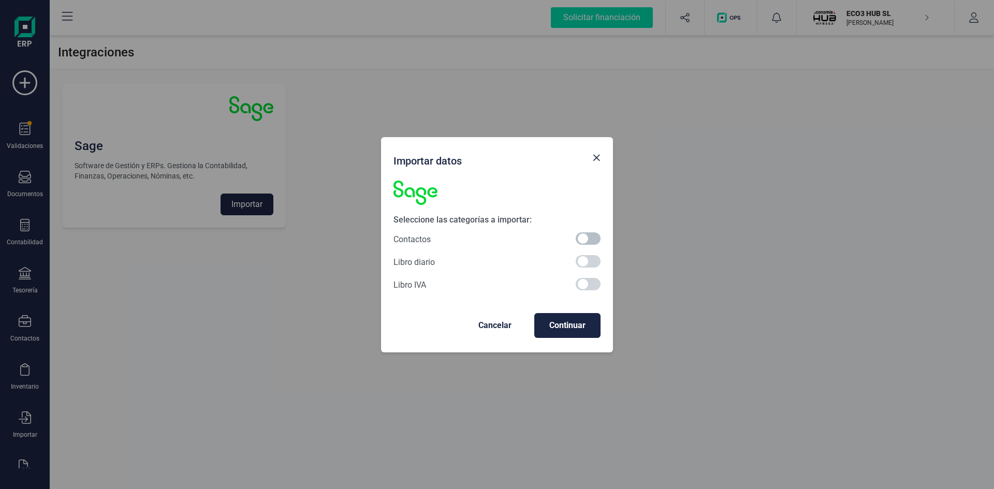
click at [582, 240] on span at bounding box center [588, 238] width 25 height 12
click at [586, 327] on span "Continuar" at bounding box center [568, 325] width 50 height 12
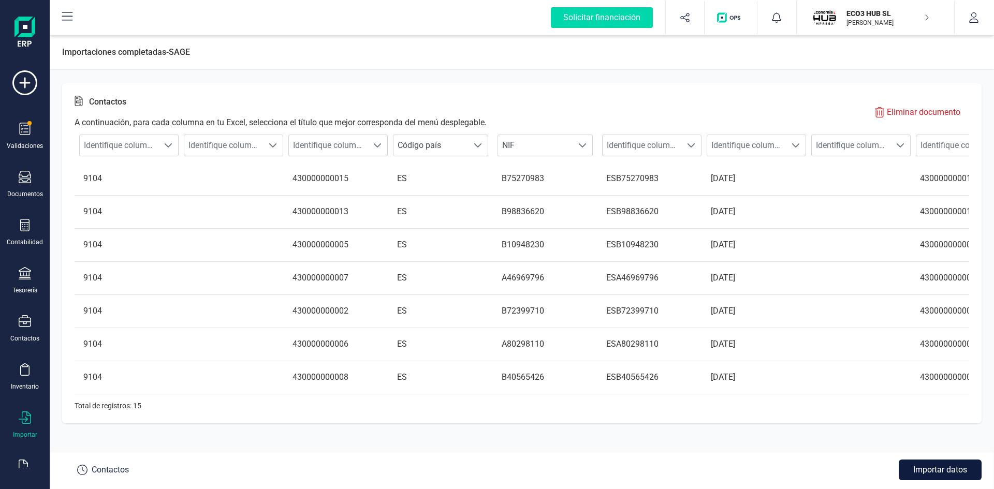
click at [937, 464] on button "Importar datos" at bounding box center [940, 470] width 83 height 21
click at [945, 465] on button "Importar datos" at bounding box center [940, 470] width 83 height 21
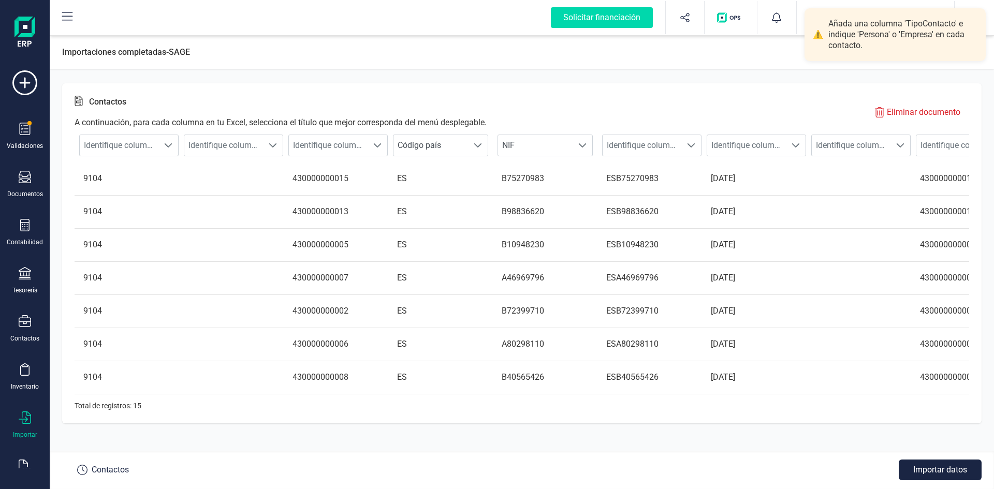
click at [899, 460] on button "Importar datos" at bounding box center [940, 470] width 83 height 21
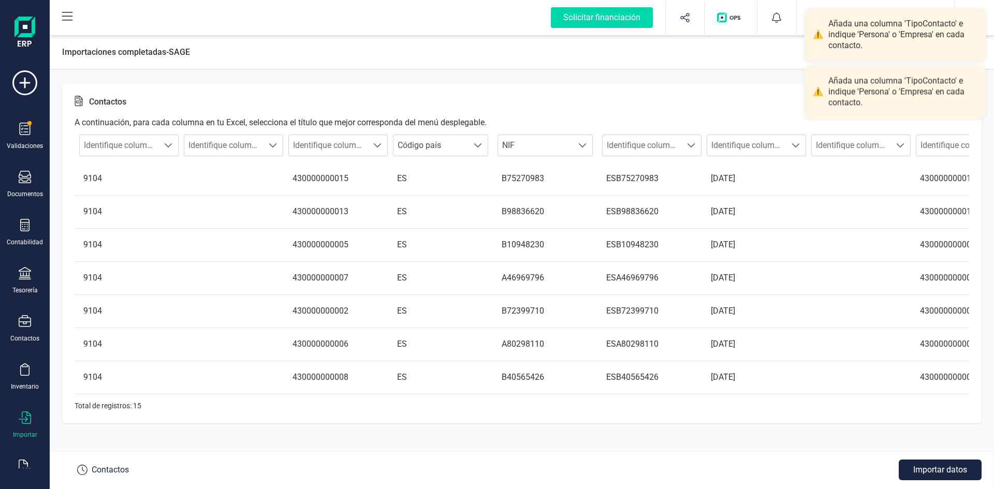
click at [899, 460] on button "Importar datos" at bounding box center [940, 470] width 83 height 21
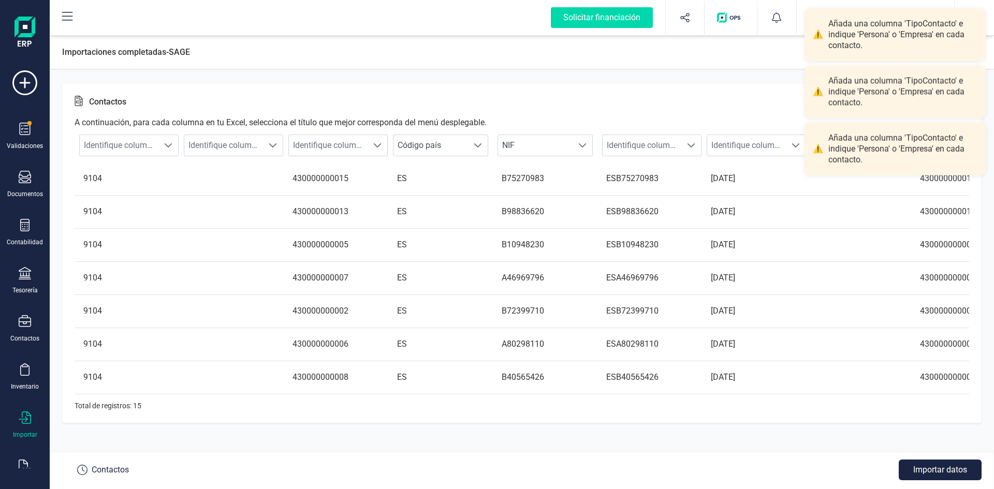
click at [656, 92] on div "Contactos A continuación, para cada columna en tu Excel, selecciona el título q…" at bounding box center [522, 253] width 920 height 340
click at [373, 143] on span at bounding box center [377, 145] width 8 height 8
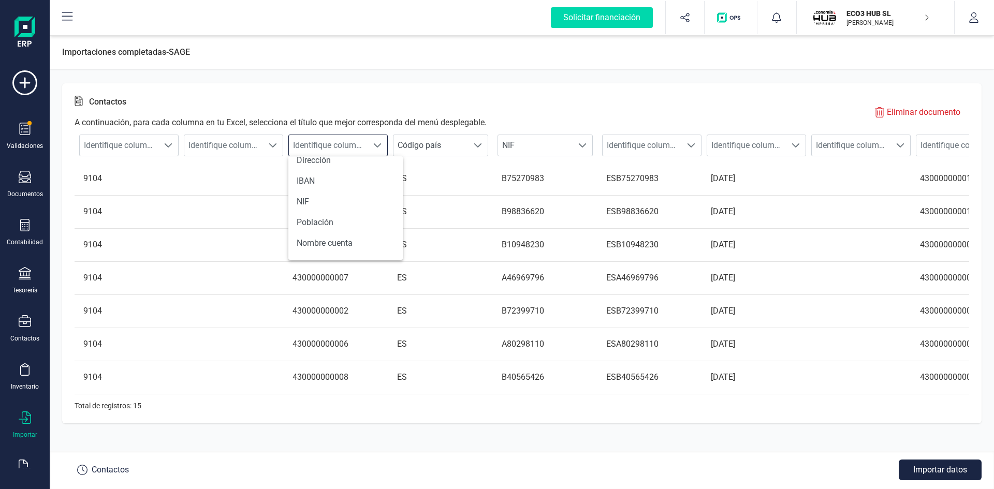
scroll to position [207, 0]
click at [357, 211] on li "Cuenta contable cliente" at bounding box center [345, 212] width 114 height 21
click at [694, 147] on span at bounding box center [691, 145] width 8 height 8
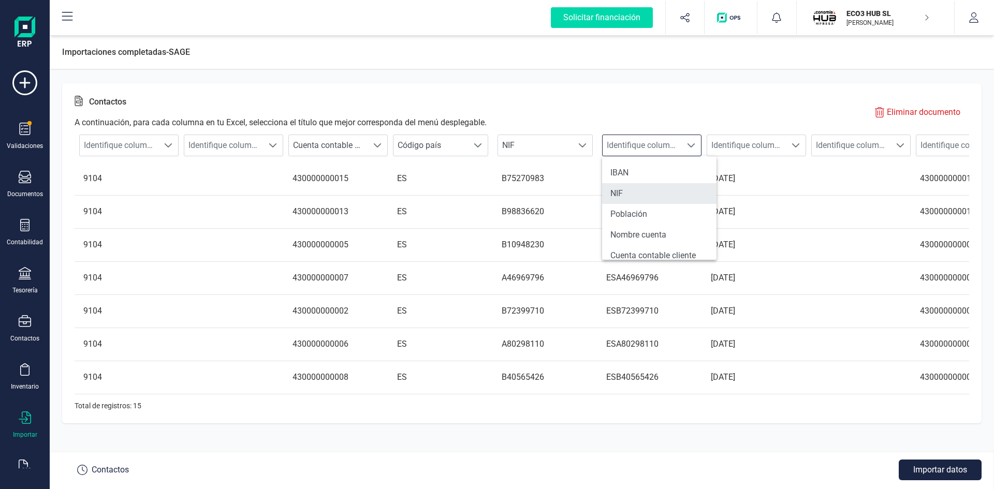
scroll to position [112, 0]
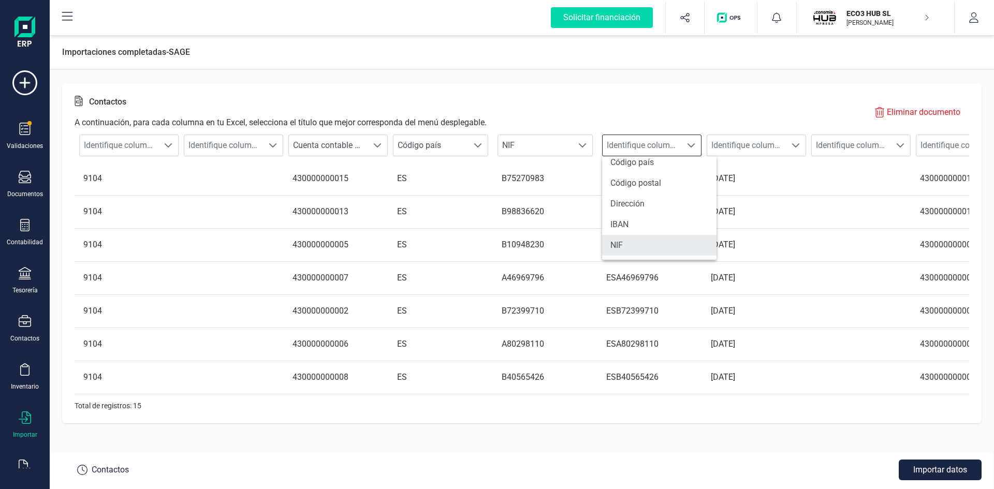
click at [622, 244] on li "NIF" at bounding box center [659, 245] width 114 height 21
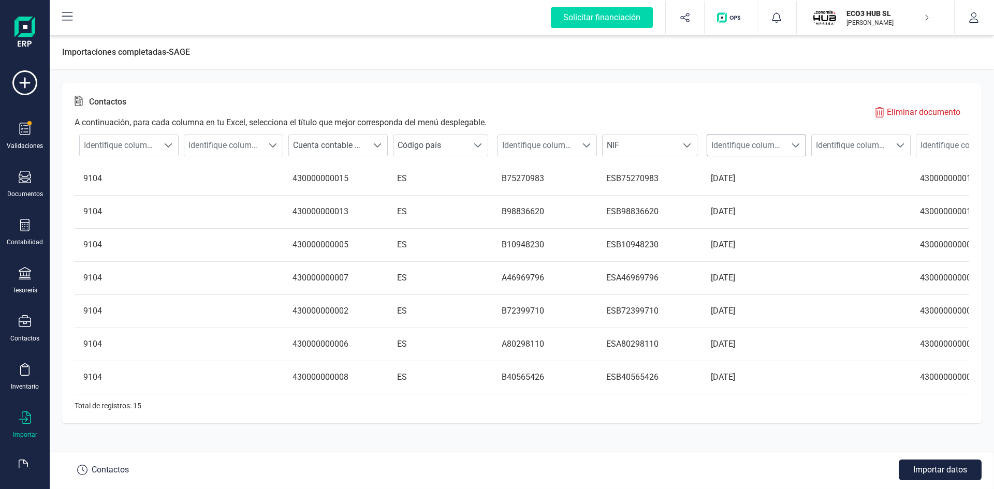
click at [800, 143] on span at bounding box center [796, 145] width 8 height 8
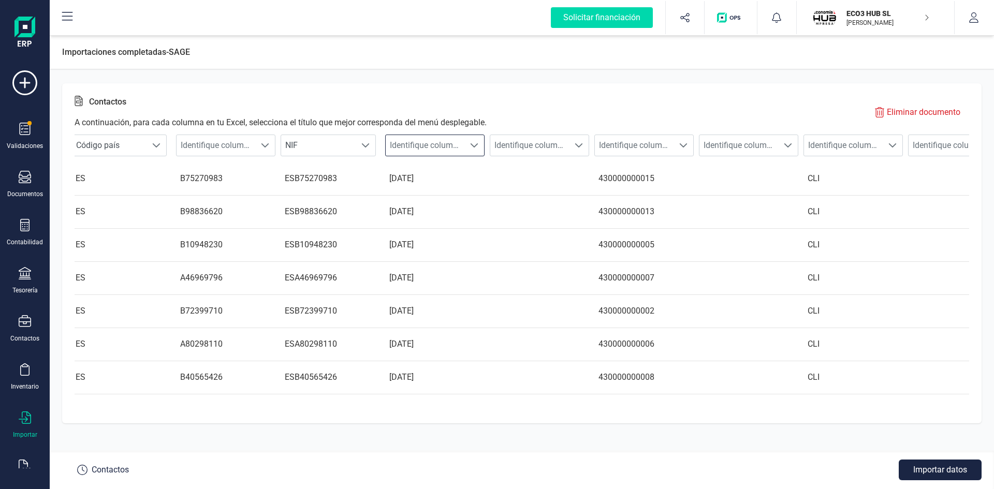
scroll to position [0, 331]
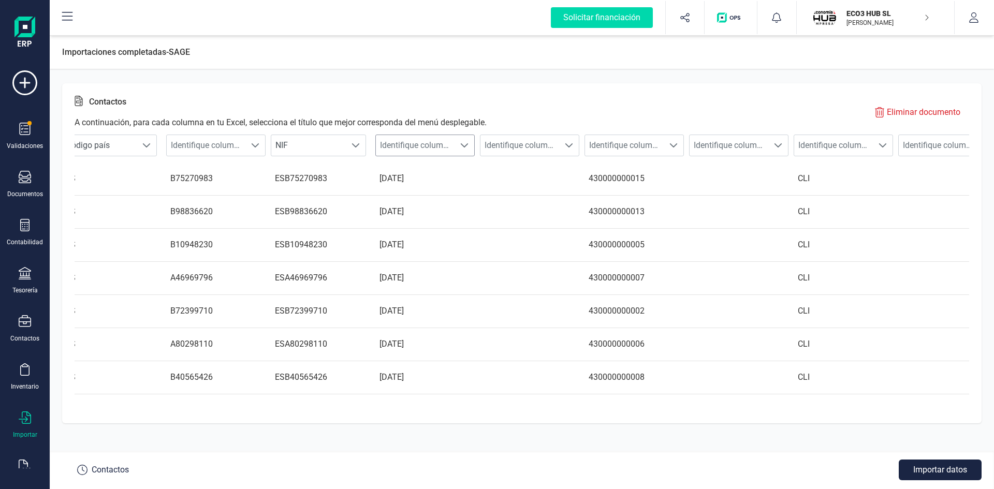
click at [464, 143] on span at bounding box center [464, 145] width 8 height 8
click at [672, 143] on span at bounding box center [674, 145] width 8 height 8
click at [933, 475] on button "Importar datos" at bounding box center [940, 470] width 83 height 21
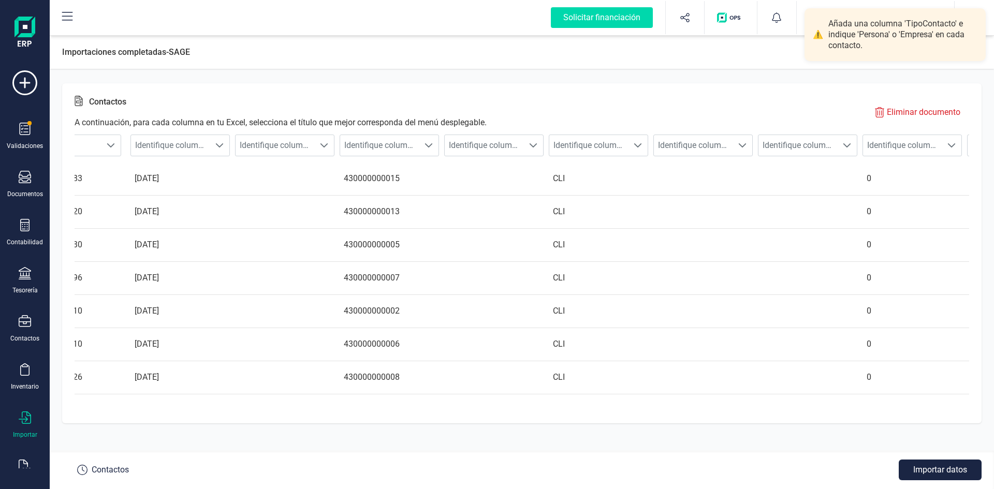
scroll to position [0, 590]
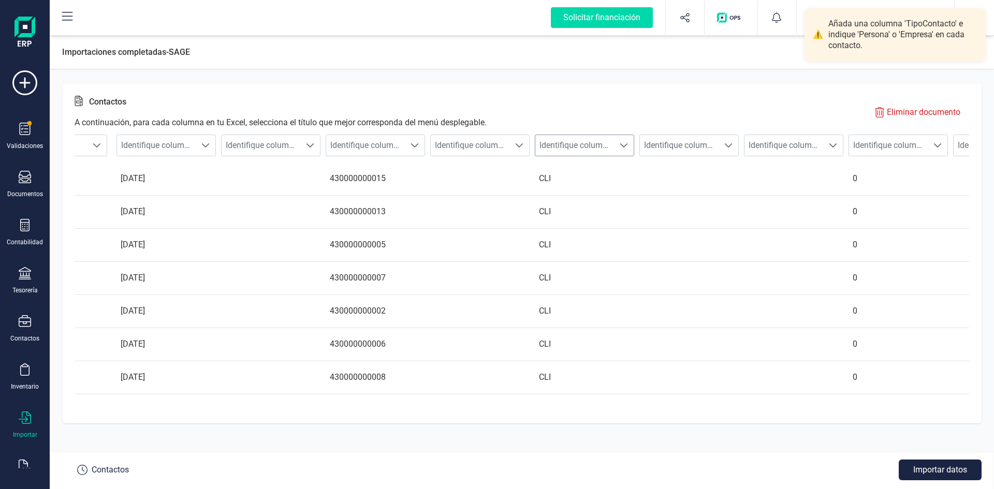
click at [624, 143] on span at bounding box center [624, 145] width 8 height 8
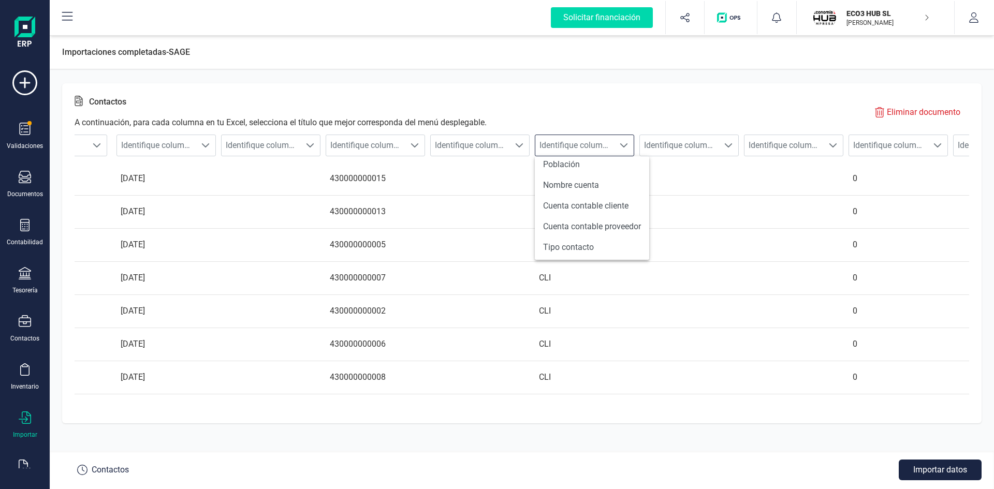
scroll to position [215, 0]
click at [575, 241] on li "Tipo contacto" at bounding box center [592, 245] width 114 height 21
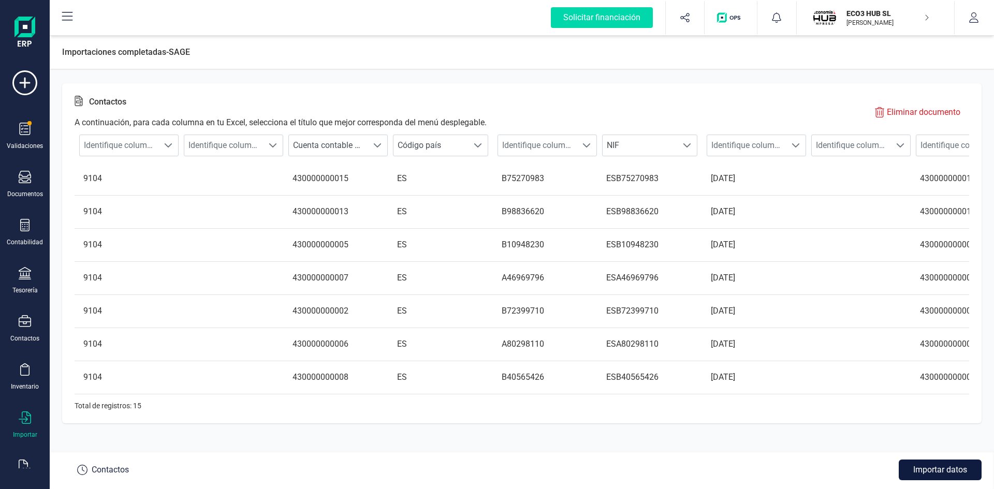
click at [937, 469] on button "Importar datos" at bounding box center [940, 470] width 83 height 21
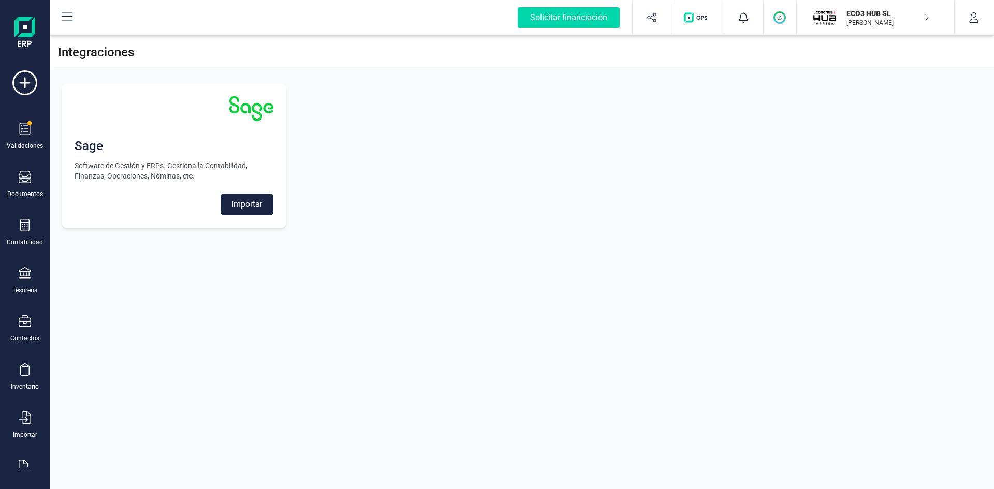
click at [242, 205] on button "Importar" at bounding box center [247, 205] width 53 height 22
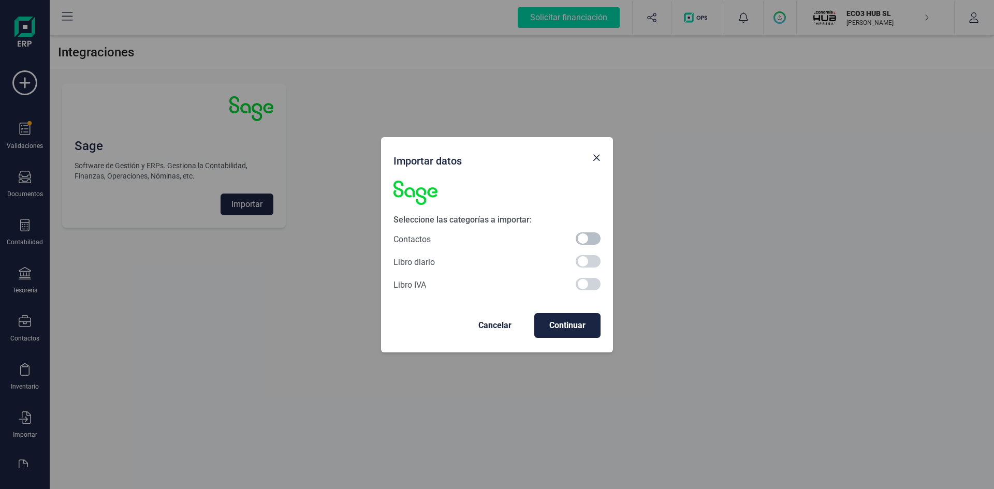
click at [586, 240] on span at bounding box center [588, 238] width 25 height 12
click at [562, 326] on span "Continuar" at bounding box center [568, 325] width 50 height 12
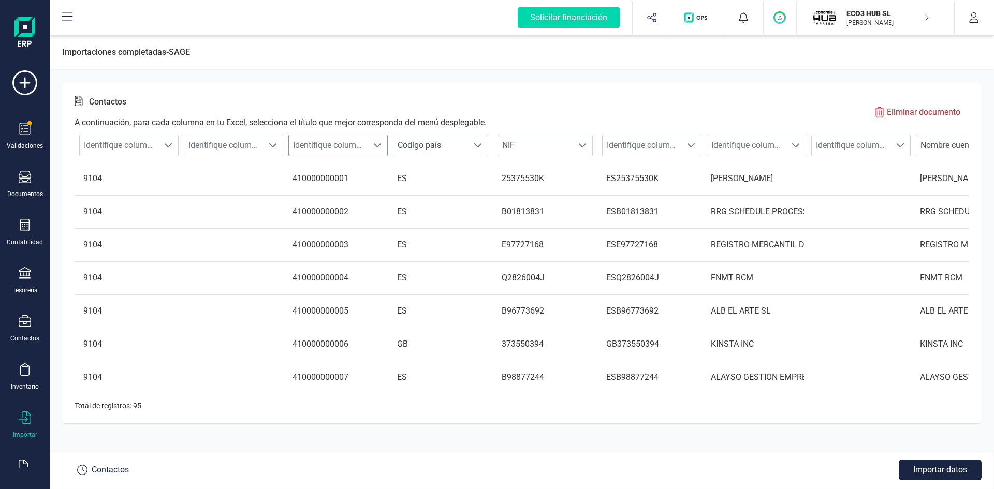
click at [375, 140] on div at bounding box center [378, 145] width 20 height 21
click at [344, 227] on li "Cuenta contable proveedor" at bounding box center [345, 233] width 114 height 21
click at [796, 142] on span at bounding box center [796, 145] width 8 height 8
click at [753, 190] on li "Nombre cuenta" at bounding box center [764, 191] width 114 height 21
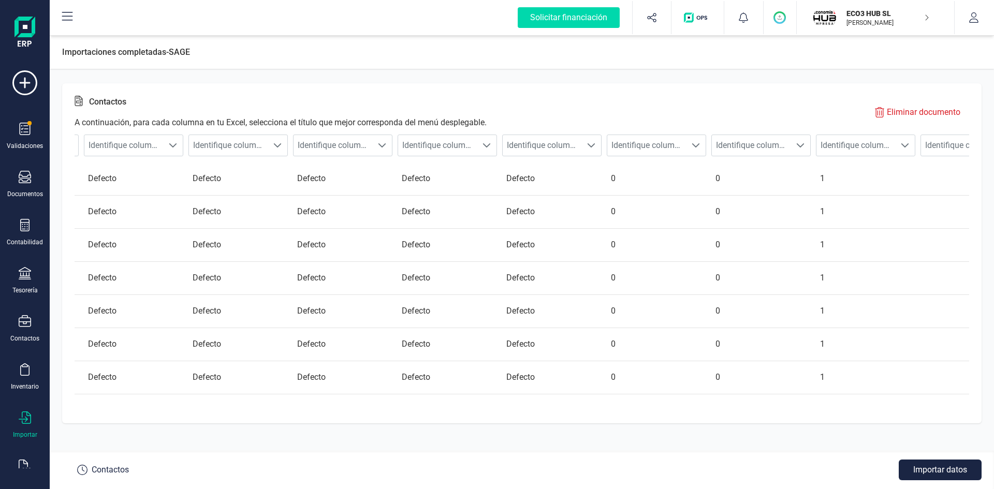
scroll to position [0, 11552]
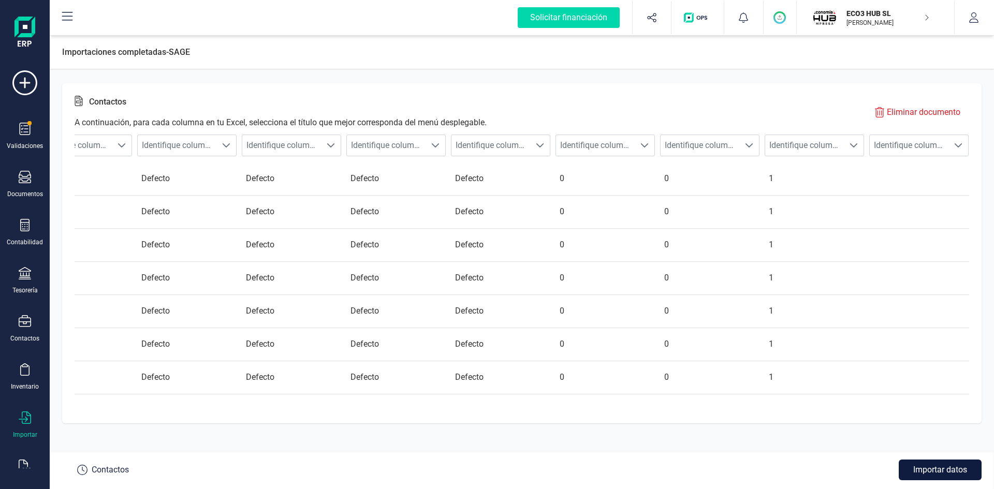
click at [942, 472] on button "Importar datos" at bounding box center [940, 470] width 83 height 21
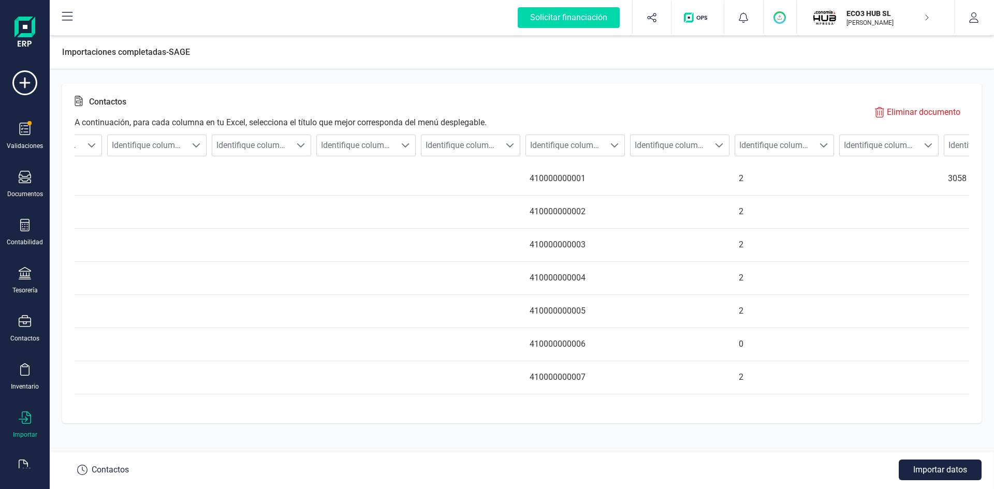
scroll to position [0, 1864]
click at [604, 142] on span at bounding box center [605, 145] width 8 height 8
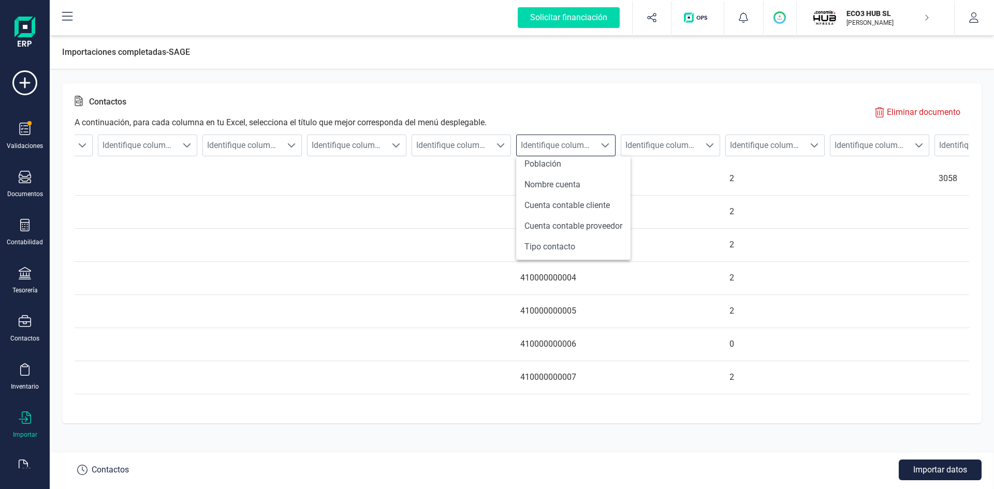
scroll to position [215, 0]
click at [543, 244] on li "Tipo contacto" at bounding box center [573, 245] width 114 height 21
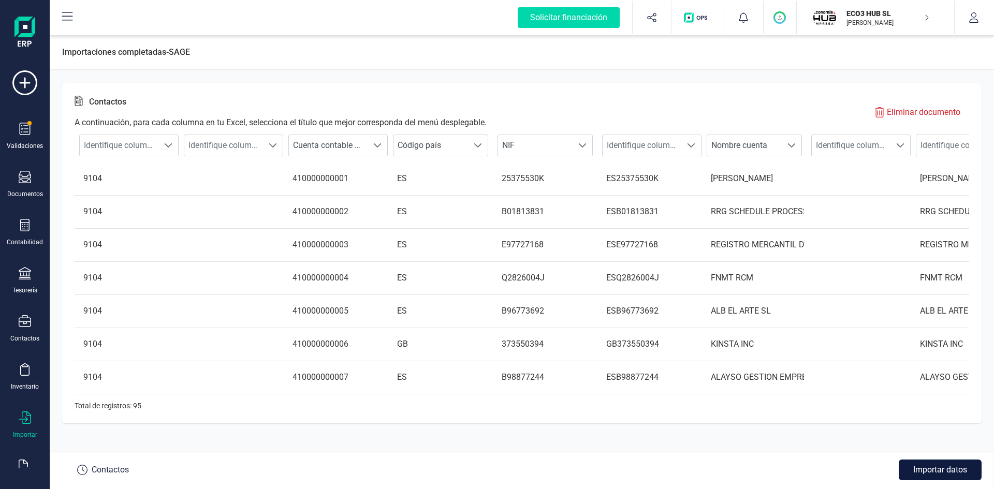
click at [944, 469] on button "Importar datos" at bounding box center [940, 470] width 83 height 21
click at [935, 463] on button "Importar datos" at bounding box center [940, 470] width 83 height 21
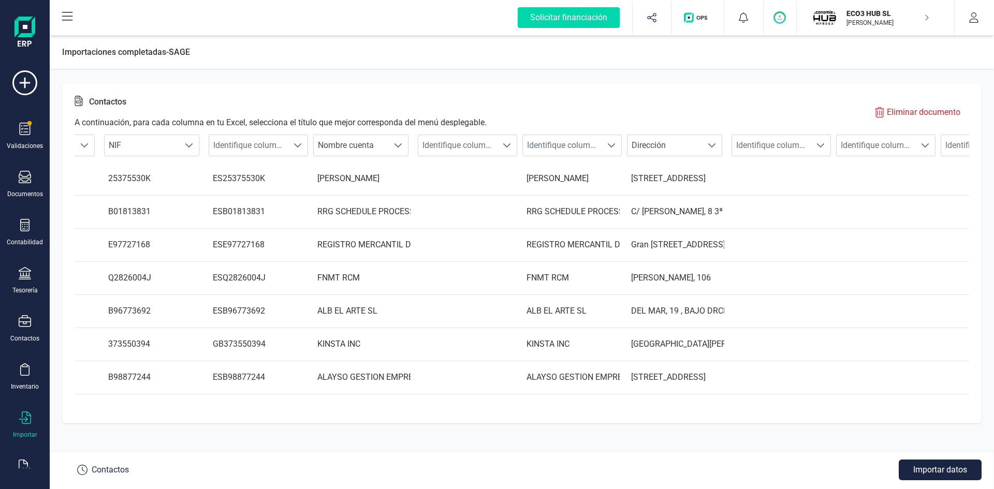
scroll to position [0, 0]
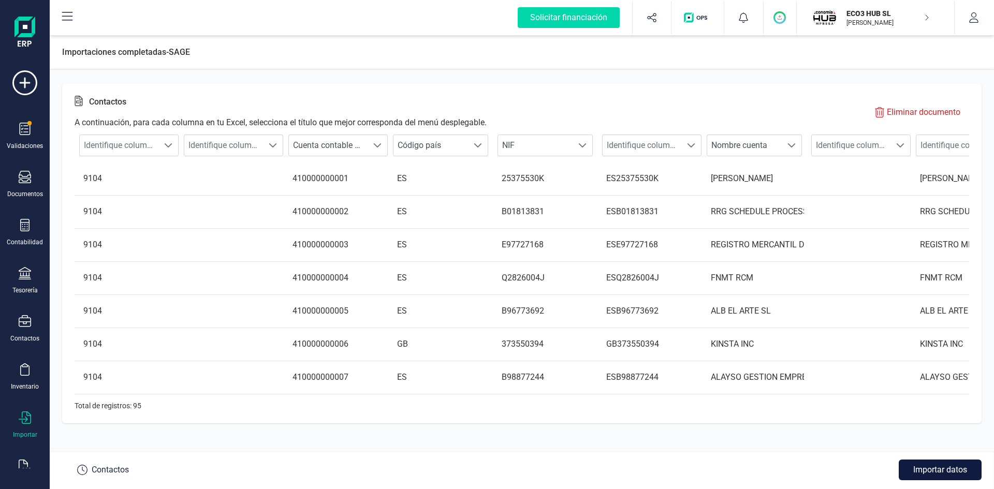
drag, startPoint x: 925, startPoint y: 464, endPoint x: 930, endPoint y: 467, distance: 5.6
click at [926, 464] on button "Importar datos" at bounding box center [940, 470] width 83 height 21
click at [934, 462] on button "Importar datos" at bounding box center [940, 470] width 83 height 21
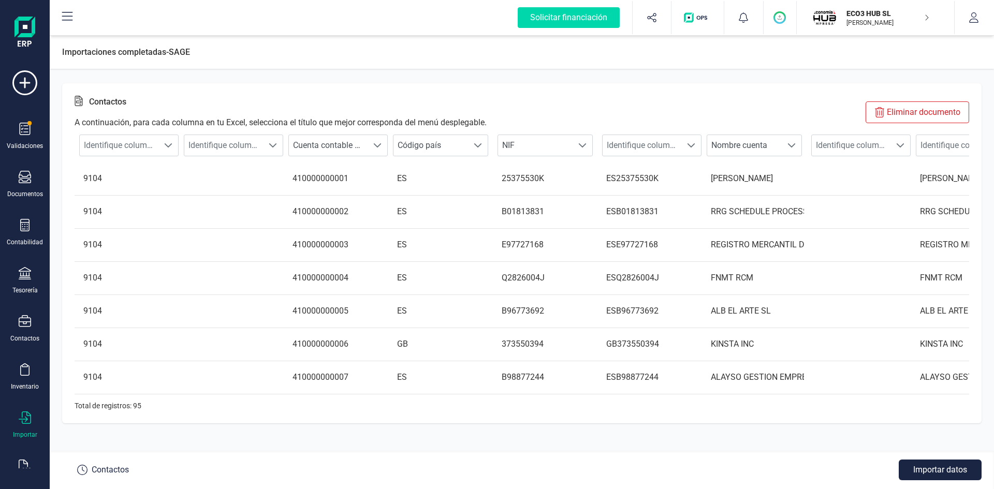
click at [893, 105] on button "Eliminar documento" at bounding box center [918, 112] width 104 height 22
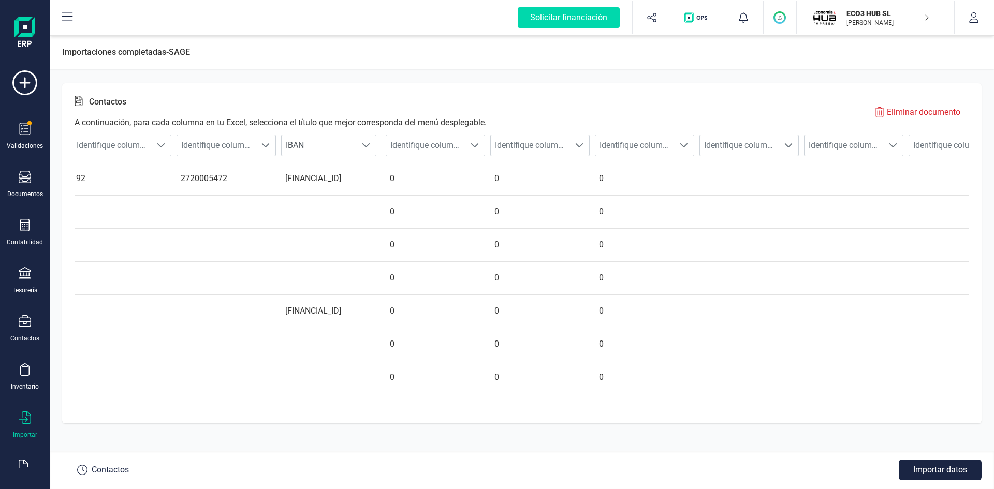
scroll to position [0, 2987]
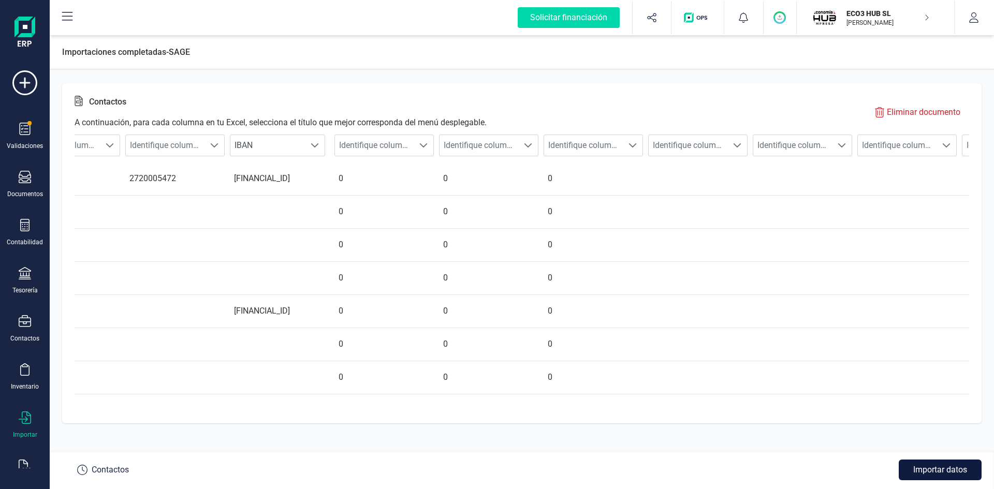
click at [943, 467] on button "Importar datos" at bounding box center [940, 470] width 83 height 21
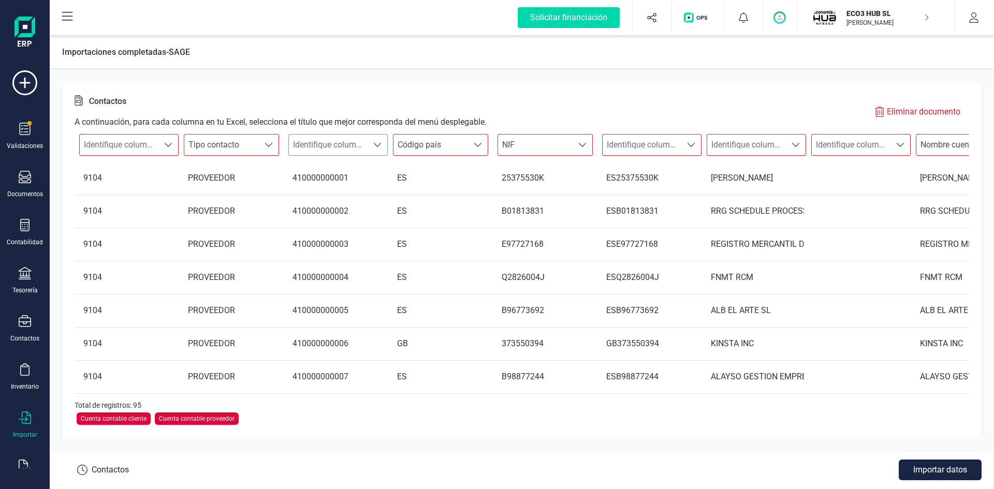
click at [381, 139] on div at bounding box center [378, 145] width 20 height 21
click at [342, 222] on li "Cuenta contable proveedor" at bounding box center [345, 223] width 114 height 21
click at [943, 467] on button "Importar datos" at bounding box center [940, 470] width 83 height 21
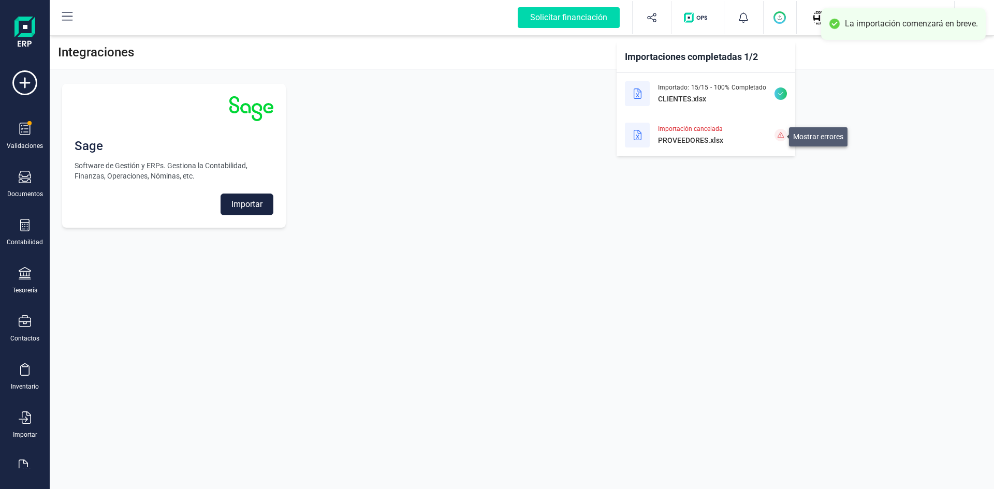
click at [778, 138] on span at bounding box center [781, 135] width 12 height 12
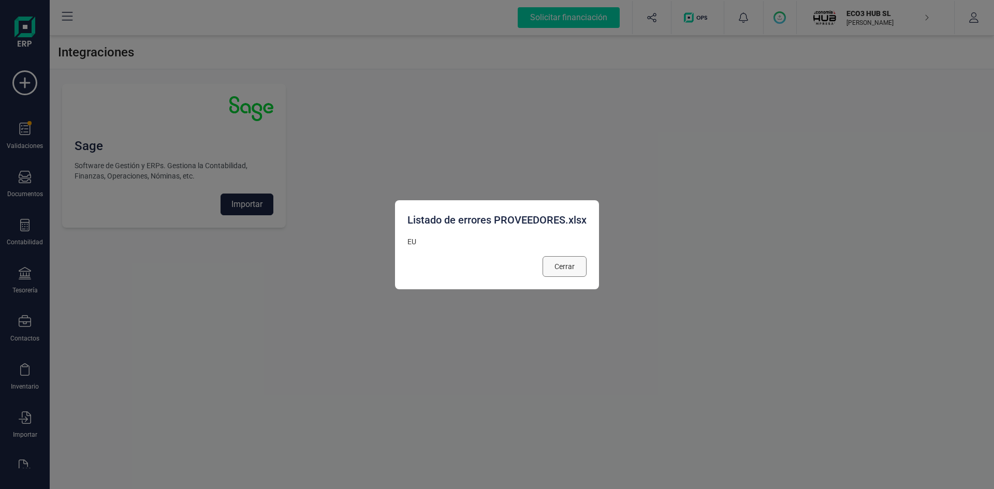
click at [559, 265] on span "Cerrar" at bounding box center [565, 266] width 20 height 10
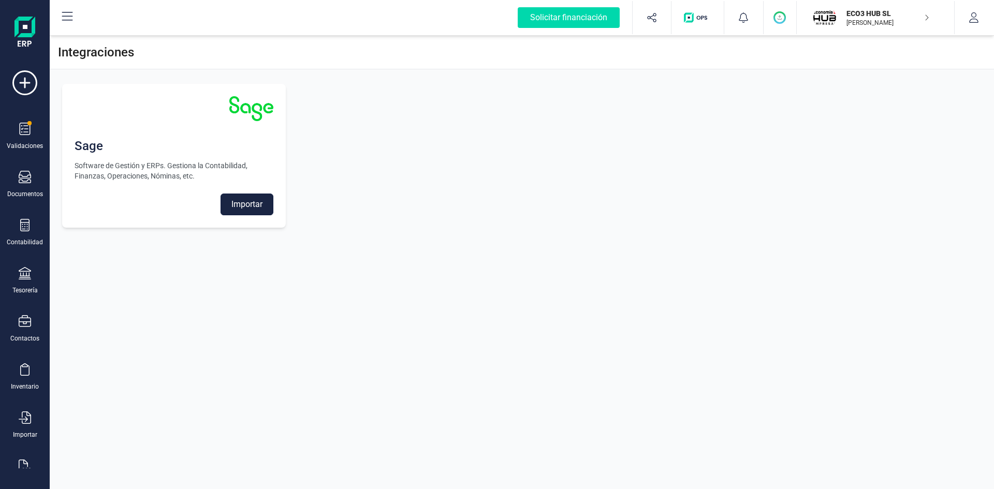
click at [246, 204] on button "Importar" at bounding box center [247, 205] width 53 height 22
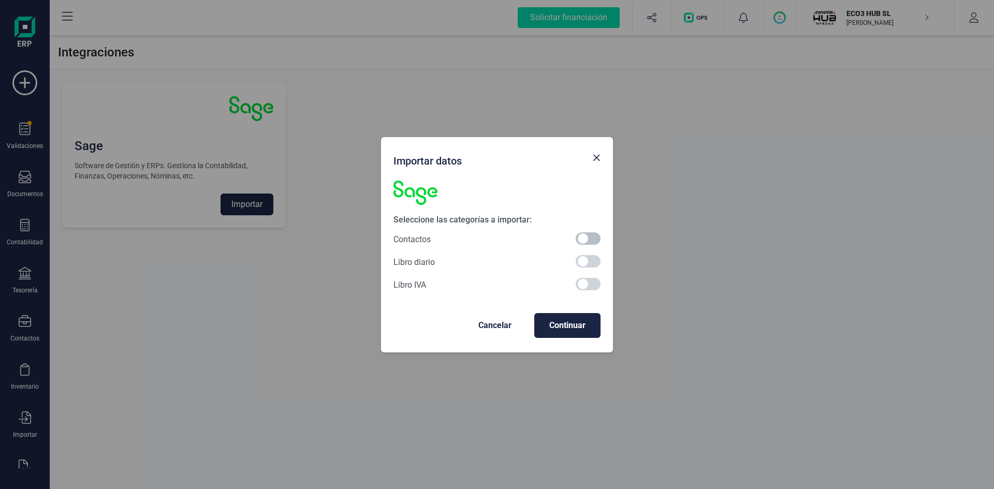
click at [590, 237] on span at bounding box center [588, 238] width 25 height 12
click at [580, 328] on span "Continuar" at bounding box center [568, 325] width 50 height 12
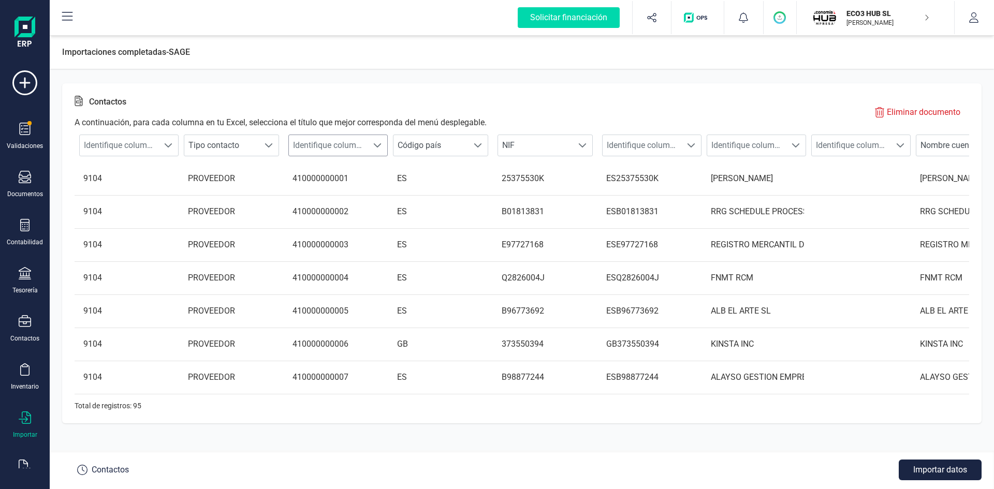
click at [376, 146] on span at bounding box center [377, 145] width 8 height 8
click at [337, 221] on li "Cuenta contable proveedor" at bounding box center [345, 224] width 114 height 21
click at [942, 465] on button "Importar datos" at bounding box center [940, 470] width 83 height 21
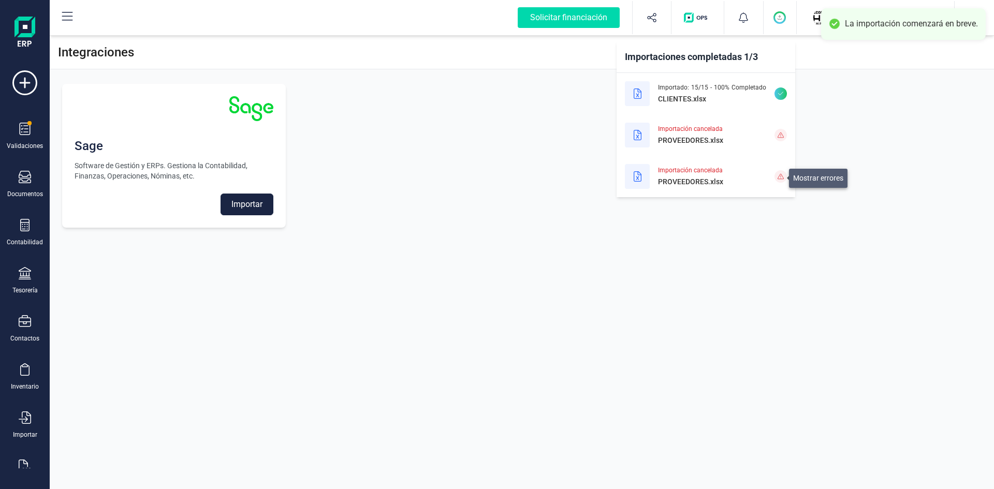
click at [779, 175] on icon at bounding box center [781, 176] width 6 height 6
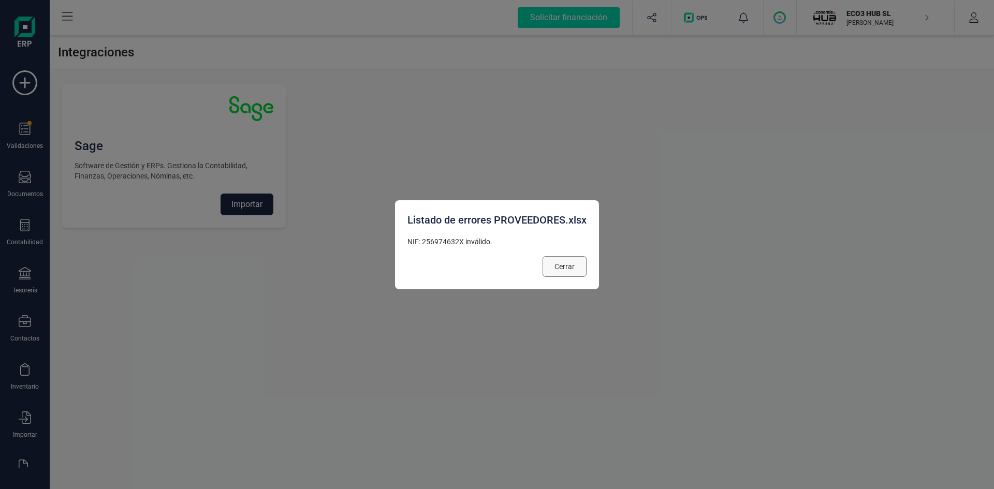
click at [565, 267] on span "Cerrar" at bounding box center [565, 266] width 20 height 10
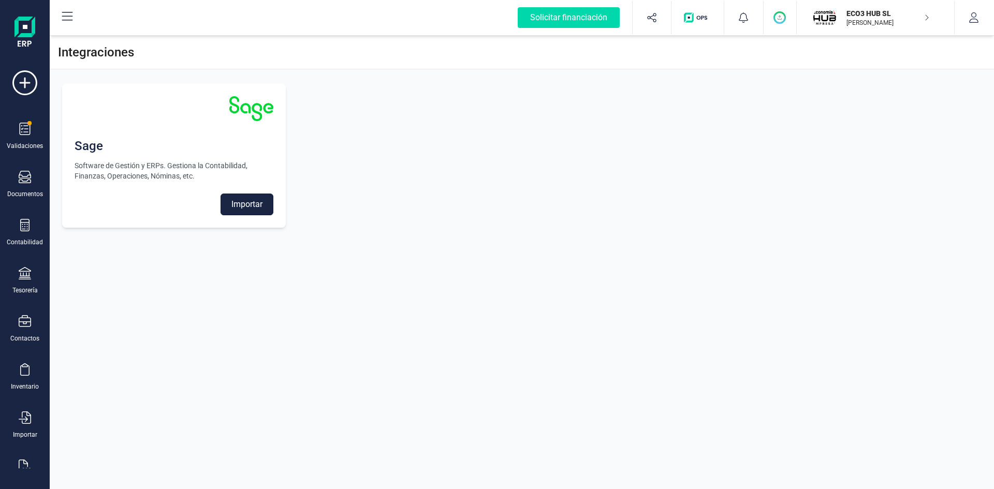
click at [242, 207] on button "Importar" at bounding box center [247, 205] width 53 height 22
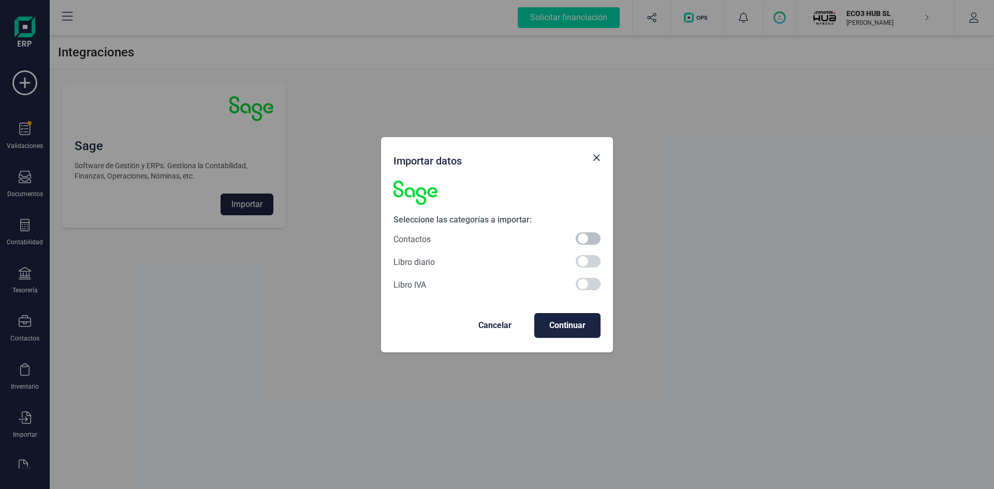
click at [587, 241] on span at bounding box center [588, 238] width 25 height 12
click at [589, 327] on span "Continuar" at bounding box center [568, 325] width 50 height 12
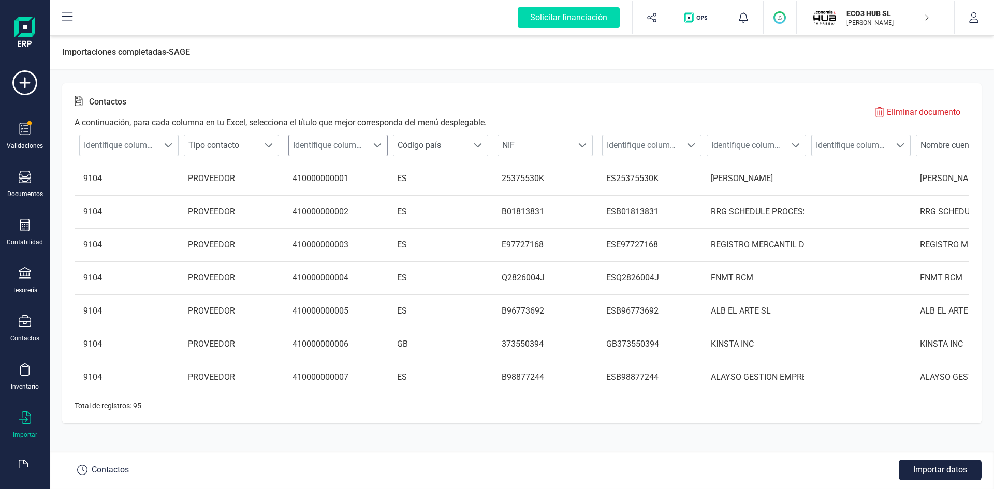
click at [377, 146] on span at bounding box center [377, 145] width 8 height 8
click at [343, 231] on li "Cuenta contable proveedor" at bounding box center [345, 233] width 114 height 21
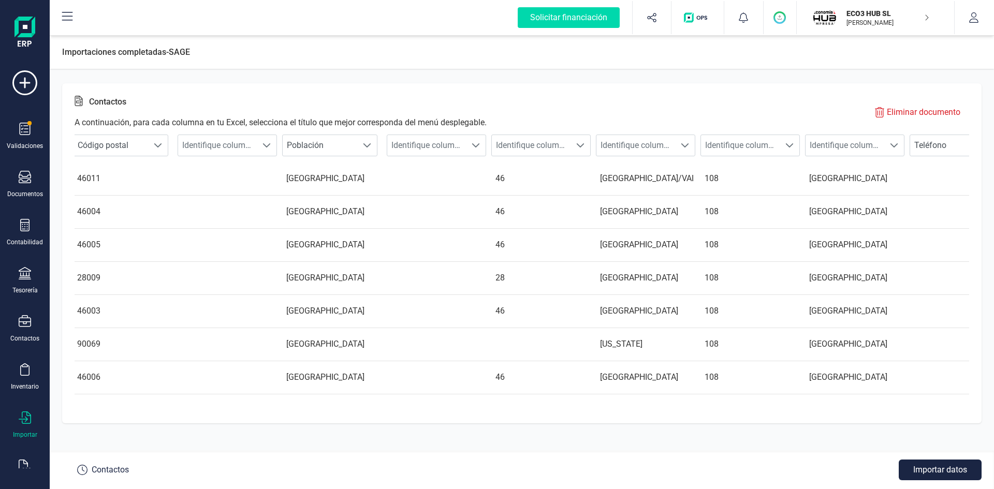
scroll to position [0, 7888]
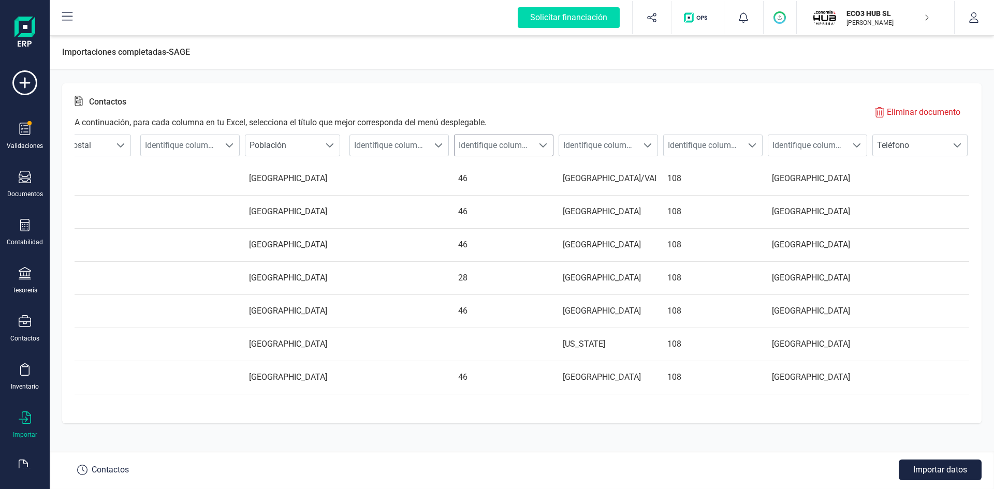
click at [547, 147] on span at bounding box center [543, 145] width 8 height 8
click at [507, 140] on span "Identifique columna" at bounding box center [494, 145] width 79 height 21
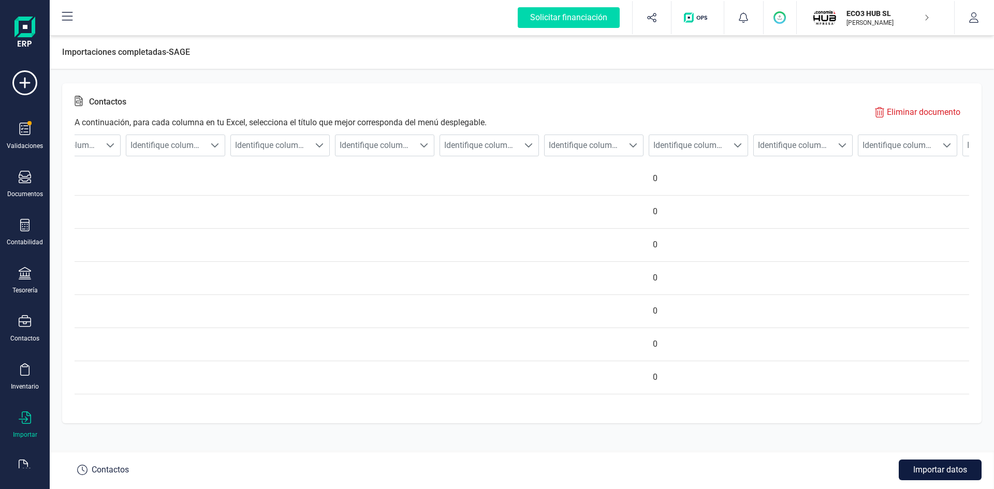
scroll to position [0, 9690]
click at [922, 464] on button "Importar datos" at bounding box center [940, 470] width 83 height 21
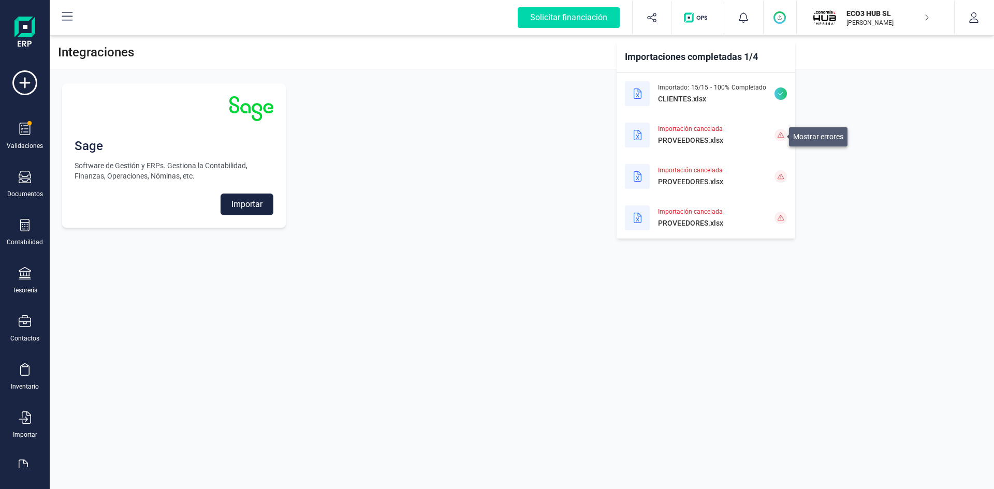
click at [781, 135] on icon at bounding box center [781, 135] width 6 height 6
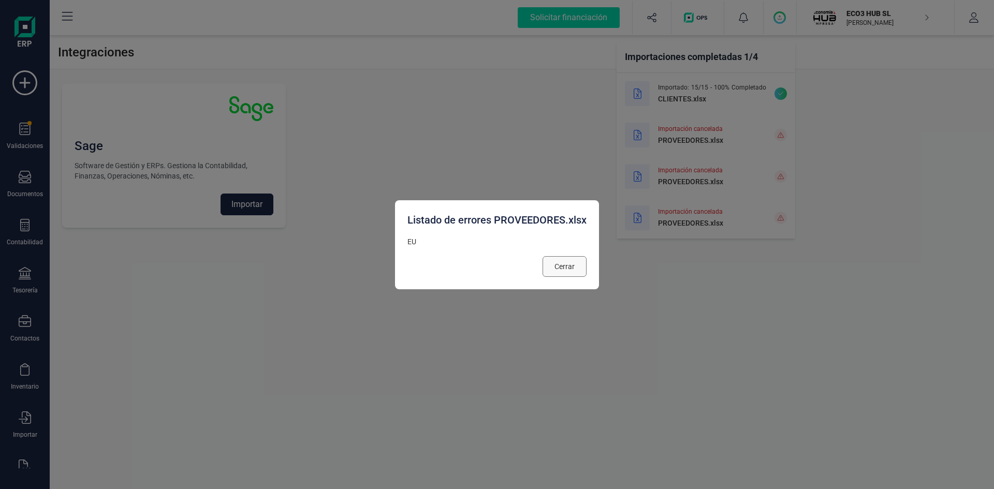
click at [560, 270] on span "Cerrar" at bounding box center [565, 266] width 20 height 10
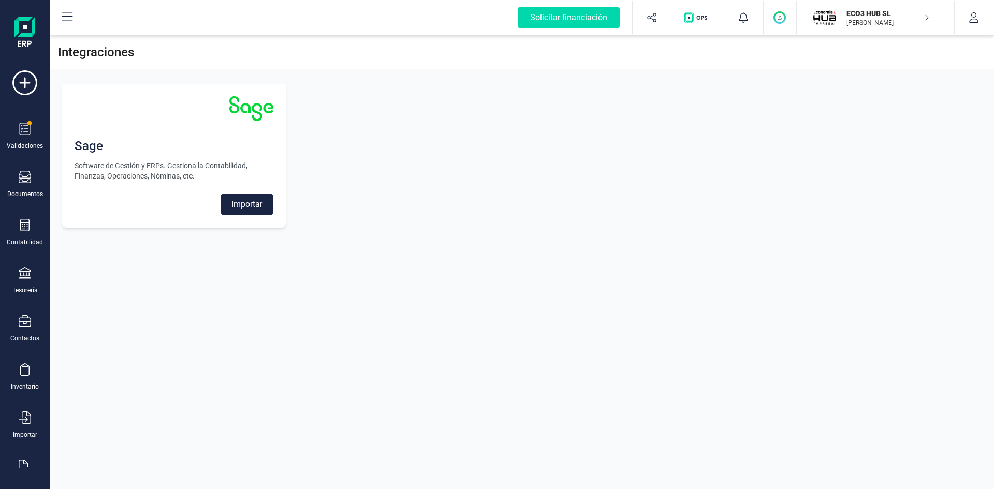
click at [776, 21] on circle "button" at bounding box center [780, 17] width 11 height 11
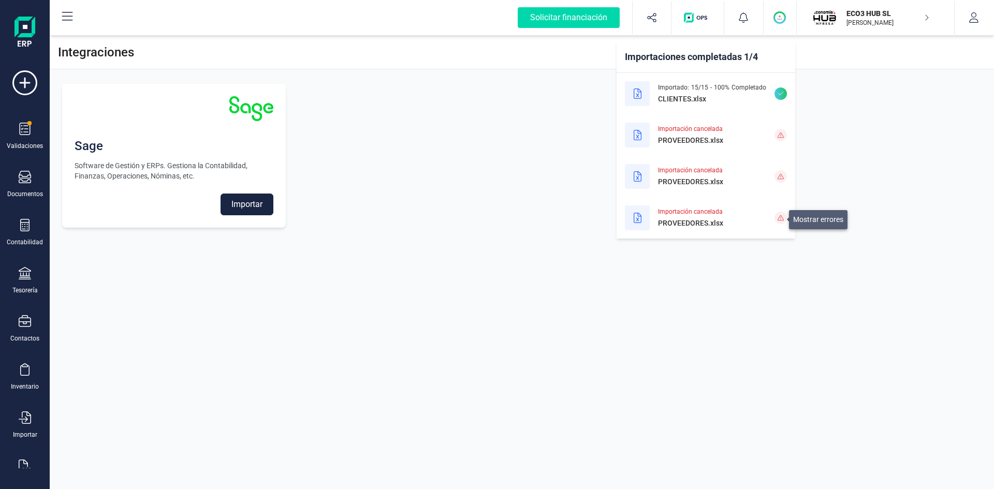
click at [781, 222] on span at bounding box center [781, 218] width 12 height 12
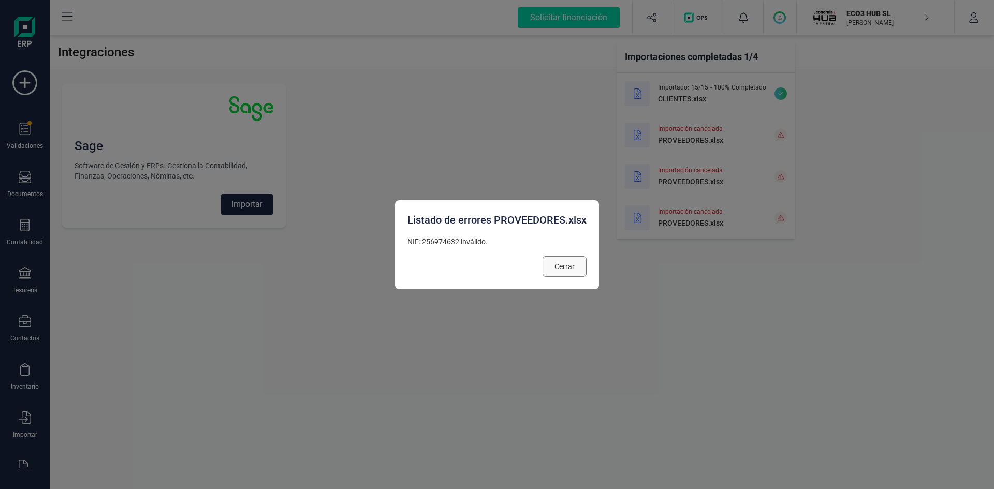
click at [559, 268] on span "Cerrar" at bounding box center [565, 266] width 20 height 10
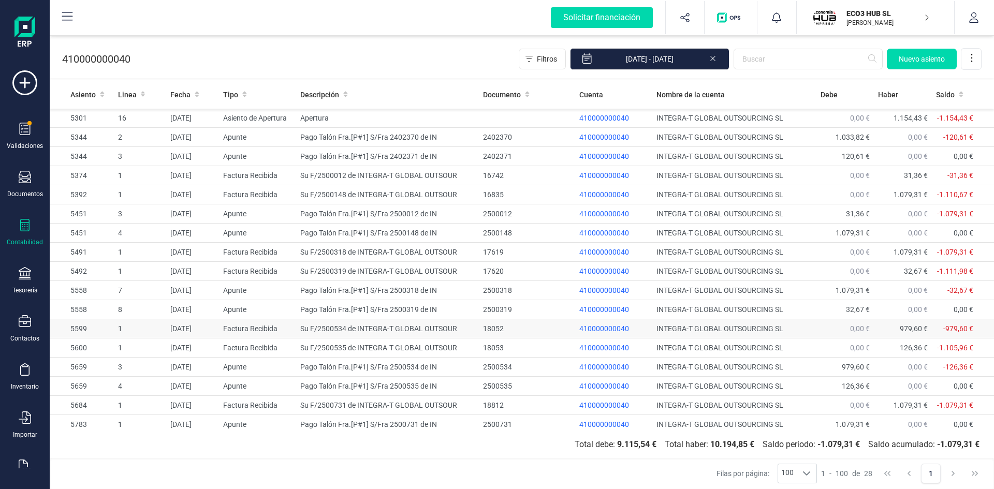
scroll to position [215, 0]
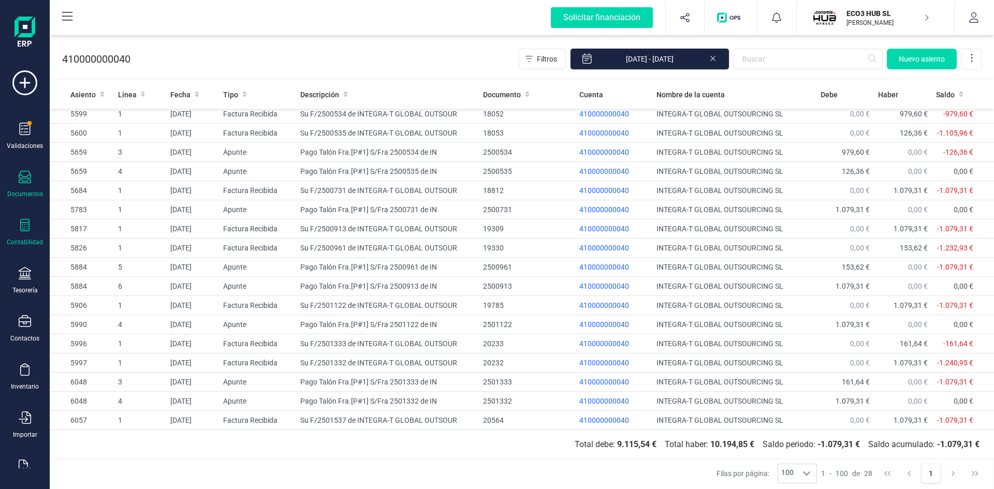
click at [27, 178] on icon at bounding box center [25, 177] width 12 height 12
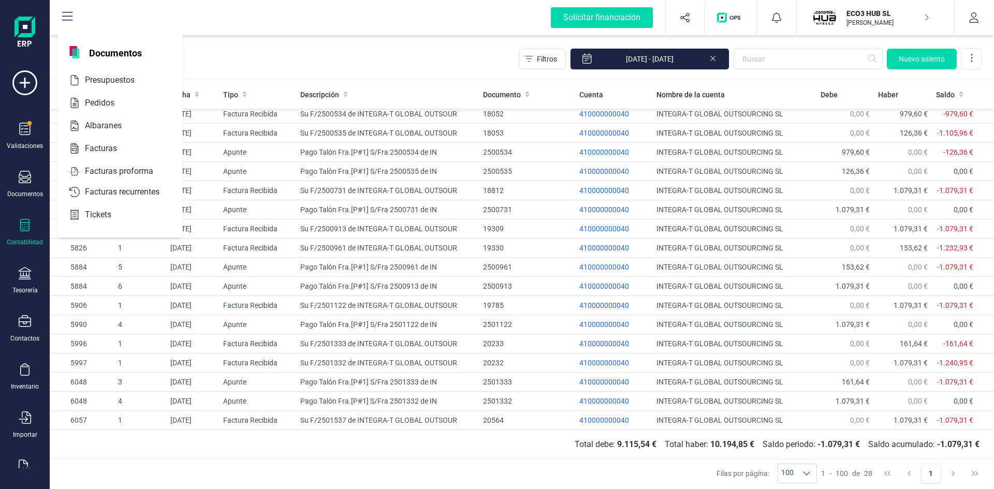
click at [30, 228] on icon at bounding box center [24, 225] width 9 height 12
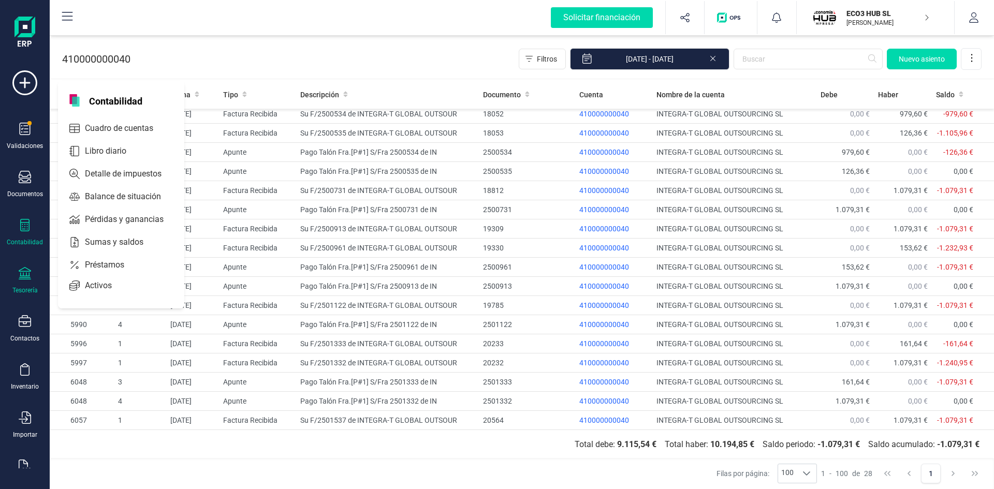
click at [27, 277] on icon at bounding box center [25, 273] width 12 height 12
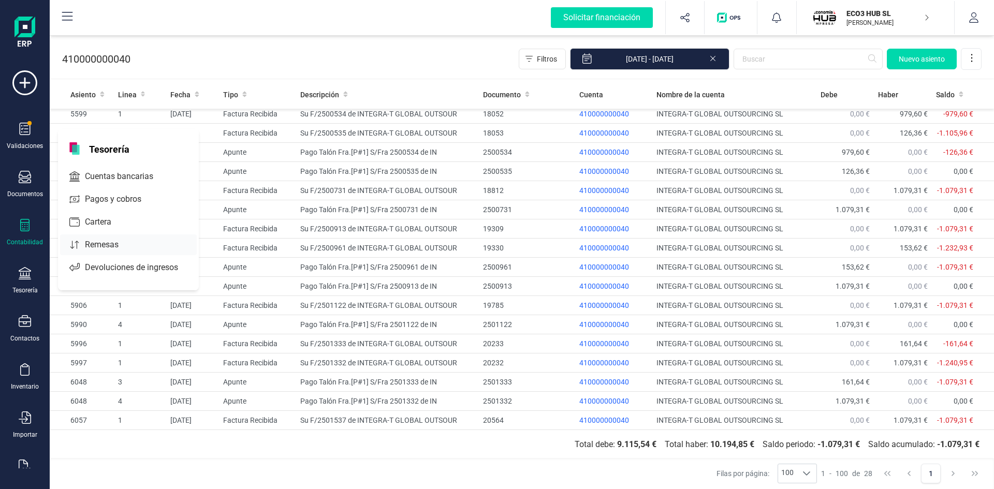
click at [103, 242] on span "Remesas" at bounding box center [109, 245] width 56 height 12
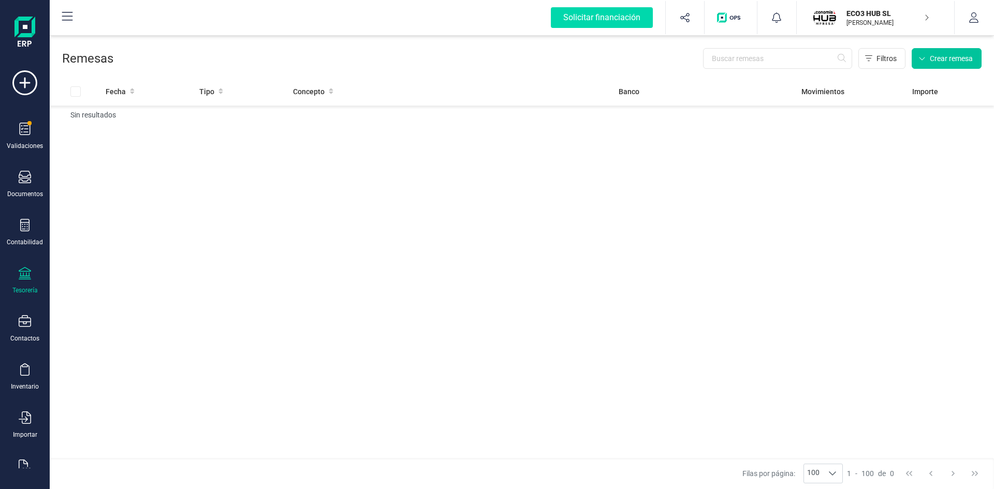
click at [943, 54] on span "Crear remesa" at bounding box center [951, 58] width 43 height 10
click at [612, 194] on div "Fecha Tipo Concepto Banco Movimientos Importe Sin resultados" at bounding box center [522, 267] width 944 height 381
click at [26, 229] on icon at bounding box center [25, 225] width 12 height 12
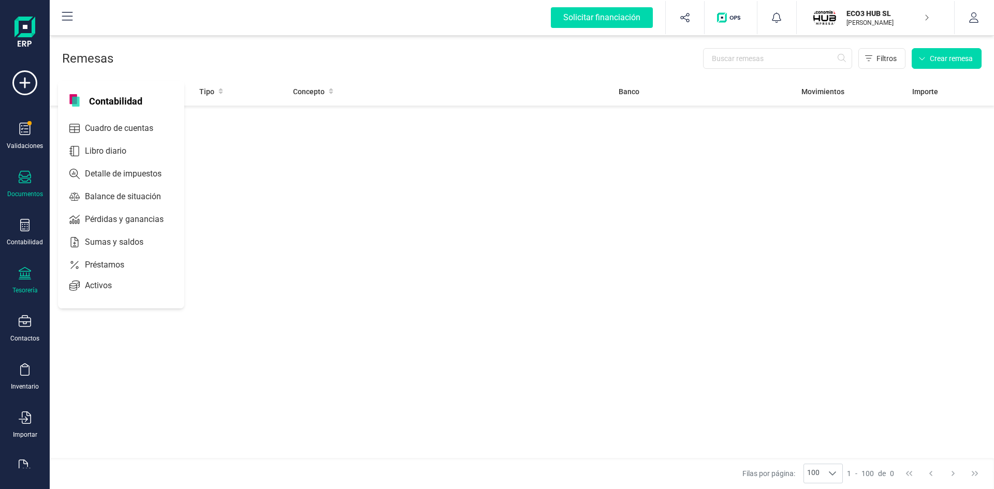
click at [25, 178] on icon at bounding box center [25, 177] width 12 height 12
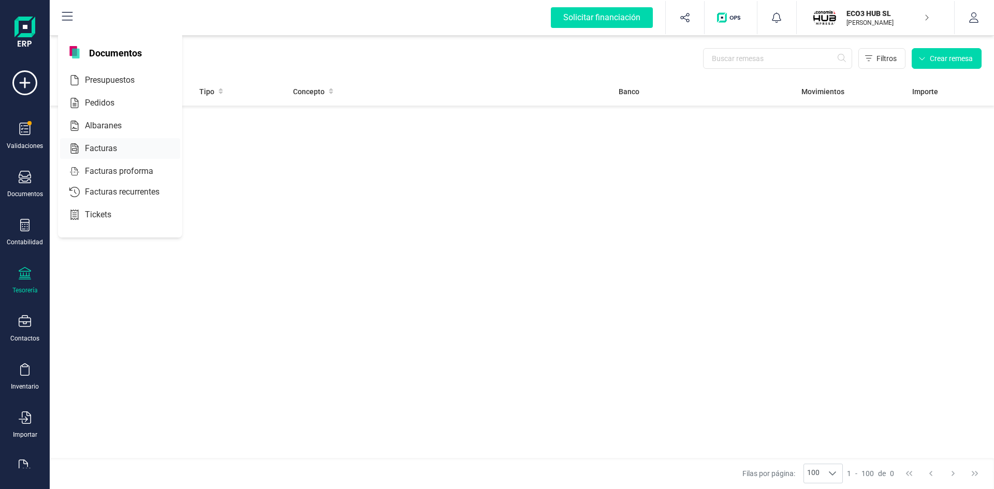
click at [108, 144] on span "Facturas" at bounding box center [108, 148] width 55 height 12
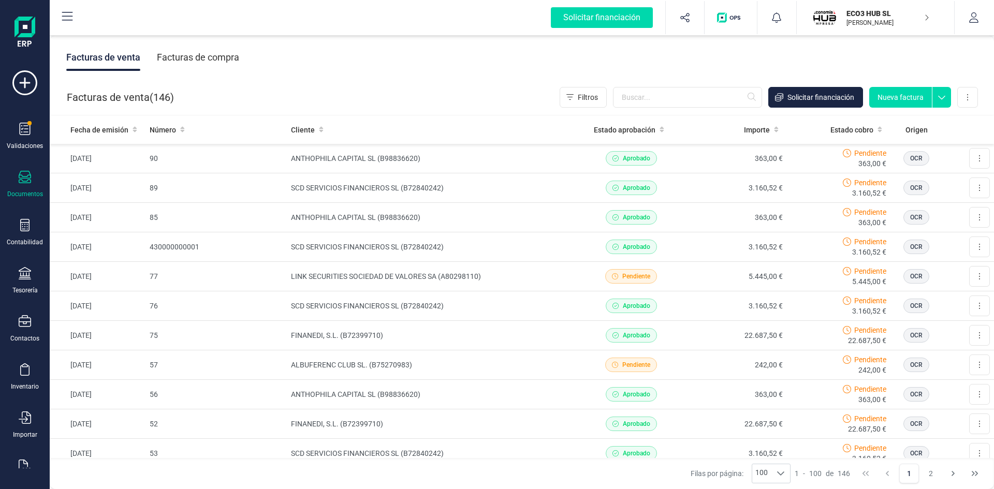
click at [205, 55] on div "Facturas de compra" at bounding box center [198, 57] width 82 height 27
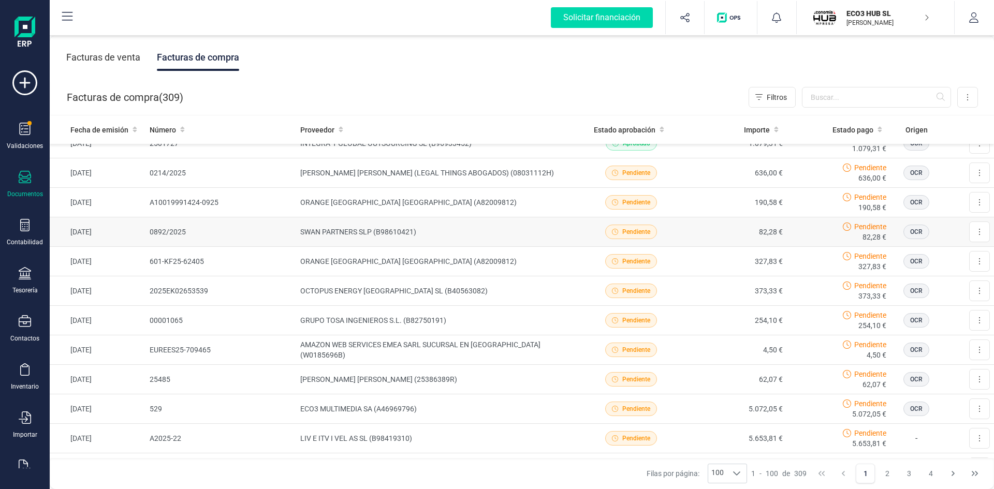
scroll to position [155, 0]
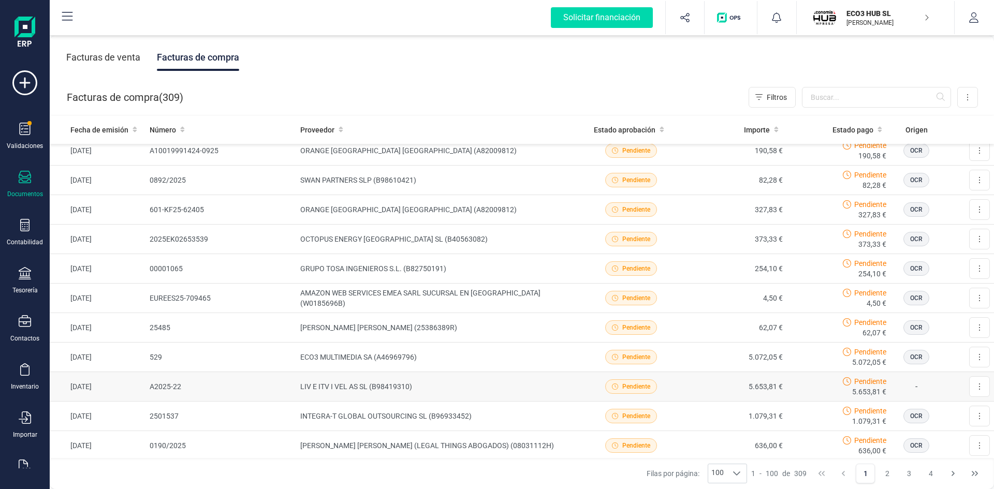
click at [56, 385] on td "[DATE]" at bounding box center [98, 387] width 96 height 30
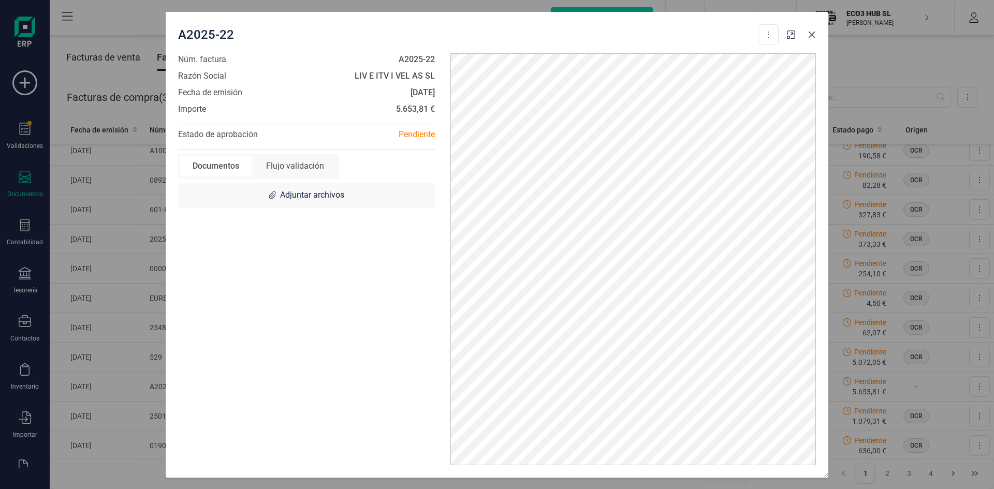
click at [808, 33] on icon "Close" at bounding box center [812, 35] width 8 height 8
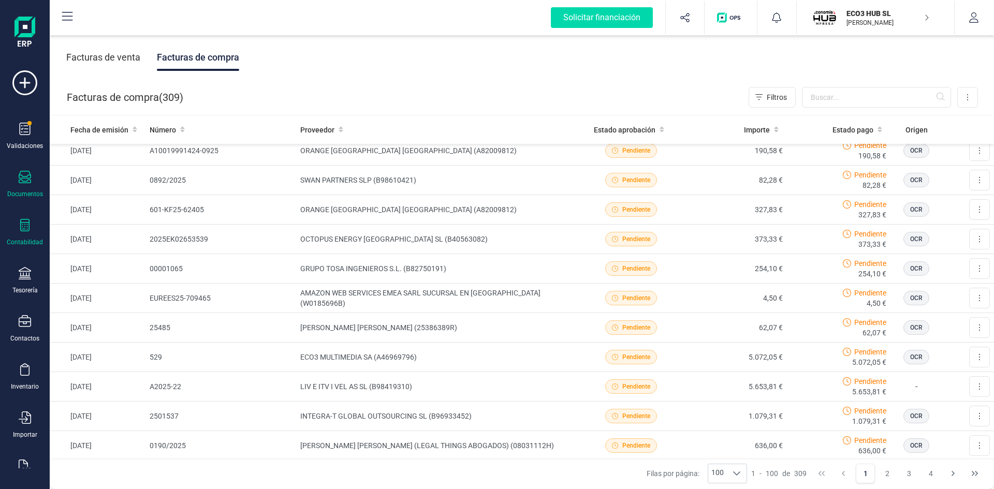
click at [23, 230] on icon at bounding box center [25, 225] width 12 height 12
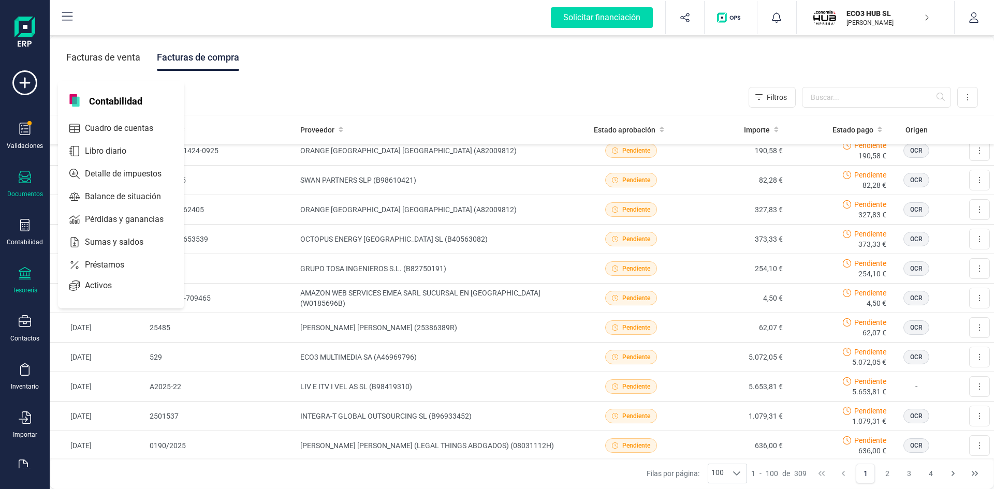
click at [23, 280] on div at bounding box center [25, 274] width 12 height 15
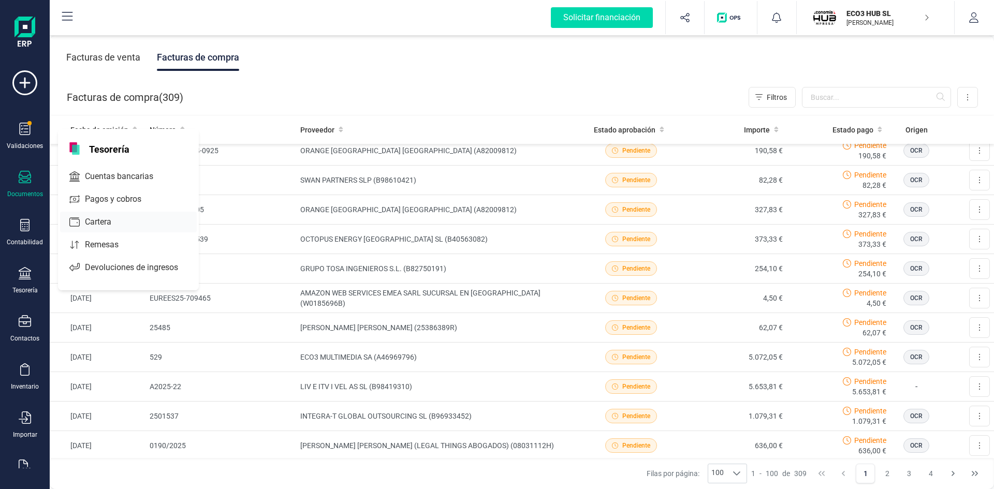
click at [90, 220] on span "Cartera" at bounding box center [105, 222] width 49 height 12
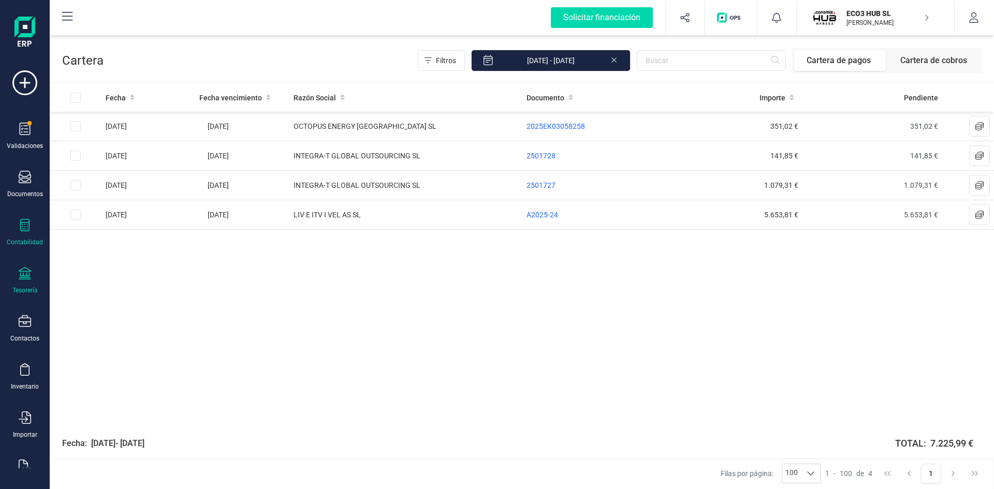
click at [26, 230] on icon at bounding box center [25, 225] width 12 height 12
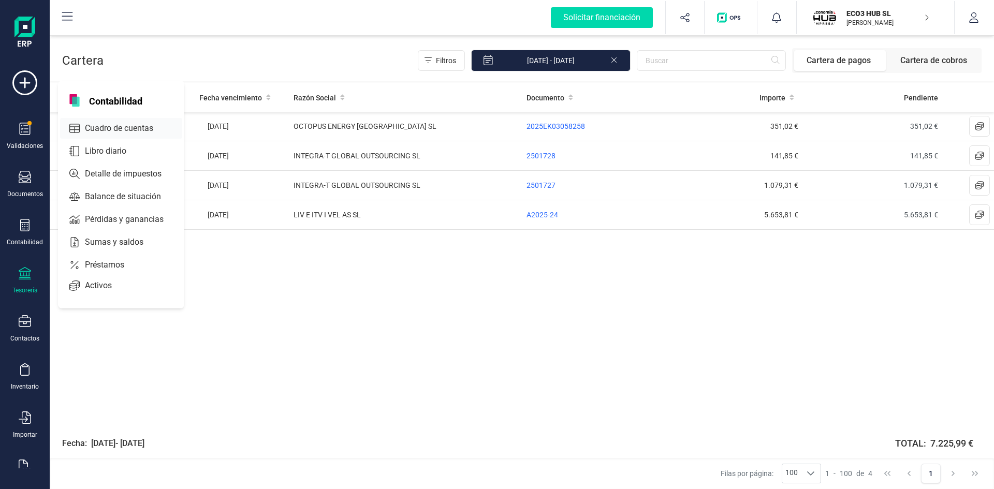
click at [109, 122] on div "Cuadro de cuentas" at bounding box center [121, 128] width 122 height 21
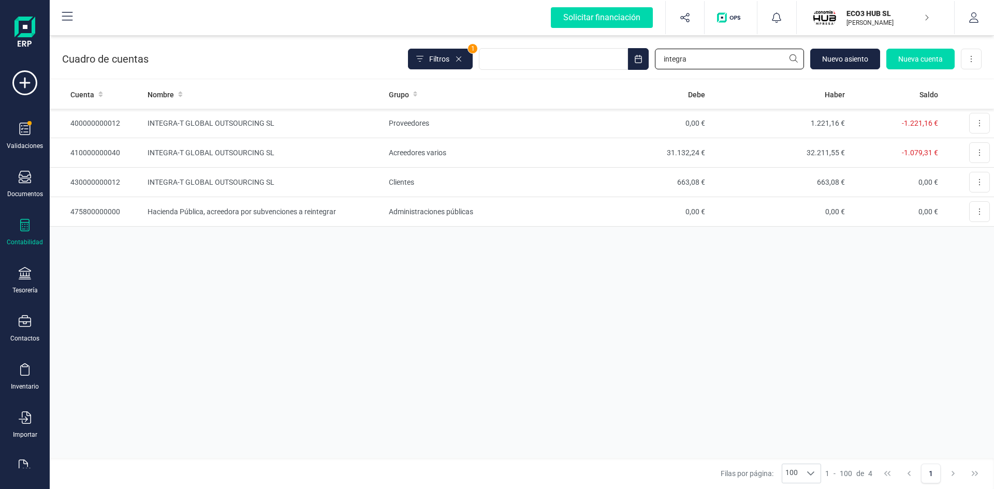
drag, startPoint x: 702, startPoint y: 54, endPoint x: 581, endPoint y: 71, distance: 121.4
click at [581, 71] on div "Cuadro de cuentas Filtros 1 integra Nuevo asiento Nueva cuenta Descargar Excel" at bounding box center [522, 57] width 944 height 42
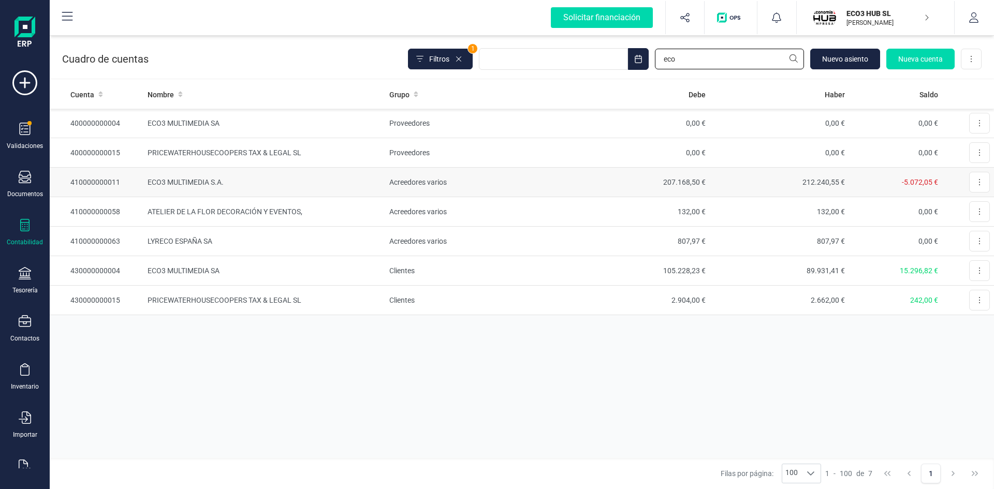
type input "eco"
click at [181, 181] on td "ECO3 MULTIMEDIA S.A." at bounding box center [264, 183] width 242 height 30
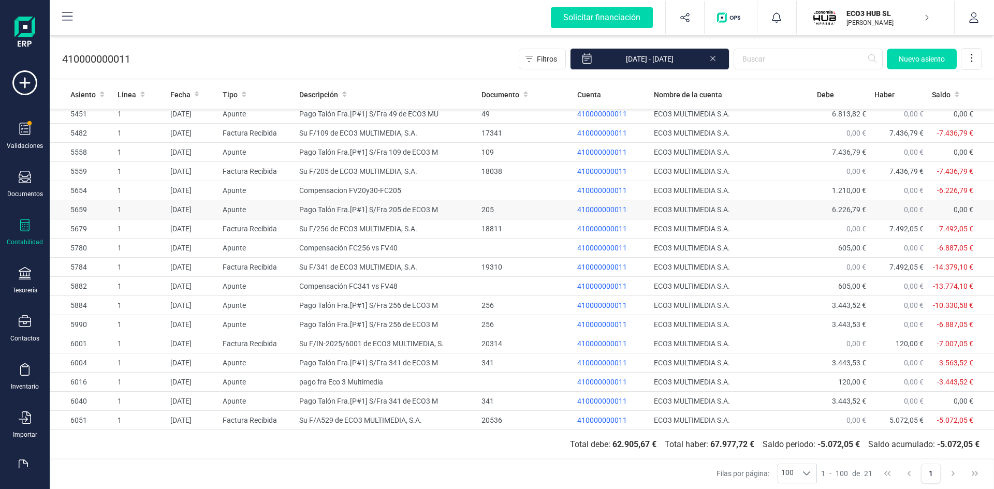
scroll to position [81, 0]
click at [22, 279] on icon at bounding box center [25, 273] width 12 height 12
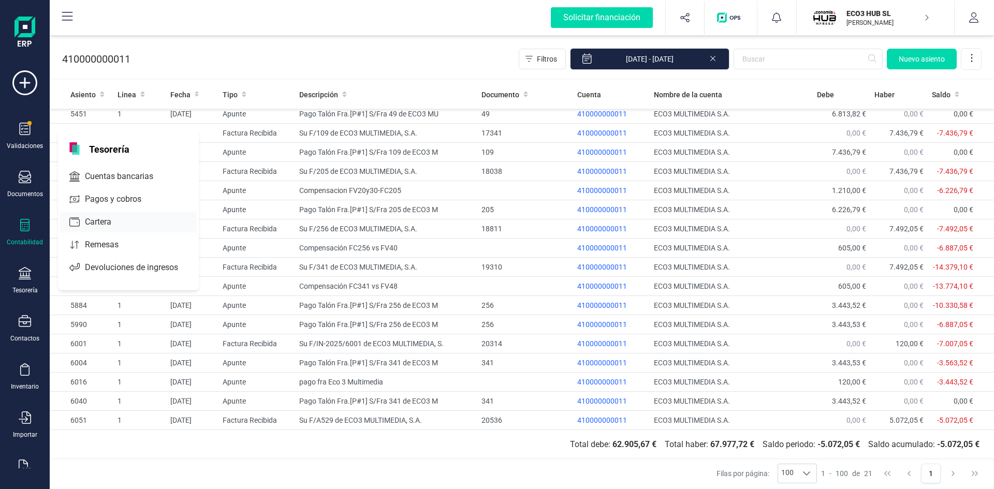
click at [102, 216] on span "Cartera" at bounding box center [105, 222] width 49 height 12
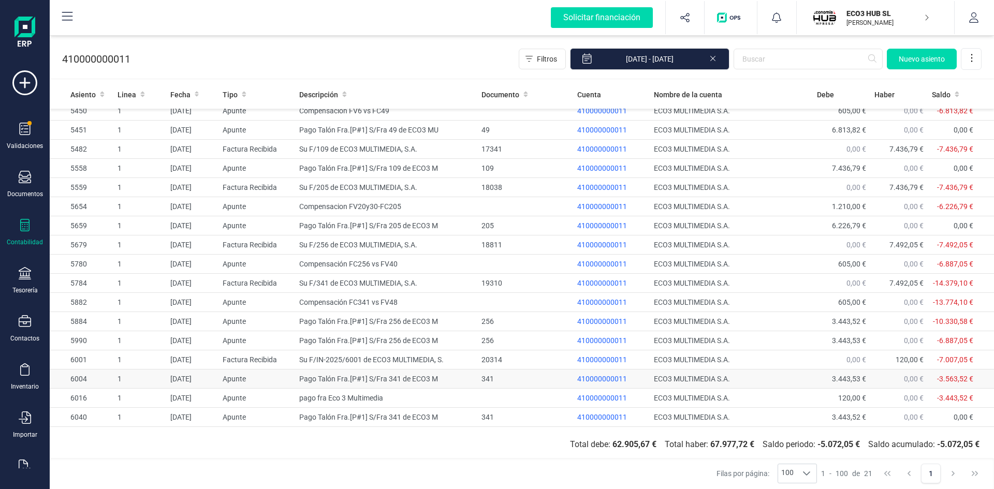
scroll to position [81, 0]
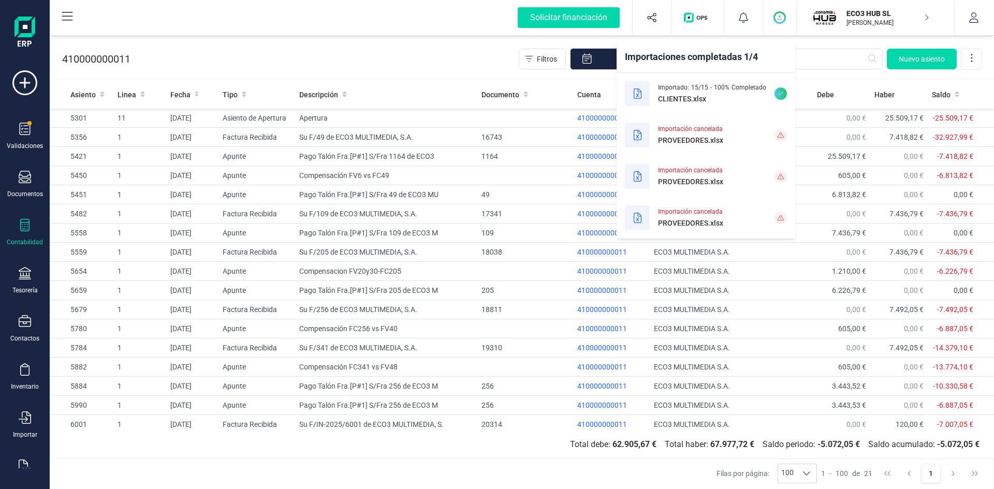
scroll to position [81, 0]
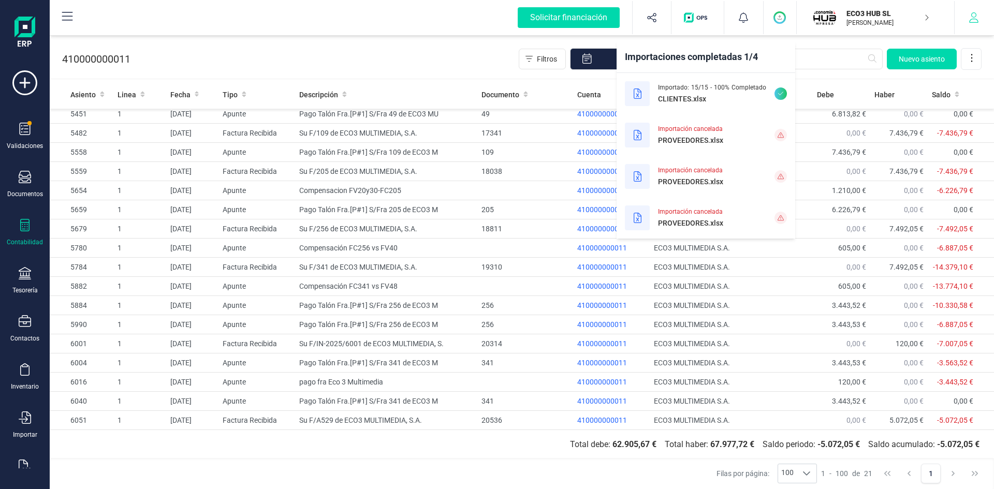
click at [972, 21] on icon "button" at bounding box center [974, 17] width 10 height 10
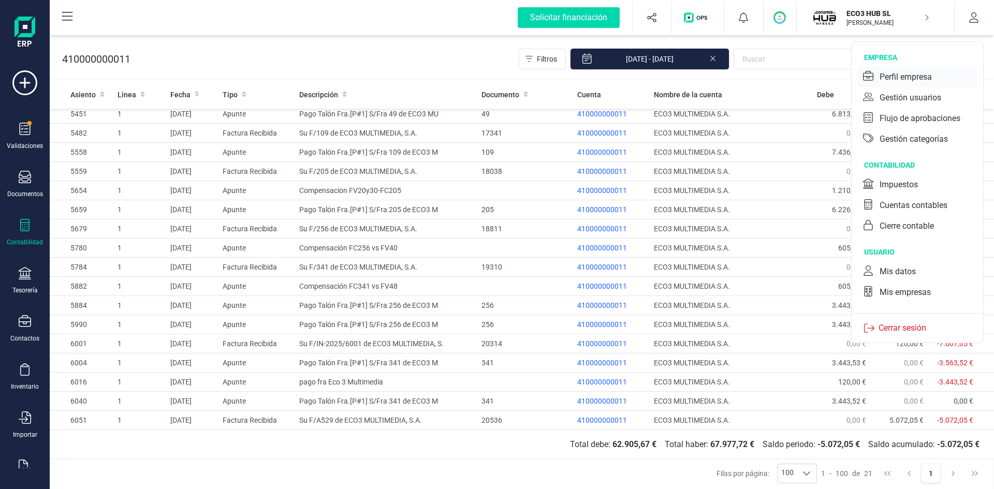
click at [892, 81] on div "Perfil empresa" at bounding box center [906, 77] width 52 height 12
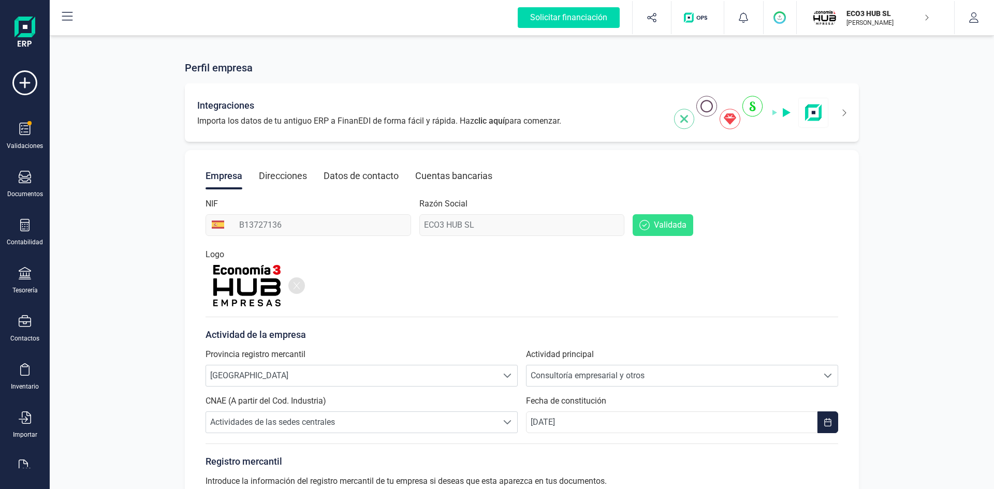
click at [756, 105] on img at bounding box center [751, 113] width 155 height 34
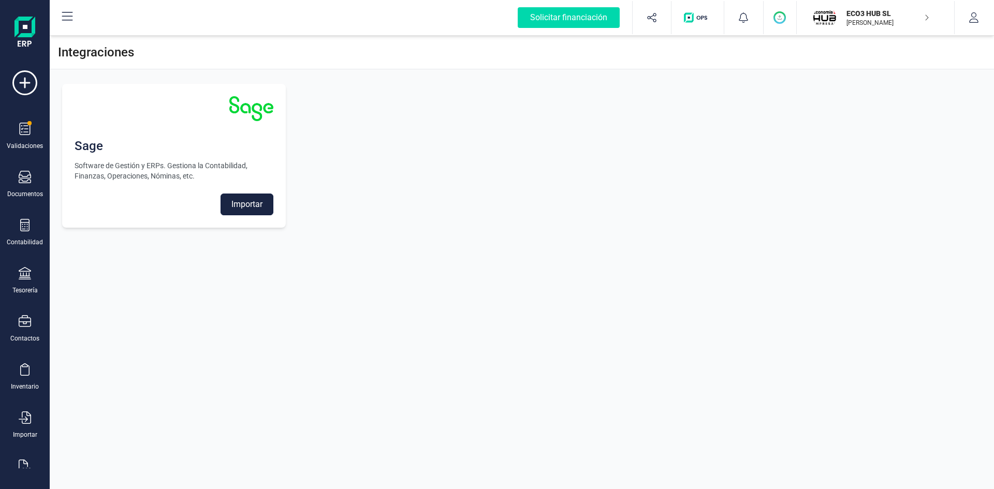
click at [252, 205] on button "Importar" at bounding box center [247, 205] width 53 height 22
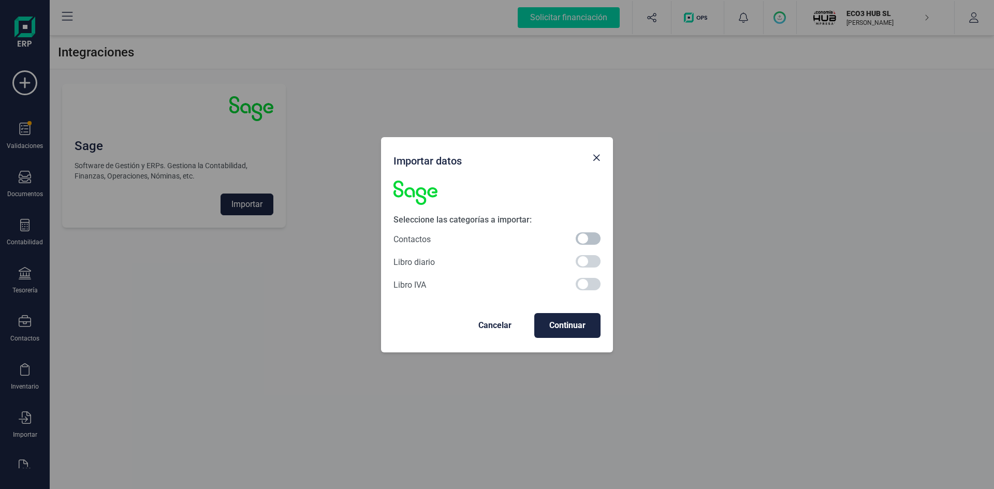
click at [579, 237] on span at bounding box center [588, 238] width 25 height 12
click at [568, 329] on span "Continuar" at bounding box center [568, 325] width 50 height 12
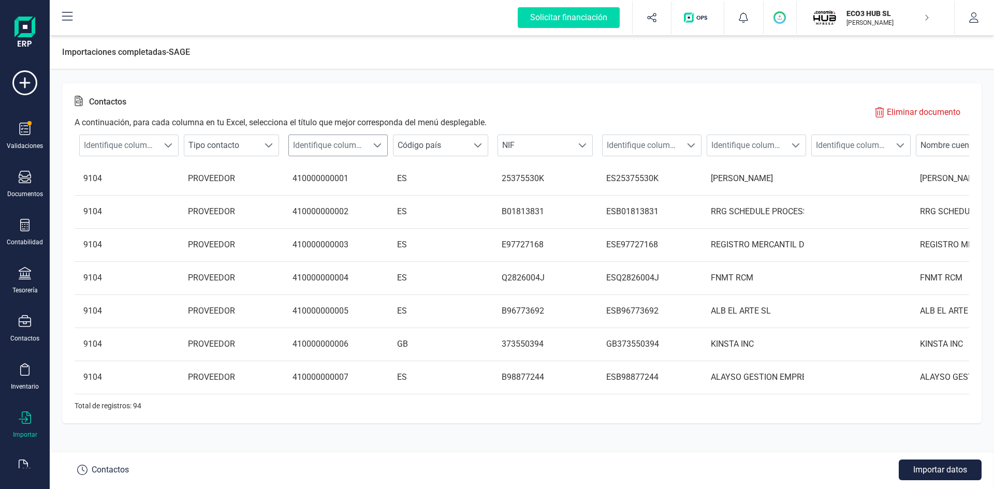
click at [376, 144] on span at bounding box center [377, 145] width 8 height 8
click at [372, 226] on li "Cuenta contable proveedor" at bounding box center [345, 233] width 114 height 21
click at [797, 143] on span at bounding box center [796, 145] width 8 height 8
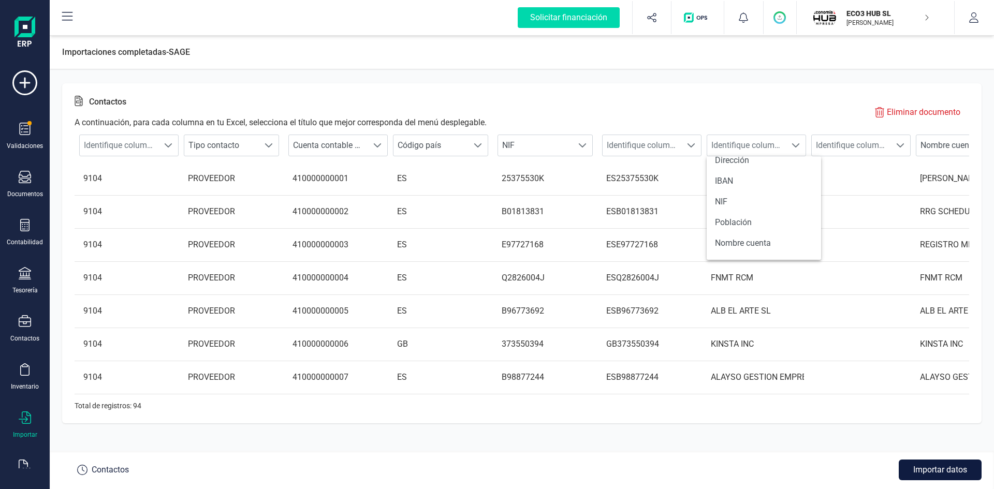
click at [932, 473] on button "Importar datos" at bounding box center [940, 470] width 83 height 21
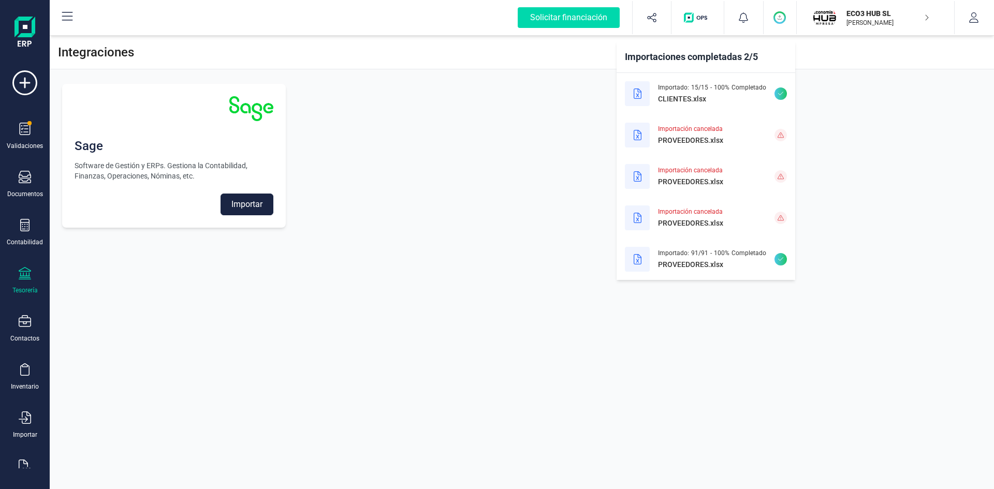
click at [28, 278] on icon at bounding box center [25, 273] width 12 height 12
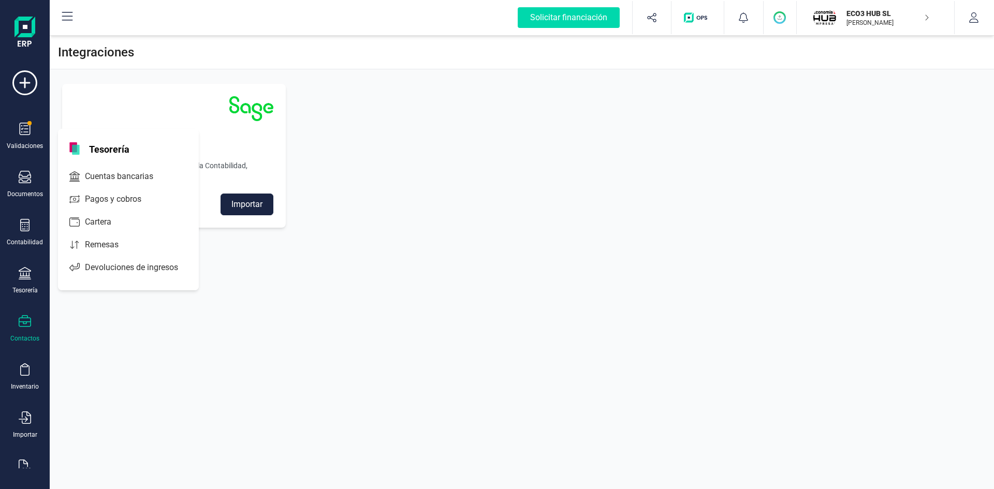
click at [28, 331] on div "Contactos" at bounding box center [24, 328] width 41 height 27
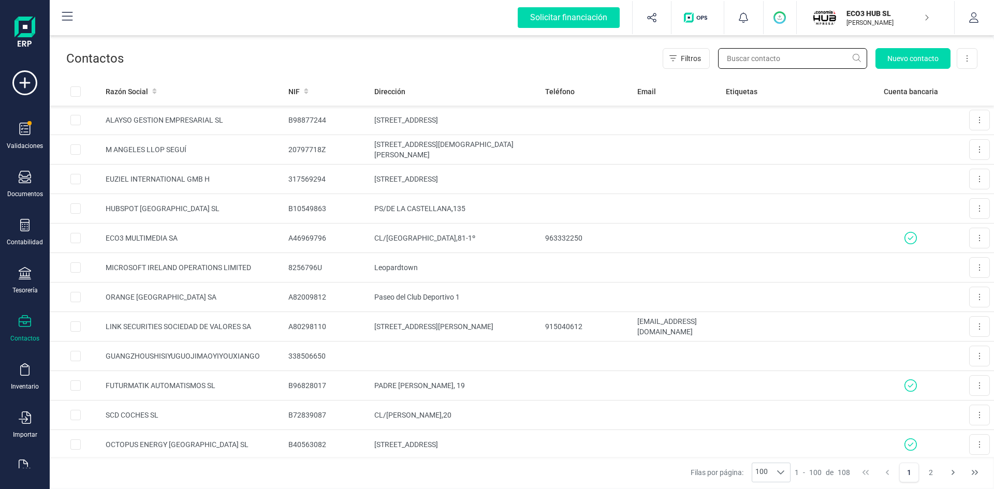
click at [793, 57] on input "text" at bounding box center [792, 58] width 149 height 21
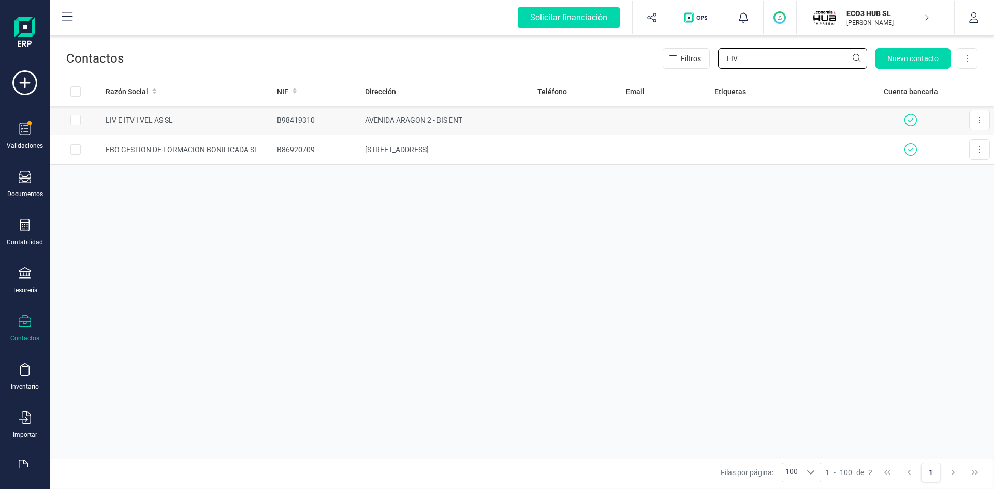
type input "LIV"
click at [162, 119] on td "LIV E ITV I VEL AS SL" at bounding box center [186, 121] width 171 height 30
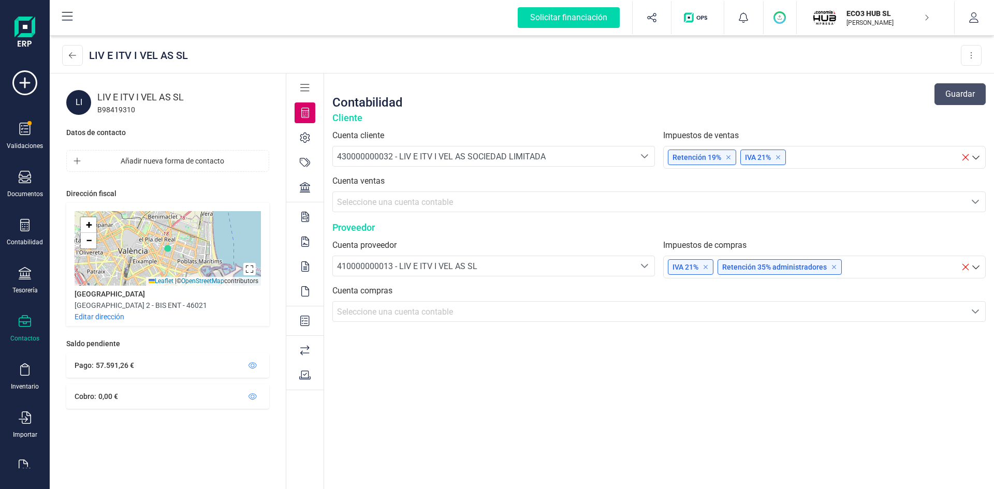
click at [304, 186] on icon at bounding box center [305, 187] width 10 height 10
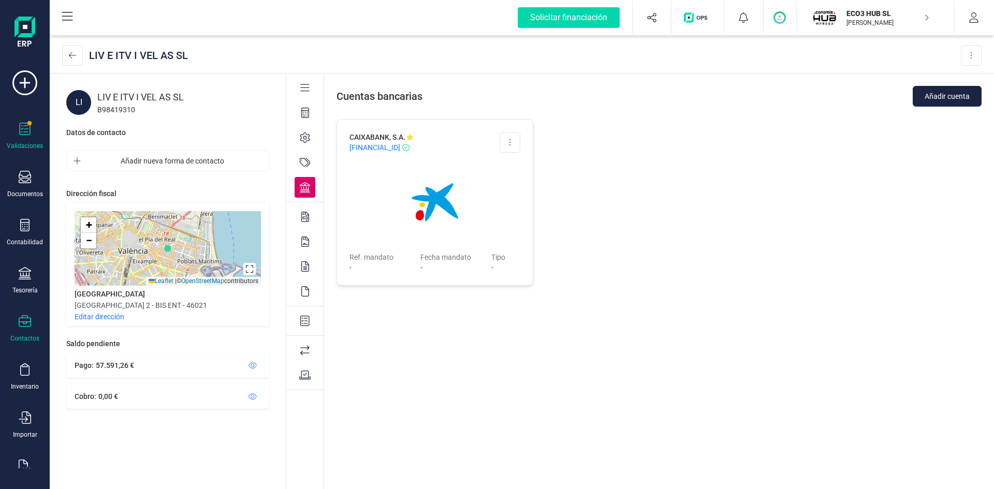
click at [26, 136] on div at bounding box center [25, 130] width 12 height 15
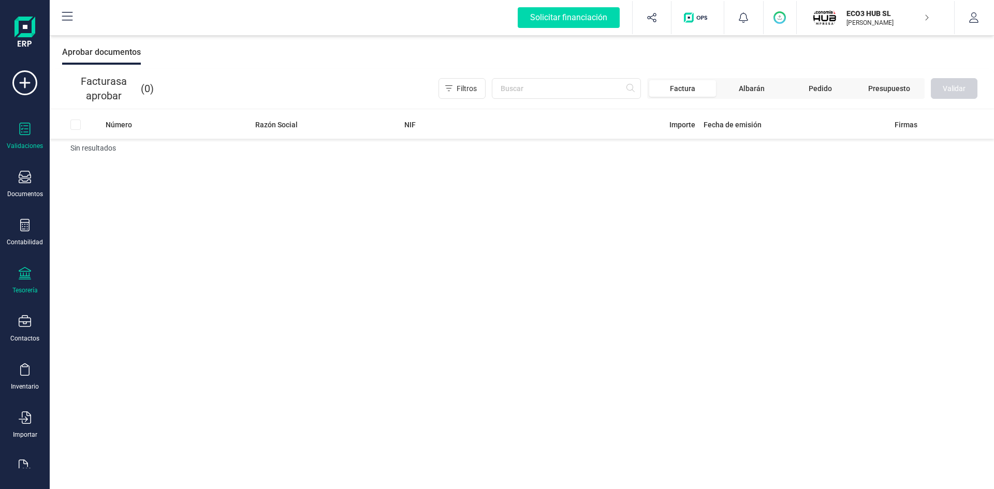
click at [21, 275] on icon at bounding box center [25, 273] width 12 height 12
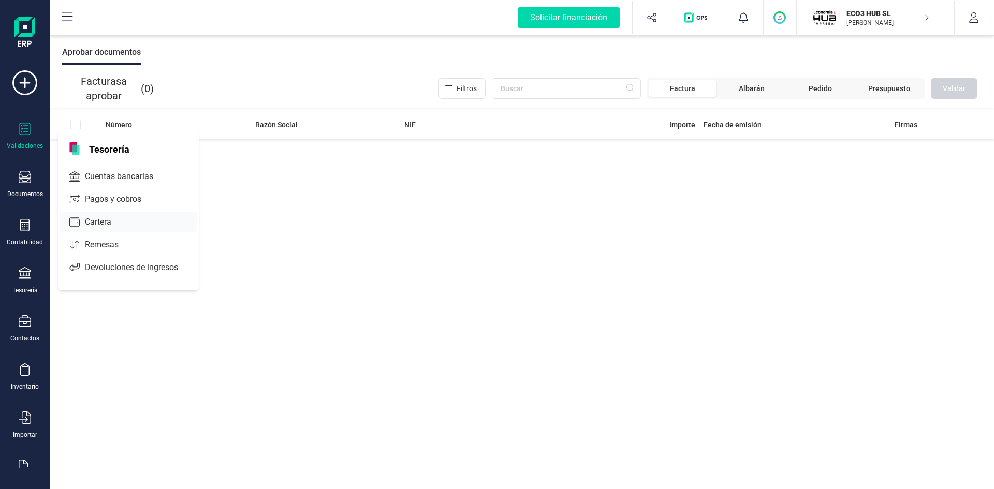
click at [99, 216] on span "Cartera" at bounding box center [105, 222] width 49 height 12
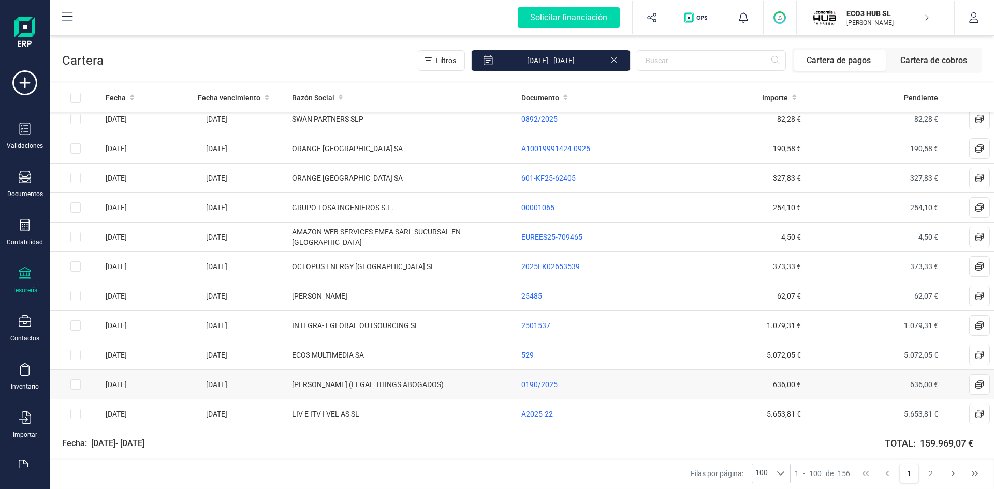
scroll to position [207, 0]
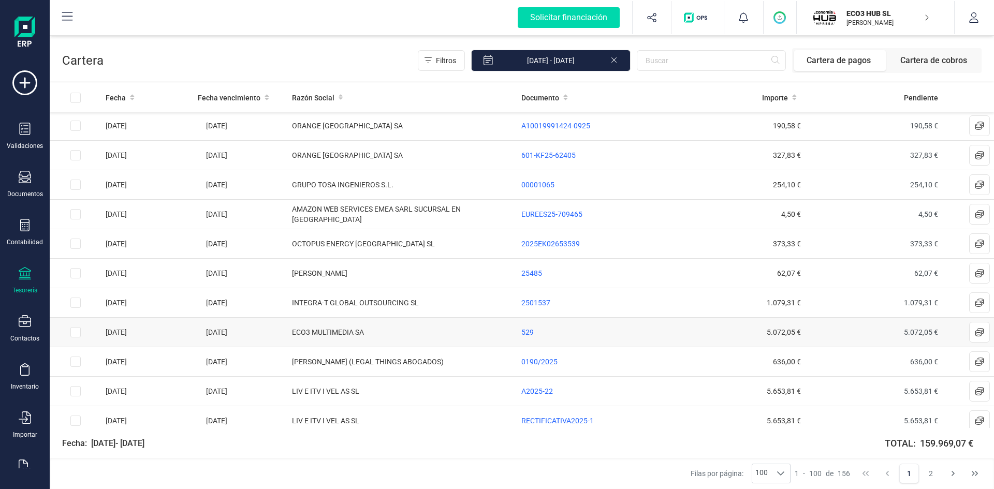
click at [72, 331] on input "Row Selected f7399545-b673-46f0-835d-5273bc88e3c7" at bounding box center [75, 332] width 10 height 10
checkbox input "true"
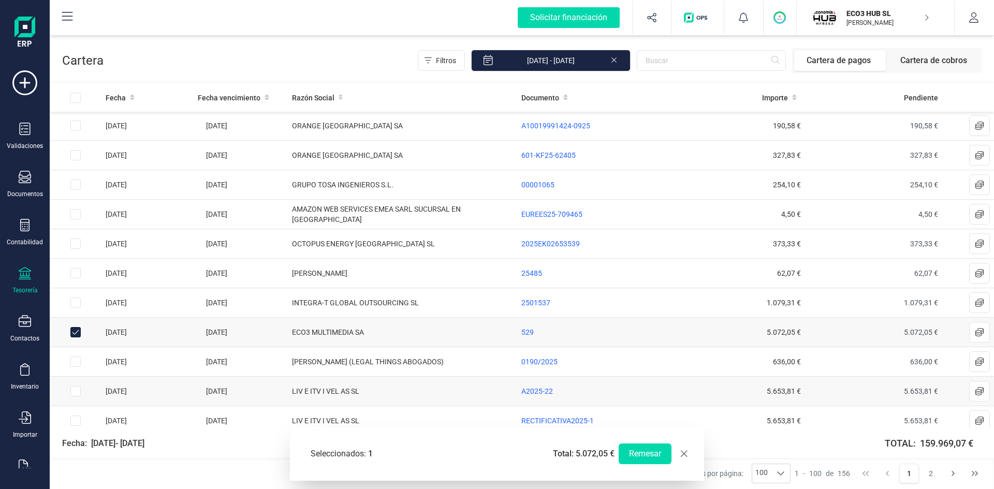
click at [74, 386] on input "Row Selected d87edd2c-7ad8-43c0-84a6-a4fd1dd7bdbe" at bounding box center [75, 391] width 10 height 10
checkbox input "true"
click at [629, 451] on button "Remesar" at bounding box center [645, 454] width 53 height 21
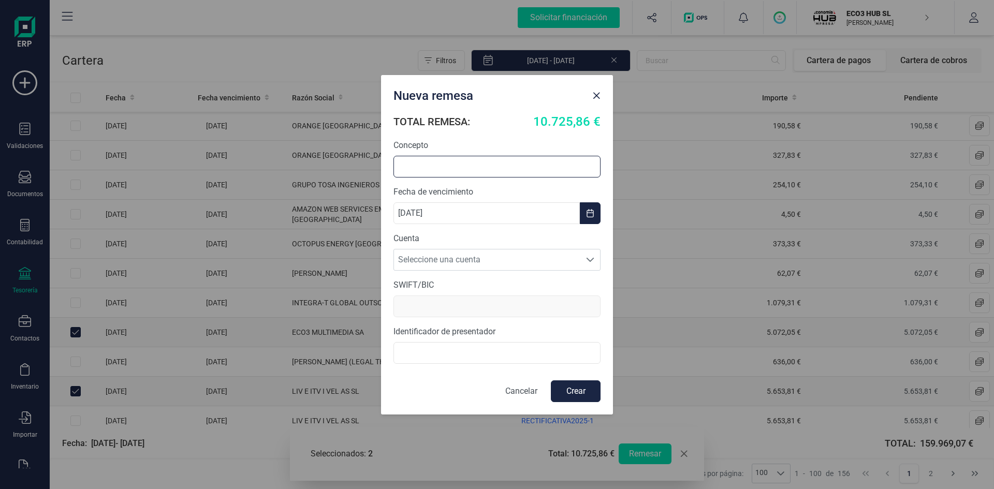
click at [480, 168] on input "text" at bounding box center [497, 167] width 207 height 22
type input "PAGO LIV+ECO 3 MULTIMEDIA"
click at [494, 261] on span "Seleccione una cuenta" at bounding box center [487, 260] width 186 height 21
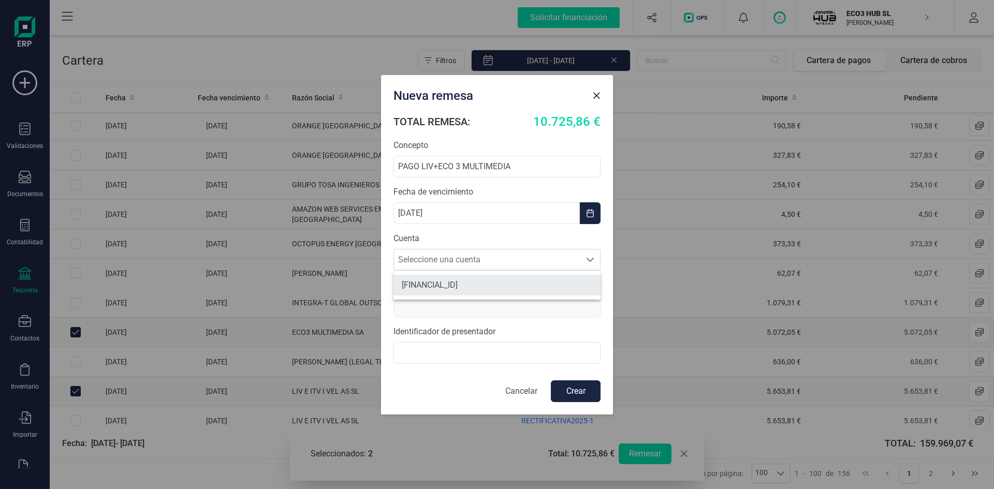
click at [486, 288] on li "[FINANCIAL_ID]" at bounding box center [497, 285] width 207 height 21
type input "[SWIFT_CODE]"
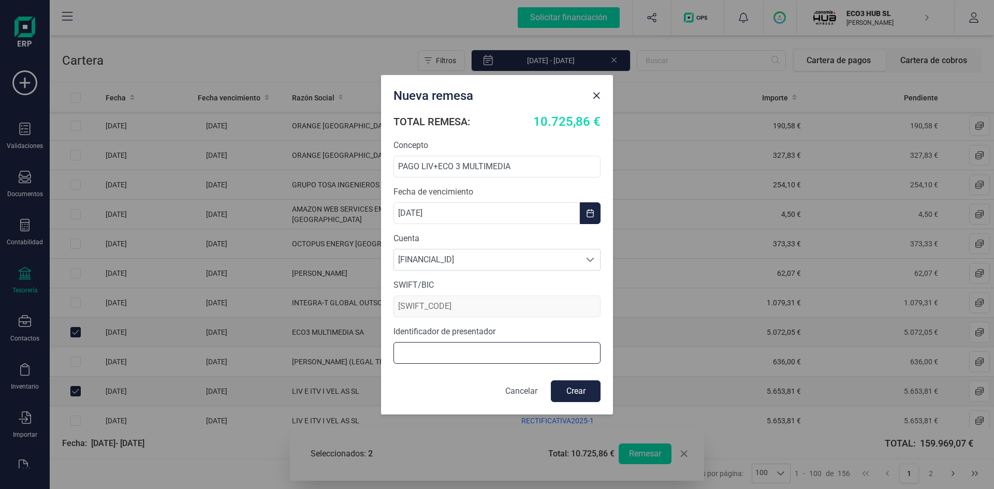
click at [488, 351] on input "text" at bounding box center [497, 353] width 207 height 22
type input "ECO 3 HUB SL"
click at [587, 394] on button "Crear" at bounding box center [576, 392] width 50 height 22
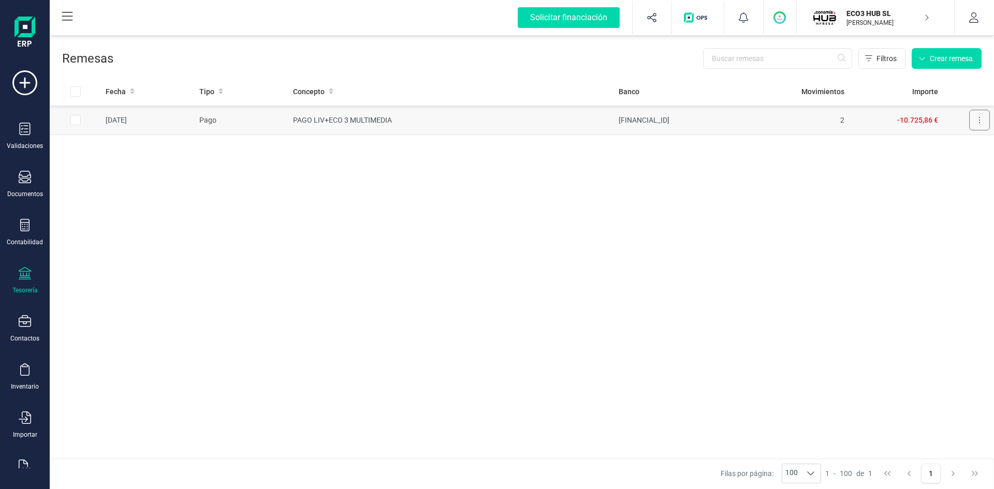
click at [977, 125] on button at bounding box center [979, 120] width 21 height 21
click at [957, 144] on span "Descargar SEPA" at bounding box center [955, 145] width 52 height 10
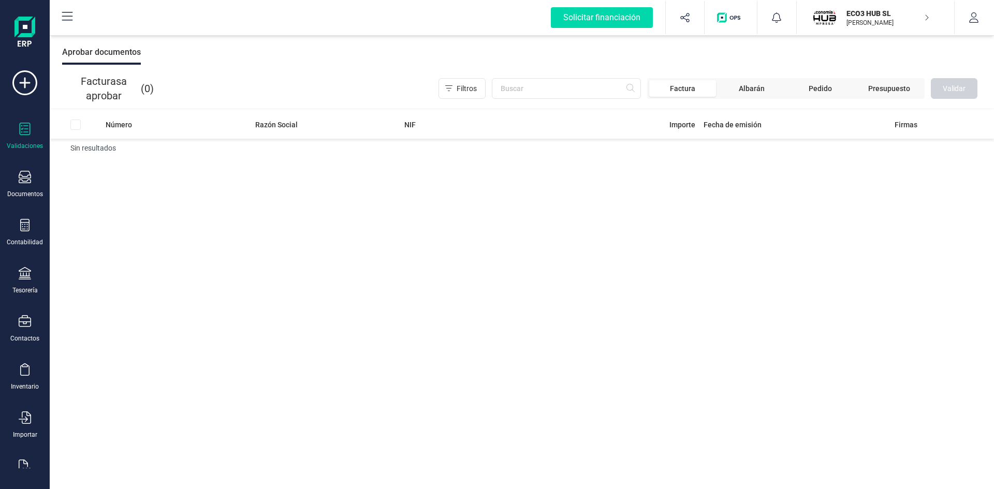
click at [867, 15] on p "ECO3 HUB SL" at bounding box center [888, 13] width 83 height 10
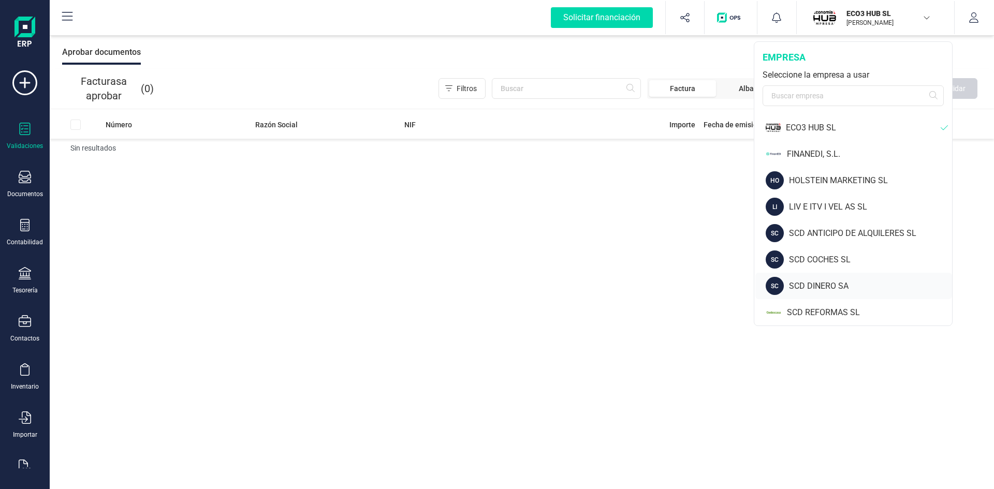
scroll to position [83, 0]
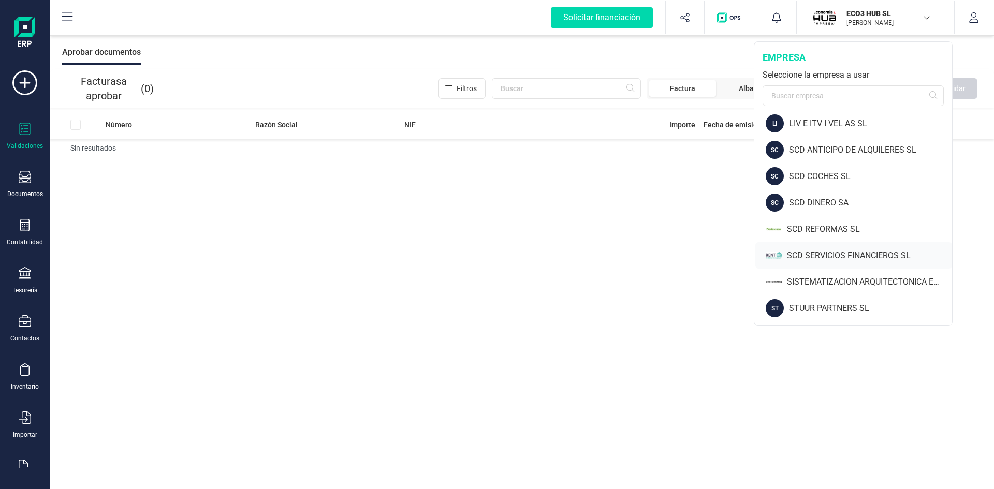
click at [825, 251] on div "SCD SERVICIOS FINANCIEROS SL" at bounding box center [869, 256] width 165 height 12
